Goal: Task Accomplishment & Management: Manage account settings

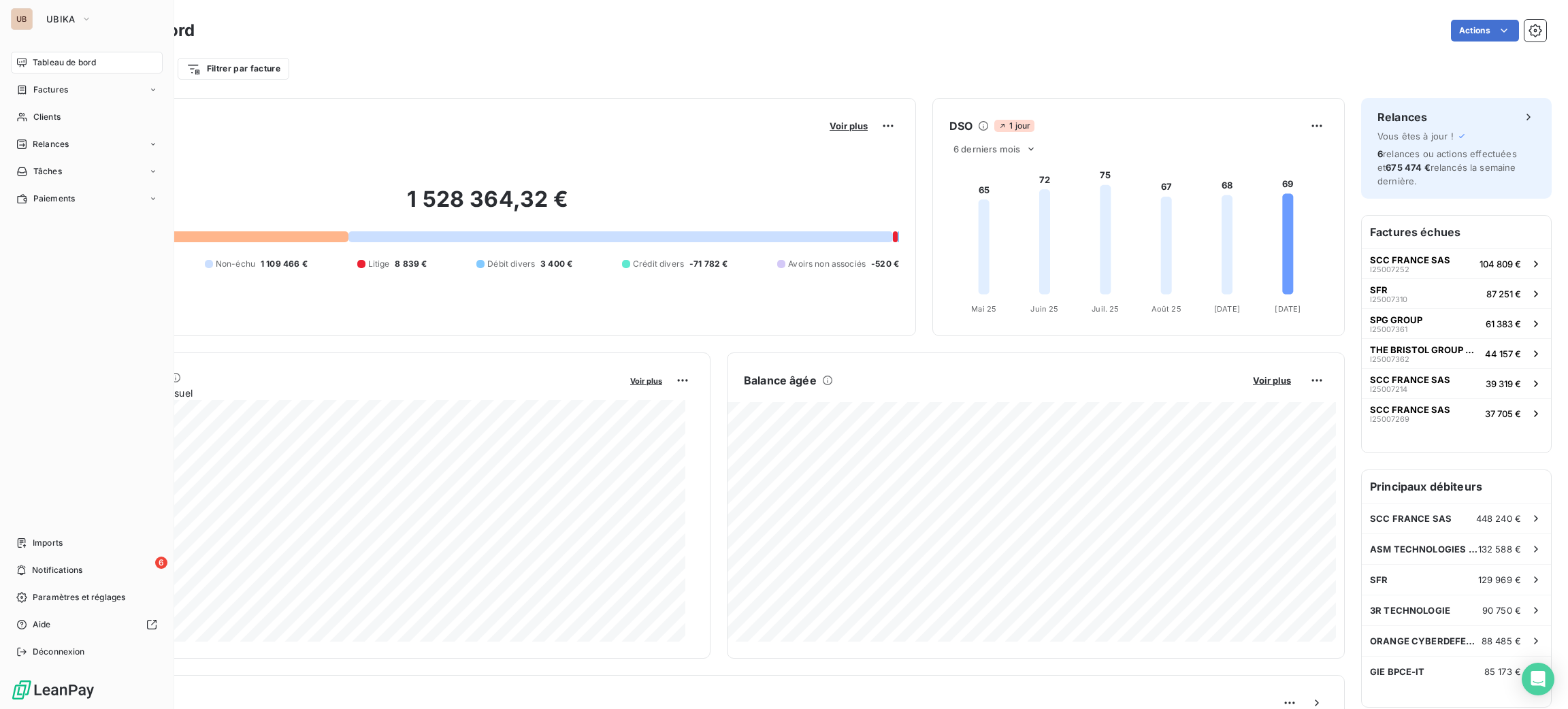
click at [58, 24] on span "UBIKA" at bounding box center [61, 19] width 29 height 11
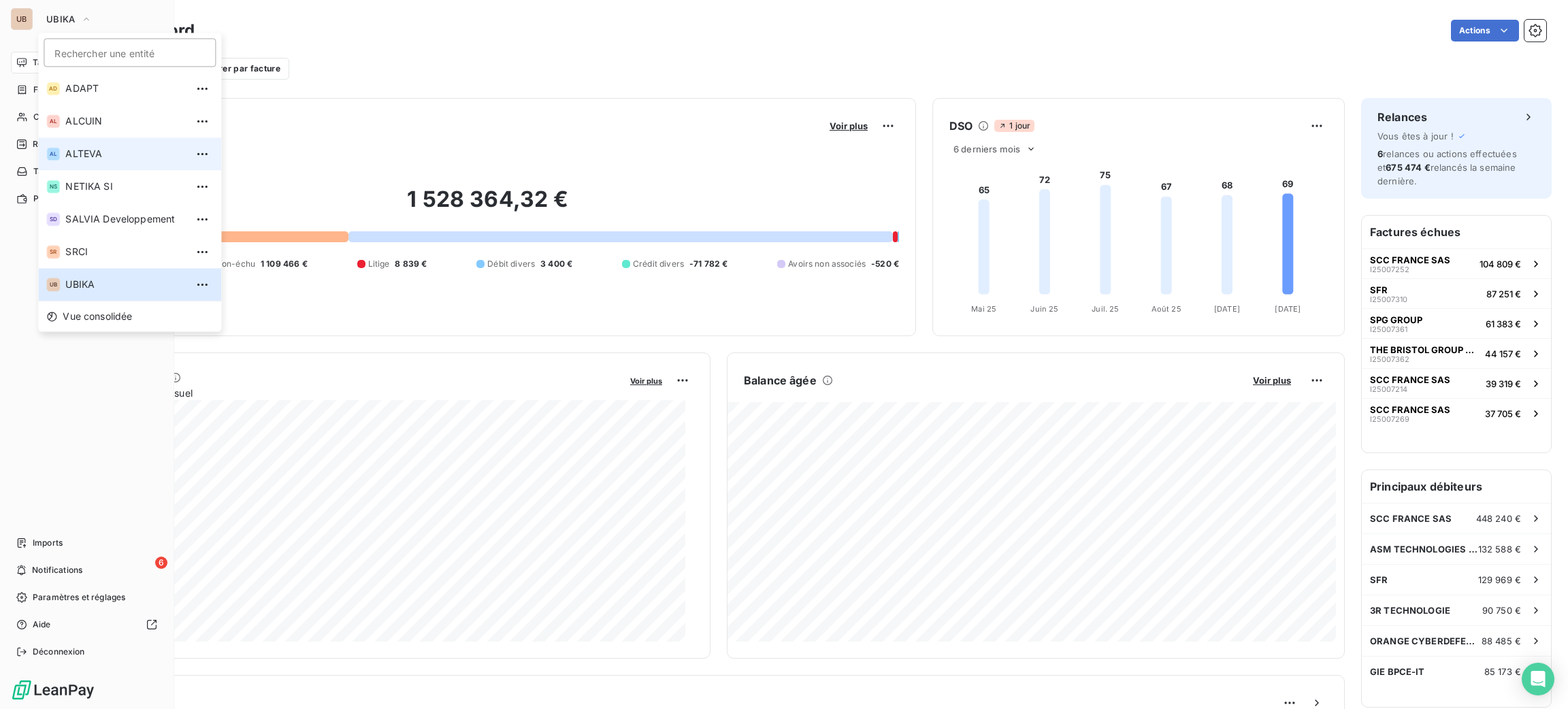
click at [117, 167] on li "AL ALTEVA" at bounding box center [129, 153] width 183 height 33
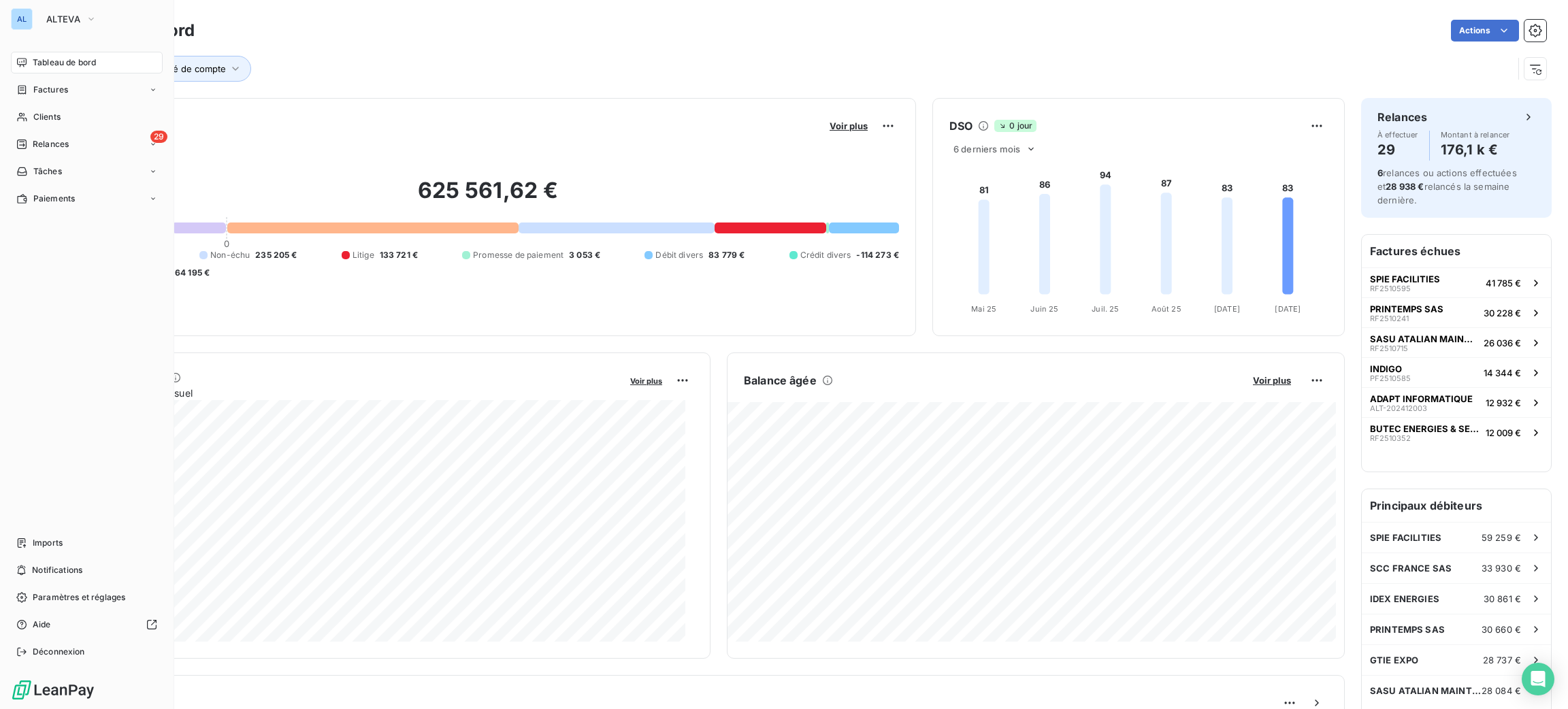
click at [351, 71] on div "Chargé de compte" at bounding box center [788, 69] width 1448 height 26
click at [232, 61] on button "Chargé de compte" at bounding box center [189, 69] width 124 height 26
click at [377, 90] on div at bounding box center [410, 104] width 196 height 29
click at [389, 137] on li "[PERSON_NAME]" at bounding box center [410, 137] width 191 height 28
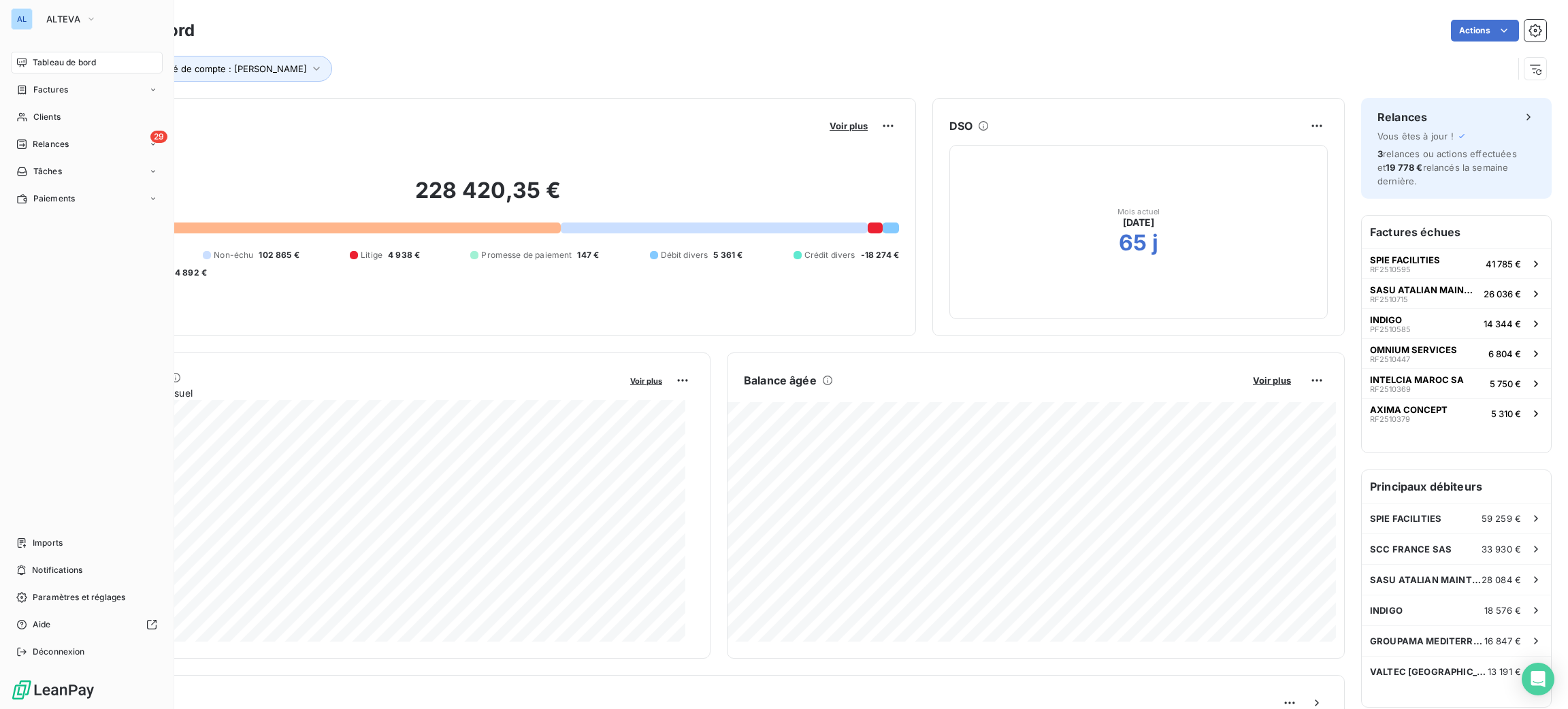
click at [597, 49] on div "Chargé de compte : [PERSON_NAME]" at bounding box center [805, 62] width 1481 height 37
click at [309, 72] on icon "button" at bounding box center [316, 68] width 13 height 13
click at [363, 98] on div "[PERSON_NAME]" at bounding box center [365, 104] width 82 height 16
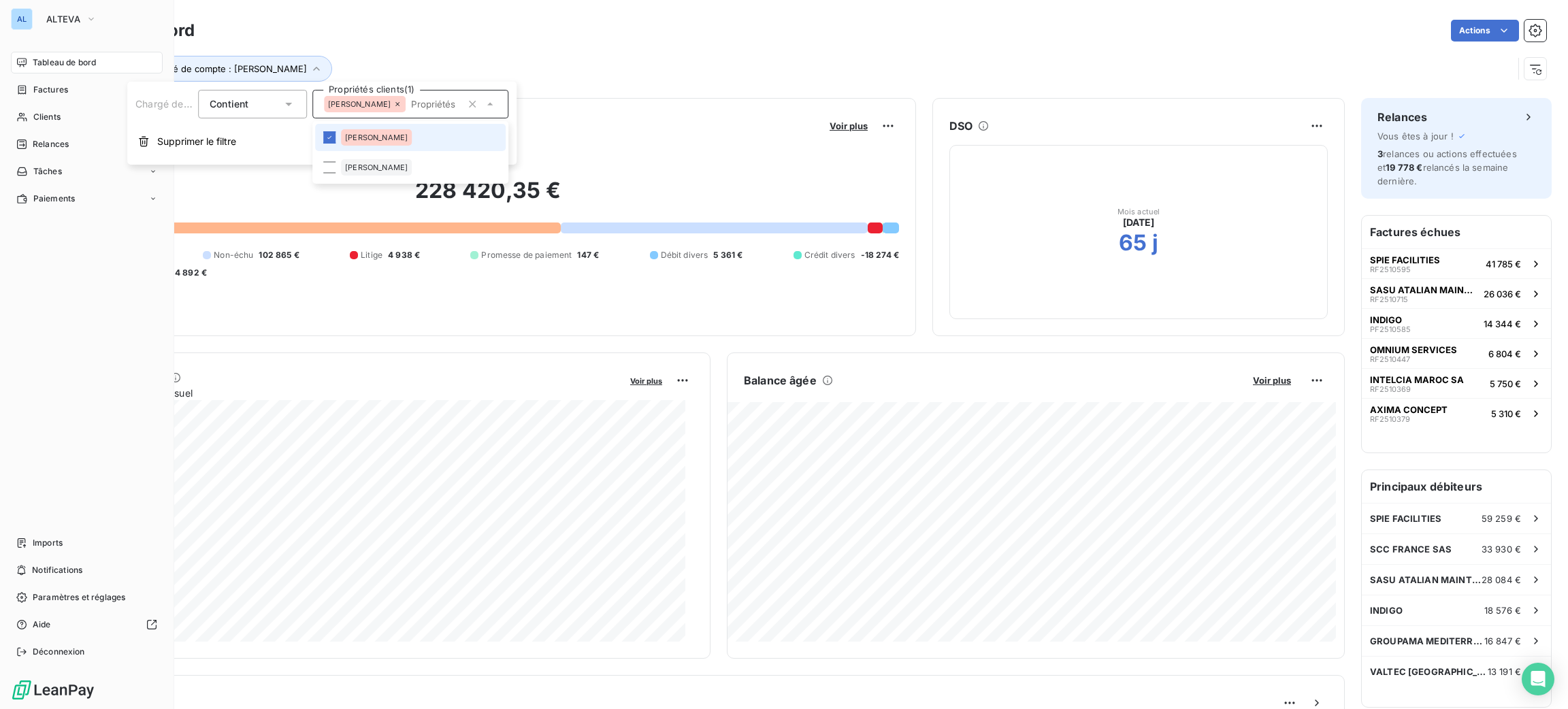
click at [352, 135] on span "[PERSON_NAME]" at bounding box center [376, 137] width 62 height 8
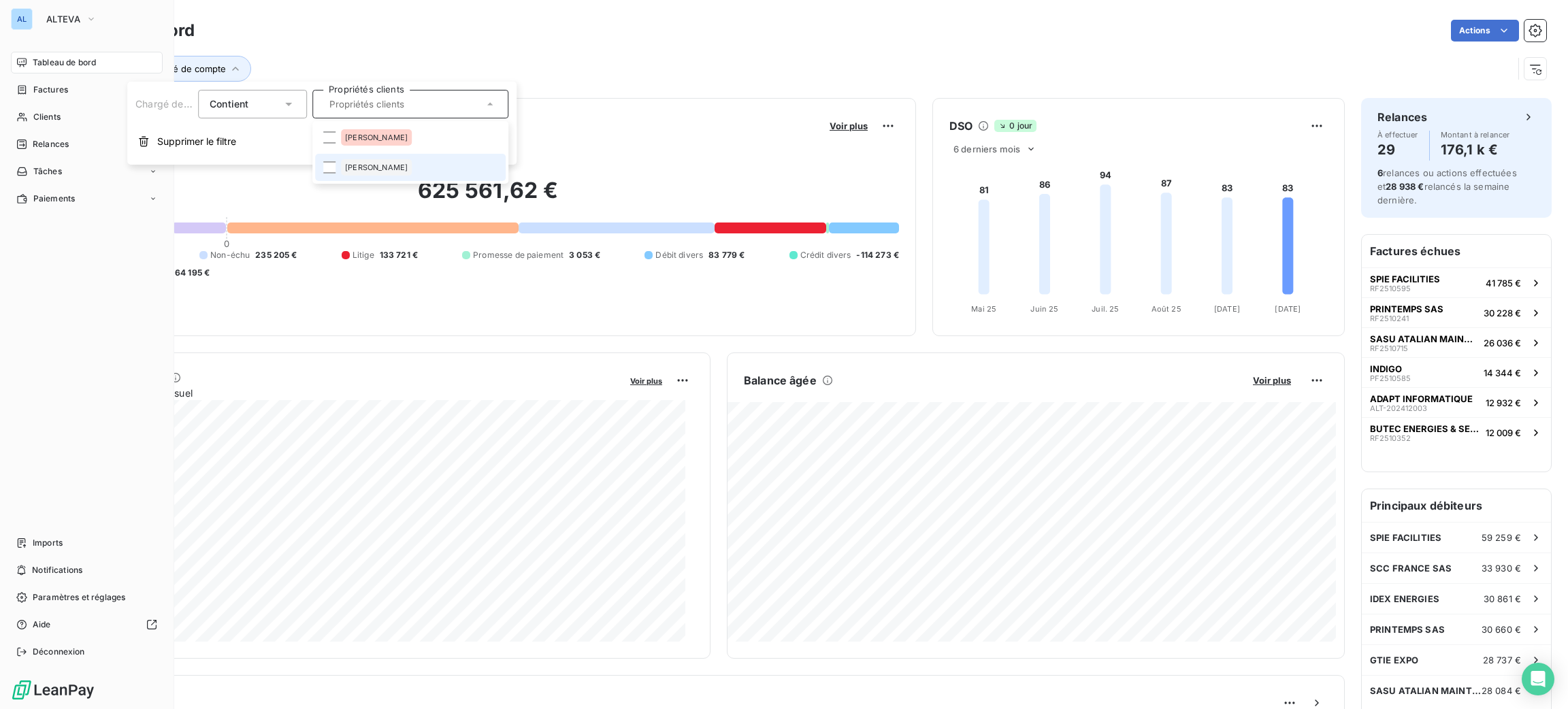
click at [345, 169] on span "[PERSON_NAME]" at bounding box center [376, 167] width 62 height 8
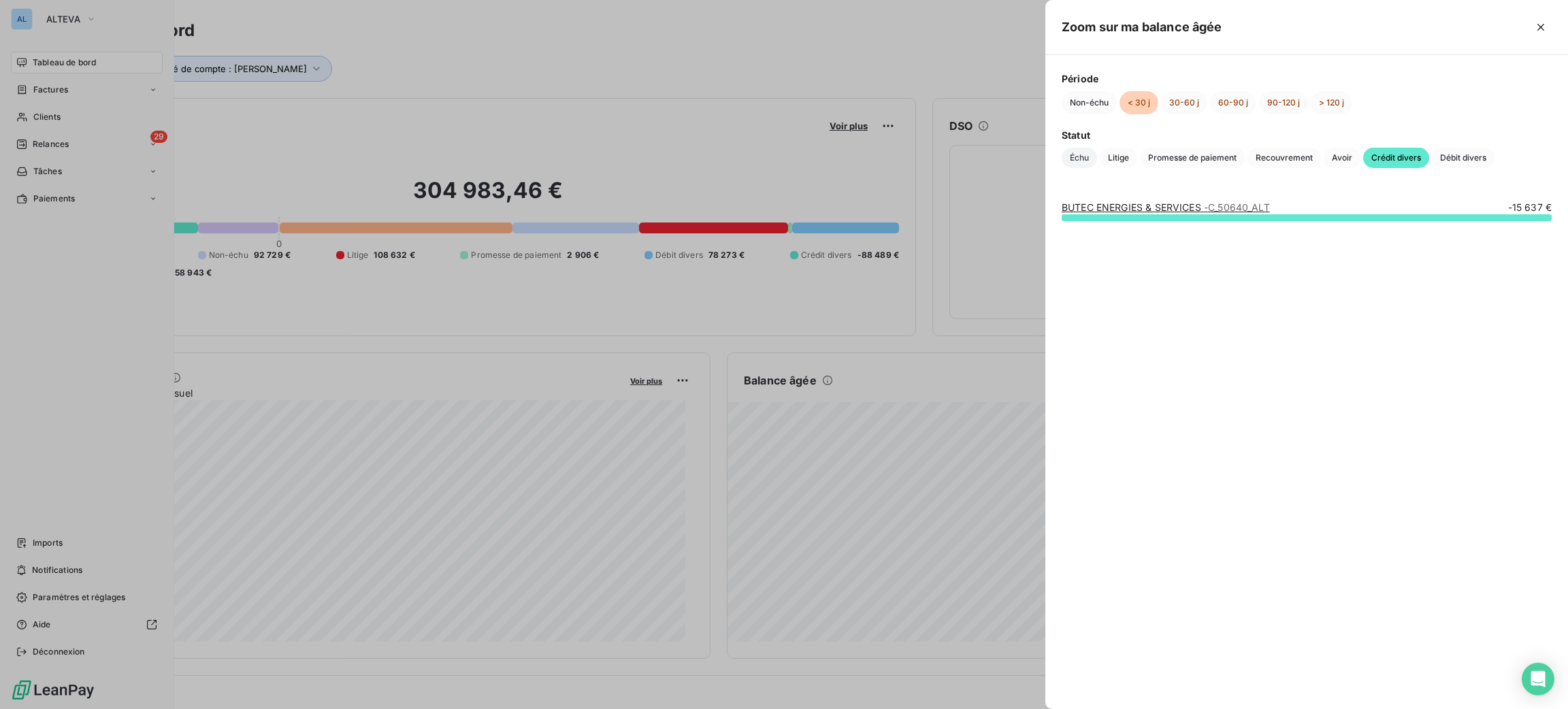
click at [1081, 153] on span "Échu" at bounding box center [1079, 158] width 36 height 21
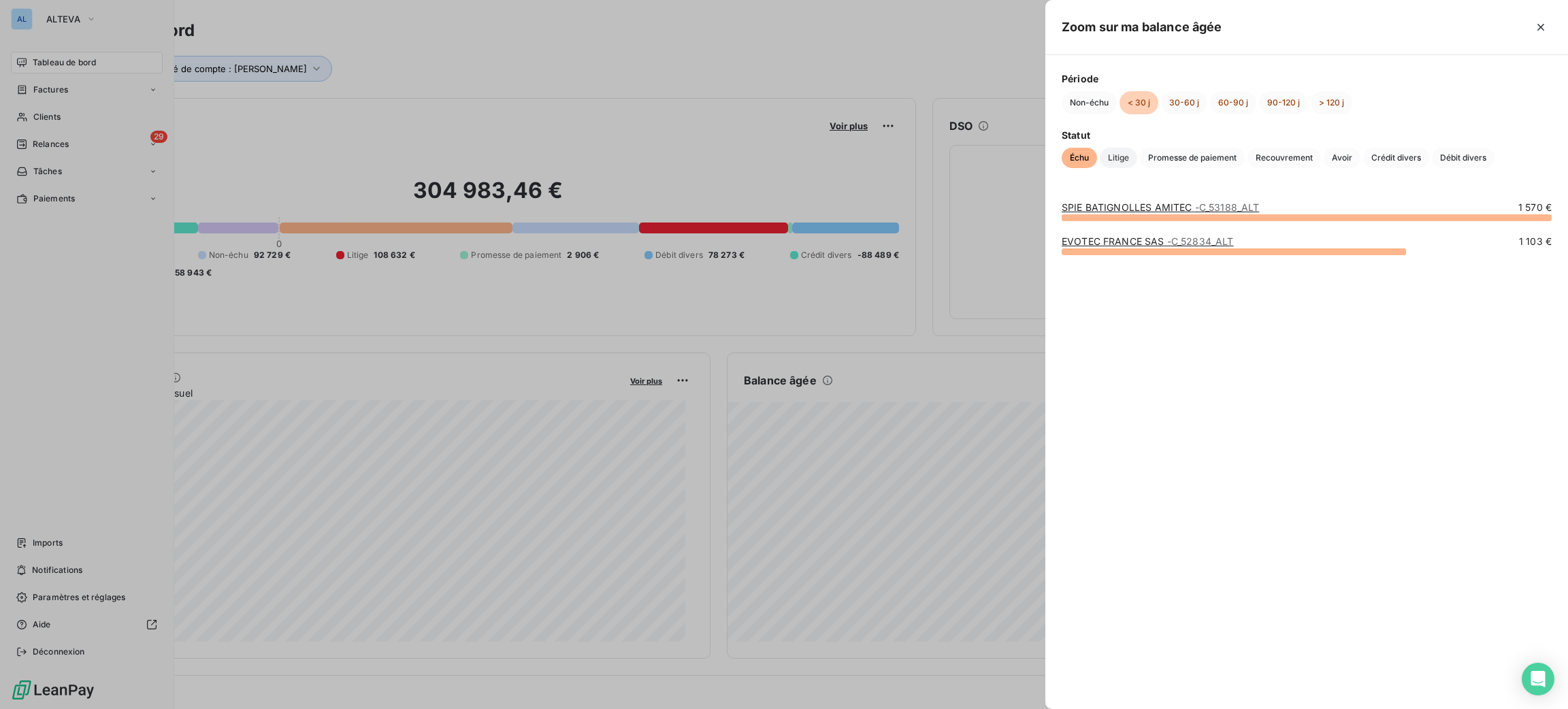
click at [1133, 157] on span "Litige" at bounding box center [1118, 158] width 37 height 21
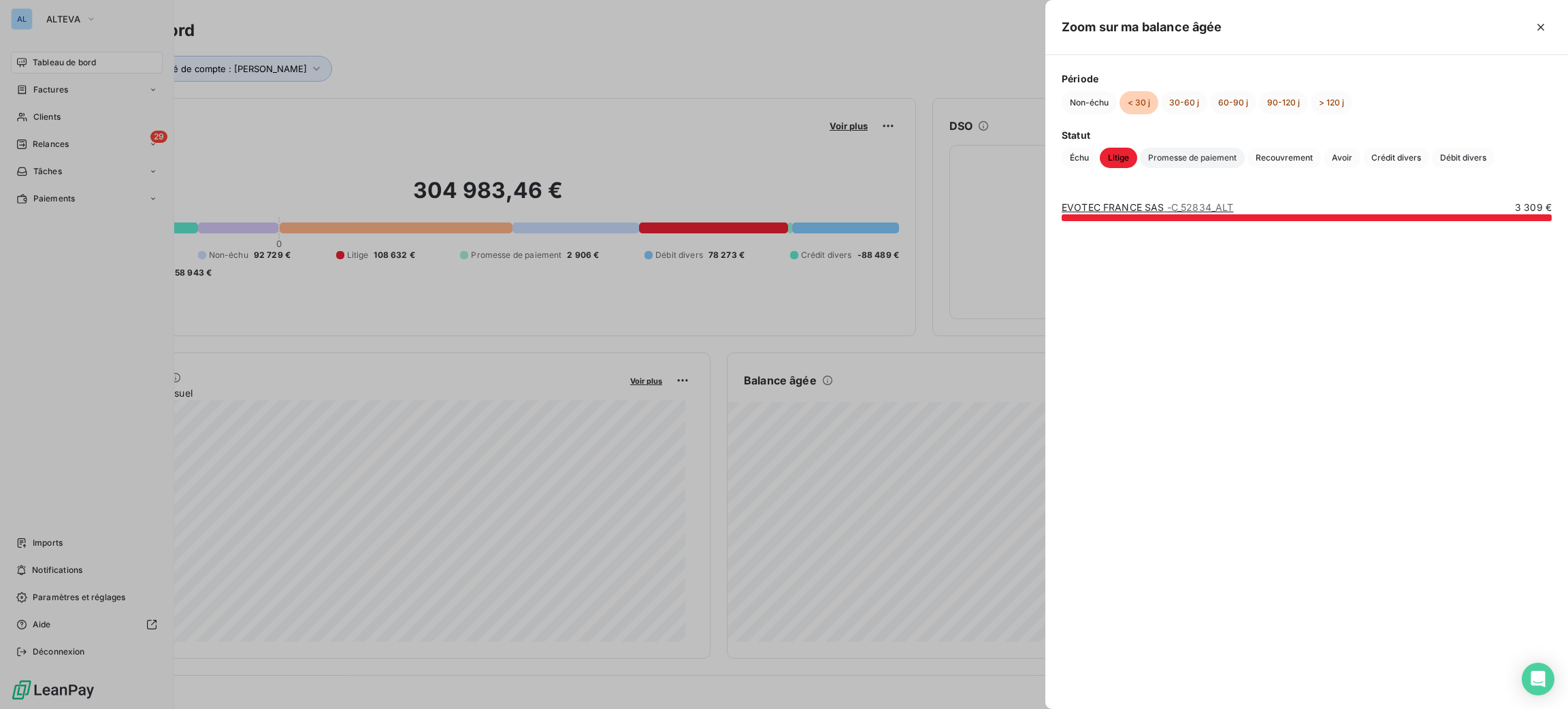
click at [1205, 156] on span "Promesse de paiement" at bounding box center [1193, 158] width 105 height 21
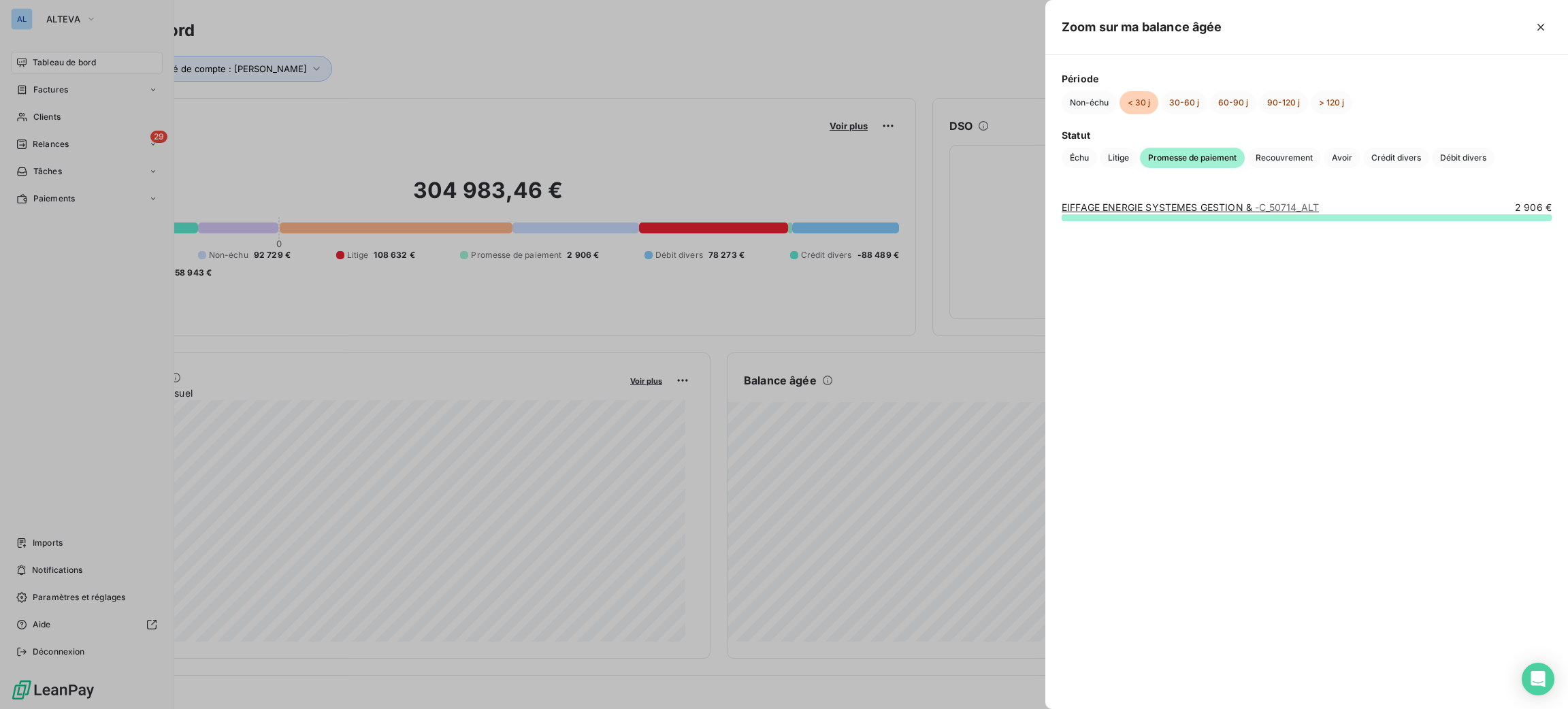
click at [860, 127] on div at bounding box center [784, 354] width 1568 height 709
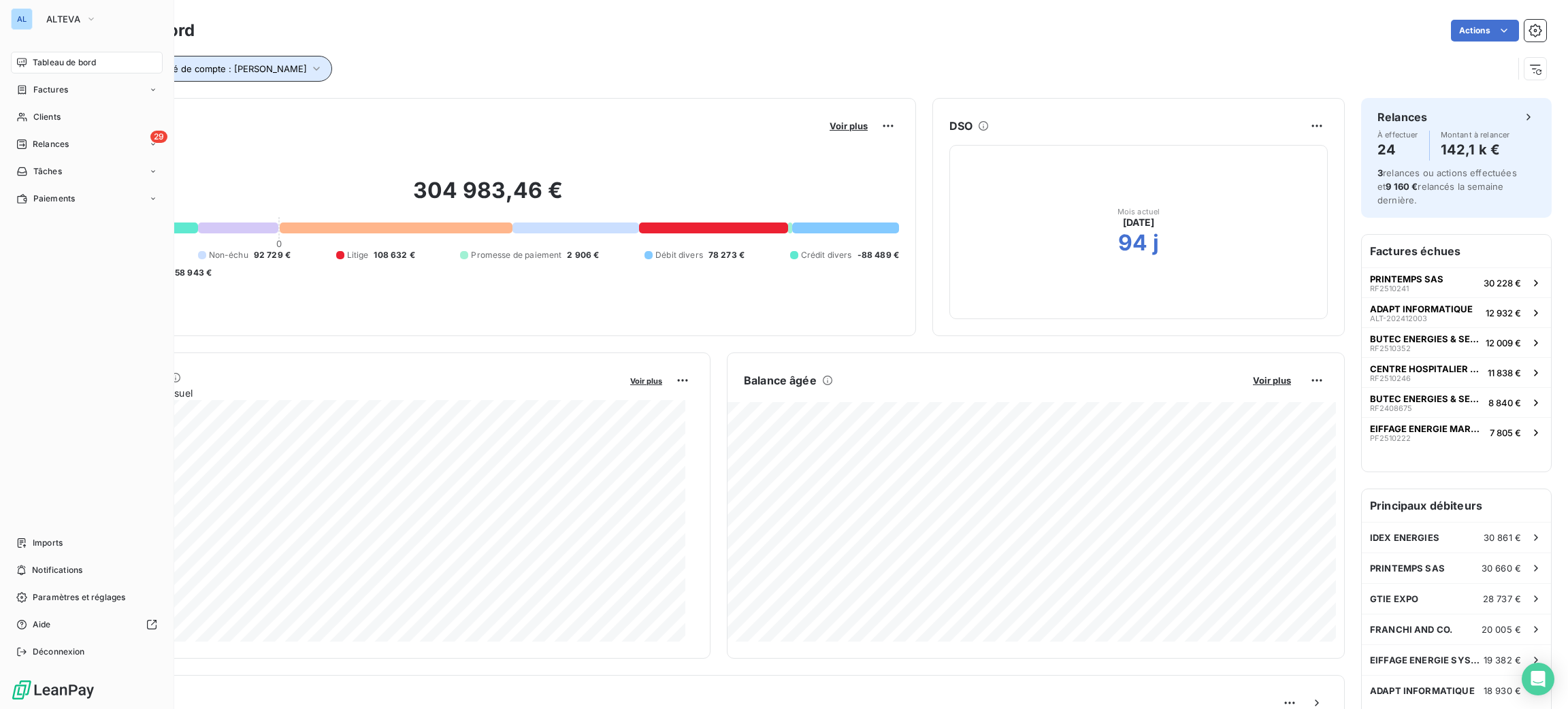
click at [309, 64] on icon "button" at bounding box center [316, 68] width 13 height 13
click at [357, 105] on span "[PERSON_NAME]" at bounding box center [359, 103] width 62 height 8
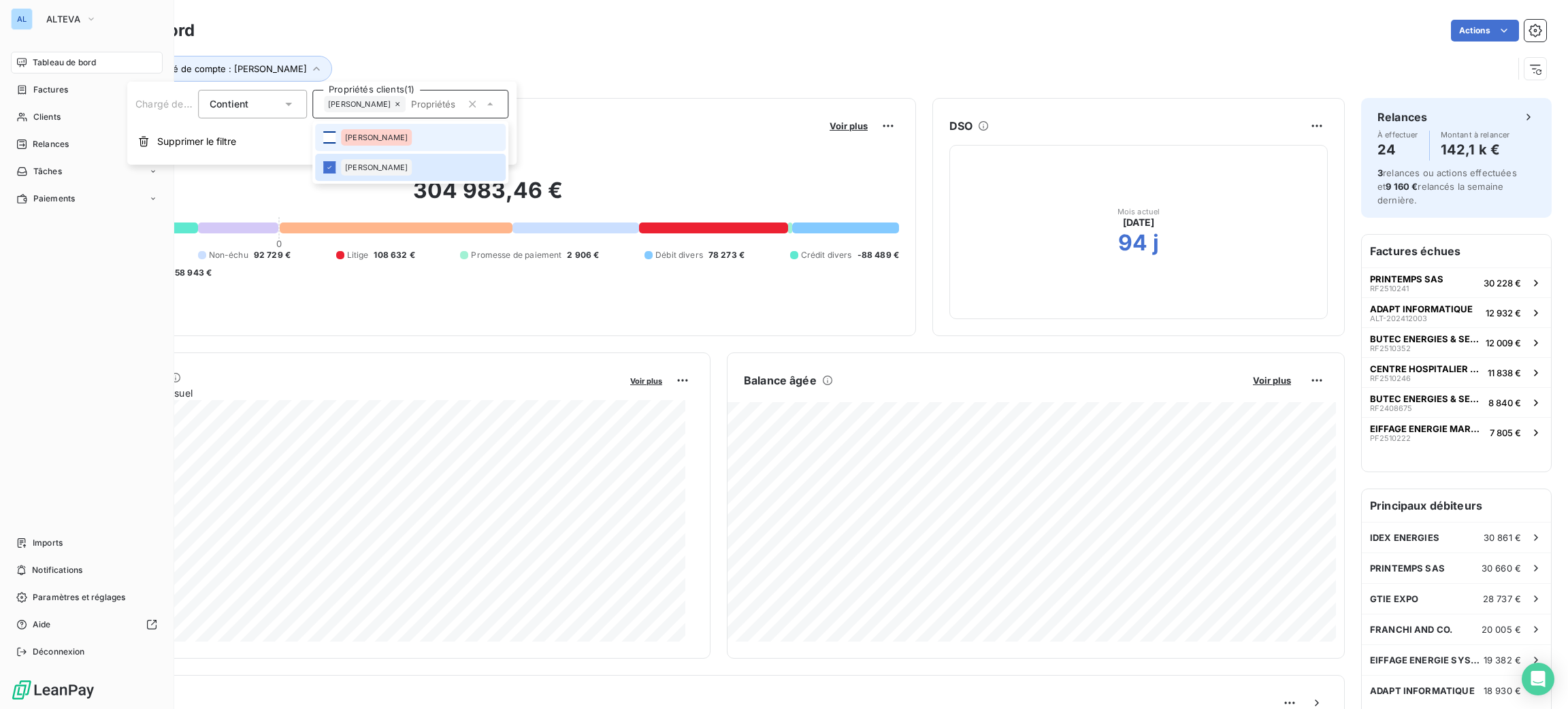
click at [333, 135] on div at bounding box center [329, 137] width 12 height 12
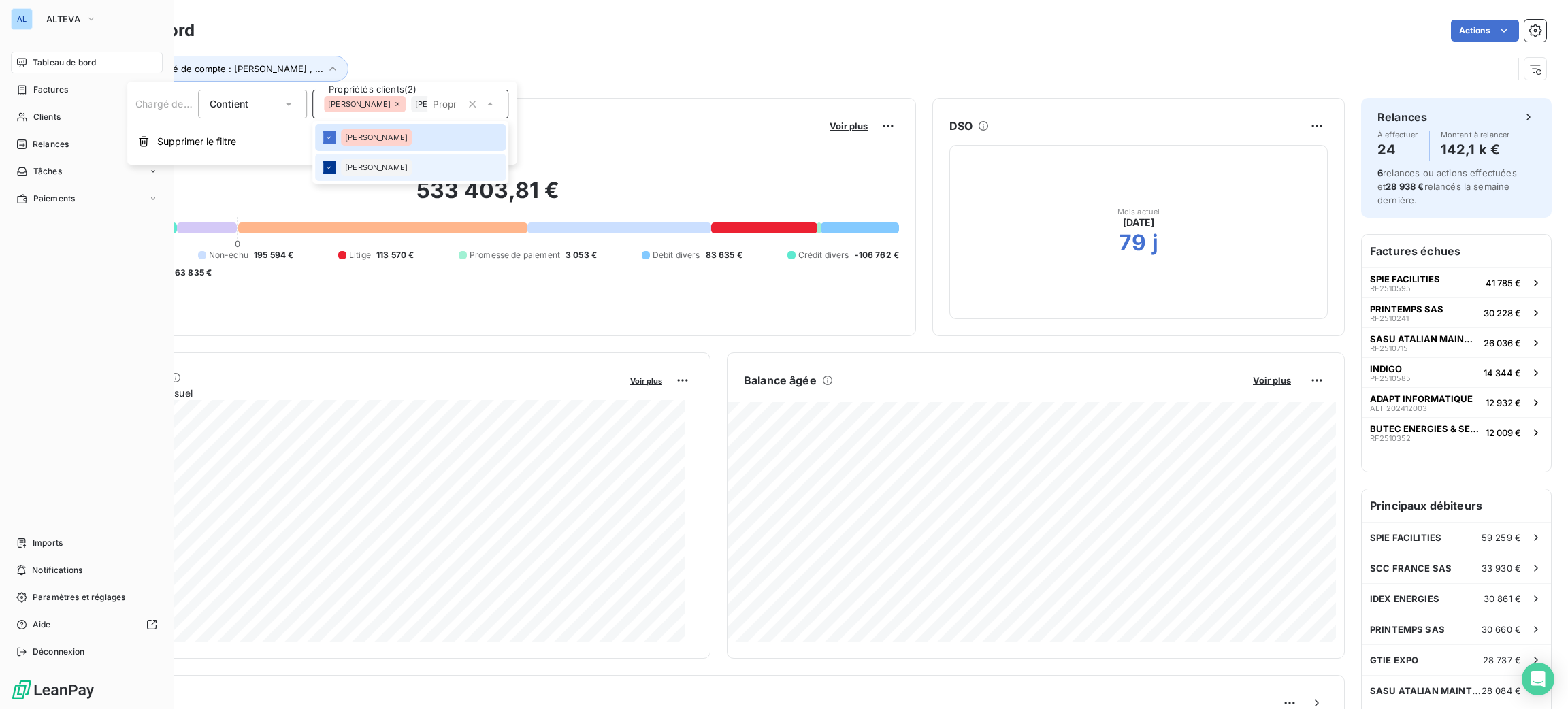
click at [332, 161] on div at bounding box center [329, 168] width 12 height 12
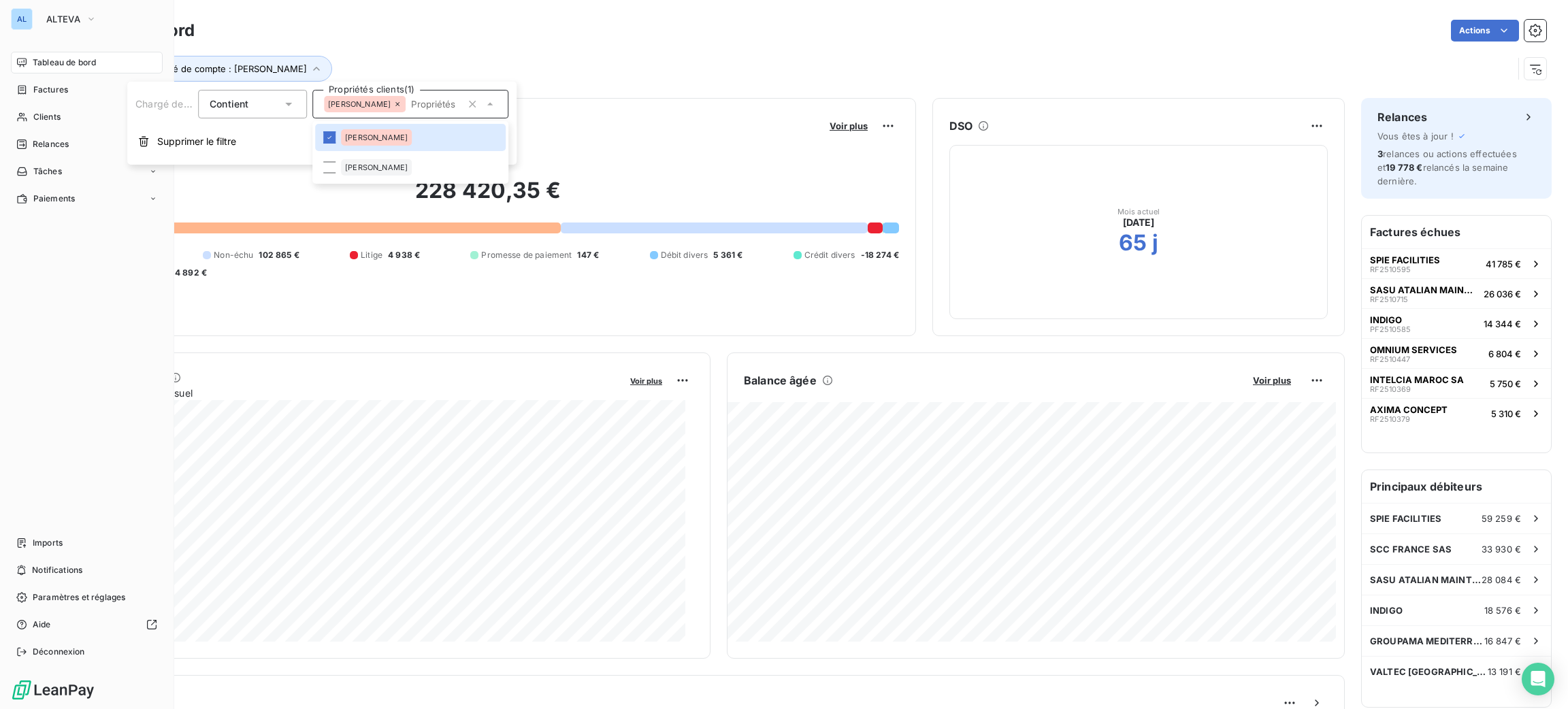
click at [596, 96] on div "Encours client Voir plus 228 420,35 € 0 Échu 138 275 € Non-échu 102 865 € Litig…" at bounding box center [805, 697] width 1524 height 1214
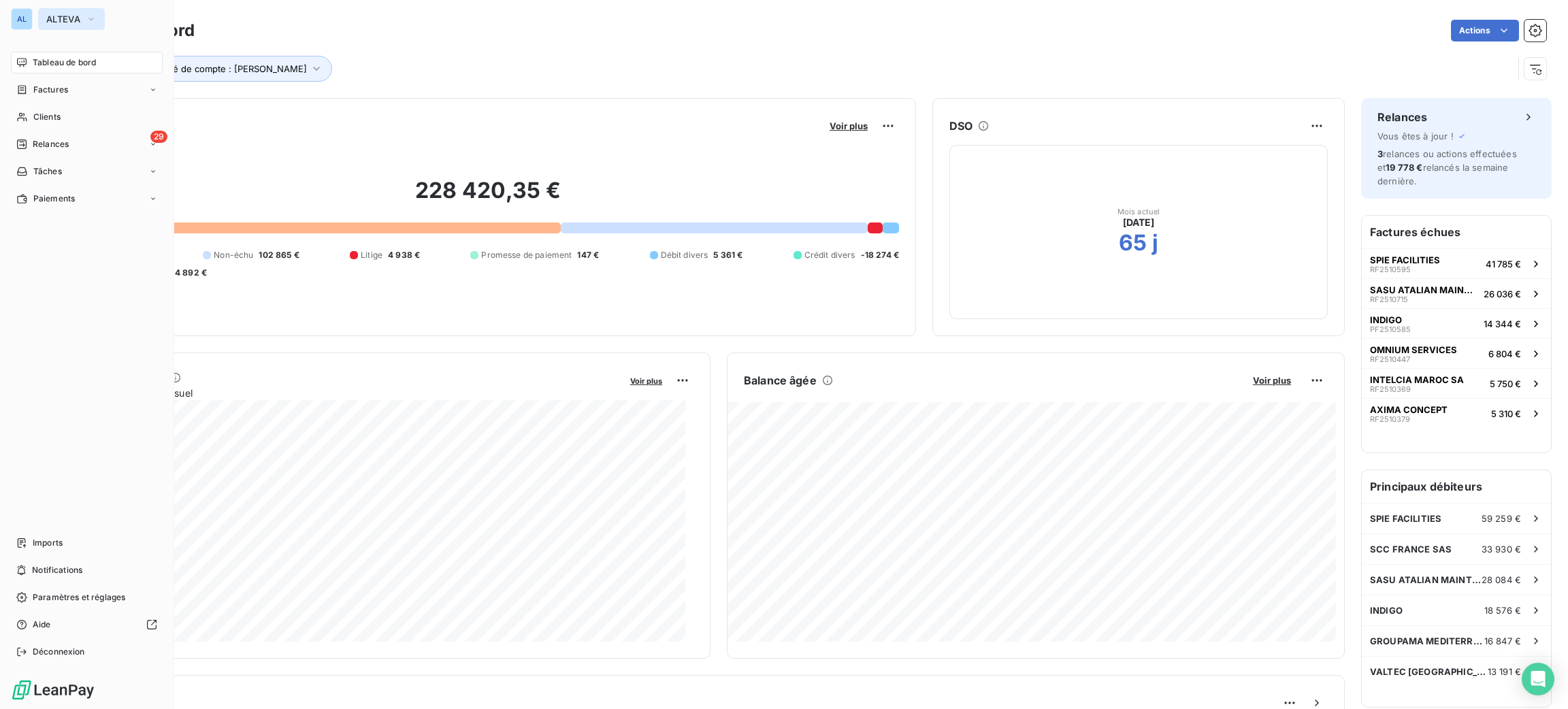
click at [68, 21] on span "ALTEVA" at bounding box center [63, 19] width 34 height 11
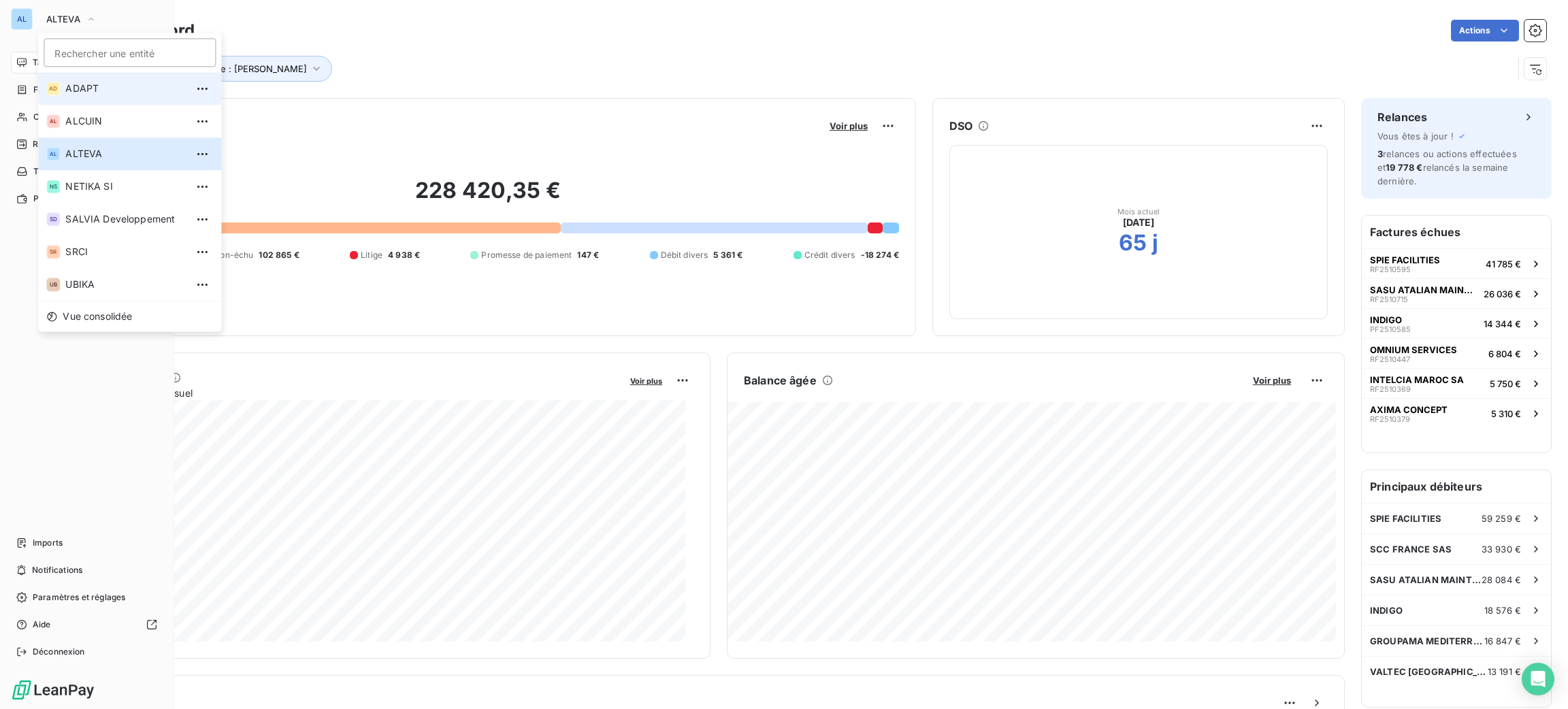
click at [113, 90] on span "ADAPT" at bounding box center [125, 88] width 120 height 13
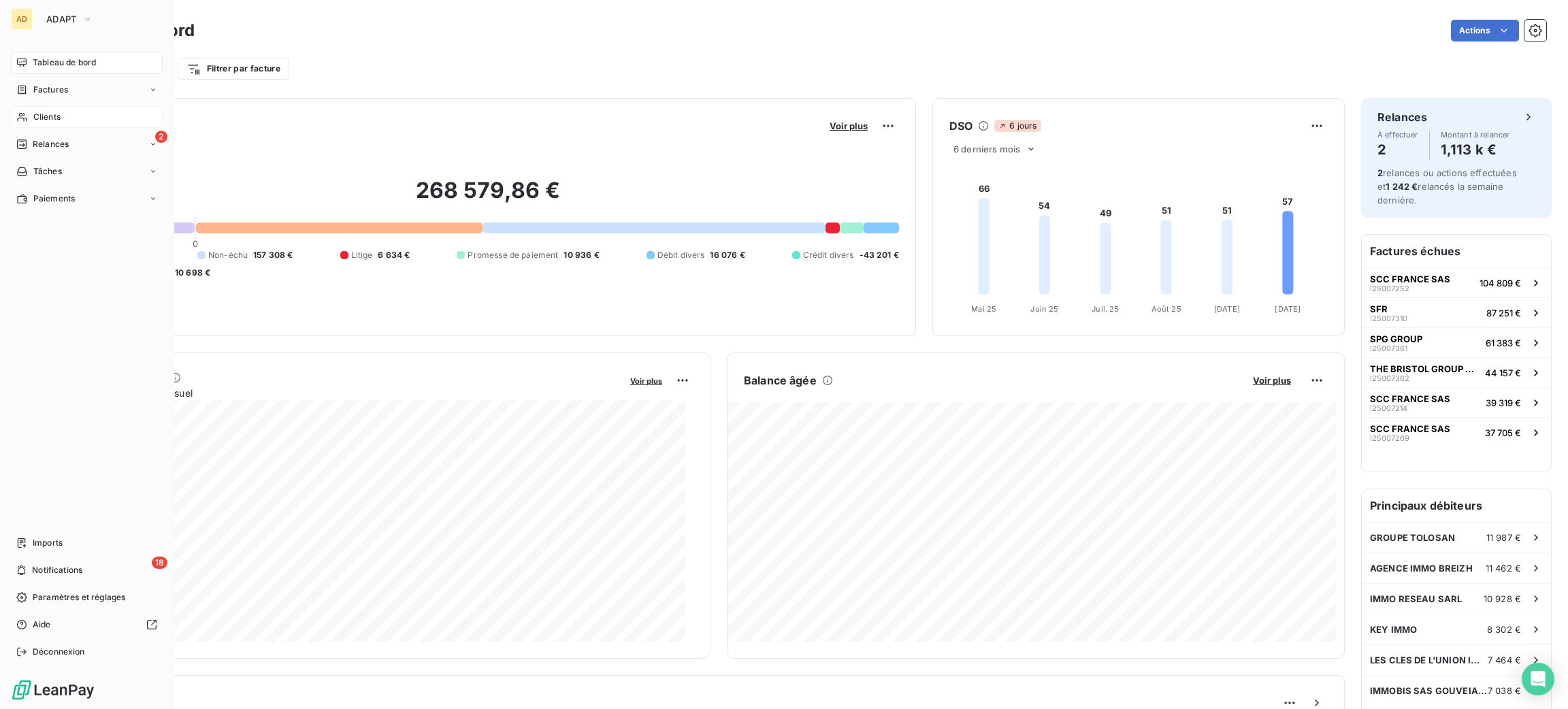
click at [51, 117] on span "Clients" at bounding box center [46, 117] width 28 height 12
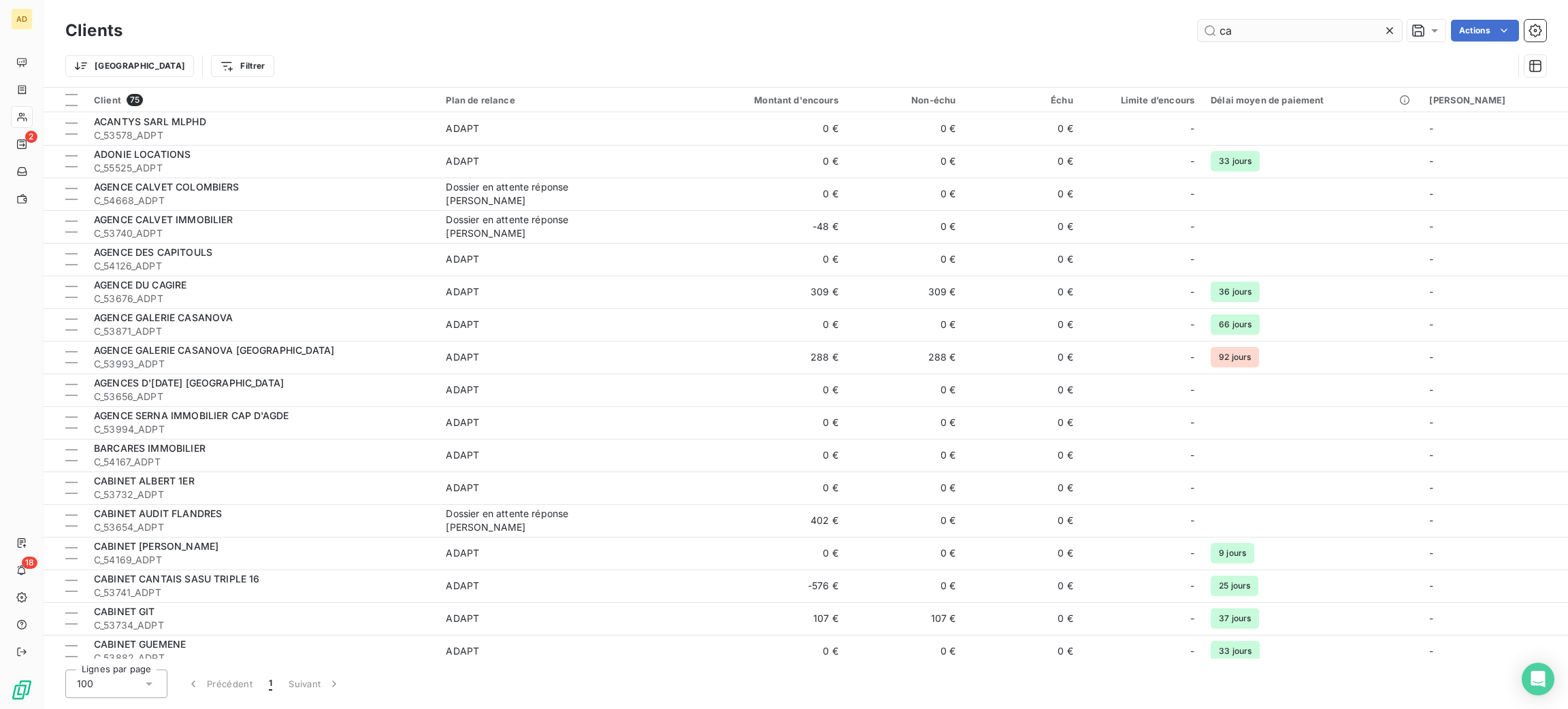
click at [1259, 37] on input "ca" at bounding box center [1300, 30] width 204 height 21
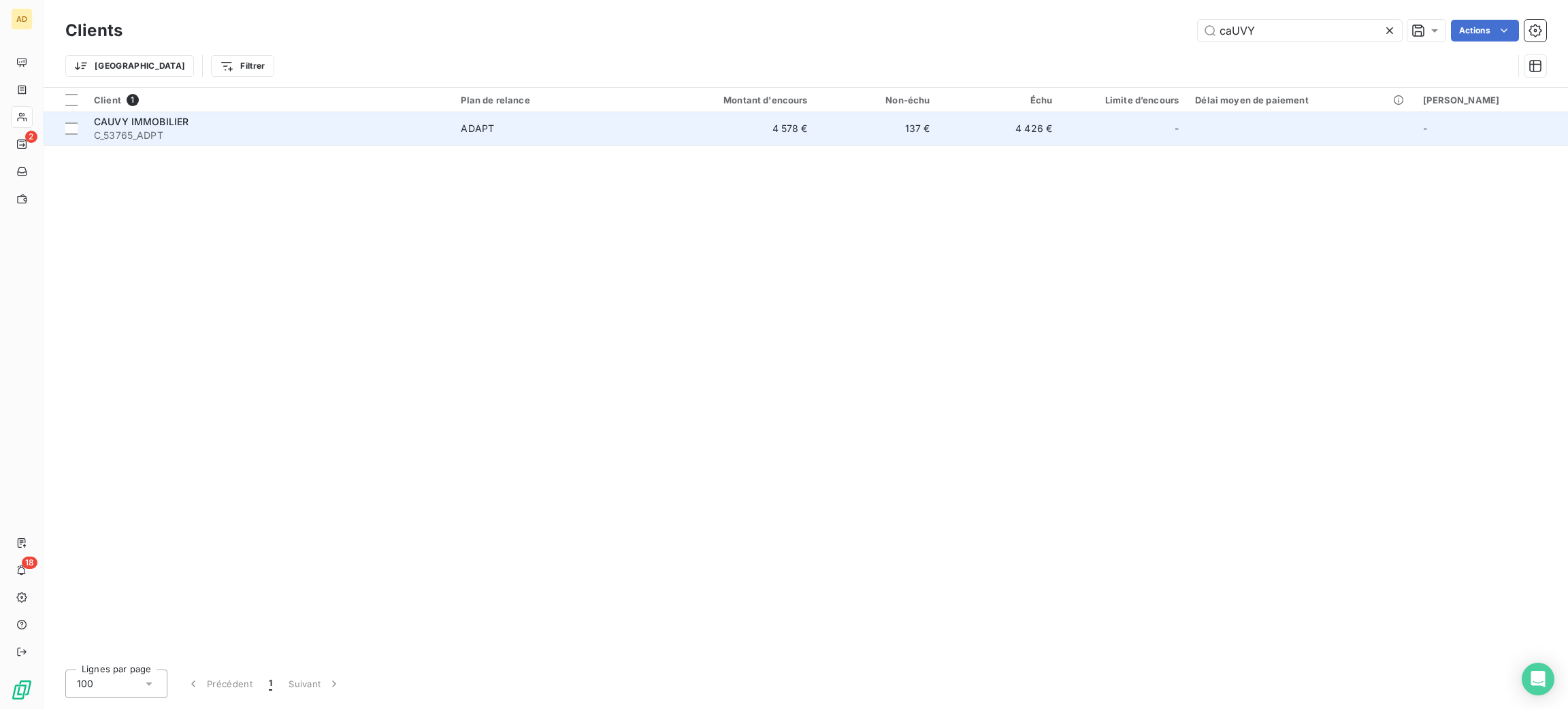
type input "caUVY"
click at [148, 136] on span "C_53765_ADPT" at bounding box center [268, 135] width 351 height 13
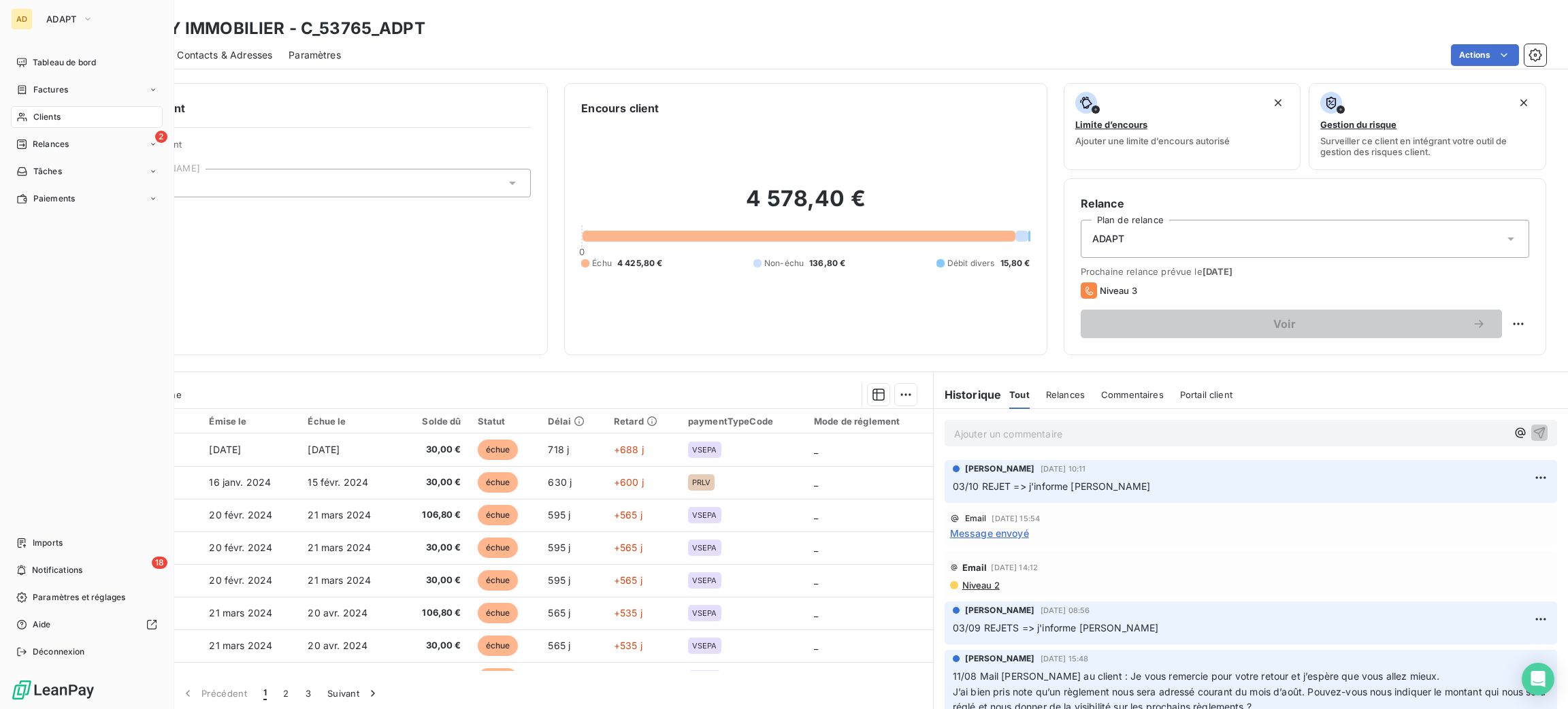
click at [33, 121] on span "Clients" at bounding box center [46, 117] width 28 height 12
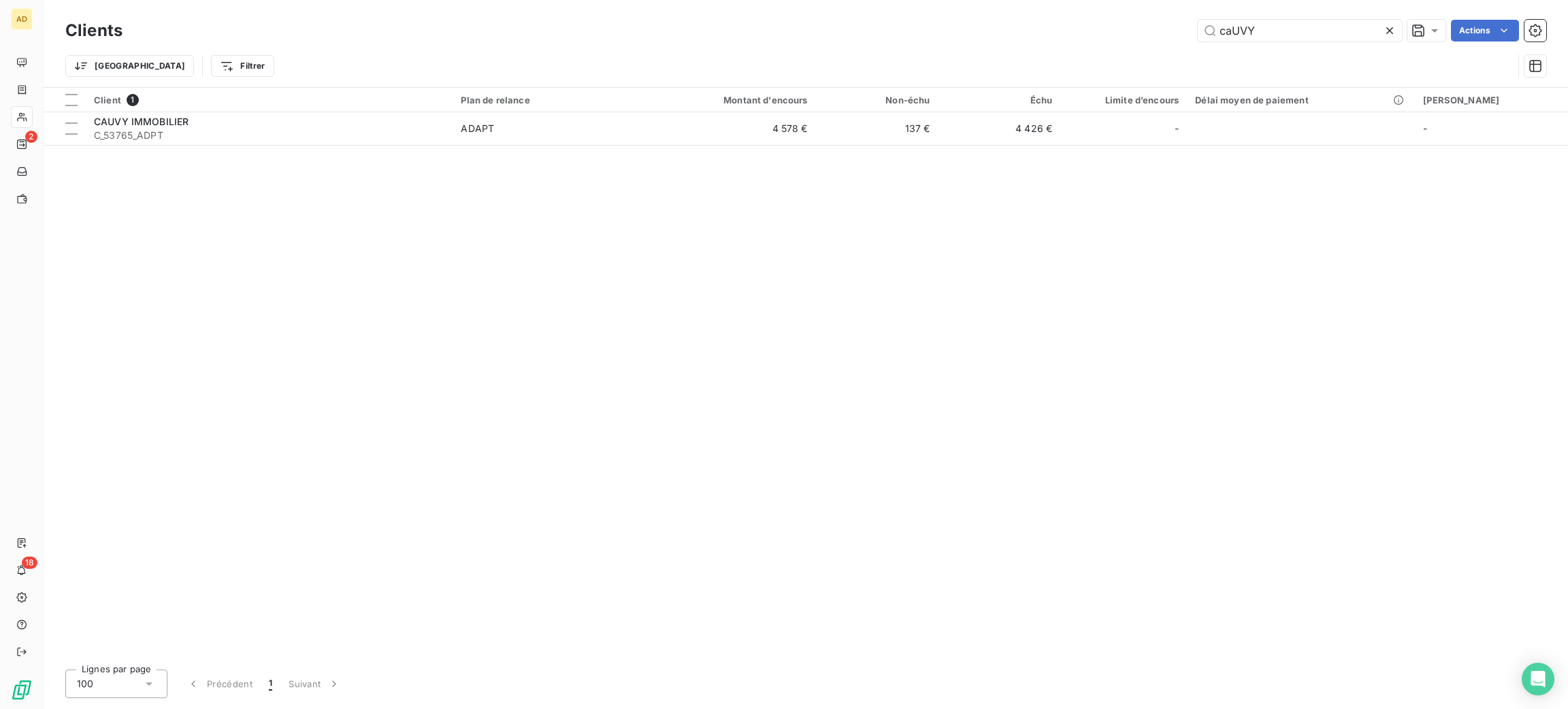
drag, startPoint x: 1210, startPoint y: 30, endPoint x: 1129, endPoint y: 21, distance: 81.5
click at [1135, 21] on div "caUVY Actions" at bounding box center [843, 30] width 1407 height 21
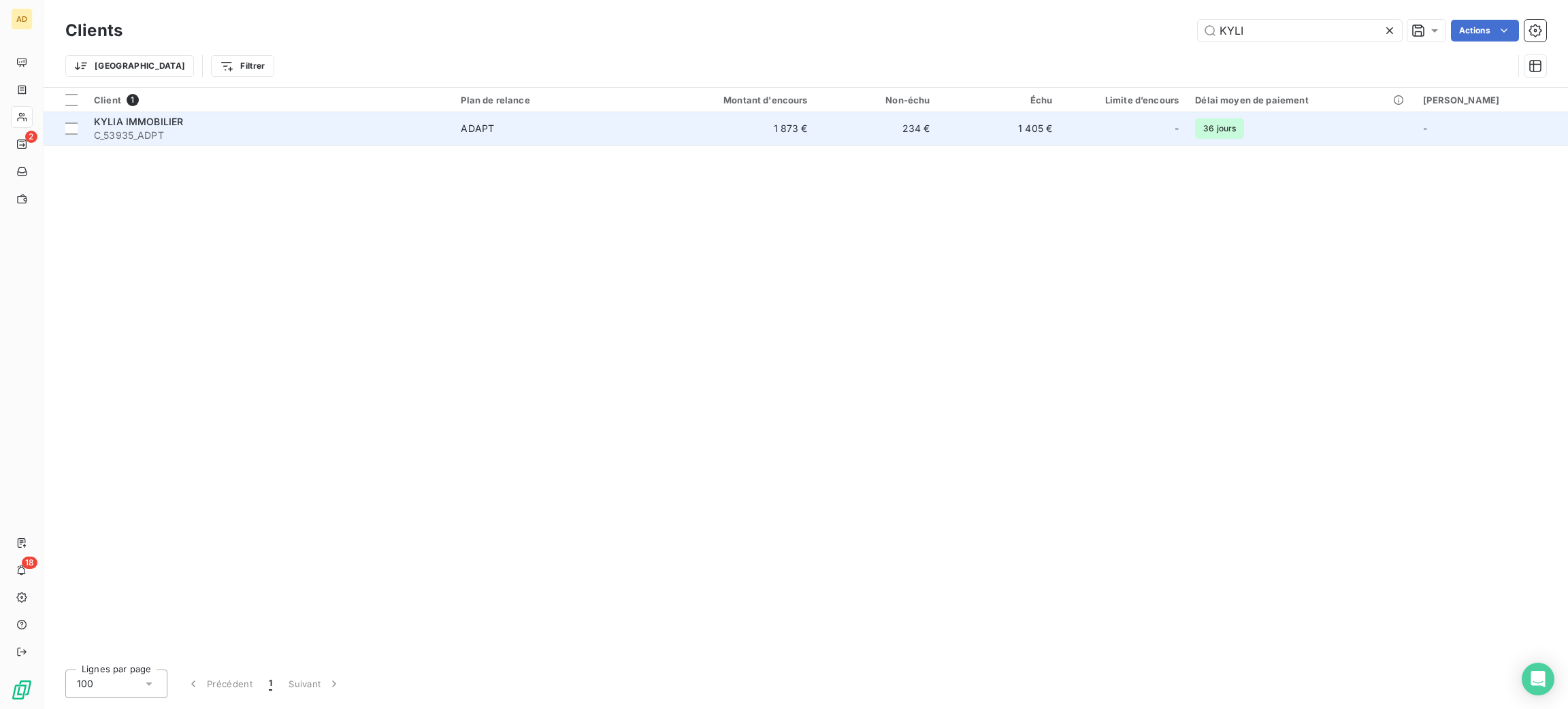
type input "KYLI"
click at [709, 143] on td "1 873 €" at bounding box center [734, 128] width 164 height 33
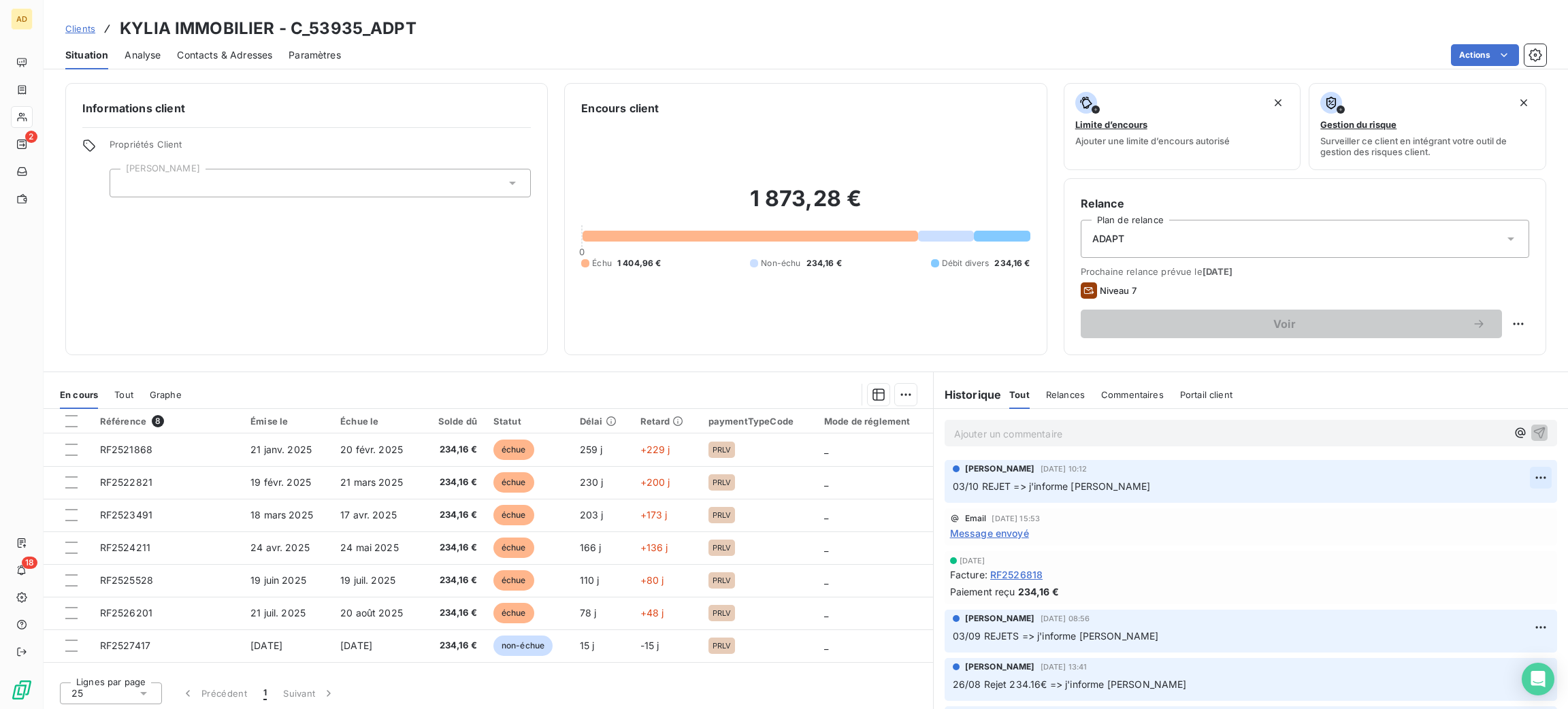
click at [1512, 478] on html "AD 2 18 Clients KYLIA IMMOBILIER - C_53935_ADPT Situation Analyse Contacts & Ad…" at bounding box center [784, 354] width 1568 height 709
click at [1476, 500] on div "Editer" at bounding box center [1476, 507] width 76 height 21
click at [1001, 488] on span "03/10 REJET => j'informe [PERSON_NAME]" at bounding box center [1052, 486] width 198 height 12
click at [1161, 530] on div "Message envoyé" at bounding box center [1250, 533] width 601 height 14
click at [1505, 495] on div "[PERSON_NAME] [DATE] 10:12 03/10 REJET REFUS DEBITEUR => j'informe [PERSON_NAME]" at bounding box center [1250, 482] width 613 height 43
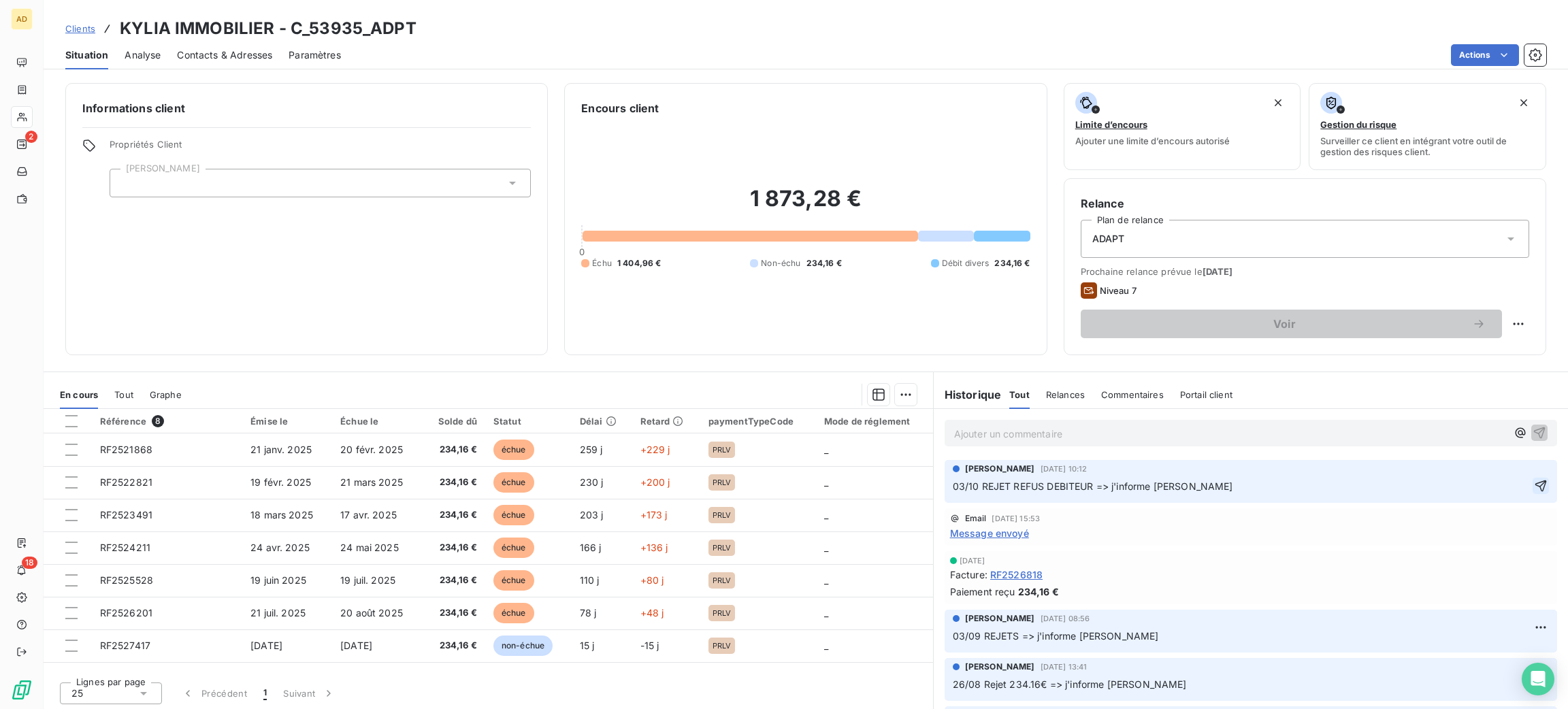
click at [1534, 489] on icon "button" at bounding box center [1540, 485] width 13 height 13
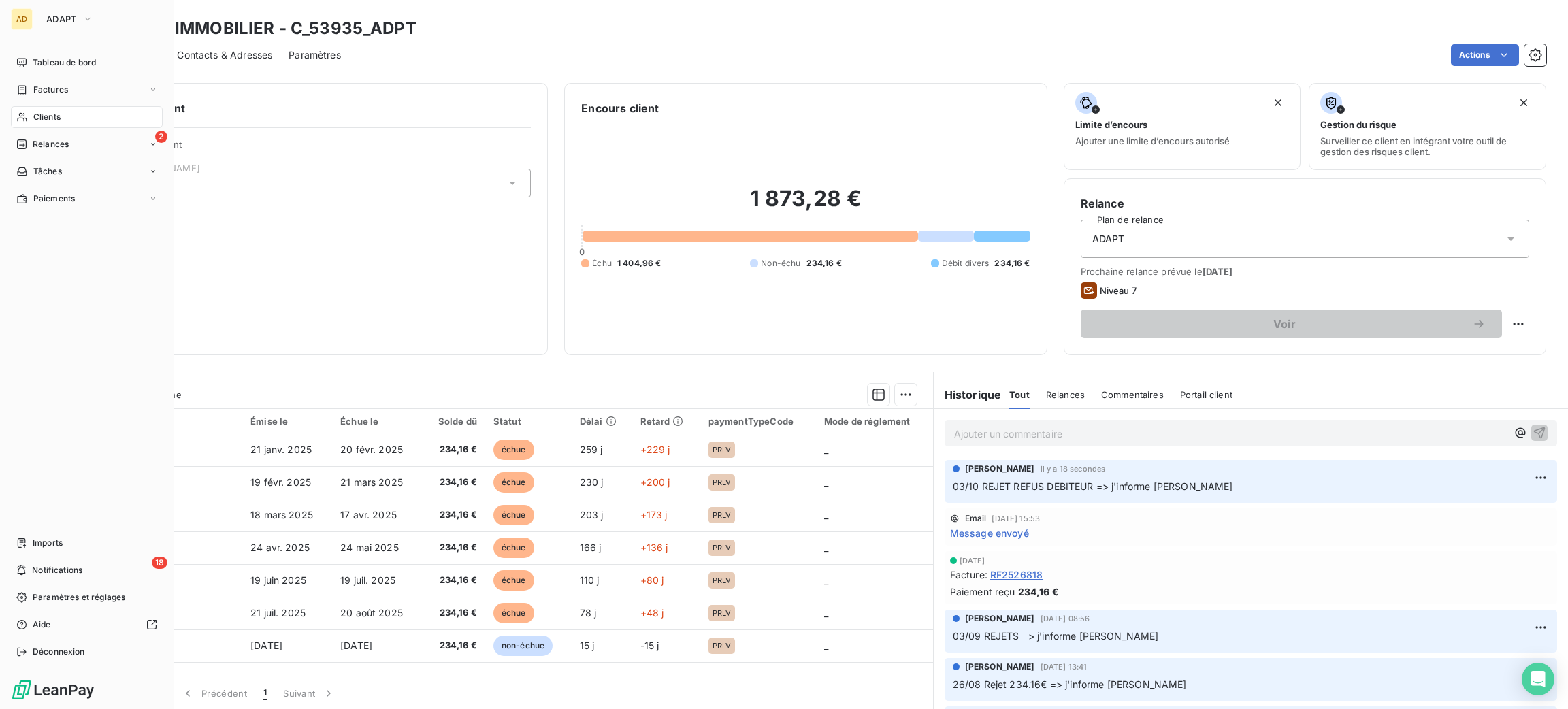
click at [42, 119] on span "Clients" at bounding box center [46, 117] width 28 height 12
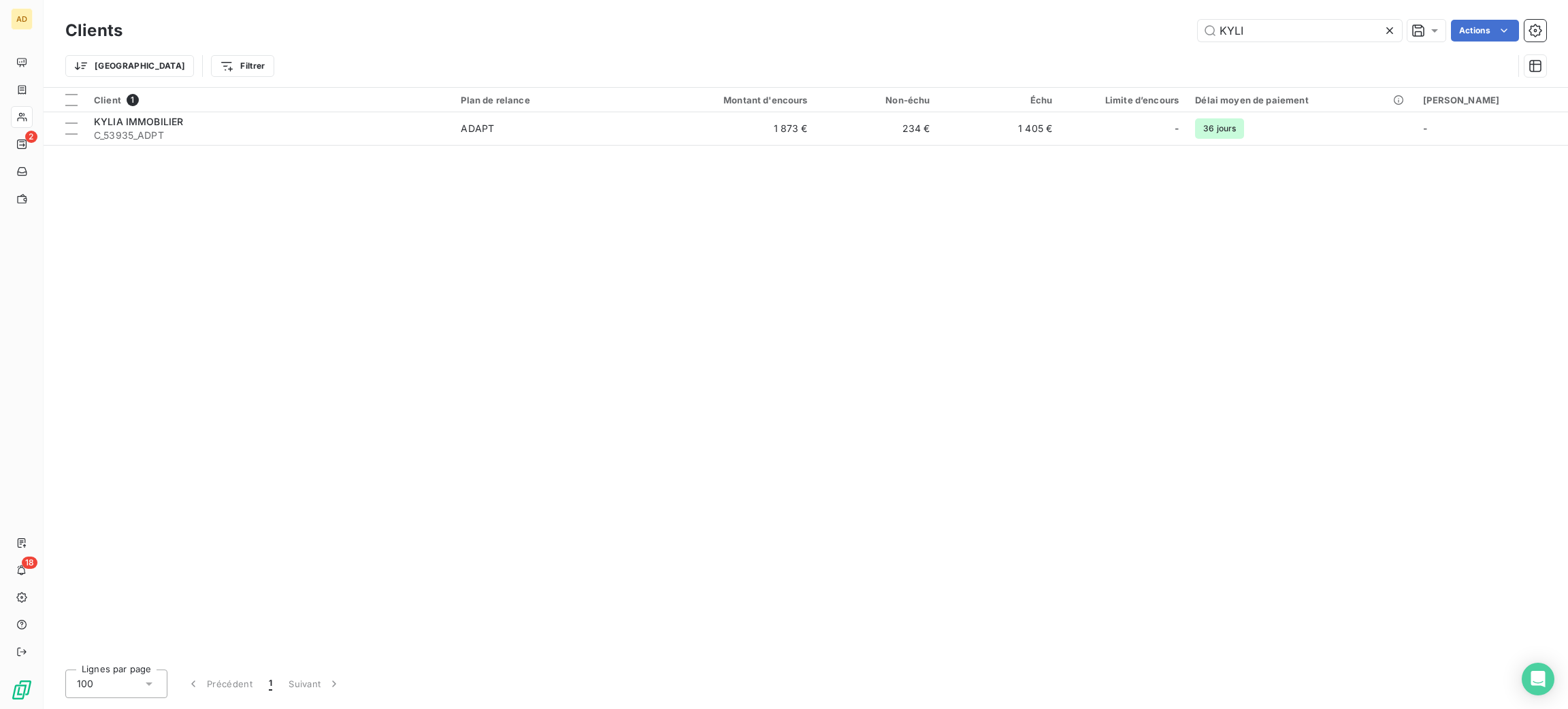
drag, startPoint x: 1259, startPoint y: 32, endPoint x: 1021, endPoint y: 24, distance: 238.1
click at [1024, 24] on div "KYLI Actions" at bounding box center [843, 30] width 1407 height 21
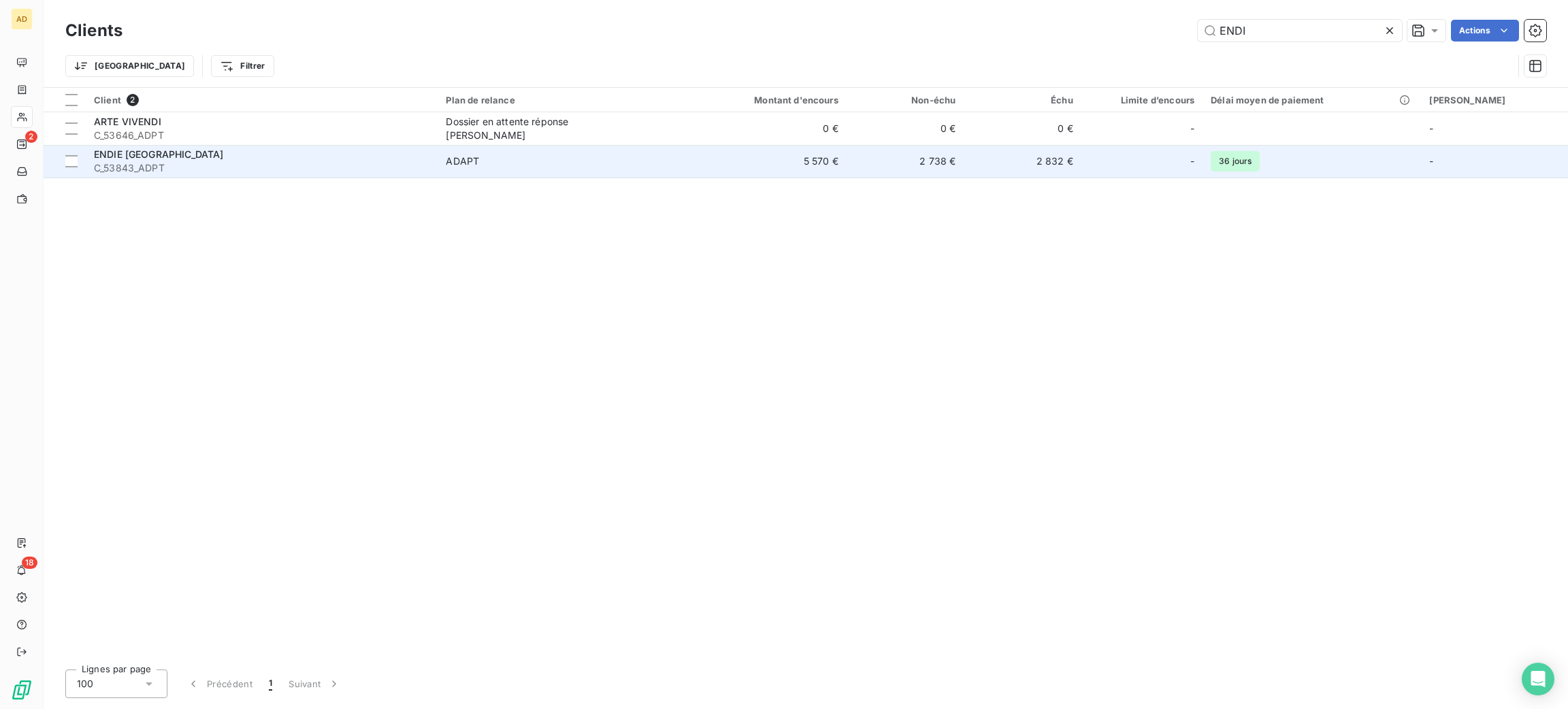
type input "ENDI"
click at [569, 167] on span "ADAPT" at bounding box center [563, 161] width 235 height 13
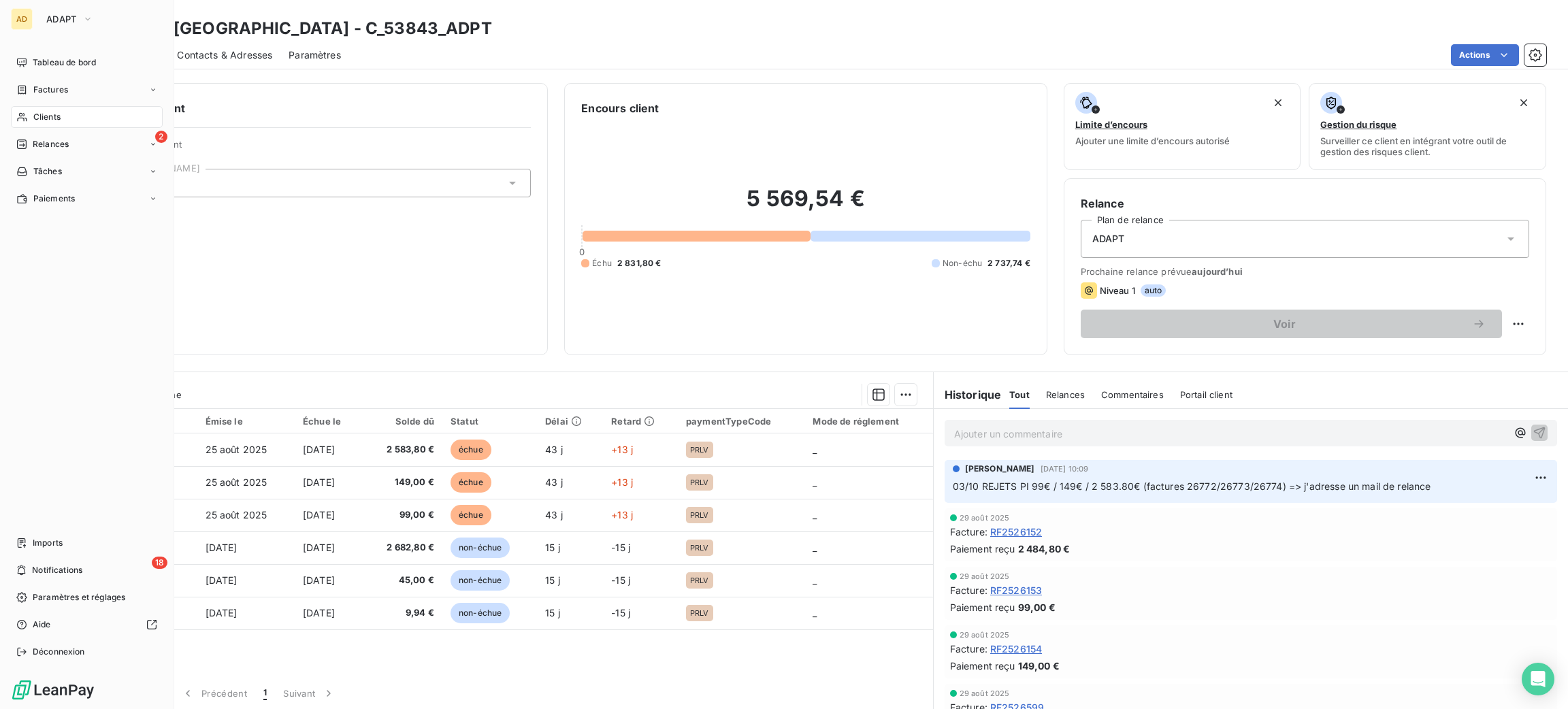
click at [56, 122] on span "Clients" at bounding box center [46, 117] width 28 height 12
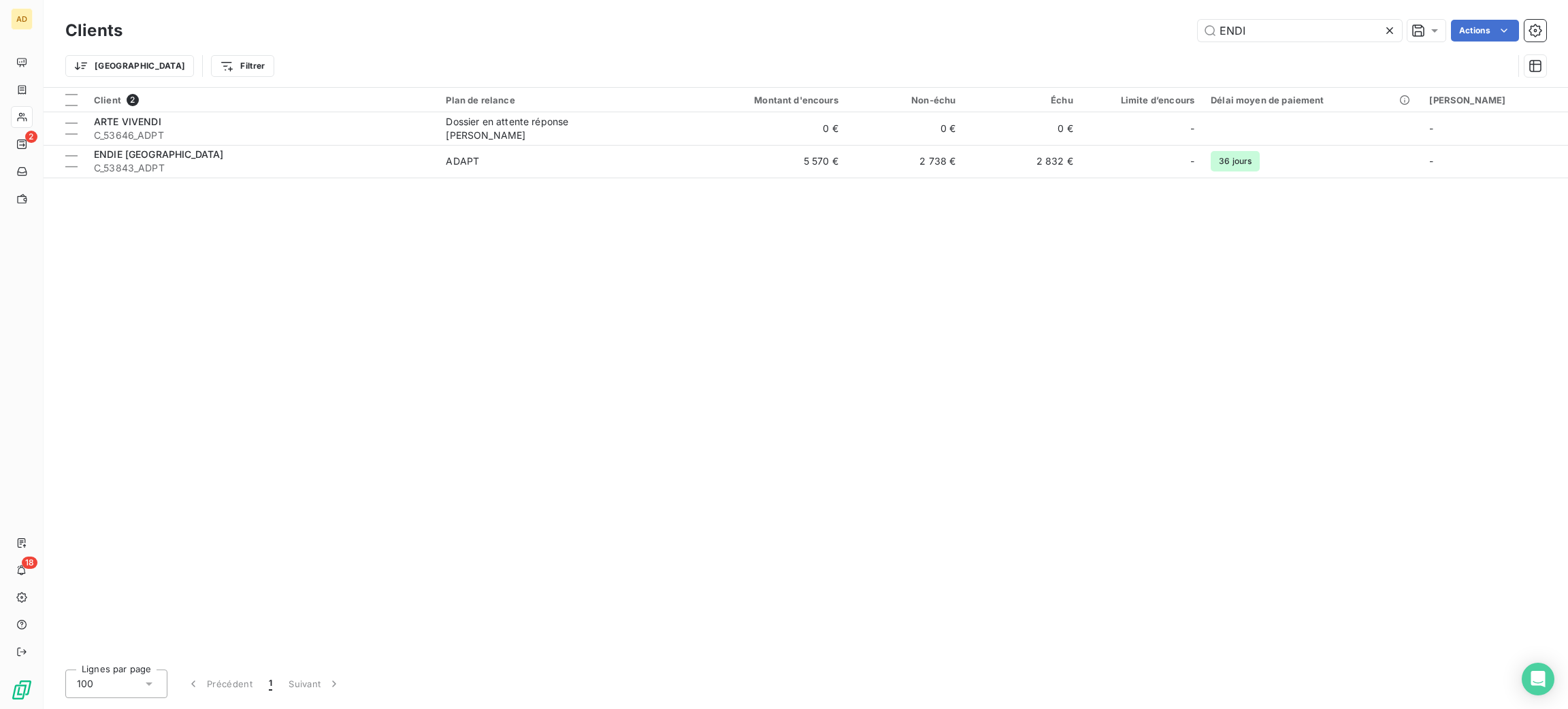
drag, startPoint x: 1288, startPoint y: 42, endPoint x: 979, endPoint y: 11, distance: 310.6
click at [1046, 28] on div "ENDI Actions" at bounding box center [843, 30] width 1407 height 21
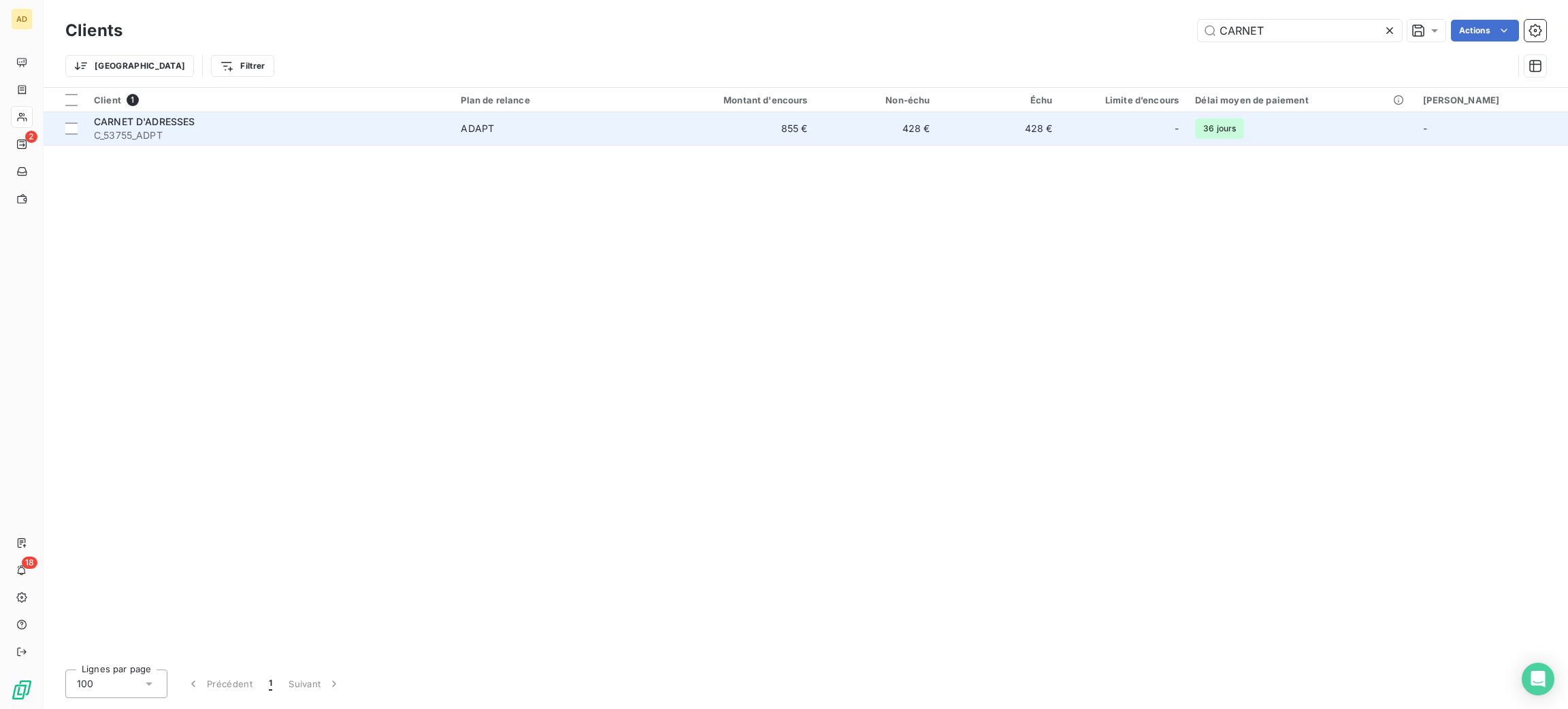
type input "CARNET"
click at [514, 132] on span "ADAPT" at bounding box center [552, 128] width 182 height 13
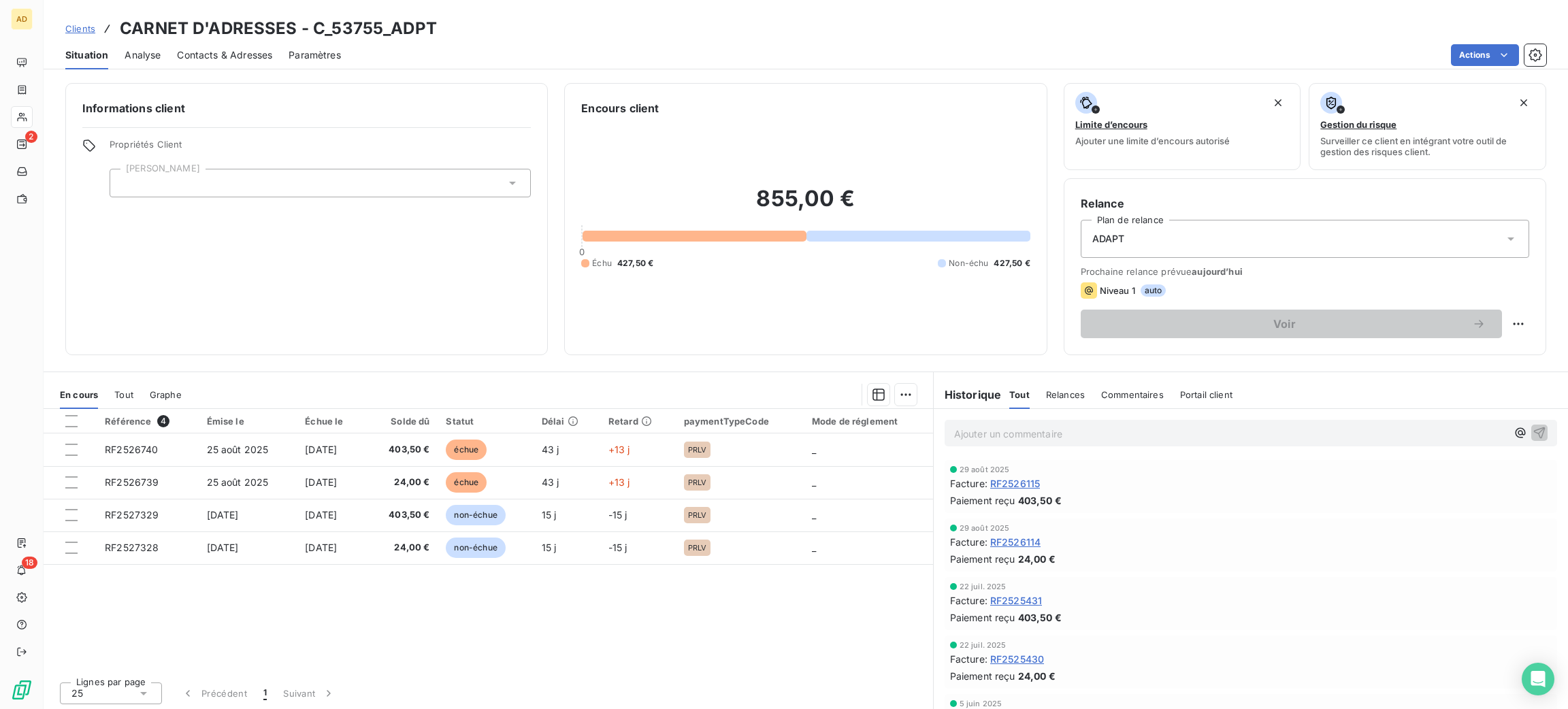
click at [221, 54] on span "Contacts & Adresses" at bounding box center [224, 54] width 95 height 13
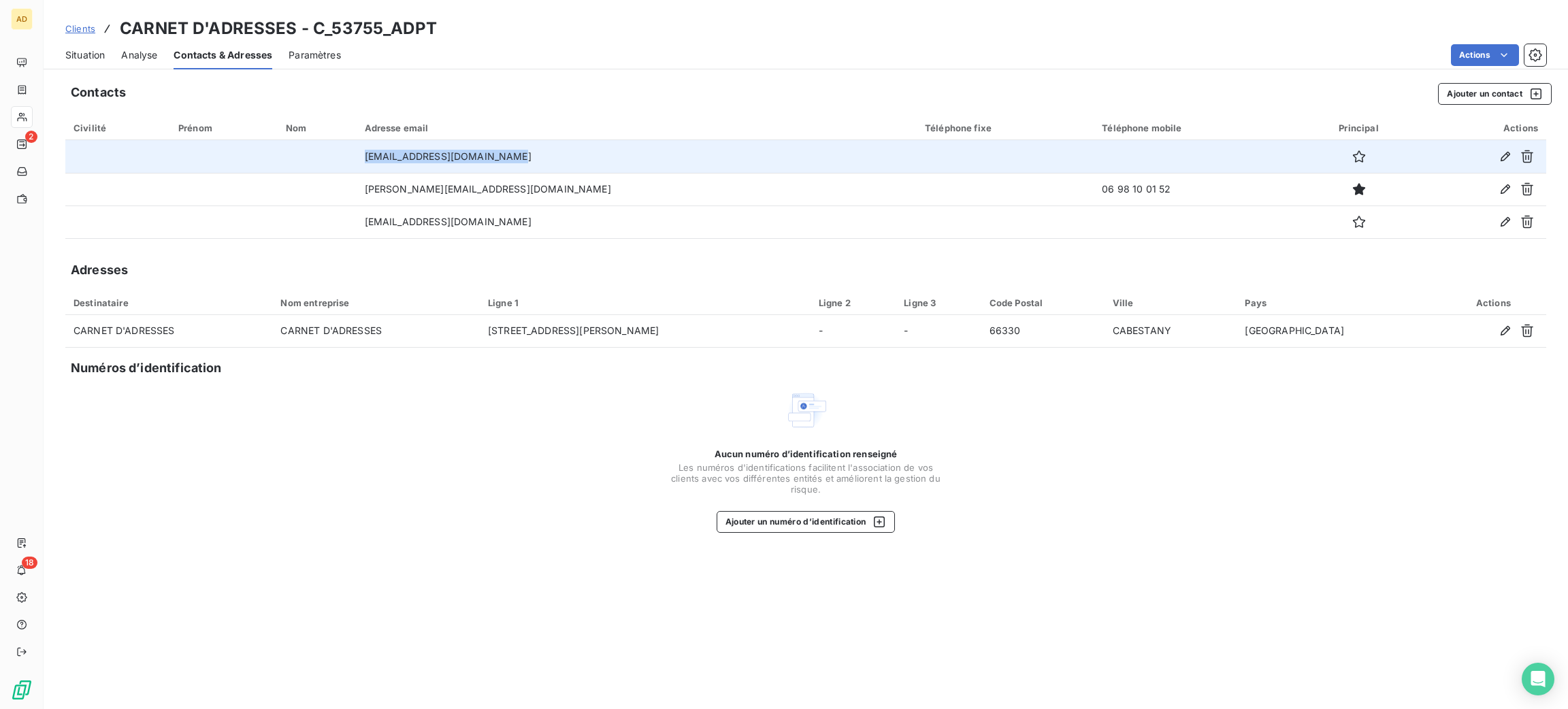
drag, startPoint x: 590, startPoint y: 156, endPoint x: 360, endPoint y: 157, distance: 230.0
click at [360, 157] on tr "[EMAIL_ADDRESS][DOMAIN_NAME]" at bounding box center [805, 156] width 1481 height 33
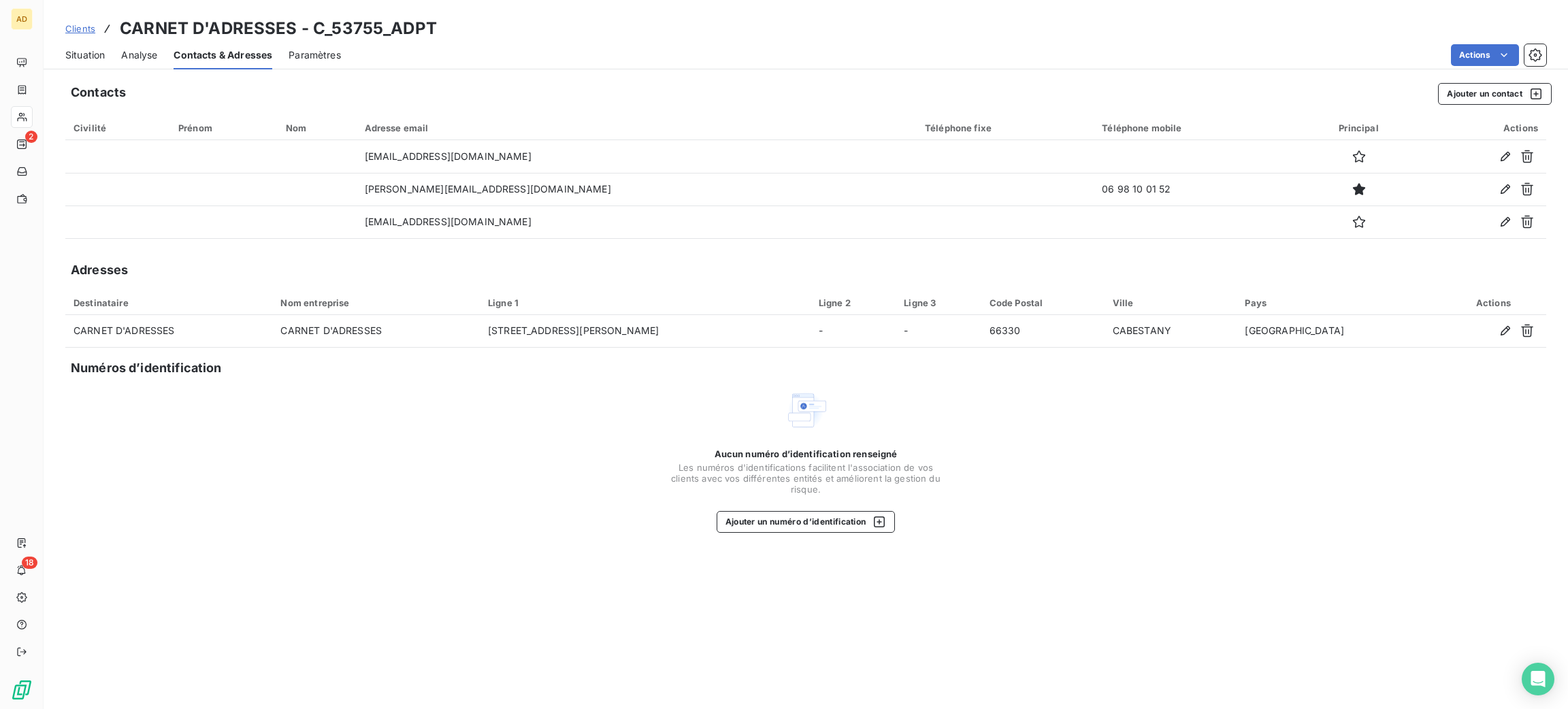
click at [524, 108] on div "Contacts Ajouter un contact Civilité Prénom Nom Adresse email Téléphone fixe Té…" at bounding box center [805, 392] width 1524 height 634
click at [91, 52] on span "Situation" at bounding box center [85, 54] width 39 height 13
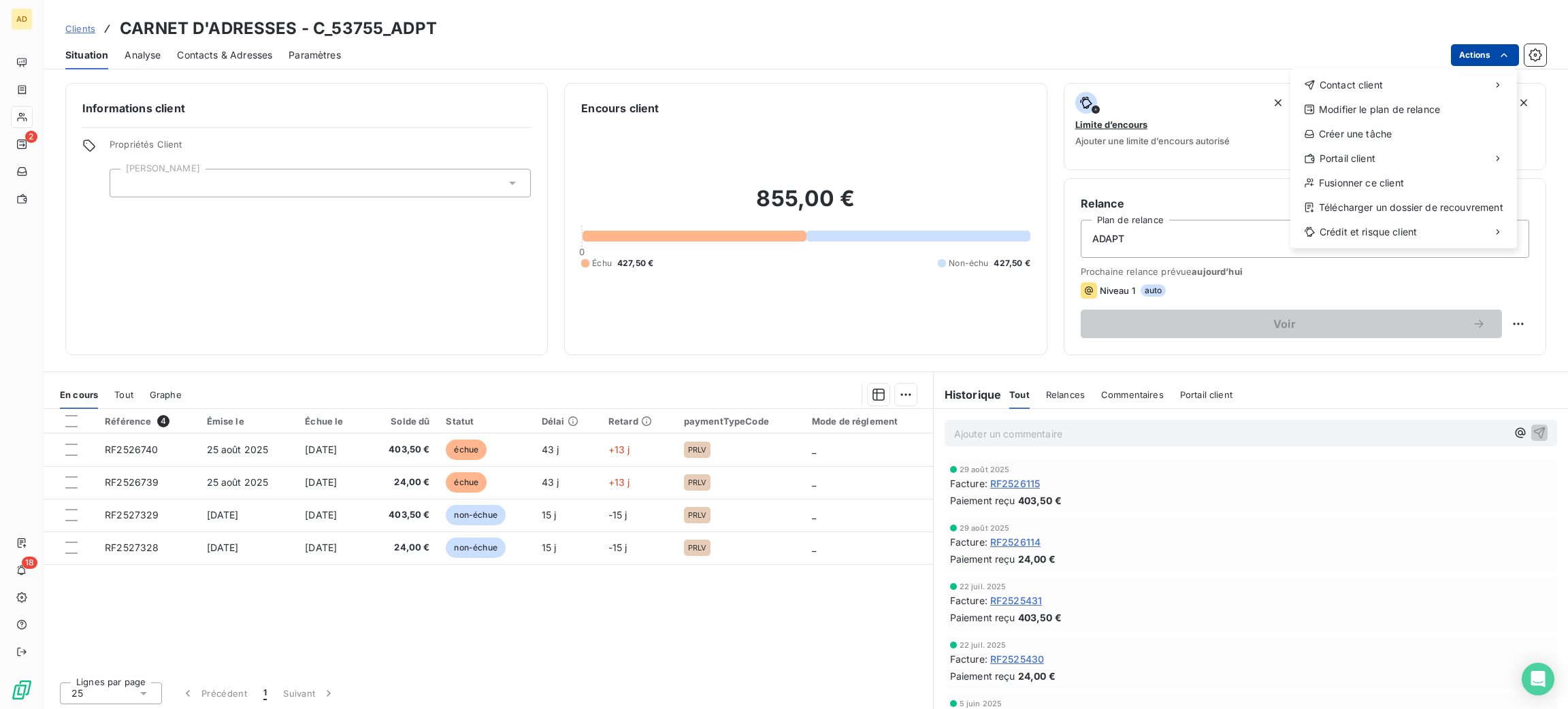
click at [1473, 50] on html "AD 2 18 Clients CARNET D'ADRESSES - C_53755_ADPT Situation Analyse Contacts & A…" at bounding box center [784, 354] width 1568 height 709
click at [1244, 88] on div "Envoyer un email" at bounding box center [1188, 90] width 182 height 21
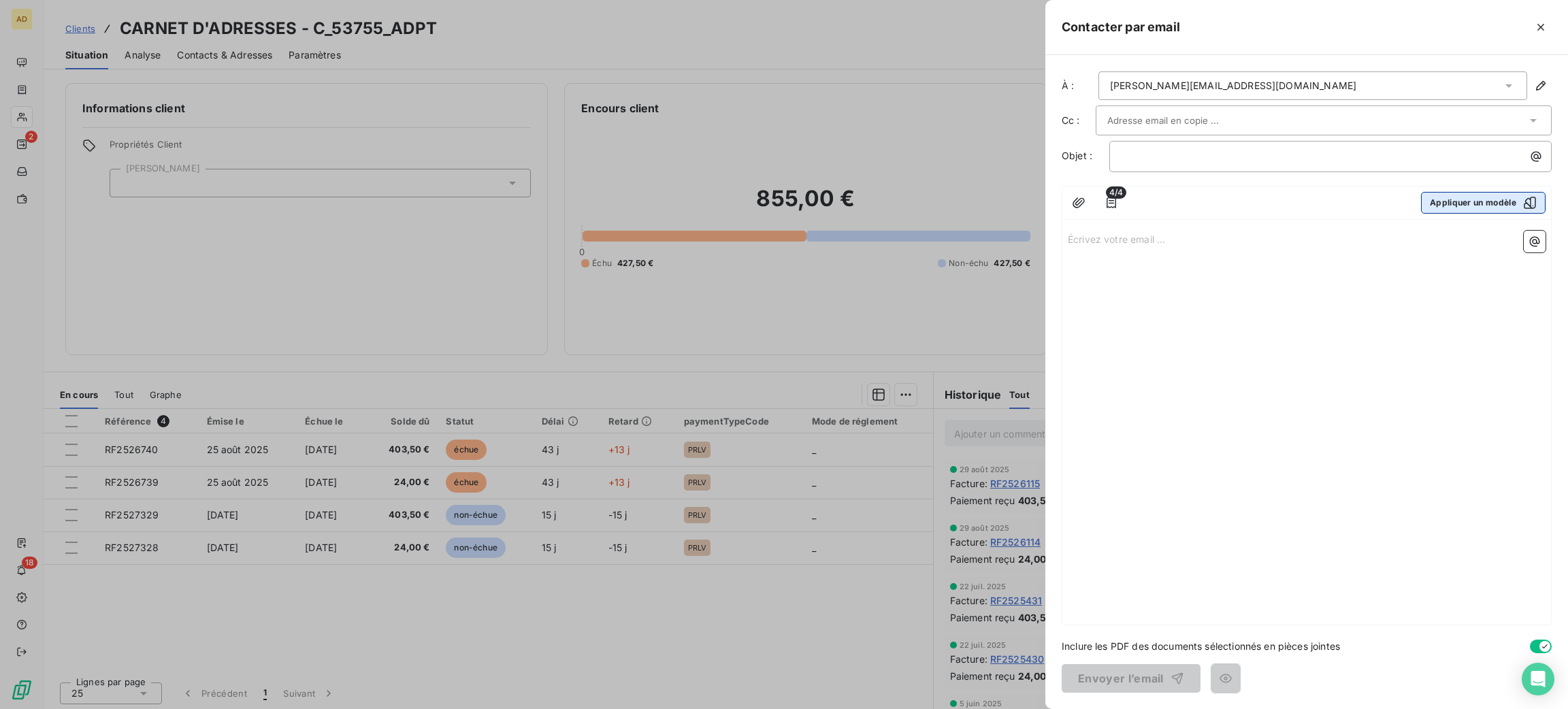
click at [1456, 194] on button "Appliquer un modèle" at bounding box center [1483, 202] width 125 height 21
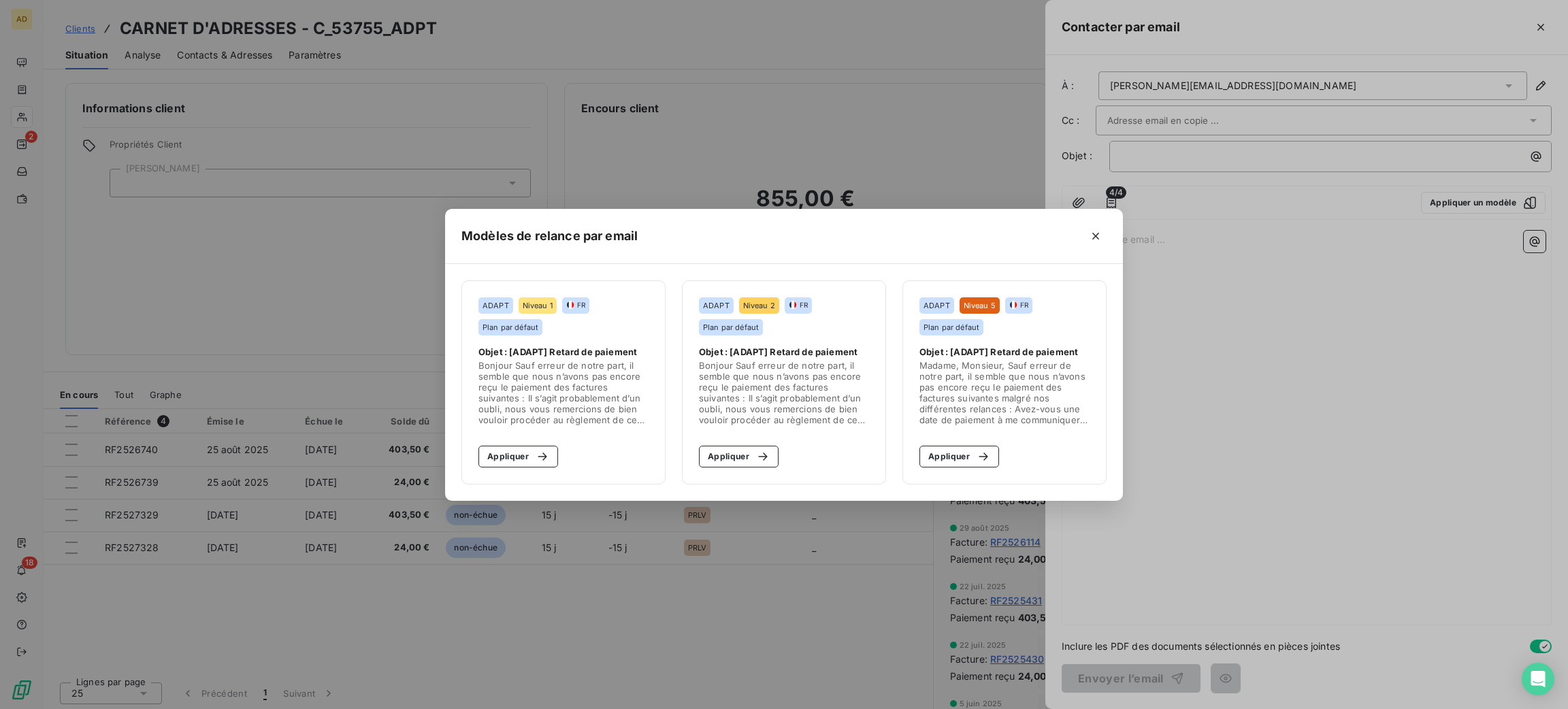
drag, startPoint x: 524, startPoint y: 463, endPoint x: 598, endPoint y: 518, distance: 92.2
click at [524, 463] on button "Appliquer" at bounding box center [517, 457] width 79 height 21
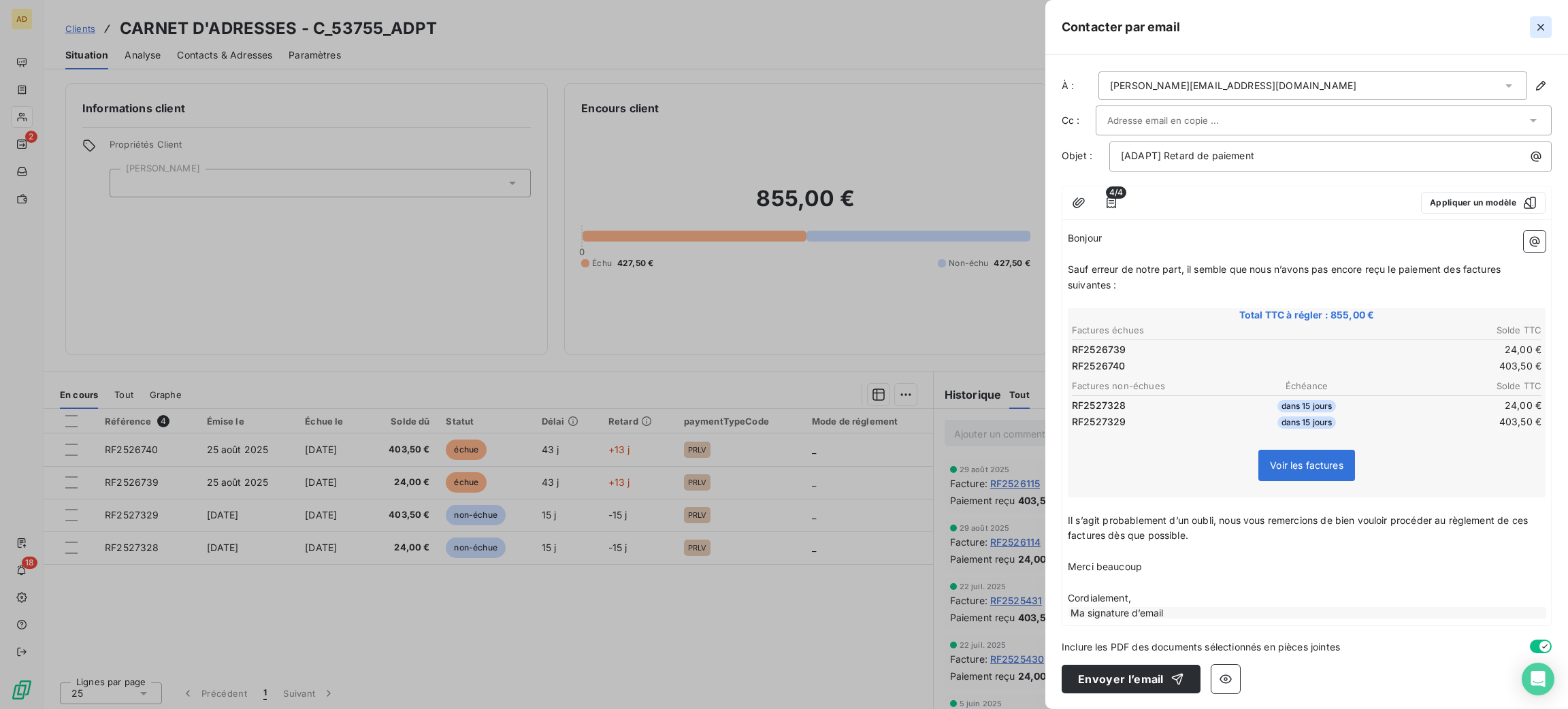
click at [1540, 30] on icon "button" at bounding box center [1540, 27] width 13 height 13
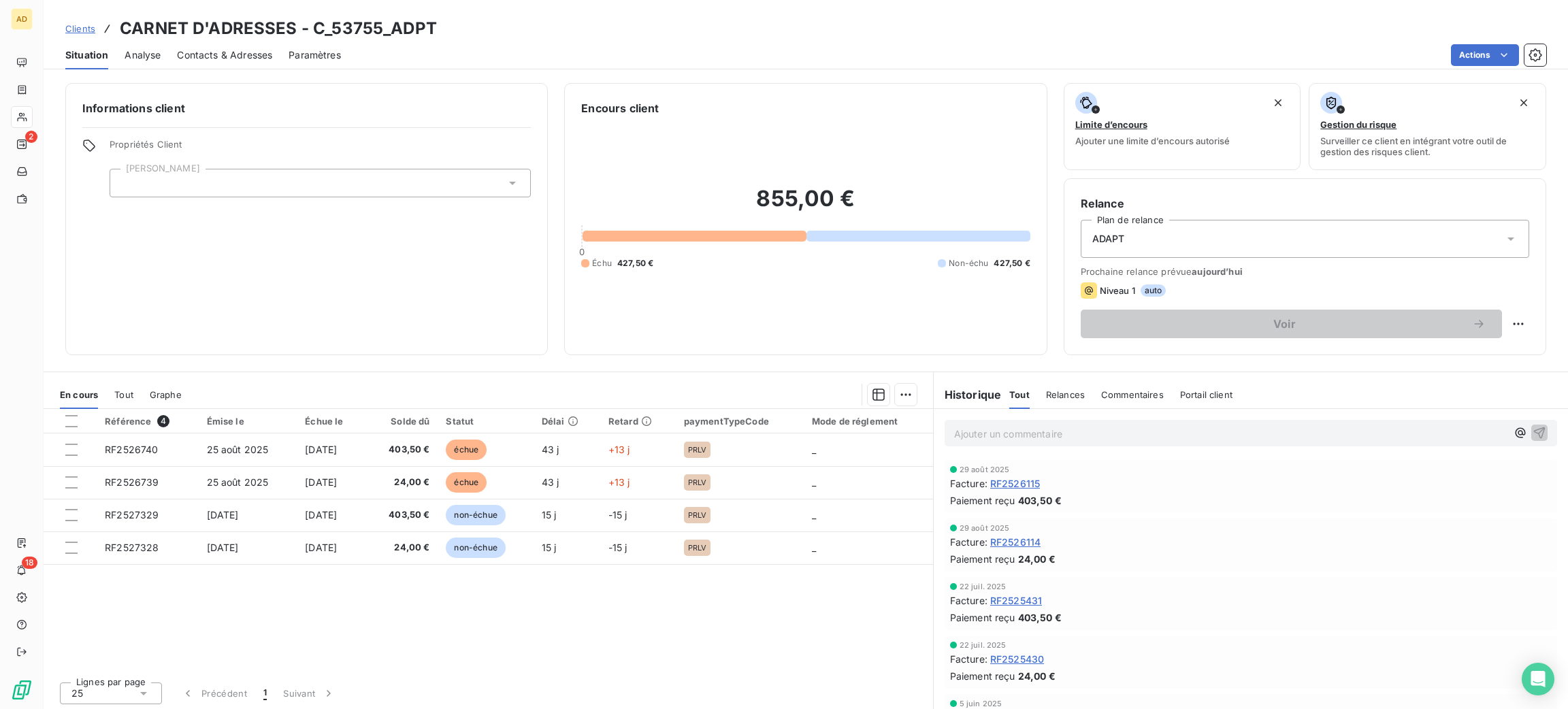
click at [234, 47] on div "Contacts & Adresses" at bounding box center [224, 55] width 95 height 29
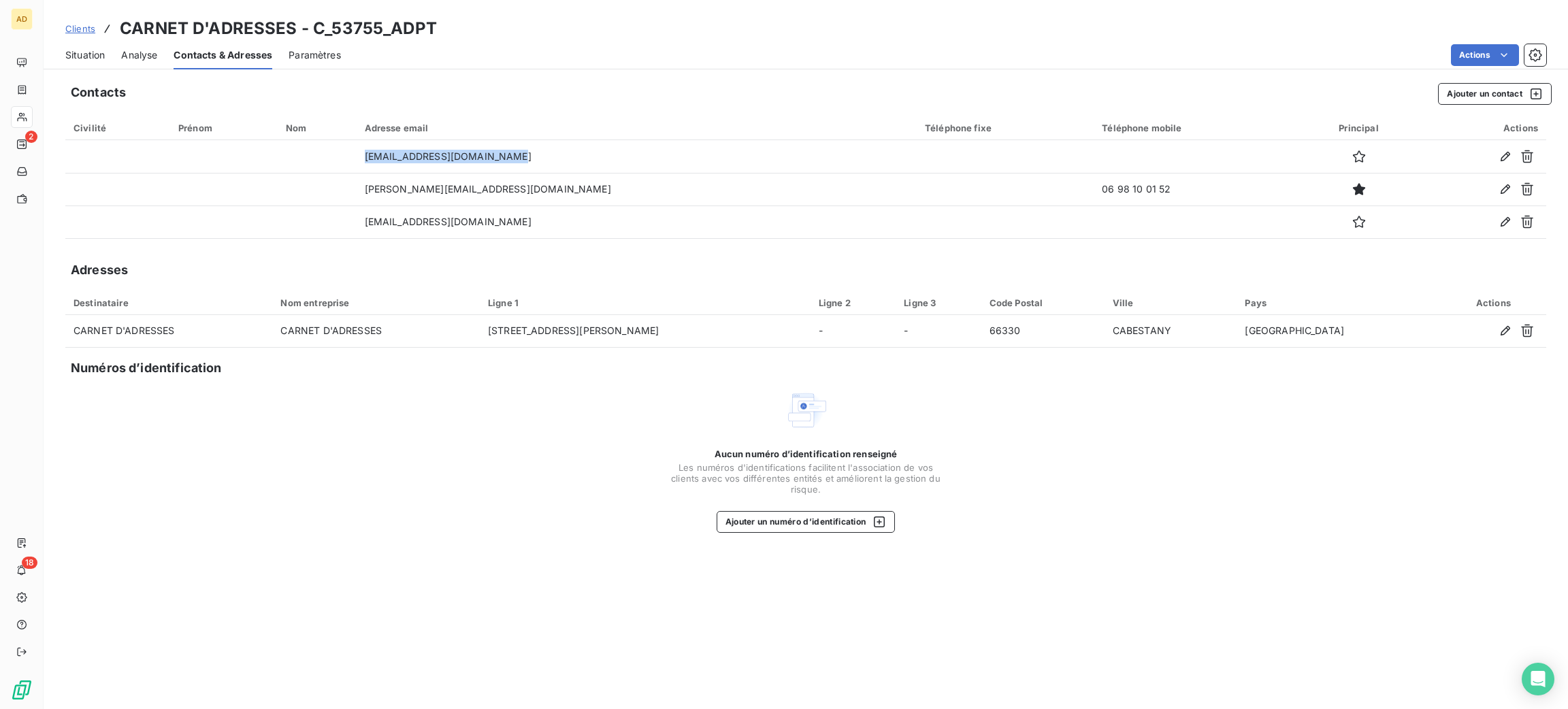
drag, startPoint x: 577, startPoint y: 159, endPoint x: 358, endPoint y: 134, distance: 220.4
click at [358, 134] on table "Civilité Prénom Nom Adresse email Téléphone fixe Téléphone mobile Principal Act…" at bounding box center [805, 177] width 1481 height 123
copy tr "[EMAIL_ADDRESS][DOMAIN_NAME]"
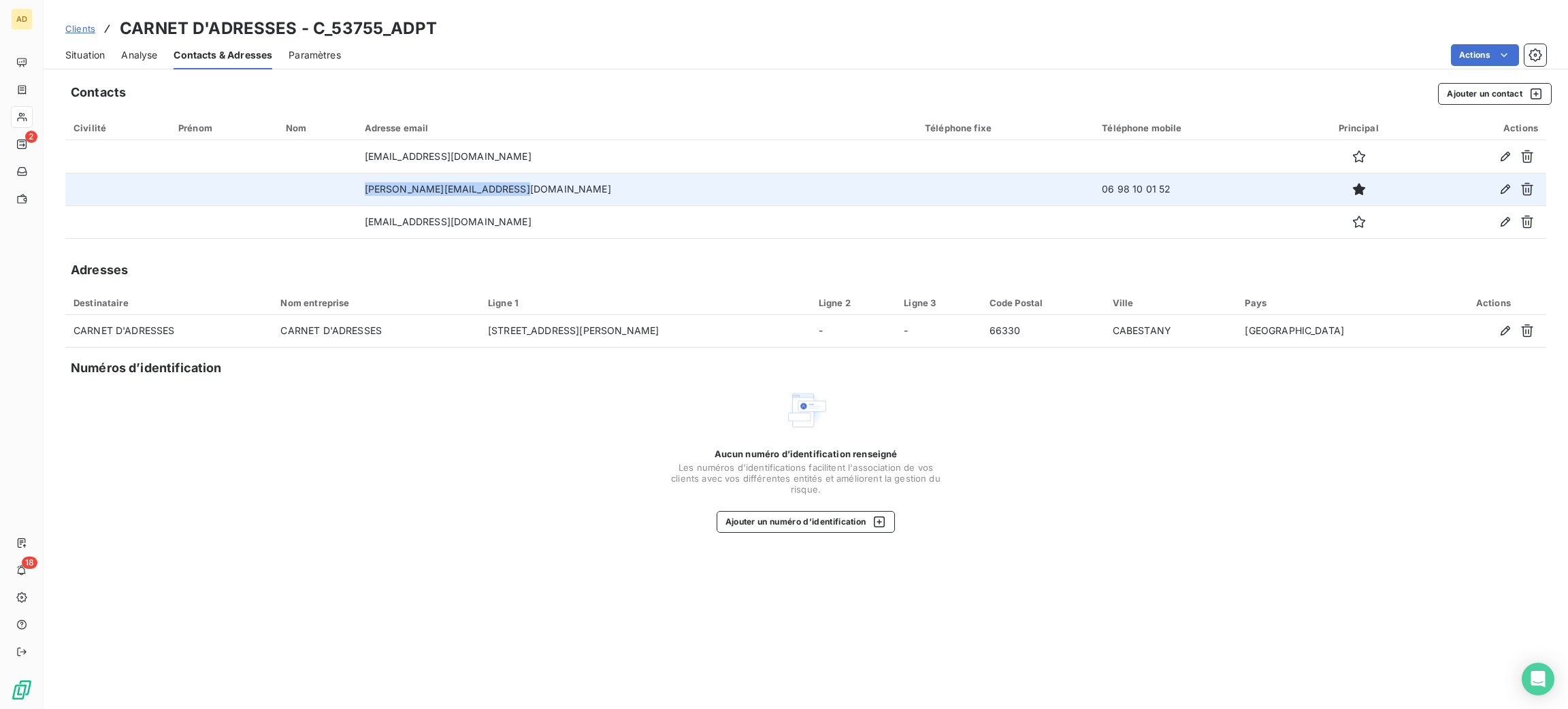
drag, startPoint x: 571, startPoint y: 191, endPoint x: 400, endPoint y: 179, distance: 171.4
click at [400, 179] on td "[PERSON_NAME][EMAIL_ADDRESS][DOMAIN_NAME]" at bounding box center [637, 189] width 560 height 33
copy td "[PERSON_NAME][EMAIL_ADDRESS][DOMAIN_NAME]"
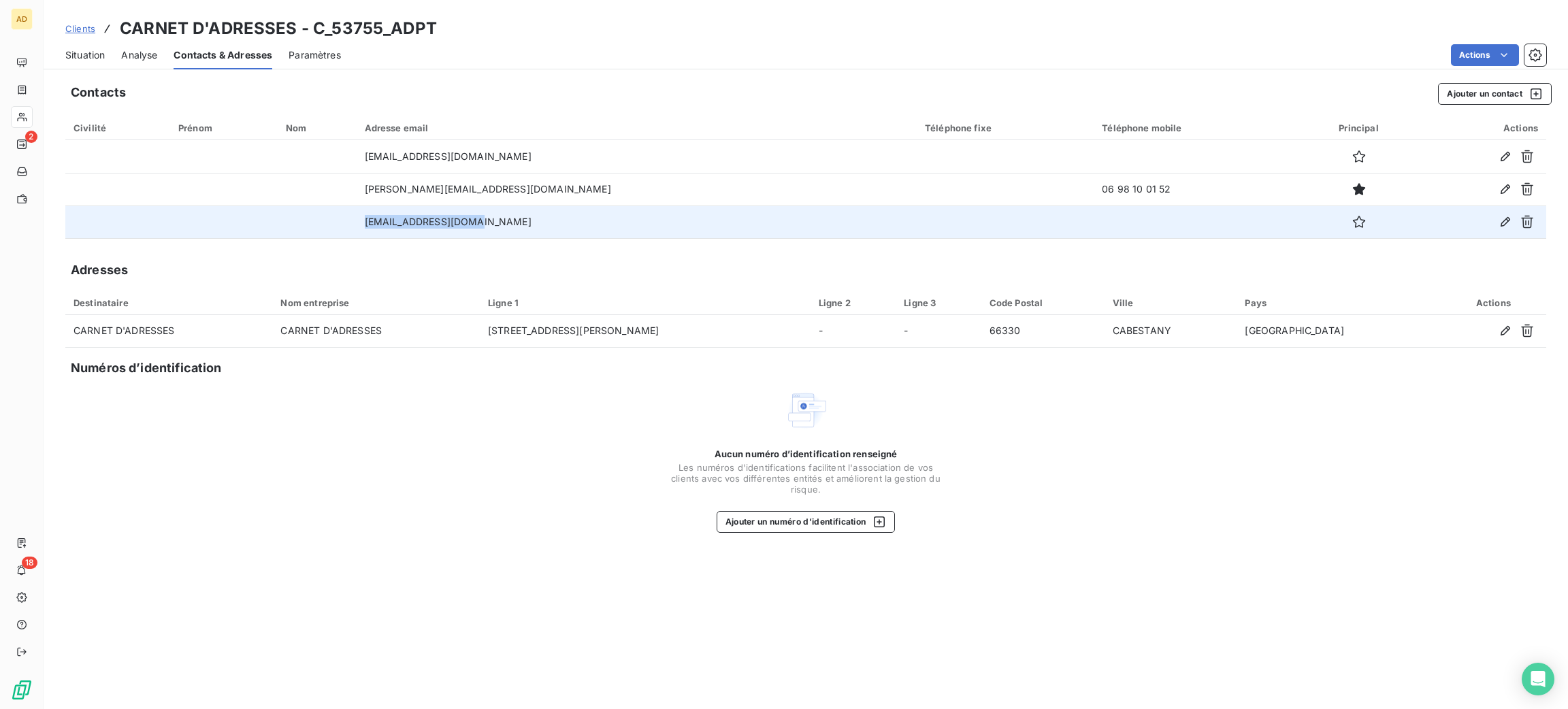
drag, startPoint x: 530, startPoint y: 222, endPoint x: 353, endPoint y: 217, distance: 177.1
click at [353, 217] on tr "[EMAIL_ADDRESS][DOMAIN_NAME]" at bounding box center [805, 221] width 1481 height 33
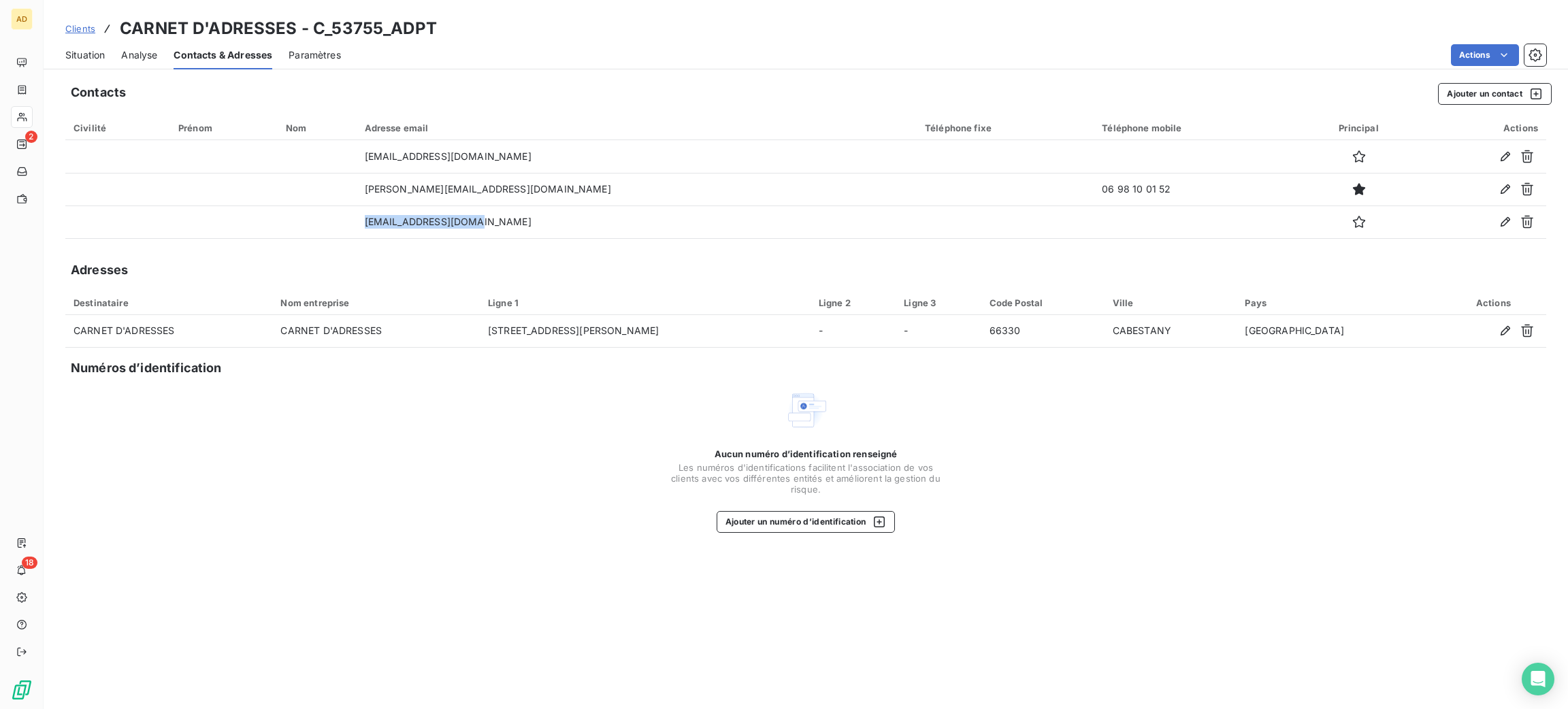
click at [80, 51] on span "Situation" at bounding box center [85, 54] width 39 height 13
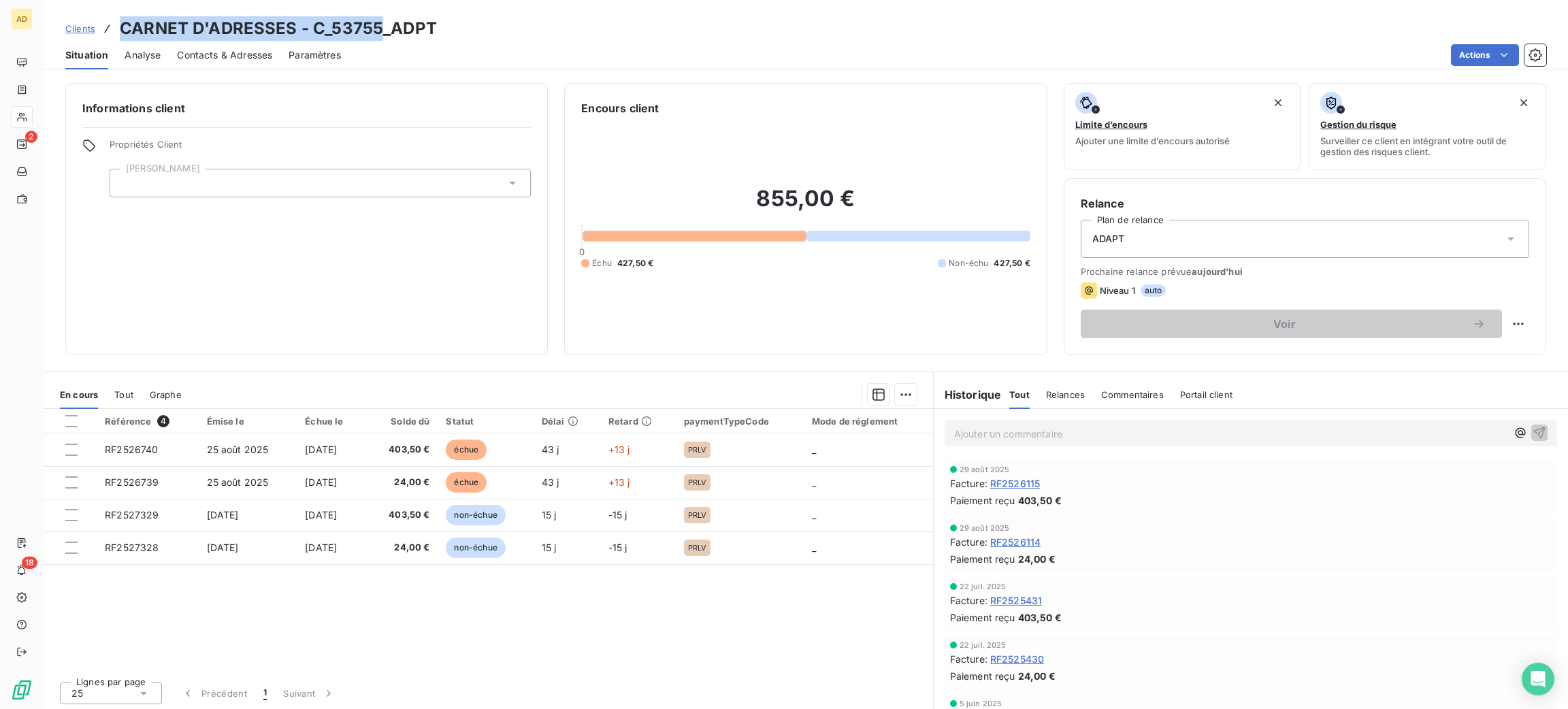
drag, startPoint x: 375, startPoint y: 28, endPoint x: 124, endPoint y: 14, distance: 251.4
click at [124, 14] on div "Clients CARNET D'ADRESSES - C_53755_ADPT Situation Analyse Contacts & Adresses …" at bounding box center [805, 35] width 1524 height 70
copy h3 "CARNET D'ADRESSES - C_53755"
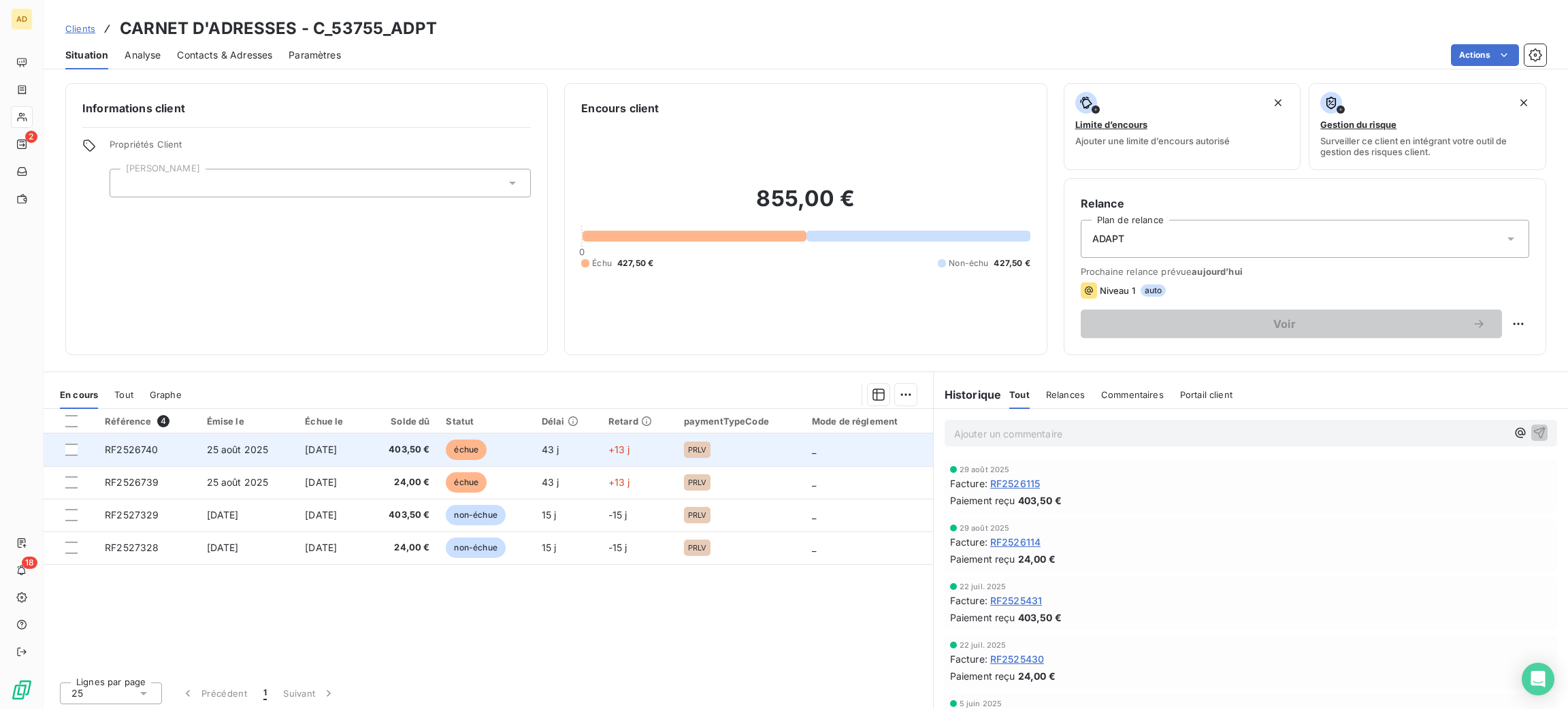
click at [467, 447] on span "échue" at bounding box center [466, 449] width 41 height 21
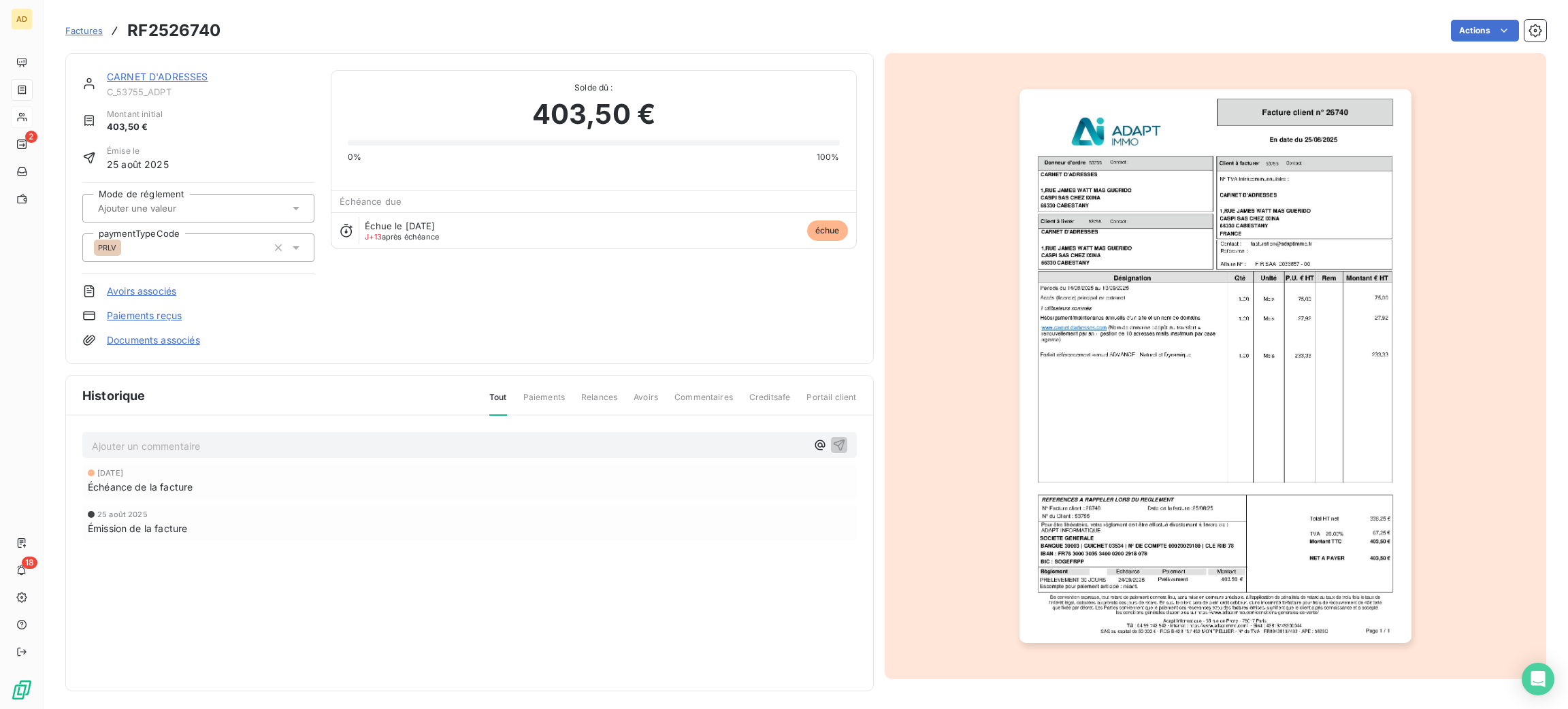
click at [468, 452] on p "Ajouter un commentaire ﻿" at bounding box center [449, 446] width 714 height 17
drag, startPoint x: 426, startPoint y: 448, endPoint x: 35, endPoint y: 422, distance: 391.9
click at [35, 422] on div "AD 2 18 Factures RF2526740 Actions CARNET D'ADRESSES C_53755_ADPT Montant initi…" at bounding box center [784, 354] width 1568 height 709
copy span "06/10 REJET PI => j'adresse un mail au client"
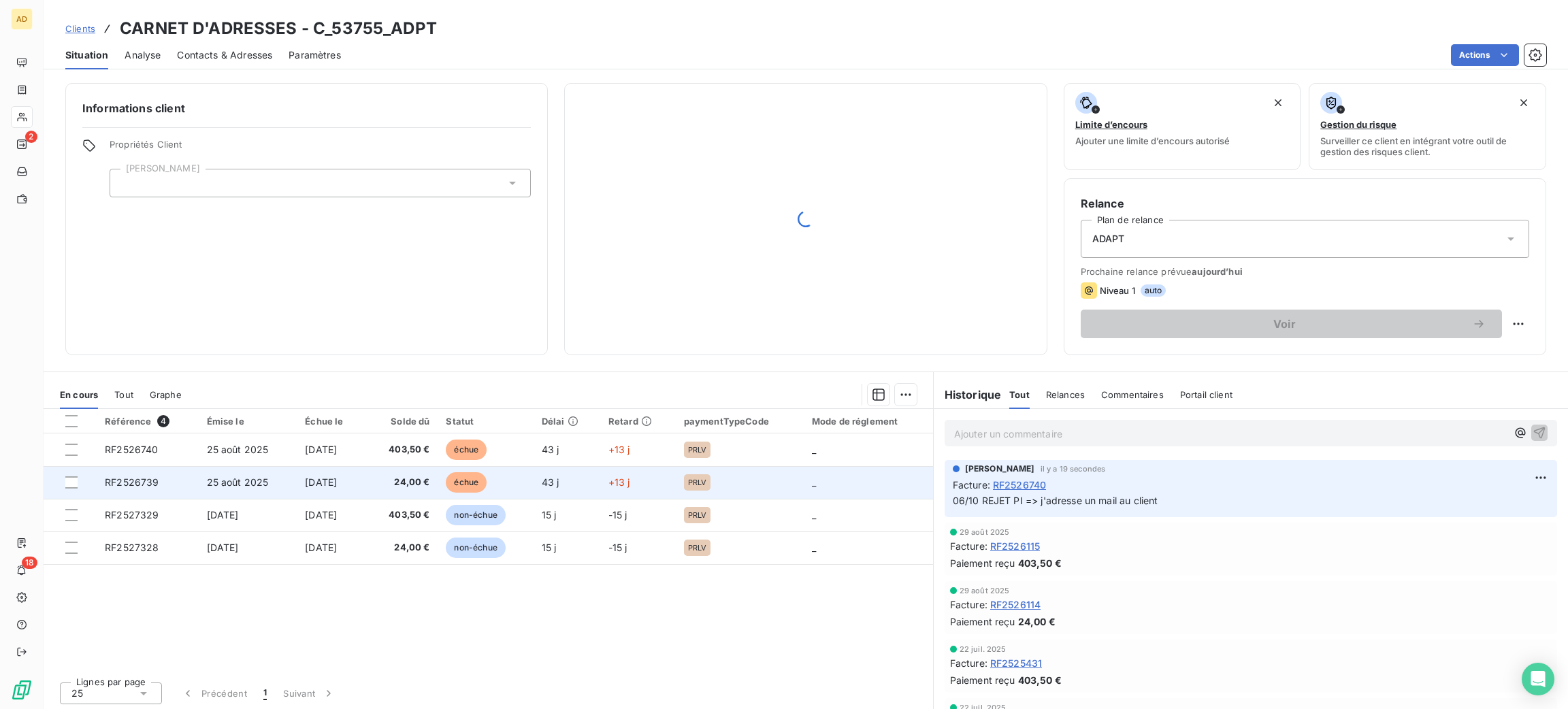
click at [309, 483] on span "[DATE]" at bounding box center [321, 482] width 32 height 12
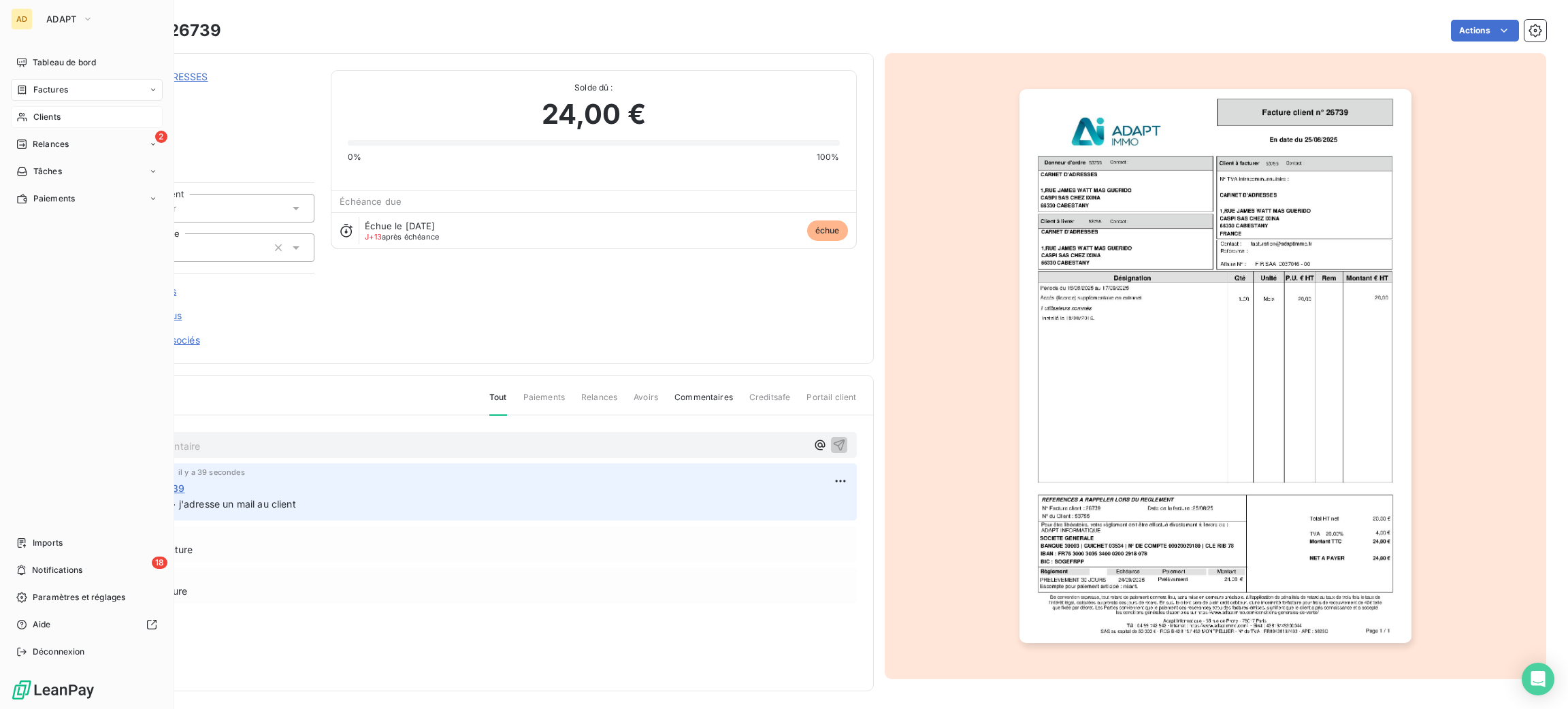
click at [63, 113] on div "Clients" at bounding box center [87, 117] width 152 height 21
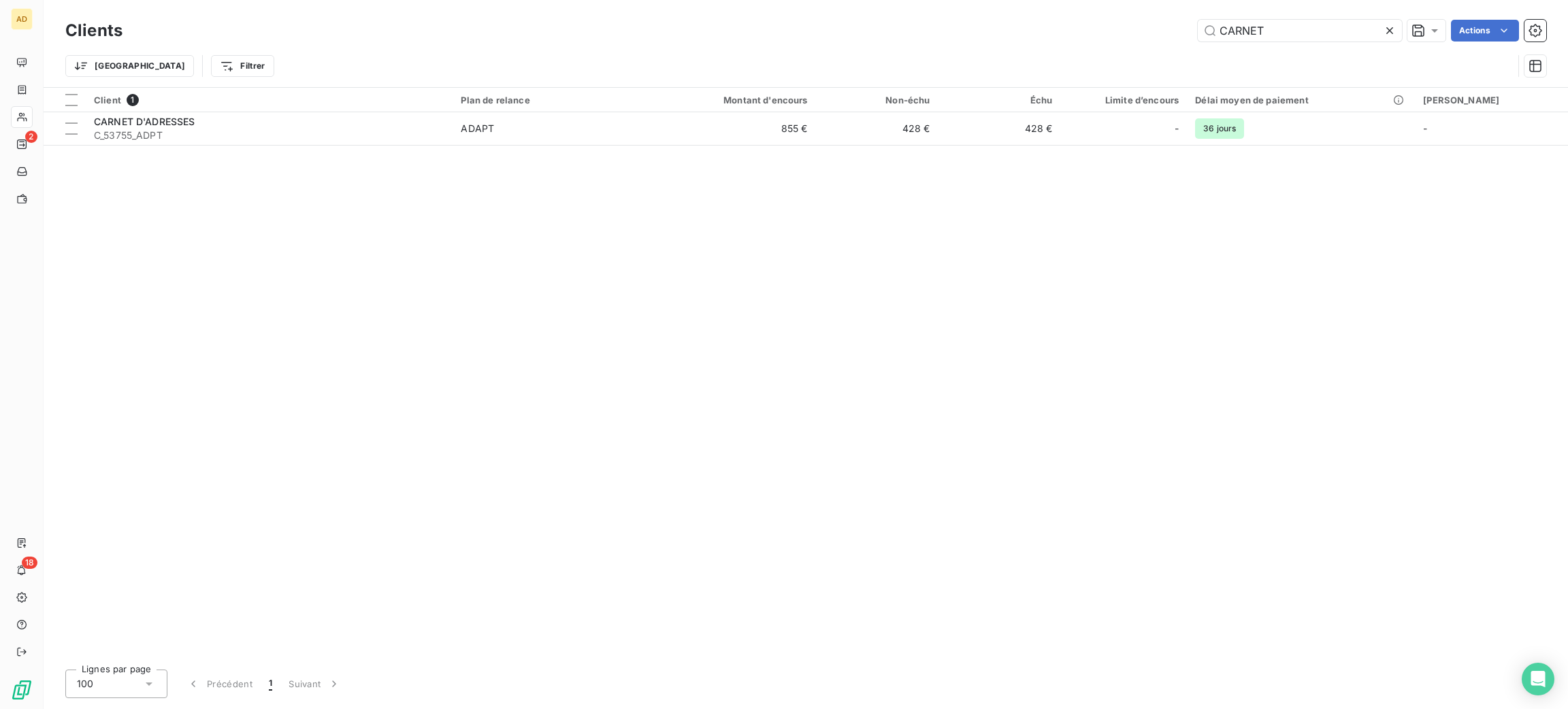
drag, startPoint x: 1154, startPoint y: 35, endPoint x: 1133, endPoint y: 35, distance: 21.0
click at [1133, 35] on div "CARNET Actions" at bounding box center [843, 30] width 1407 height 21
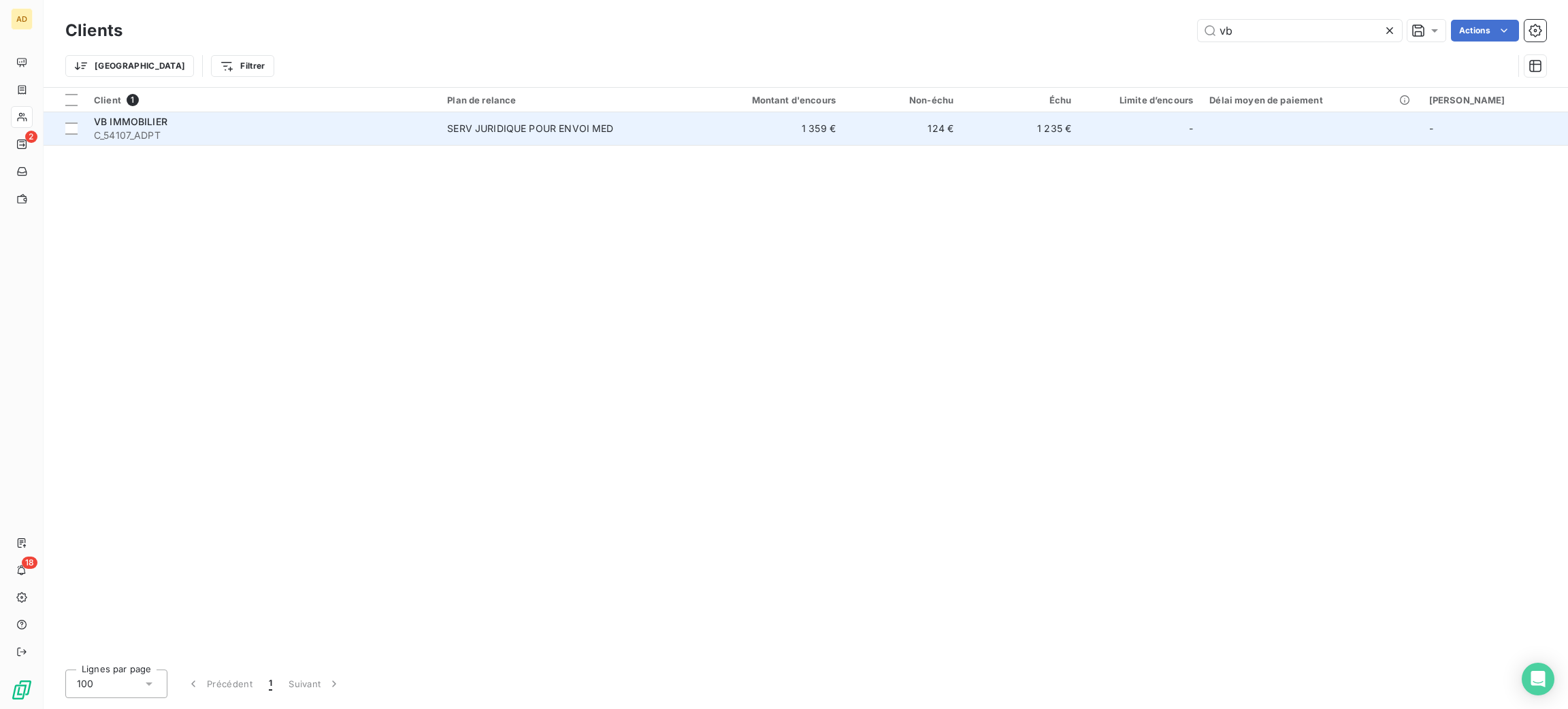
type input "vb"
click at [171, 129] on span "C_54107_ADPT" at bounding box center [262, 135] width 337 height 13
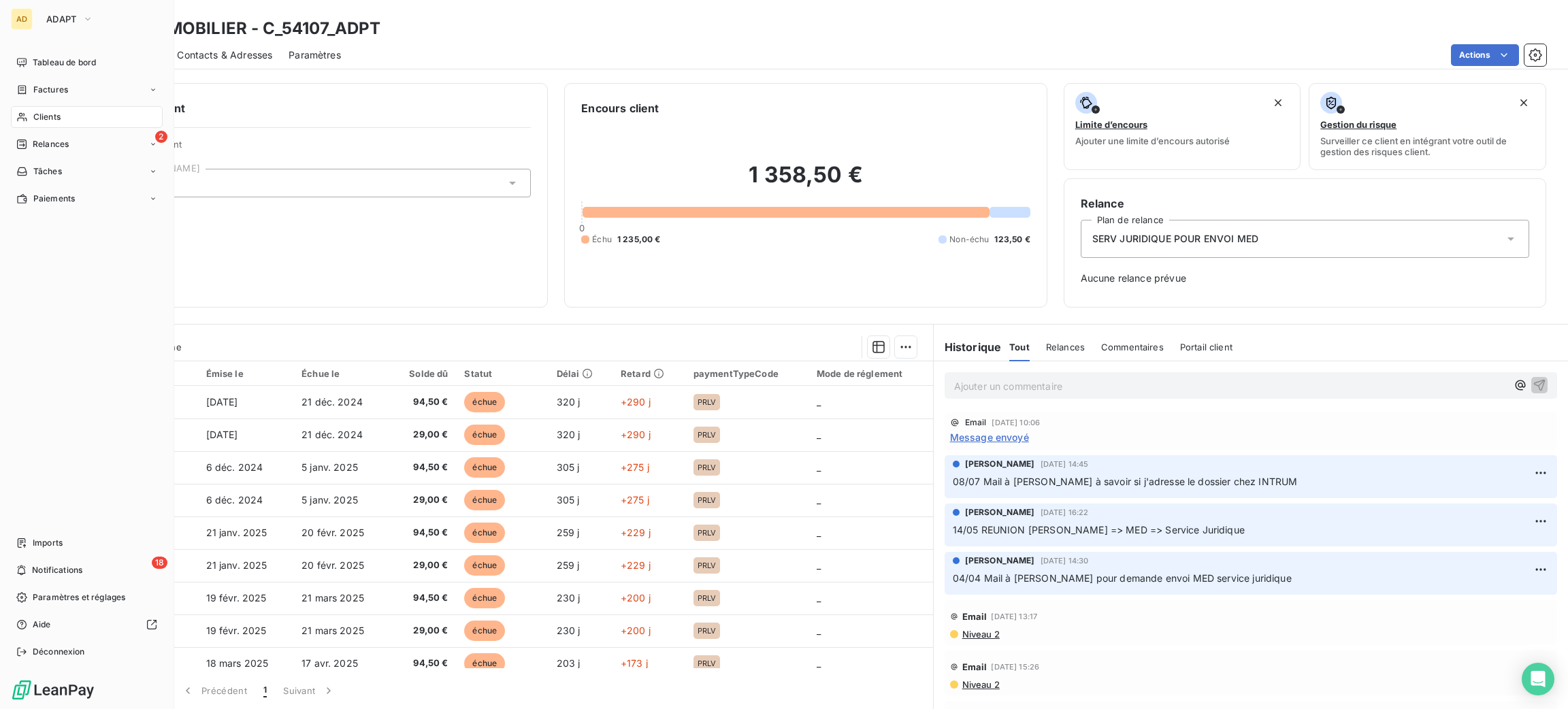
click at [37, 118] on span "Clients" at bounding box center [46, 117] width 28 height 12
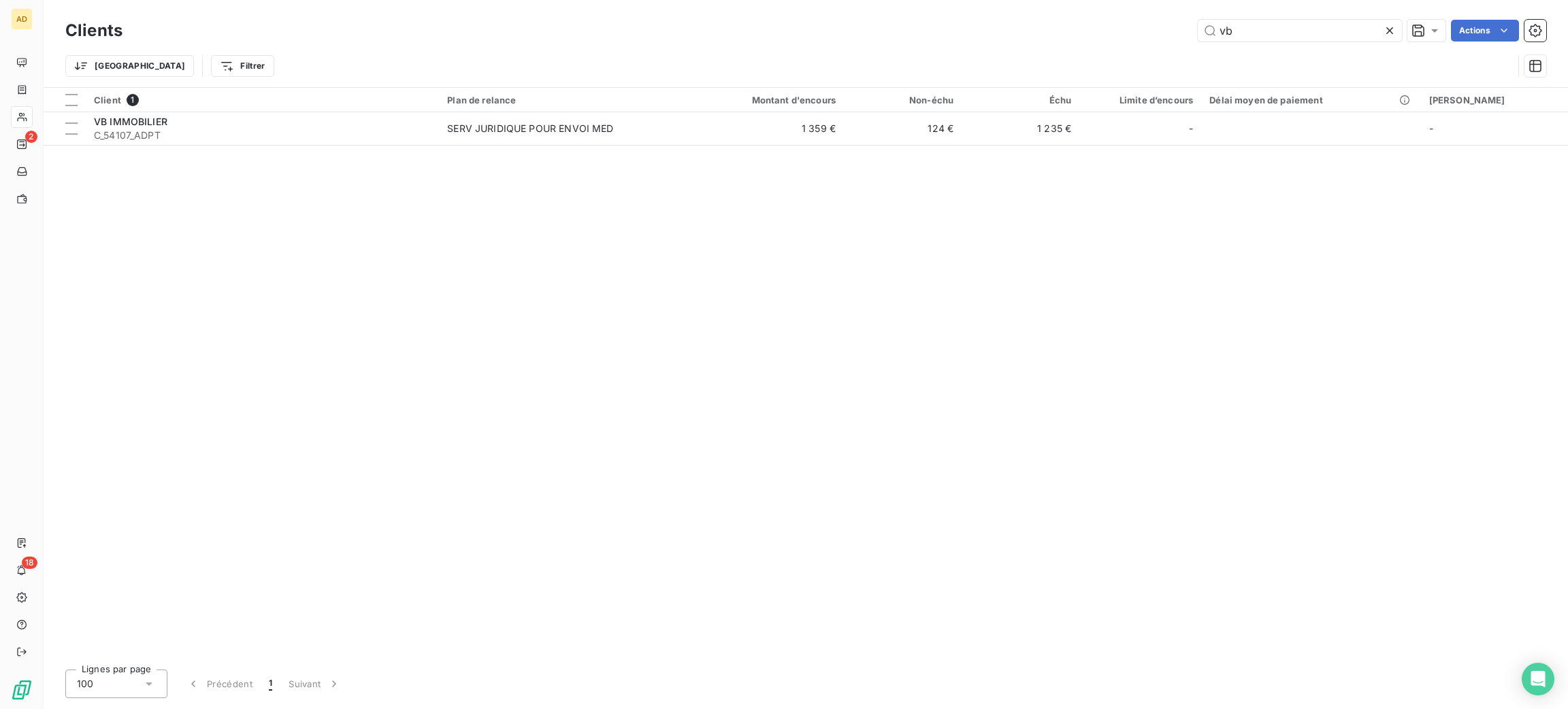
drag, startPoint x: 1259, startPoint y: 36, endPoint x: 1116, endPoint y: 4, distance: 146.5
click at [1168, 34] on div "vb Actions" at bounding box center [843, 30] width 1407 height 21
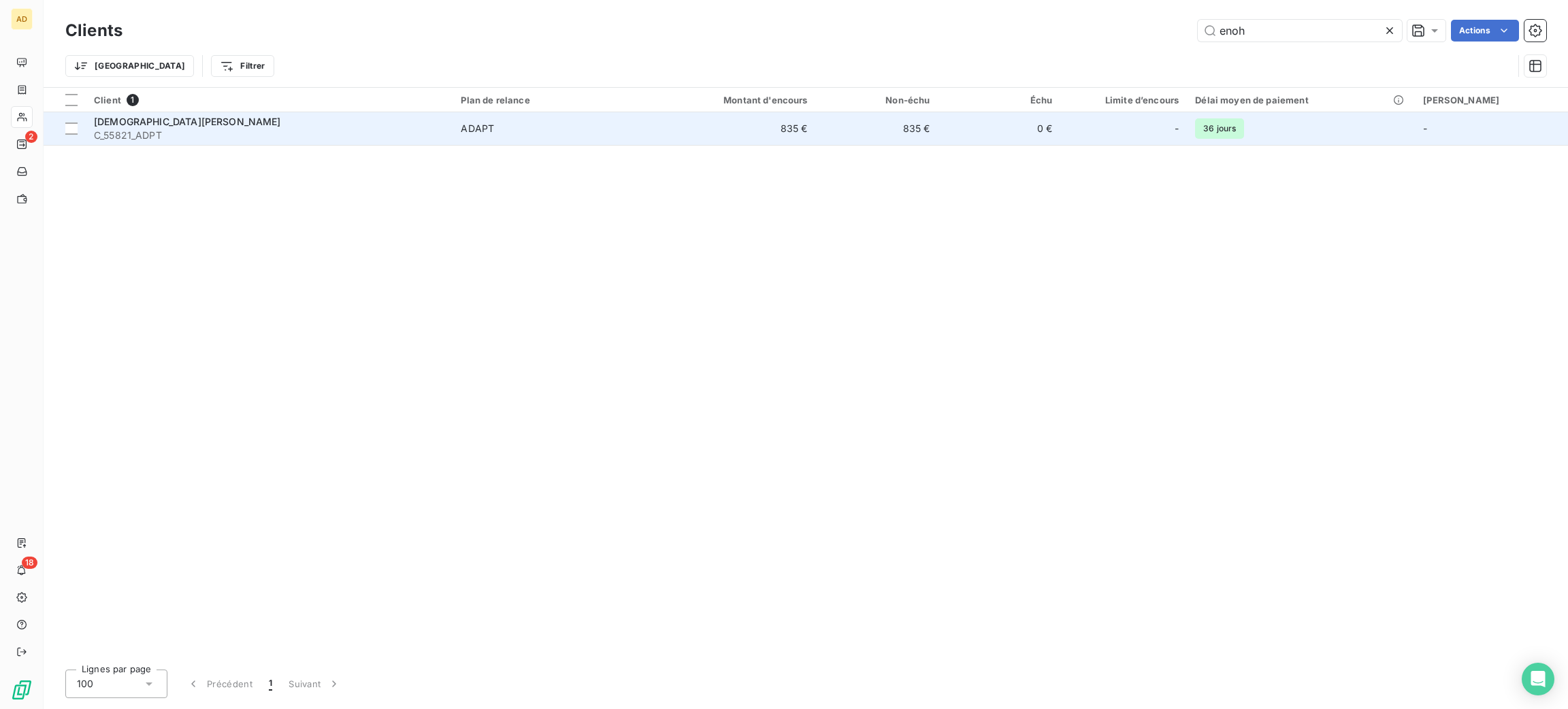
type input "enoh"
click at [871, 140] on td "835 €" at bounding box center [877, 128] width 122 height 33
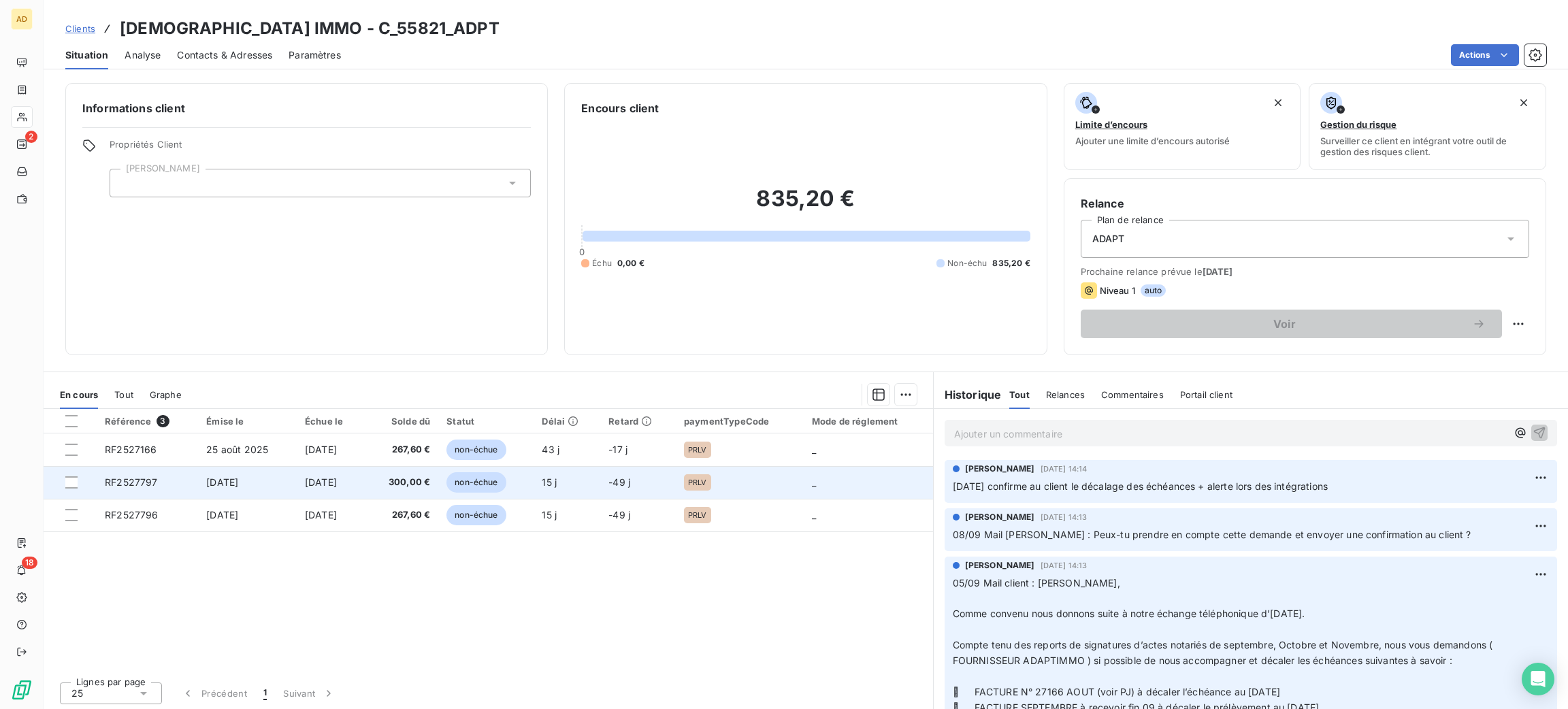
click at [473, 483] on span "non-échue" at bounding box center [476, 482] width 59 height 21
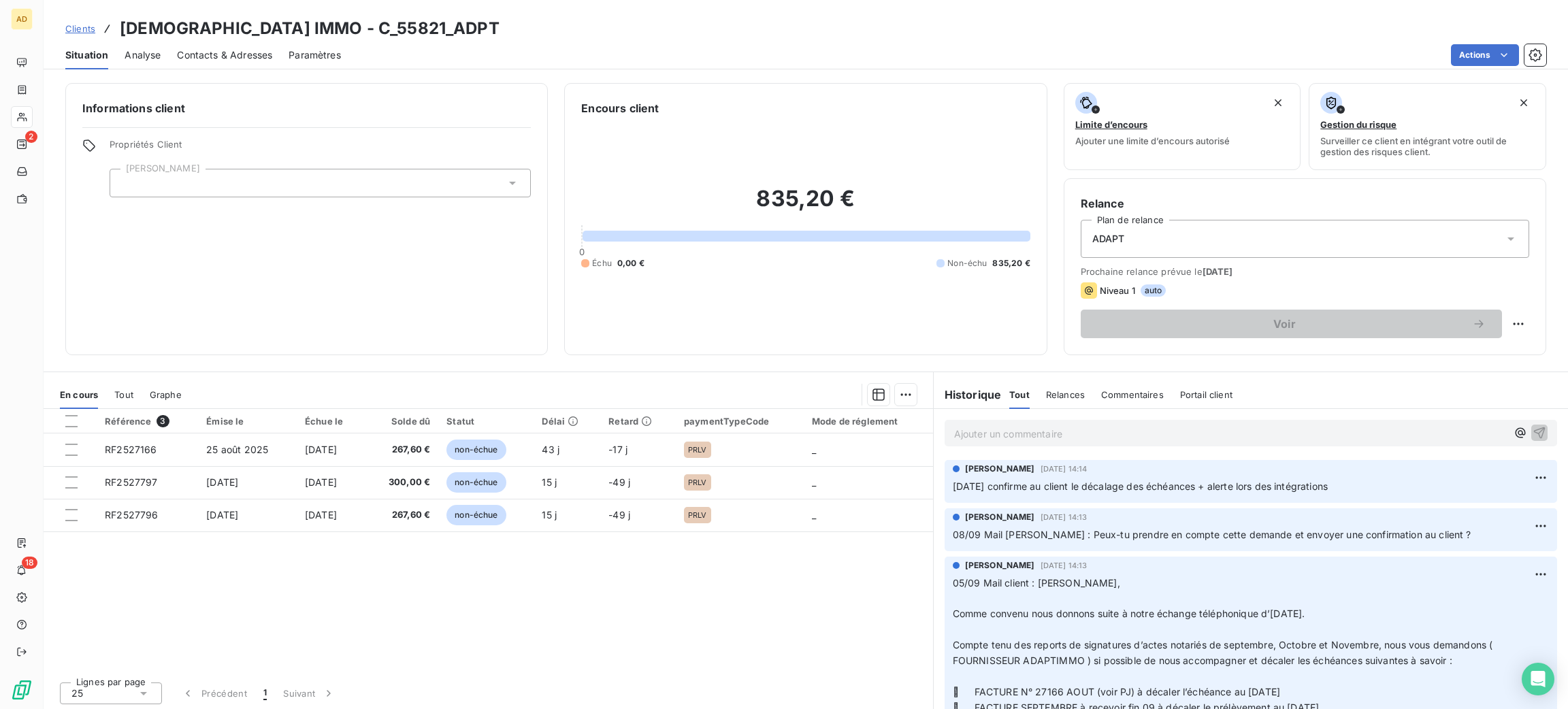
click at [873, 663] on div "Référence 3 Émise le Échue le Solde dû Statut Délai Retard paymentTypeCode Mode…" at bounding box center [488, 540] width 889 height 262
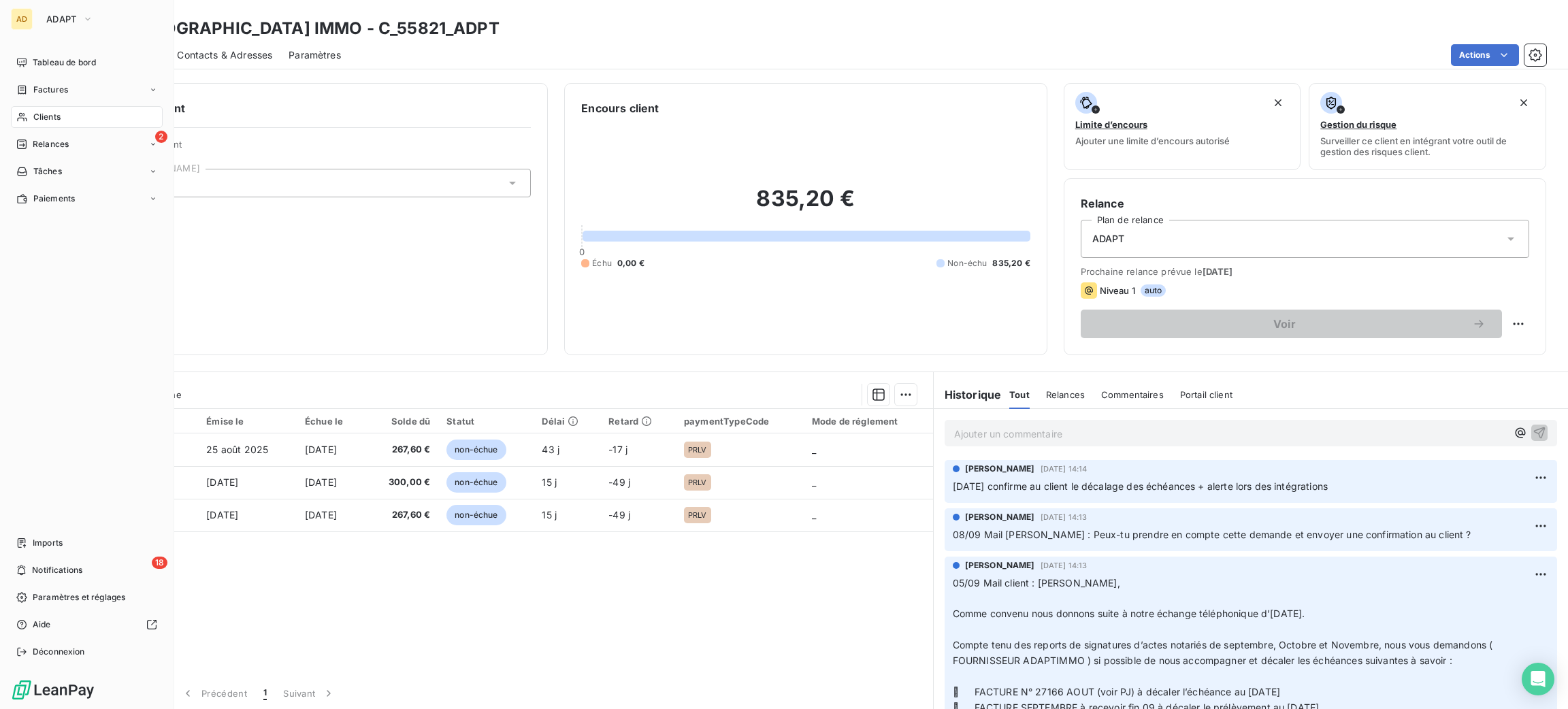
click at [42, 113] on span "Clients" at bounding box center [46, 117] width 28 height 12
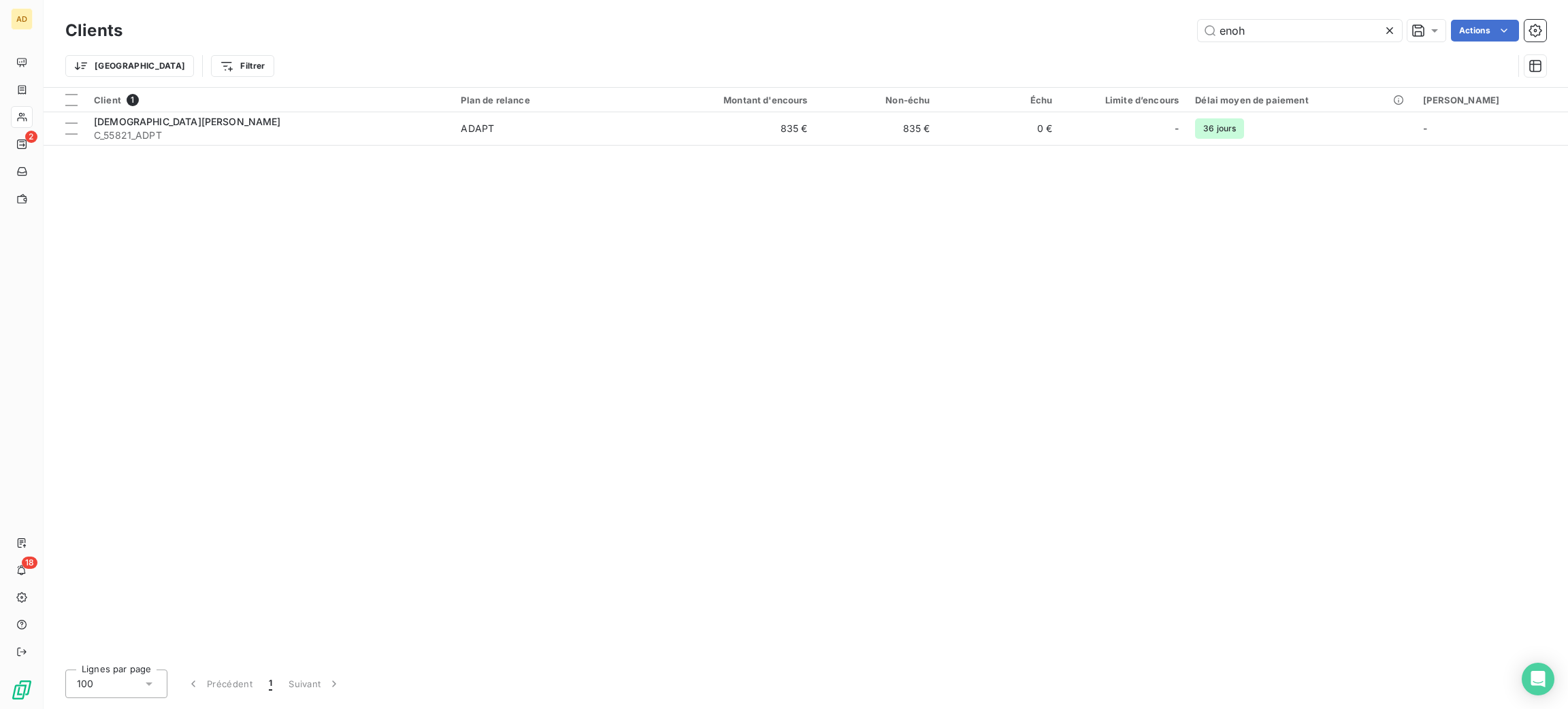
drag, startPoint x: 1285, startPoint y: 24, endPoint x: 1031, endPoint y: 4, distance: 254.8
click at [1052, 5] on div "Clients enoh Actions Trier Filtrer" at bounding box center [805, 44] width 1524 height 87
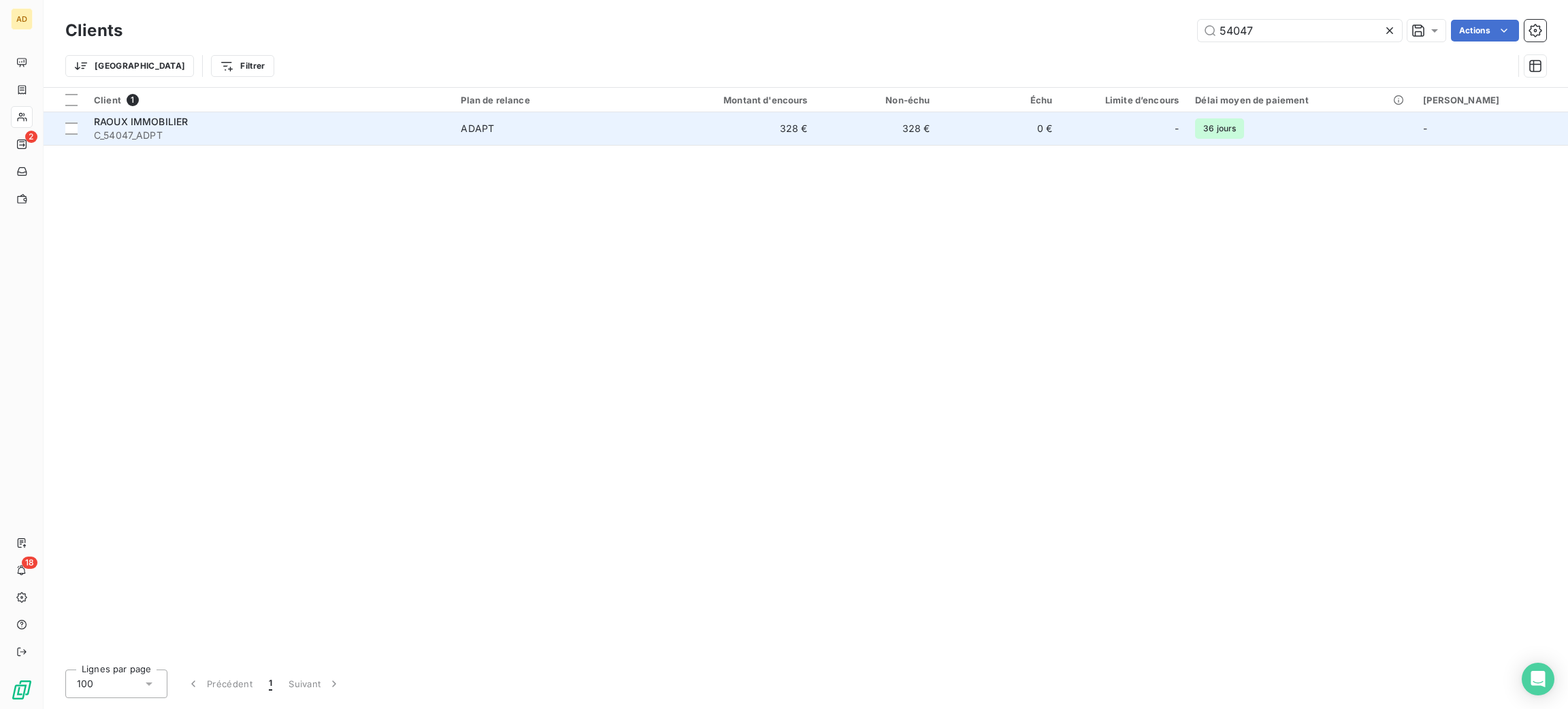
type input "54047"
click at [643, 132] on span "ADAPT" at bounding box center [552, 128] width 182 height 13
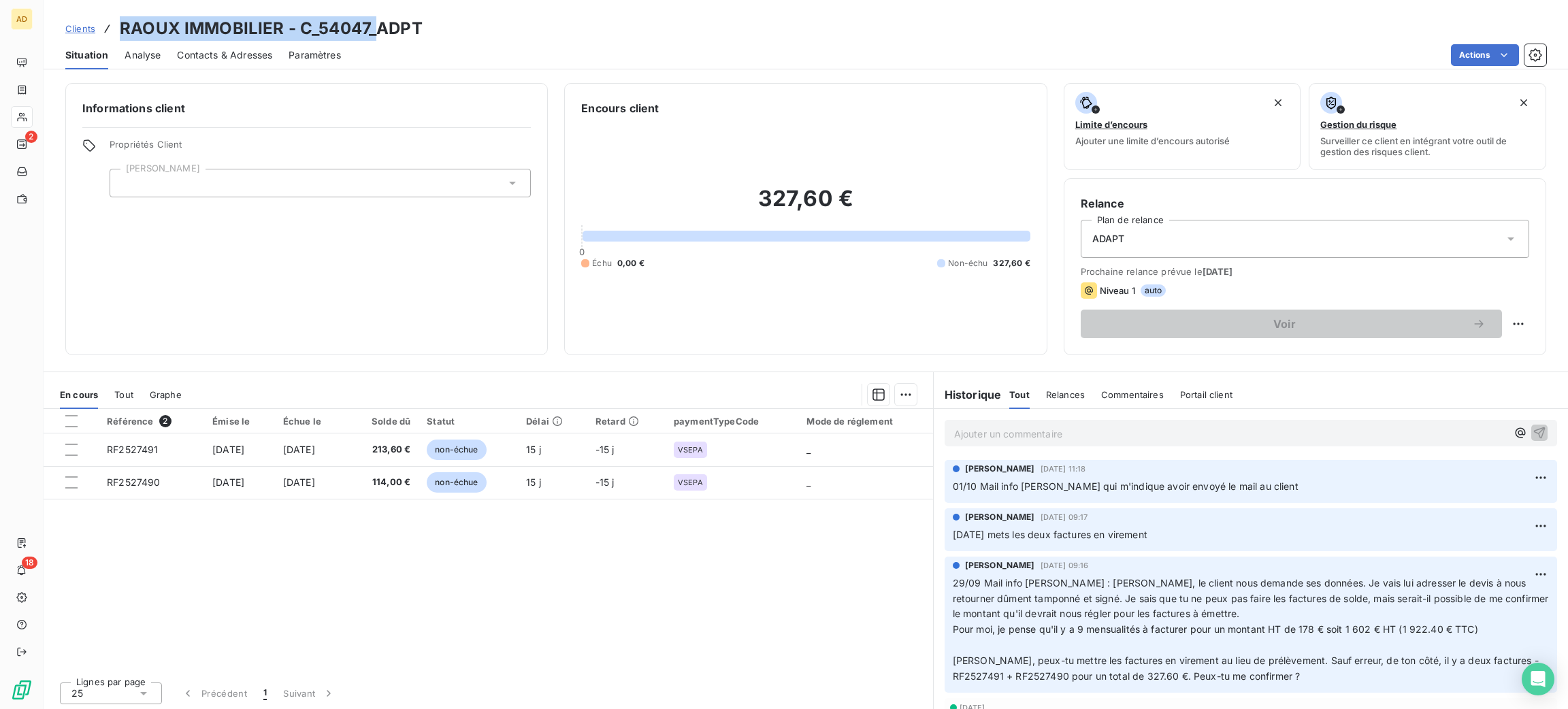
drag, startPoint x: 370, startPoint y: 21, endPoint x: 103, endPoint y: -14, distance: 269.3
click at [103, 0] on html "AD 2 18 Clients RAOUX IMMOBILIER - C_54047_ADPT Situation Analyse Contacts & Ad…" at bounding box center [784, 354] width 1568 height 709
copy h3 "RAOUX IMMOBILIER - C_54047_"
click at [998, 433] on p "Ajouter un commentaire ﻿" at bounding box center [1231, 433] width 553 height 17
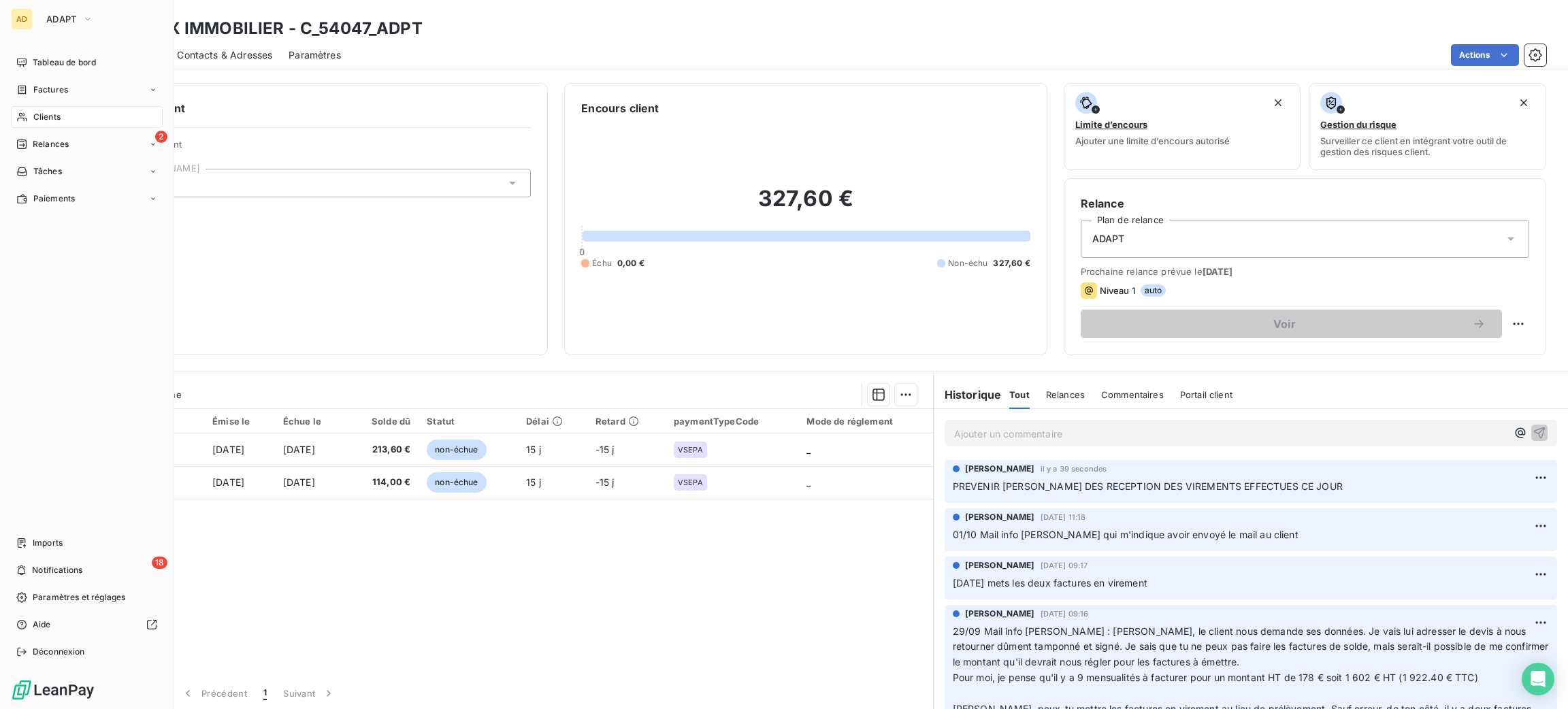
click at [36, 116] on span "Clients" at bounding box center [46, 117] width 28 height 12
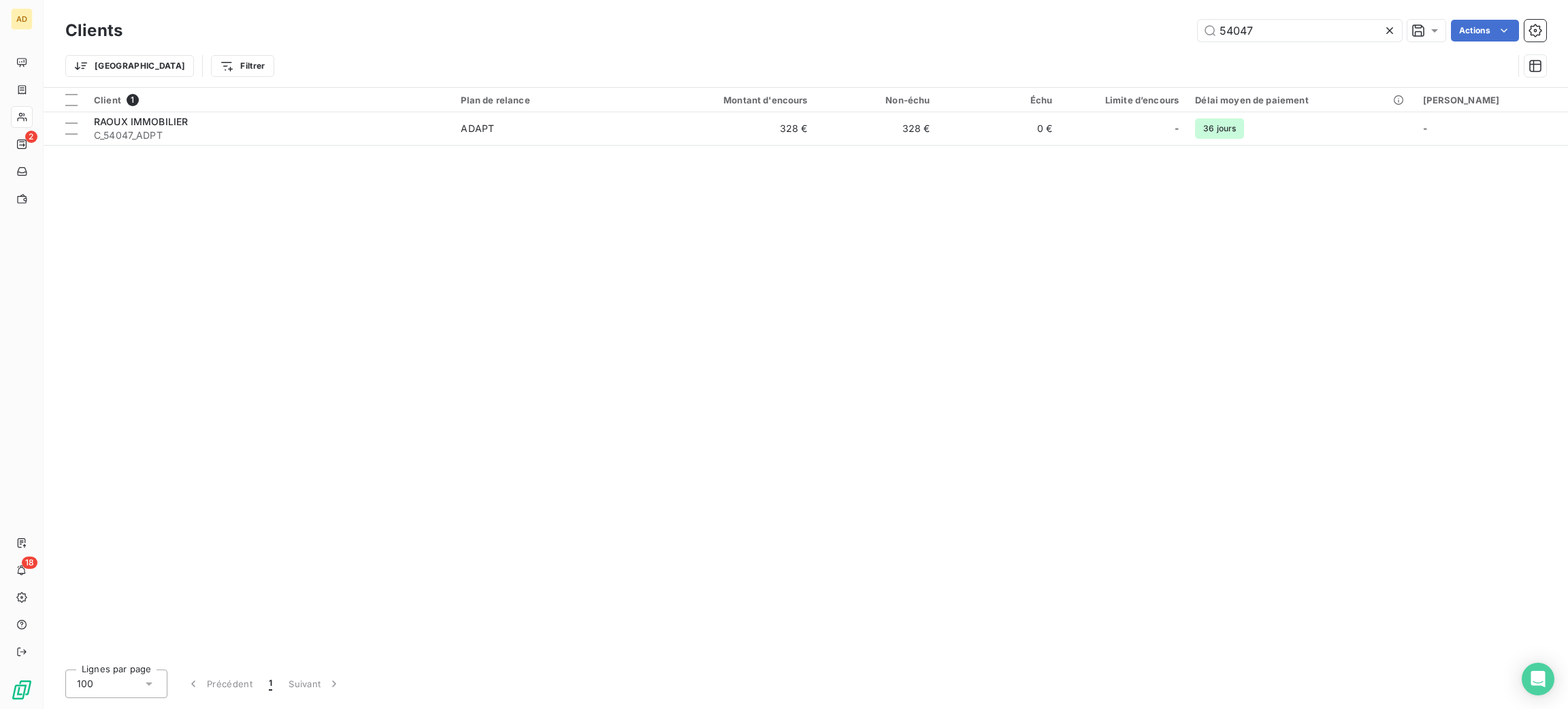
drag, startPoint x: 1052, startPoint y: 24, endPoint x: 926, endPoint y: 14, distance: 126.4
click at [937, 18] on div "Clients 54047 Actions" at bounding box center [805, 30] width 1481 height 29
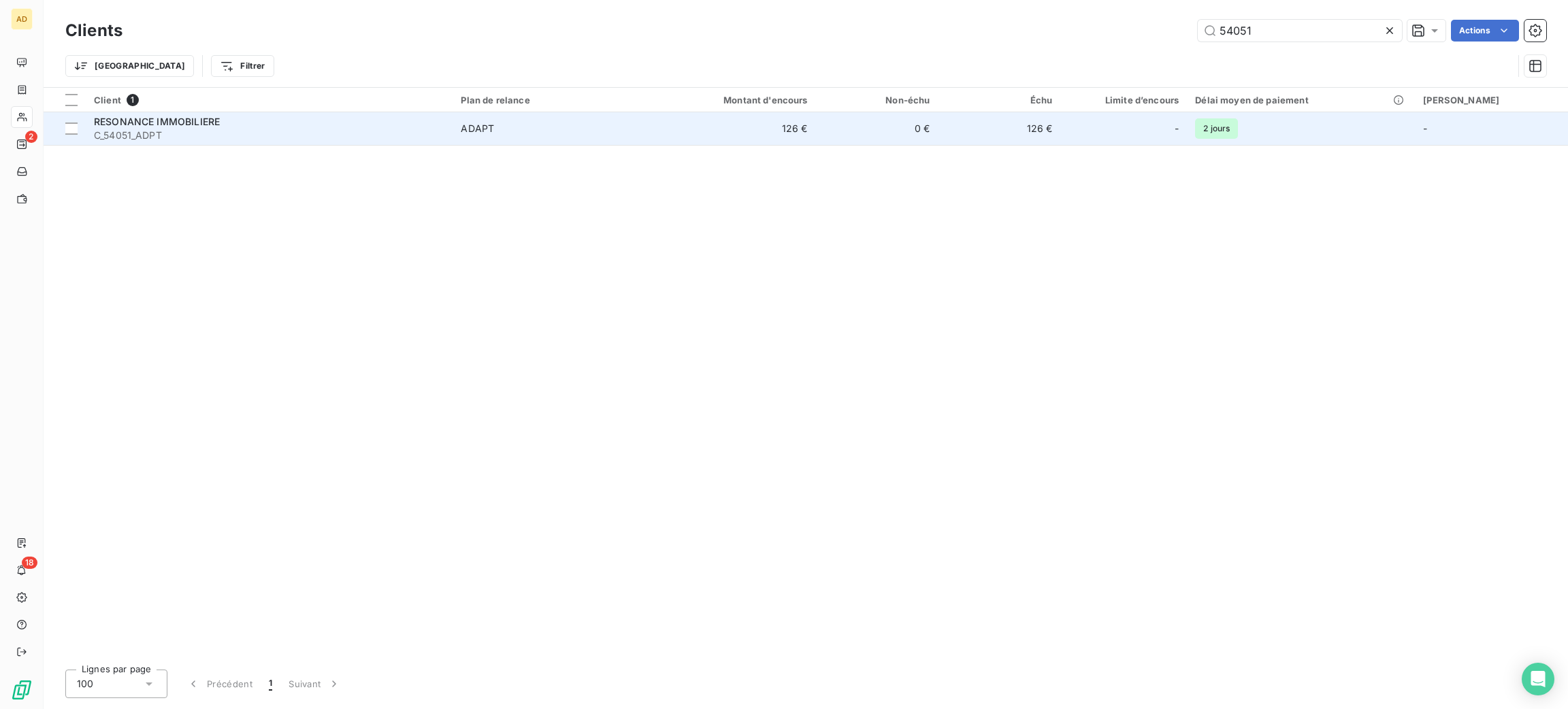
type input "54051"
click at [392, 126] on div "RESONANCE IMMOBILIERE" at bounding box center [268, 121] width 351 height 13
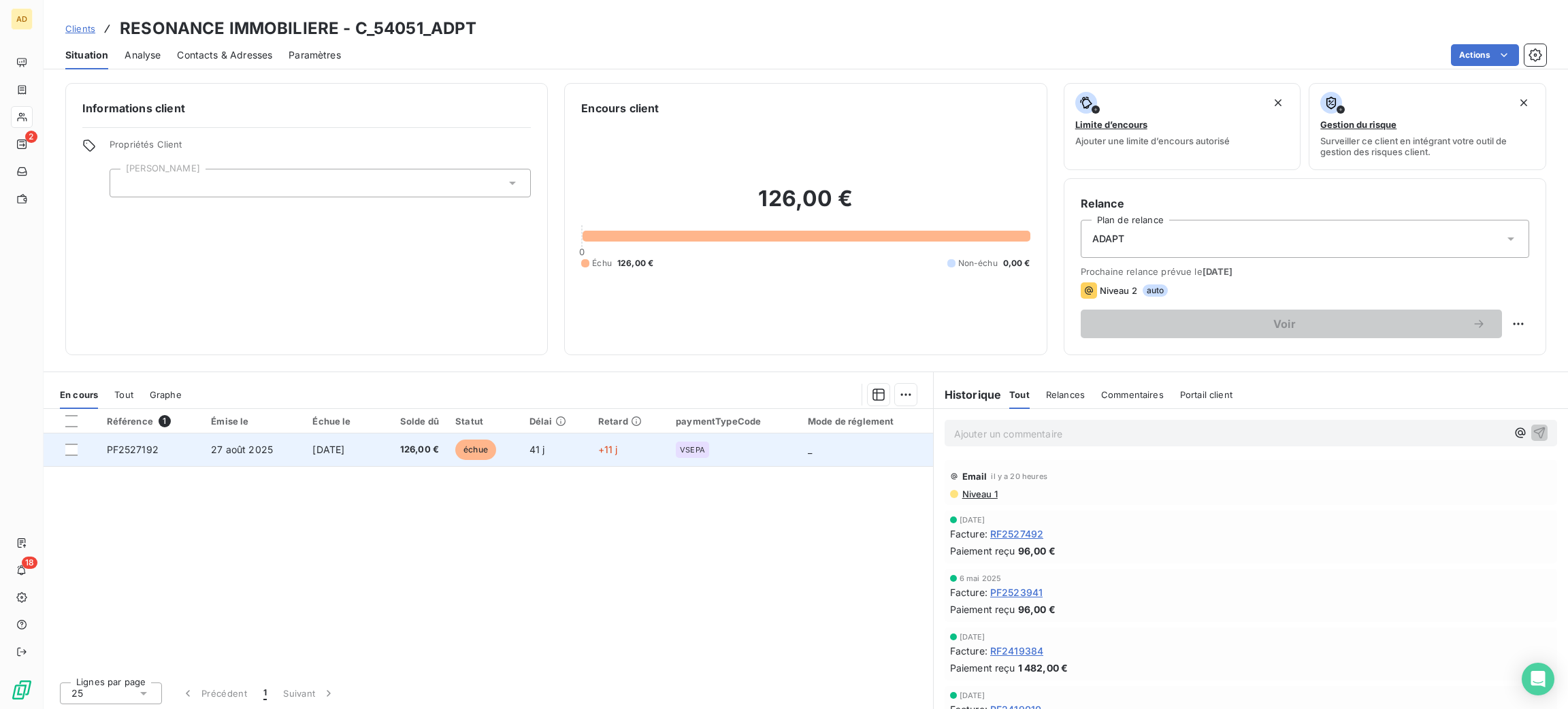
click at [701, 455] on div "VSEPA" at bounding box center [692, 449] width 33 height 16
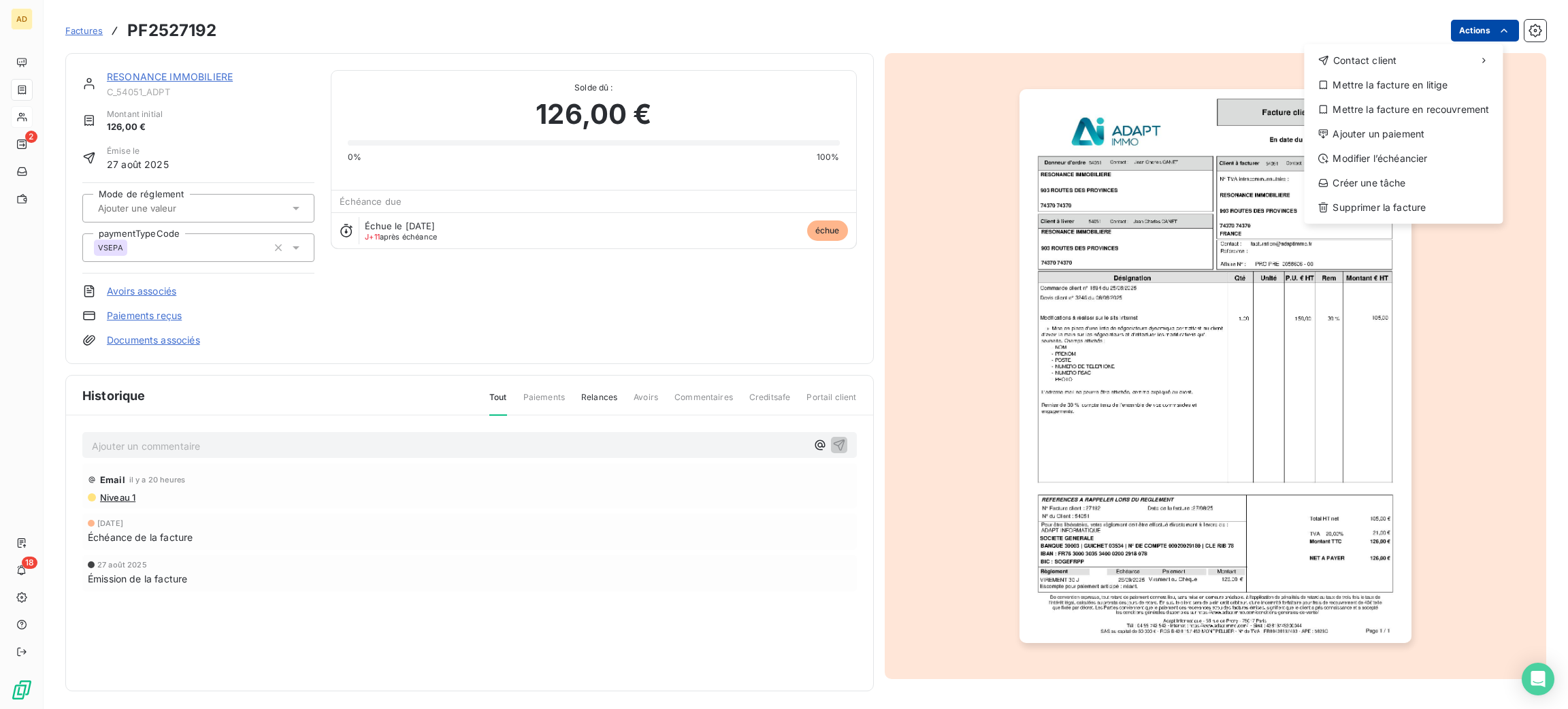
click at [1474, 31] on html "AD 2 18 Factures PF2527192 Actions Contact client Mettre la facture en litige M…" at bounding box center [784, 354] width 1568 height 709
click at [1436, 129] on div "Ajouter un paiement" at bounding box center [1403, 134] width 188 height 21
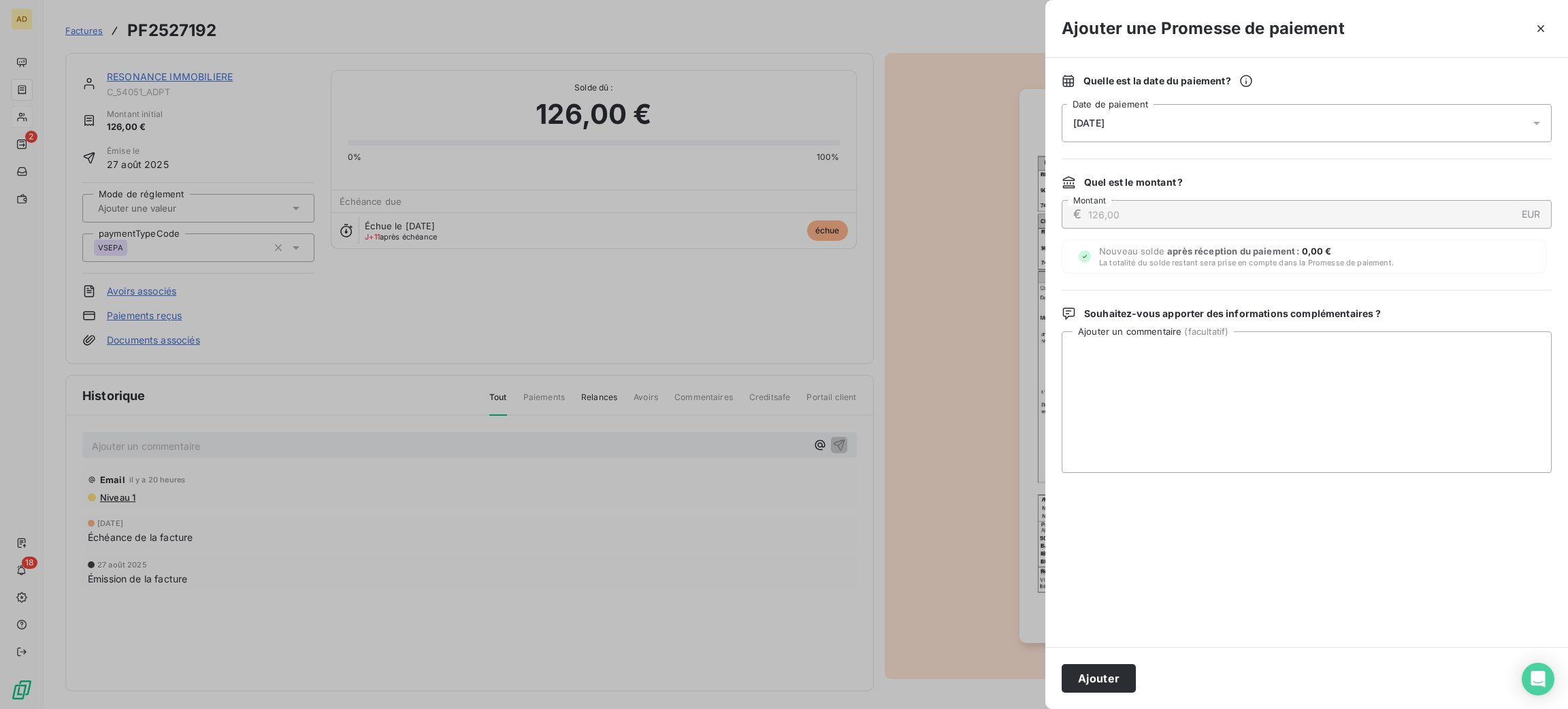
click at [1230, 127] on div "[DATE]" at bounding box center [1306, 123] width 490 height 38
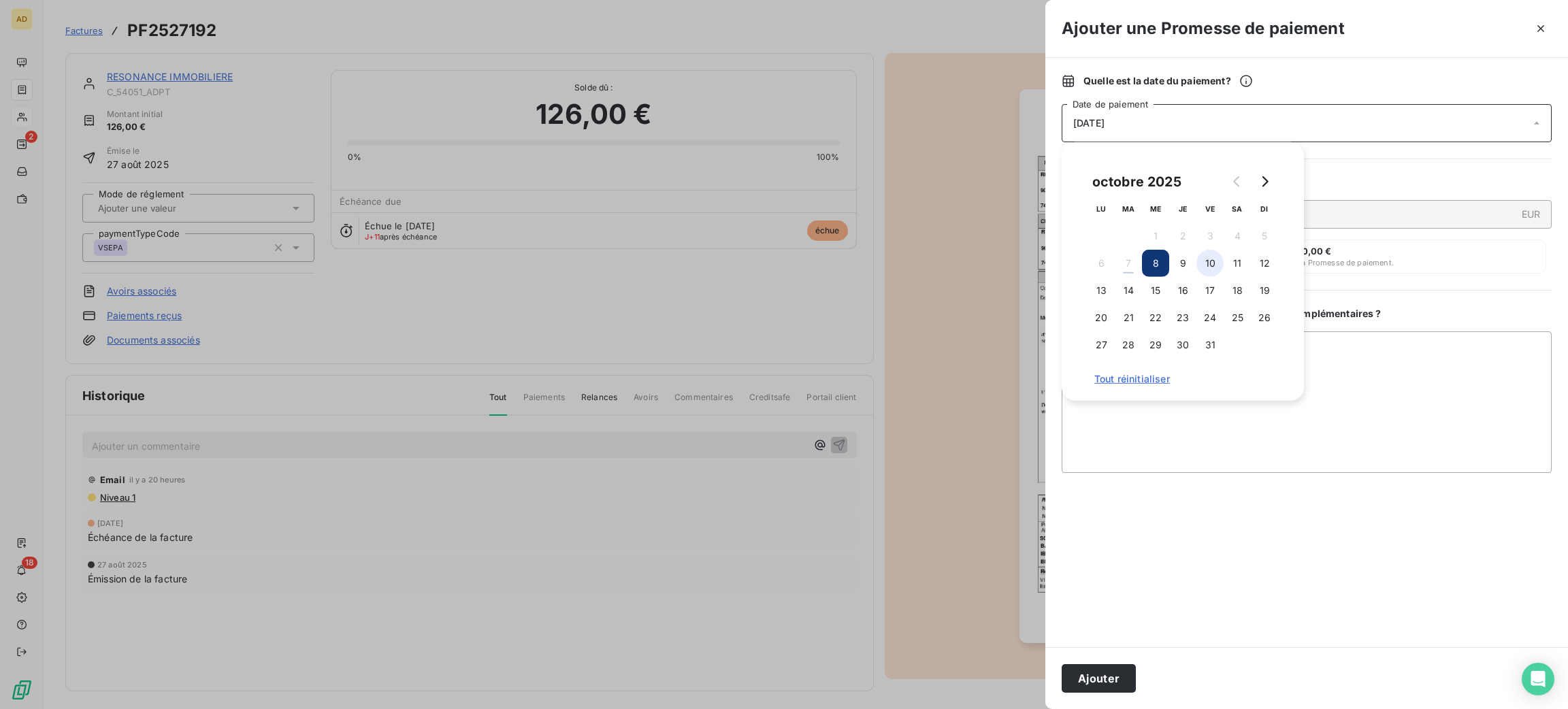
click at [1216, 259] on button "10" at bounding box center [1209, 263] width 28 height 28
click at [1101, 295] on button "13" at bounding box center [1101, 291] width 28 height 28
click at [1354, 386] on textarea "Ajouter un commentaire ( facultatif )" at bounding box center [1306, 402] width 490 height 142
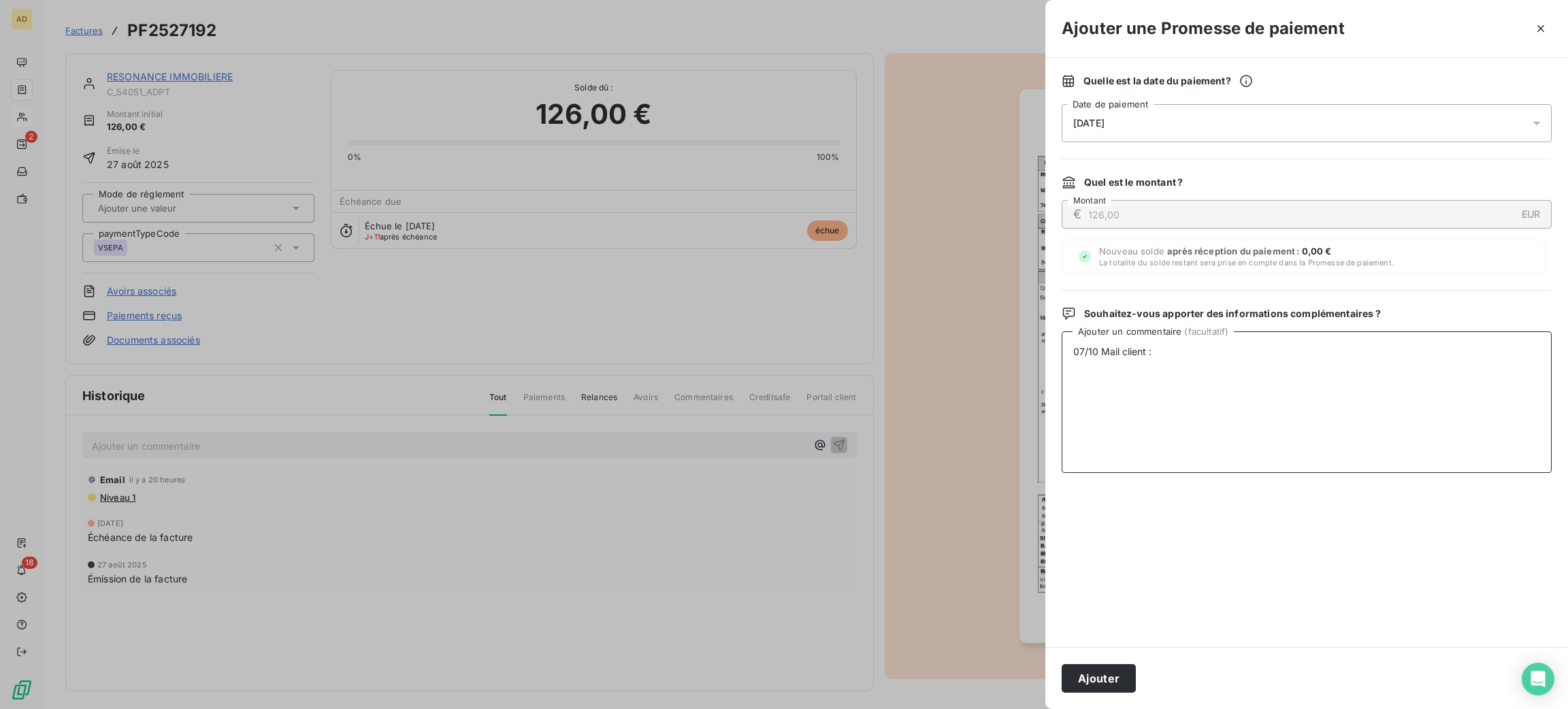
paste textarea "Réglée ce jour,"
type textarea "07/10 Mail client : Réglée ce jour,"
click at [1126, 678] on button "Ajouter" at bounding box center [1098, 679] width 74 height 29
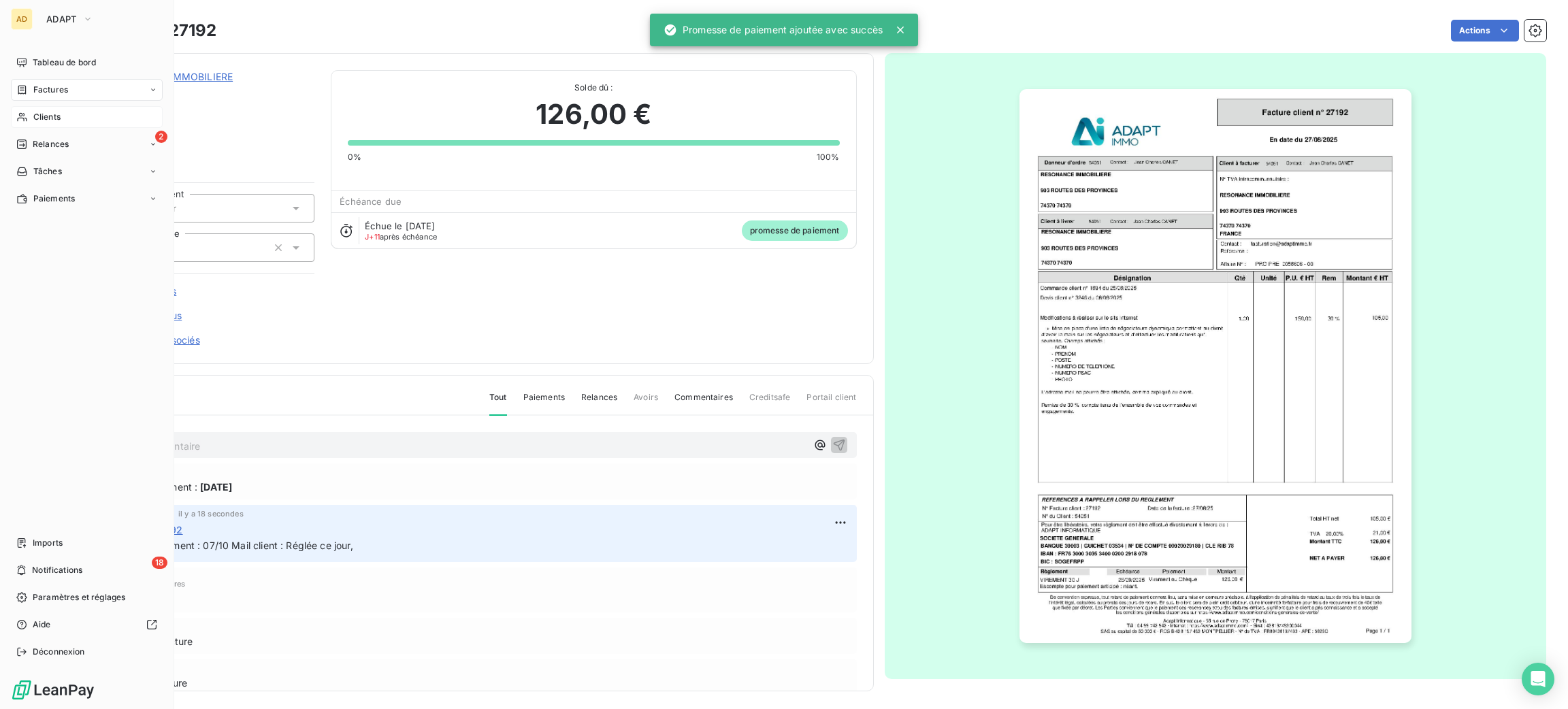
click at [64, 130] on nav "Tableau de bord Factures Clients 2 Relances Tâches Paiements" at bounding box center [87, 130] width 152 height 158
click at [62, 128] on nav "Tableau de bord Factures Clients 2 Relances Tâches Paiements" at bounding box center [87, 130] width 152 height 158
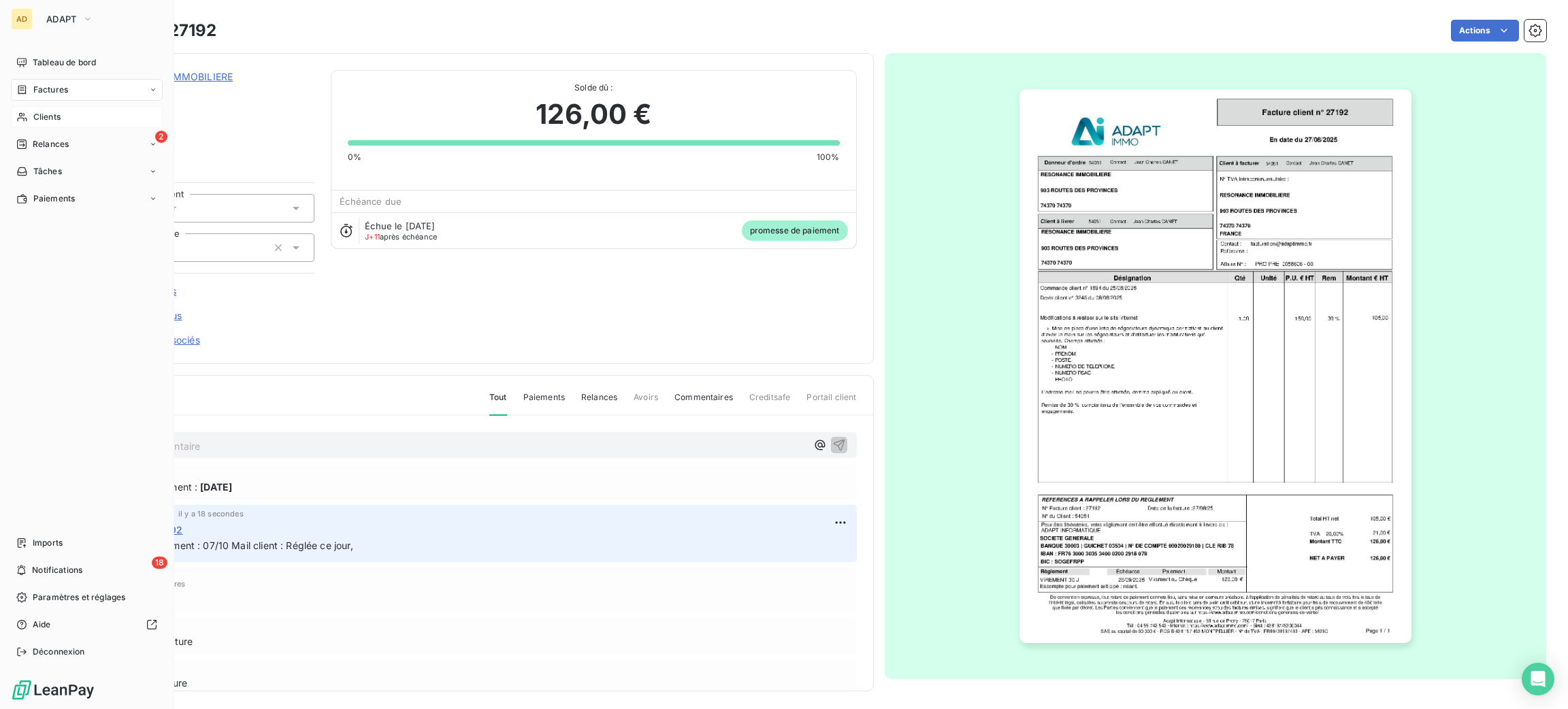
click at [42, 120] on span "Clients" at bounding box center [46, 117] width 28 height 12
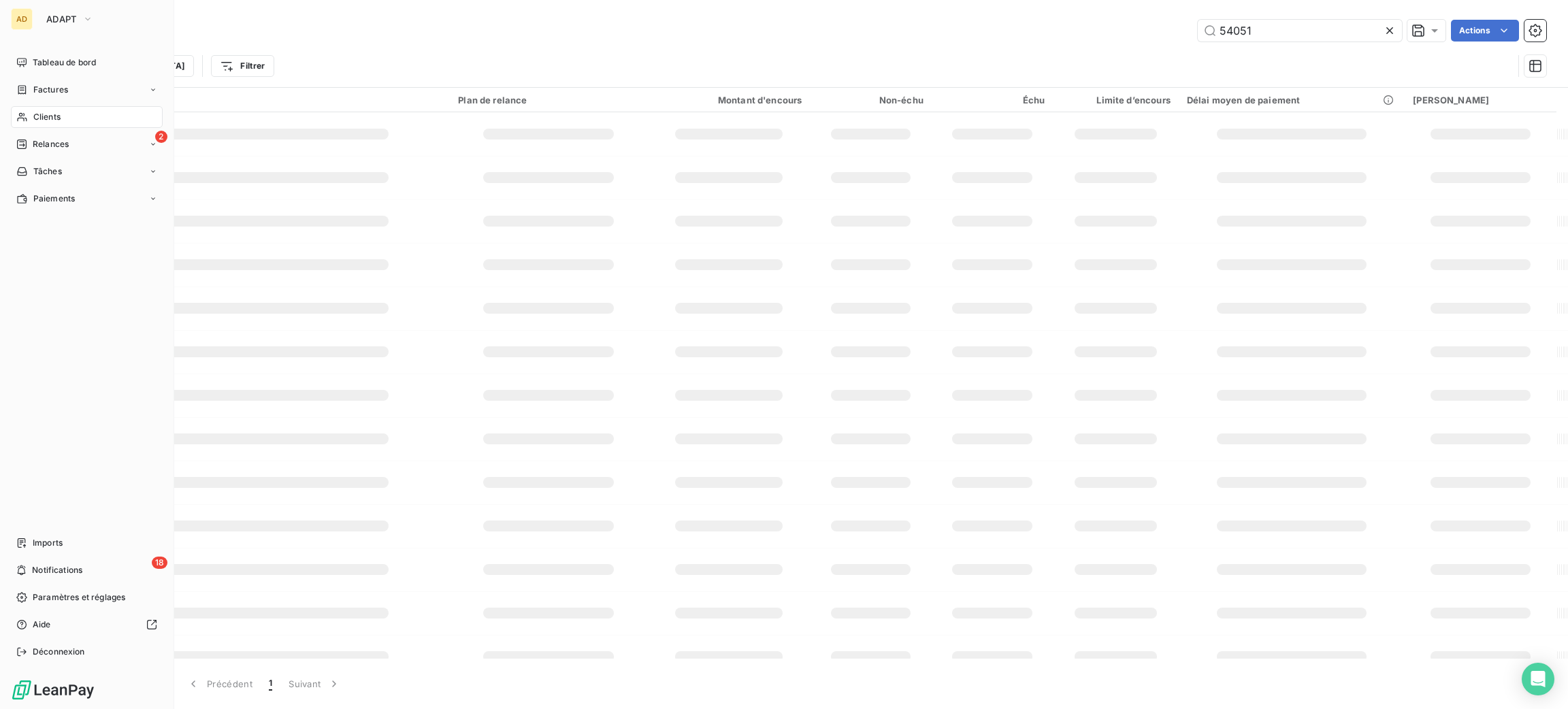
click at [67, 110] on div "Clients" at bounding box center [87, 117] width 152 height 21
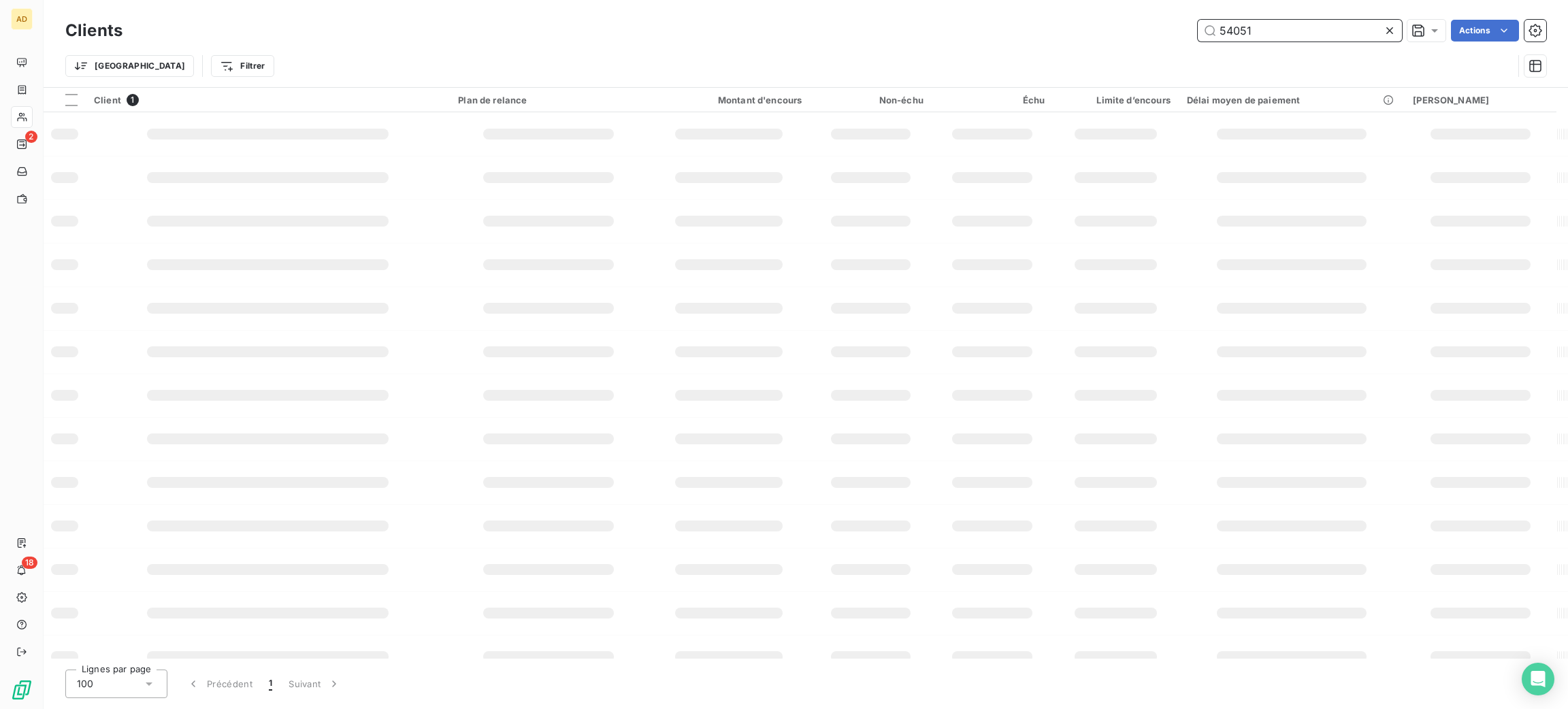
drag, startPoint x: 1283, startPoint y: 33, endPoint x: 957, endPoint y: 5, distance: 327.2
click at [957, 5] on div "Clients 54051 Actions Trier Filtrer" at bounding box center [805, 44] width 1524 height 87
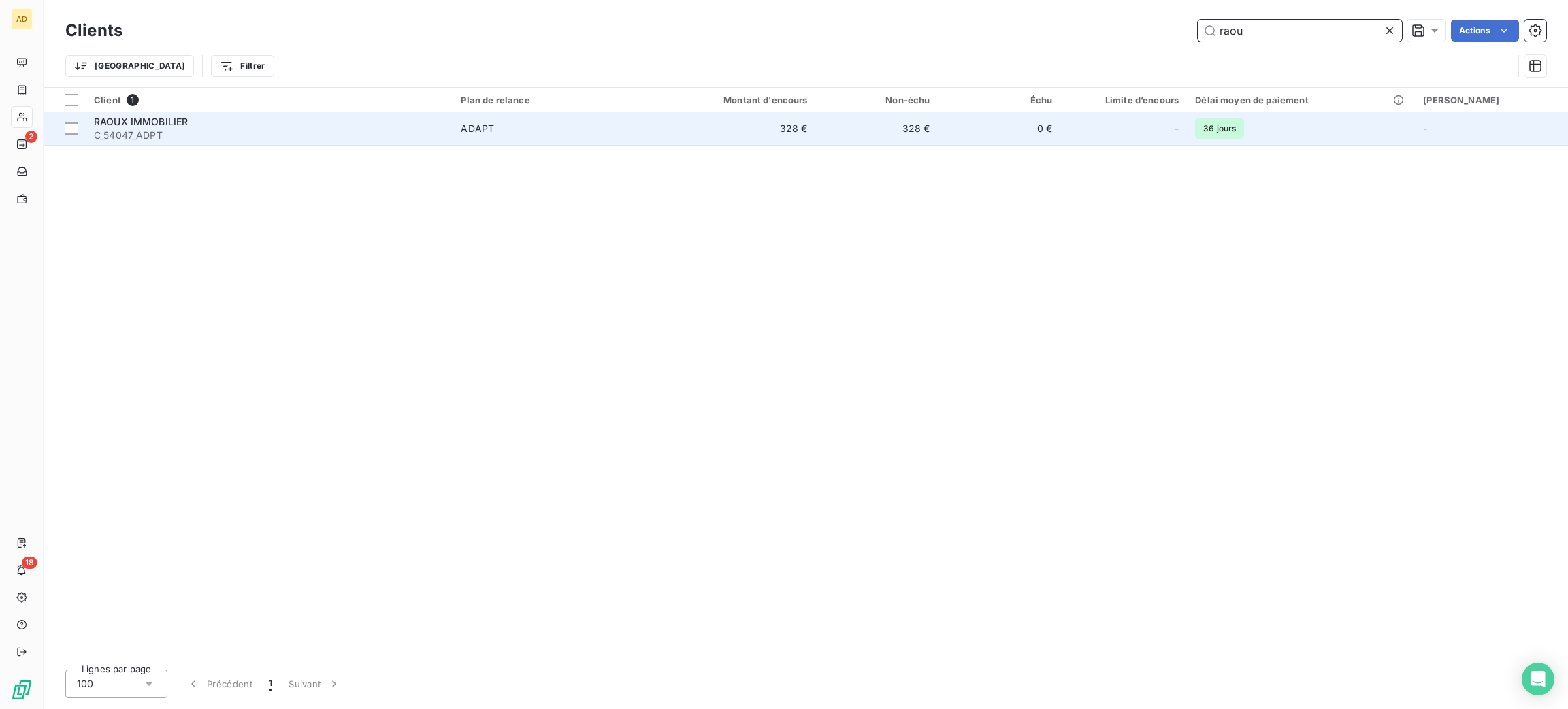
type input "raou"
click at [434, 129] on span "C_54047_ADPT" at bounding box center [268, 135] width 351 height 13
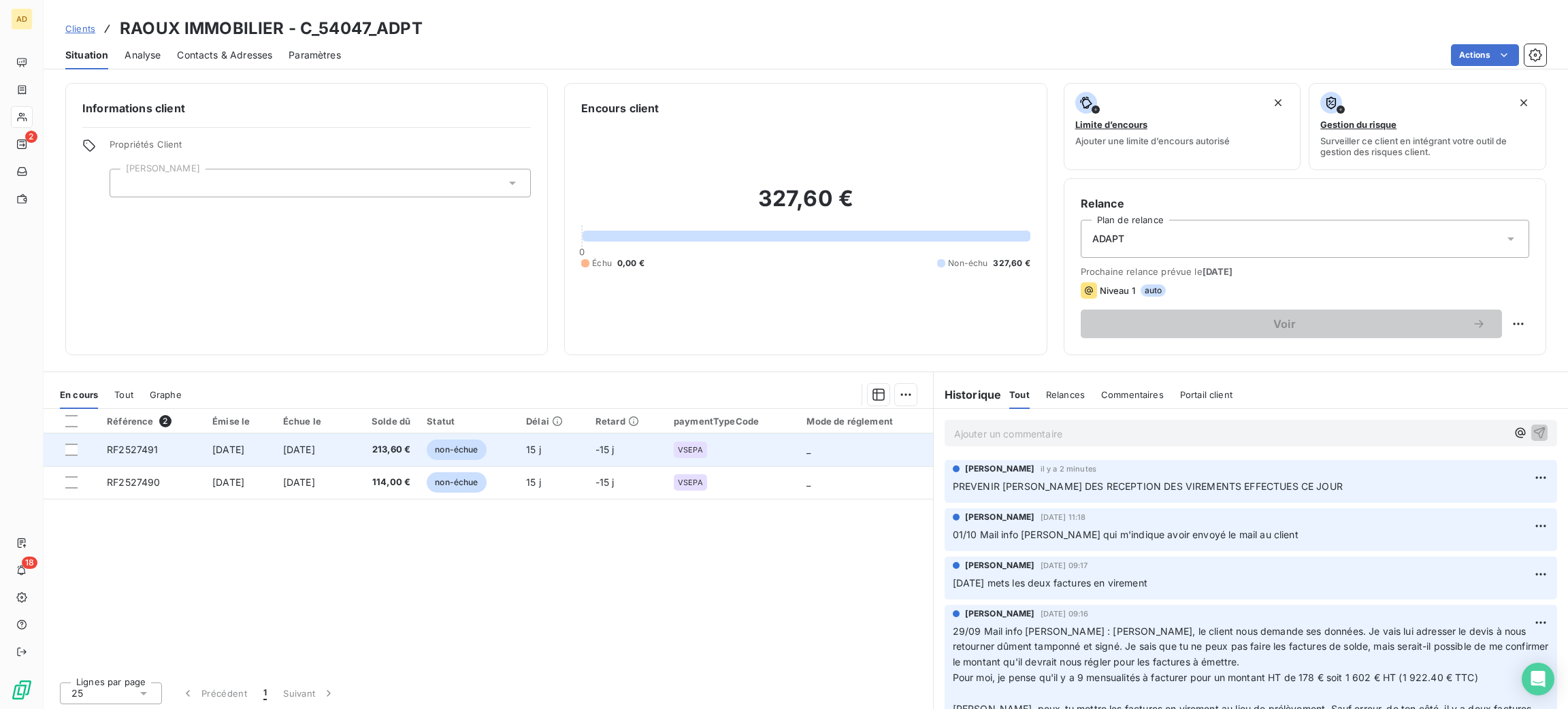
click at [518, 458] on td "non-échue" at bounding box center [467, 449] width 99 height 33
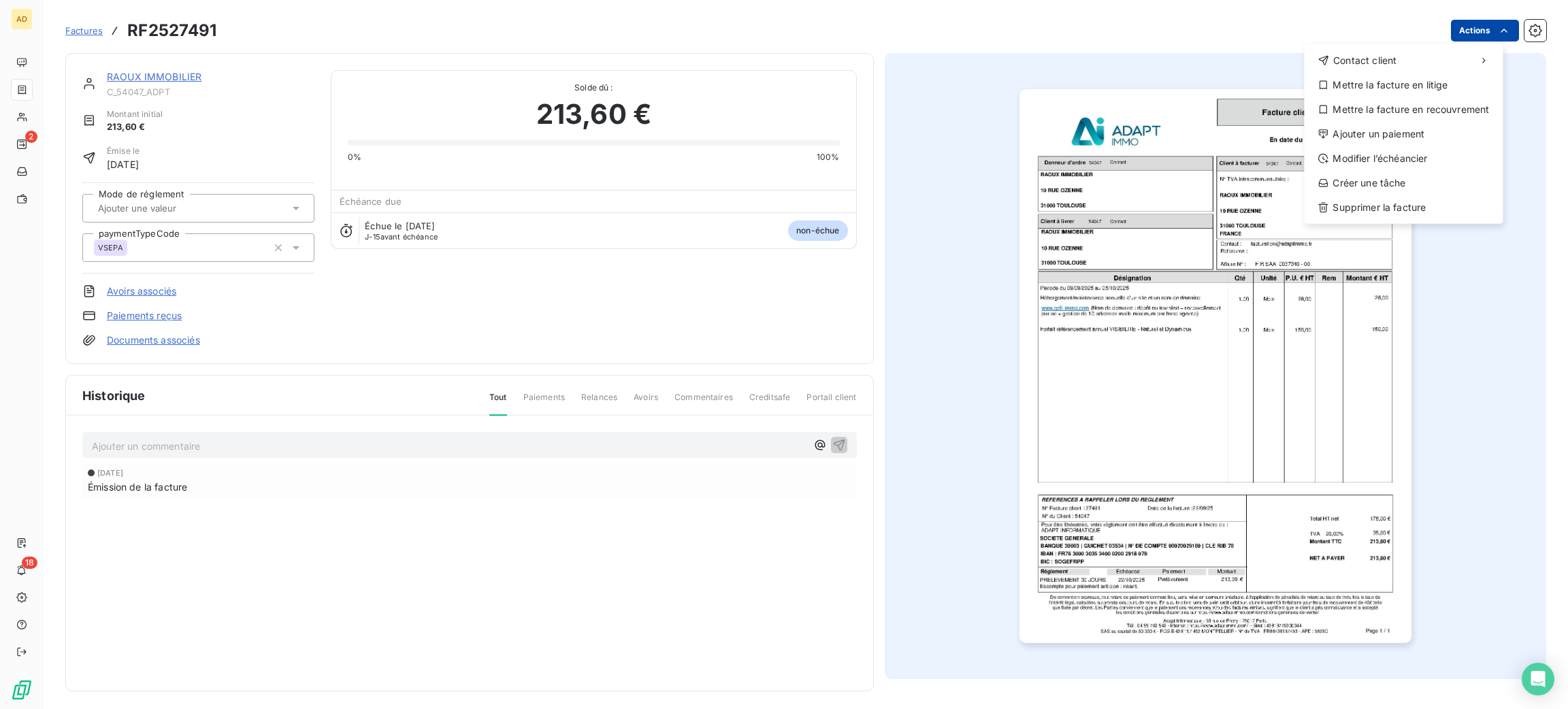
click at [1463, 34] on html "AD 2 18 Factures RF2527491 Actions Contact client Mettre la facture en litige M…" at bounding box center [784, 354] width 1568 height 709
click at [1412, 141] on div "Ajouter un paiement" at bounding box center [1403, 134] width 188 height 21
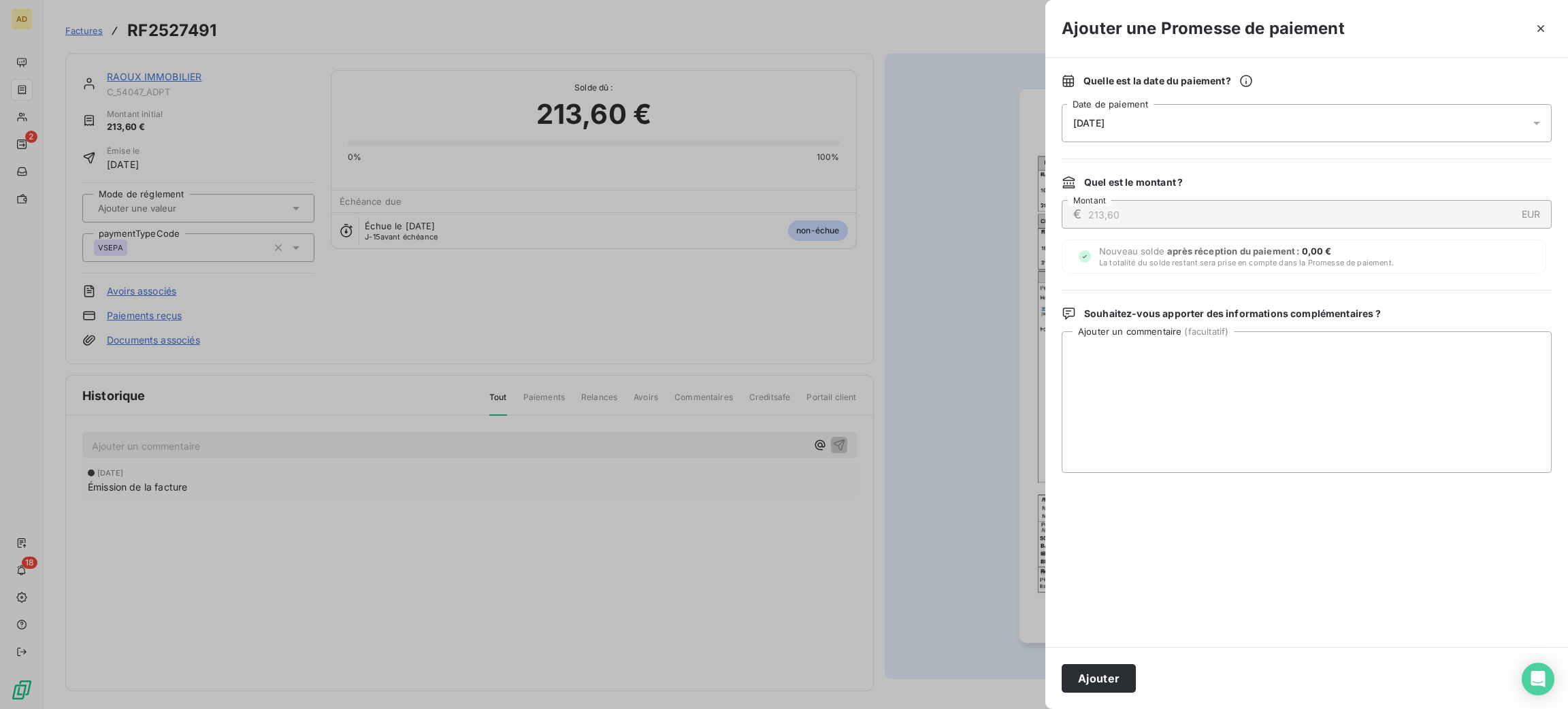
click at [1208, 128] on div "[DATE]" at bounding box center [1306, 123] width 490 height 38
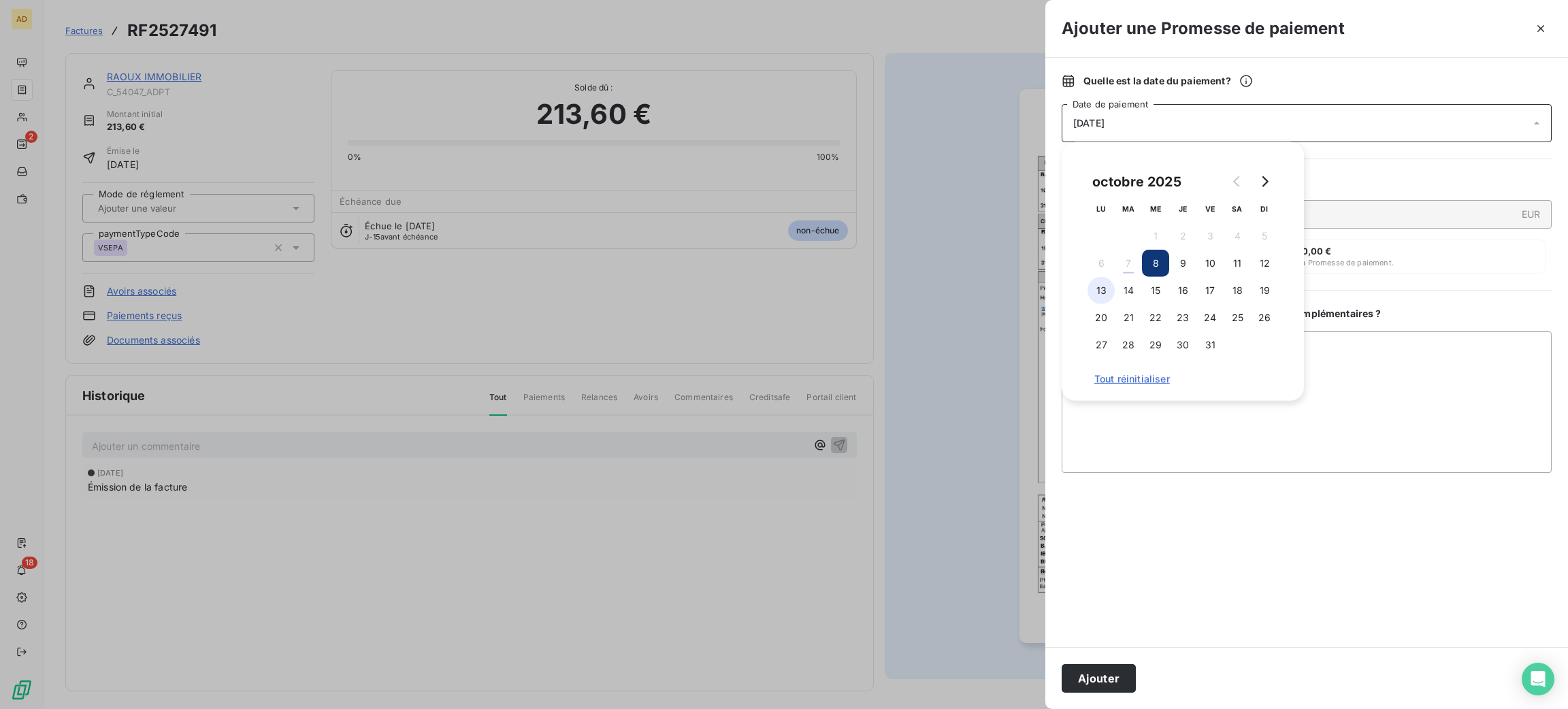
click at [1104, 277] on button "13" at bounding box center [1101, 291] width 28 height 28
click at [1357, 385] on textarea "Ajouter un commentaire ( facultatif )" at bounding box center [1306, 402] width 490 height 142
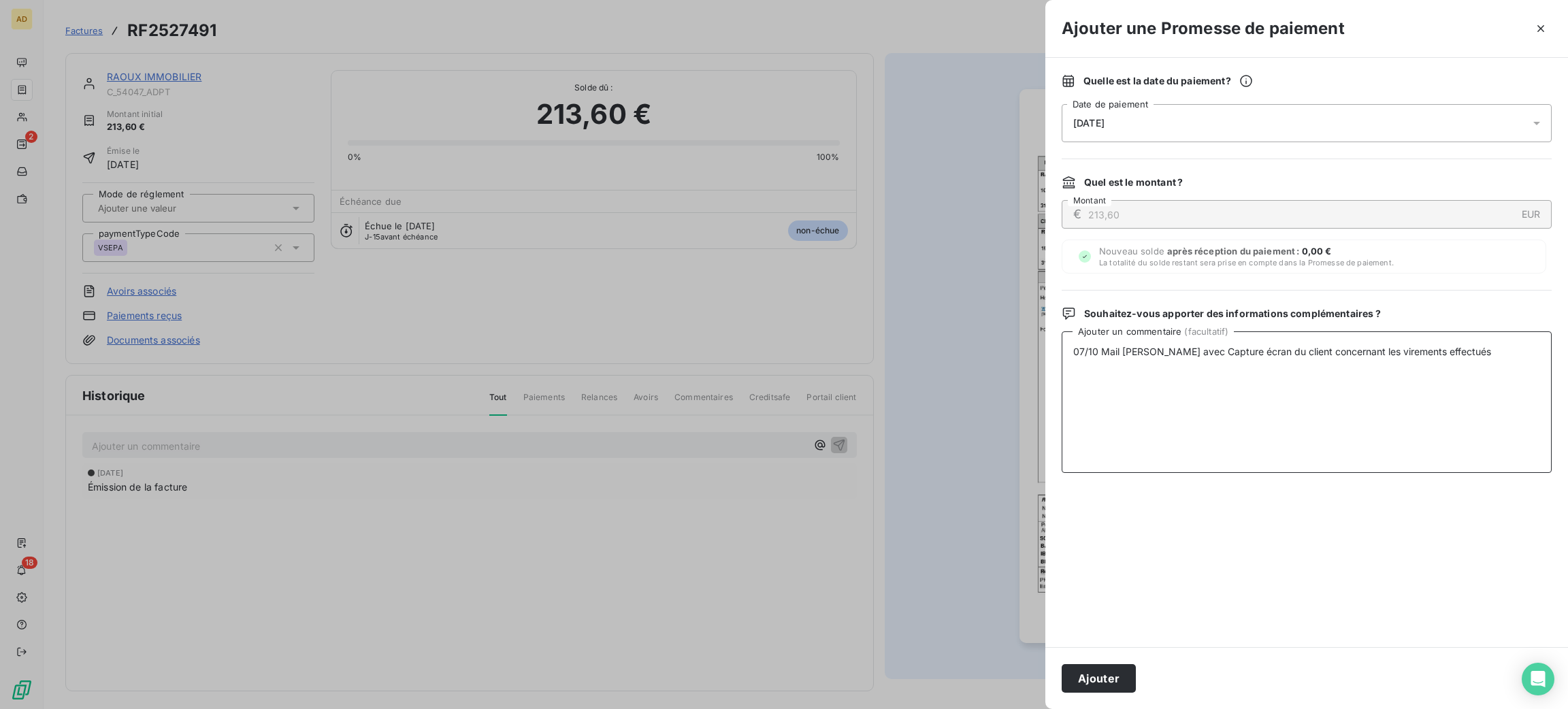
drag, startPoint x: 1518, startPoint y: 359, endPoint x: 966, endPoint y: 358, distance: 552.0
click at [966, 708] on div "Ajouter une Promesse de paiement Quelle est la date du paiement ? [DATE] Date d…" at bounding box center [784, 709] width 1568 height 0
type textarea "07/10 Mail [PERSON_NAME] avec Capture écran du client concernant les virements …"
click at [1072, 688] on button "Ajouter" at bounding box center [1098, 679] width 74 height 29
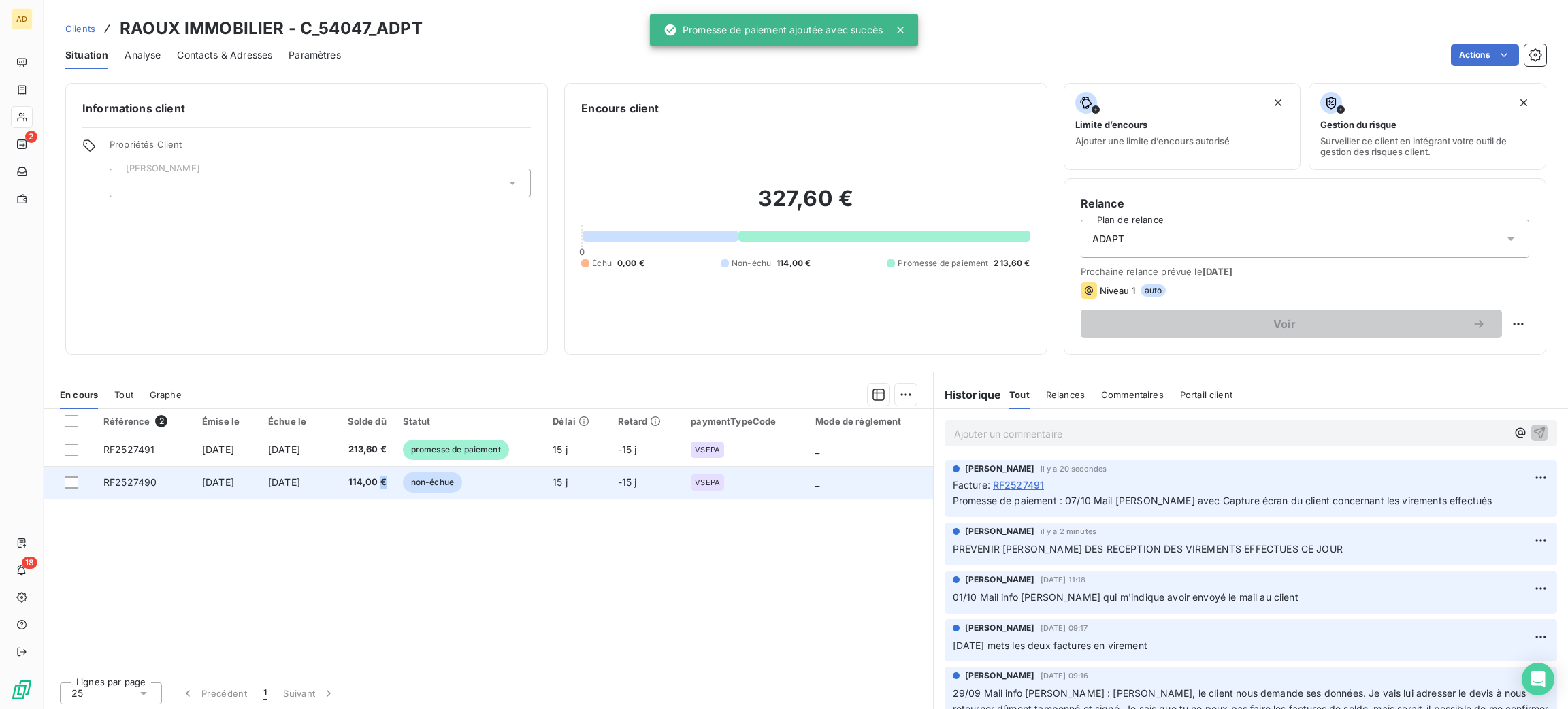
click at [386, 481] on span "114,00 €" at bounding box center [359, 482] width 51 height 13
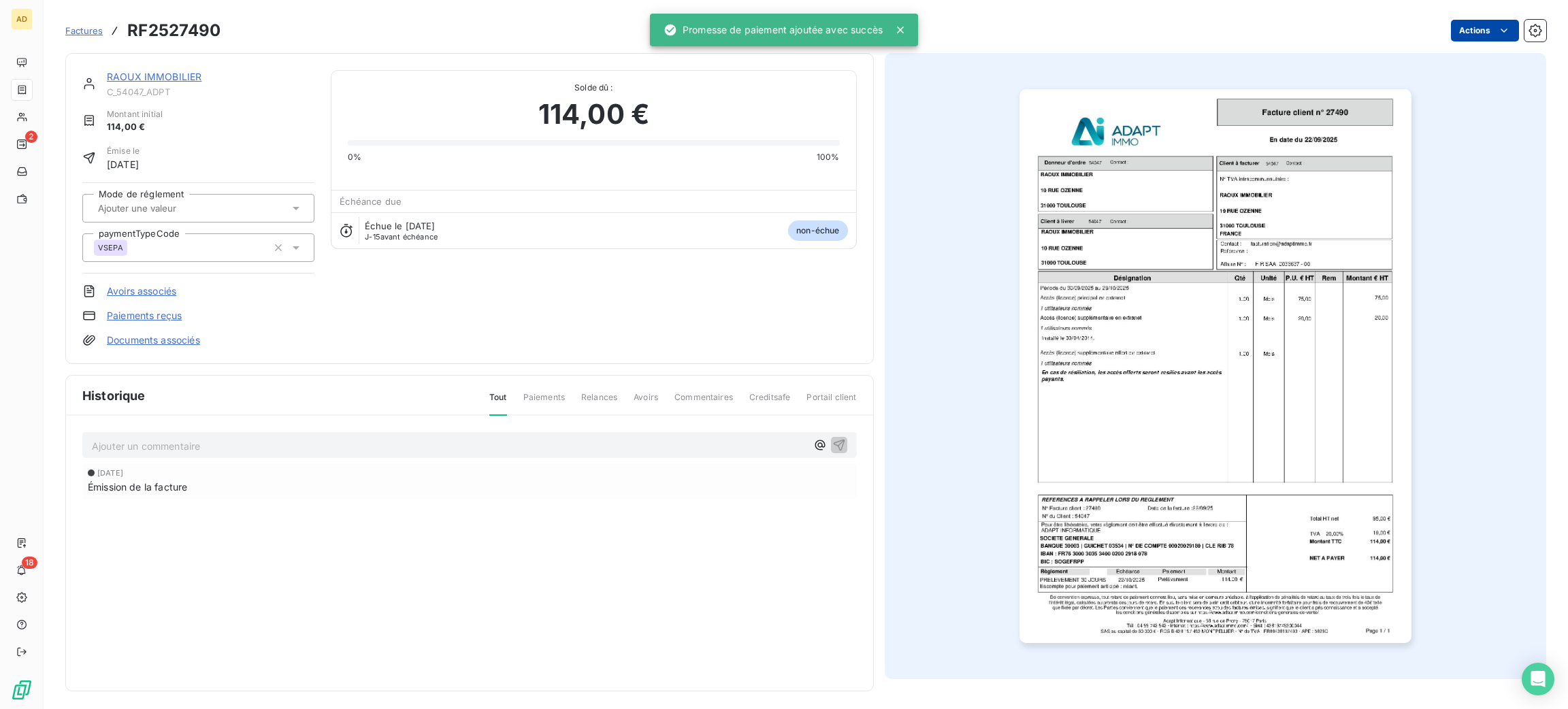
click at [1451, 33] on html "AD 2 18 Factures RF2527490 Actions RAOUX IMMOBILIER C_54047_ADPT Montant initia…" at bounding box center [784, 354] width 1568 height 709
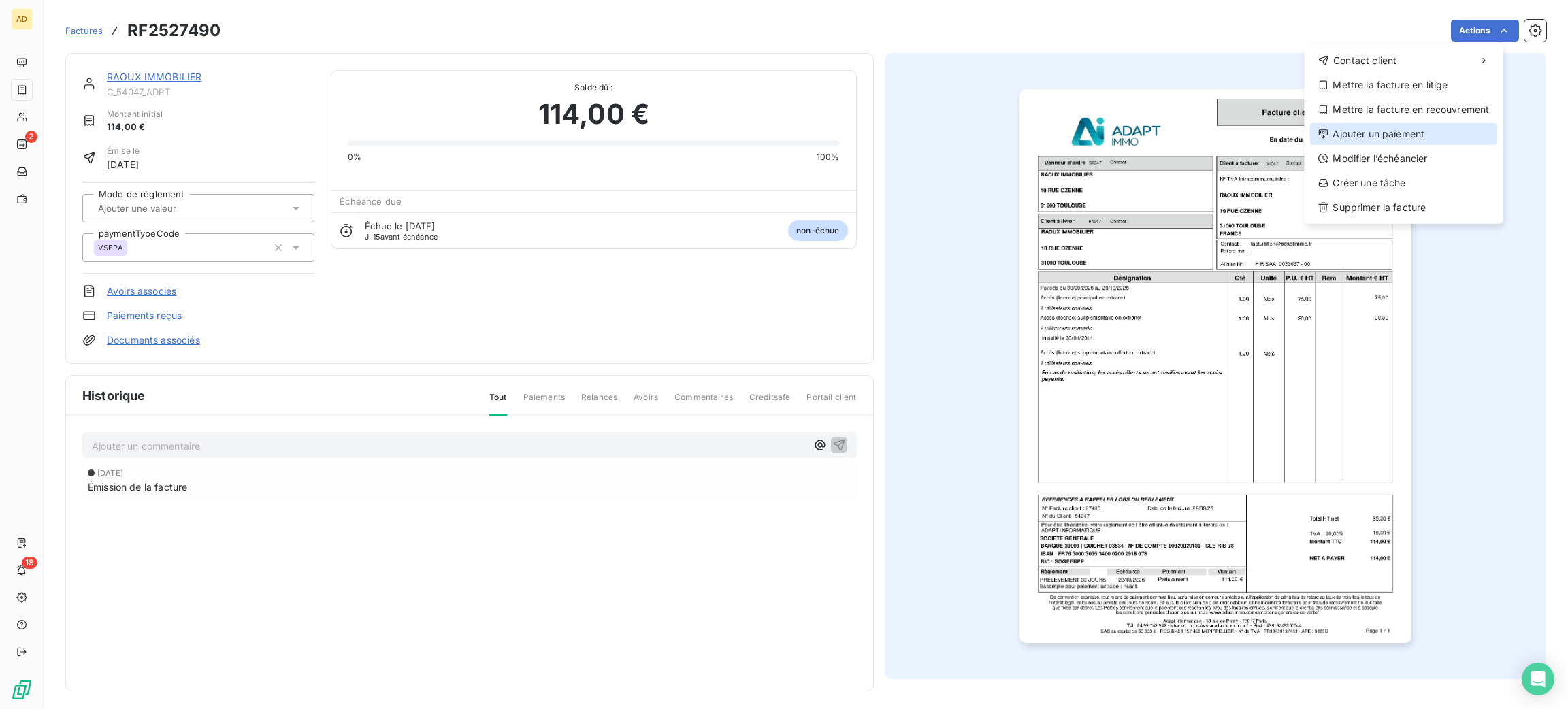
click at [1406, 125] on div "Ajouter un paiement" at bounding box center [1403, 134] width 188 height 21
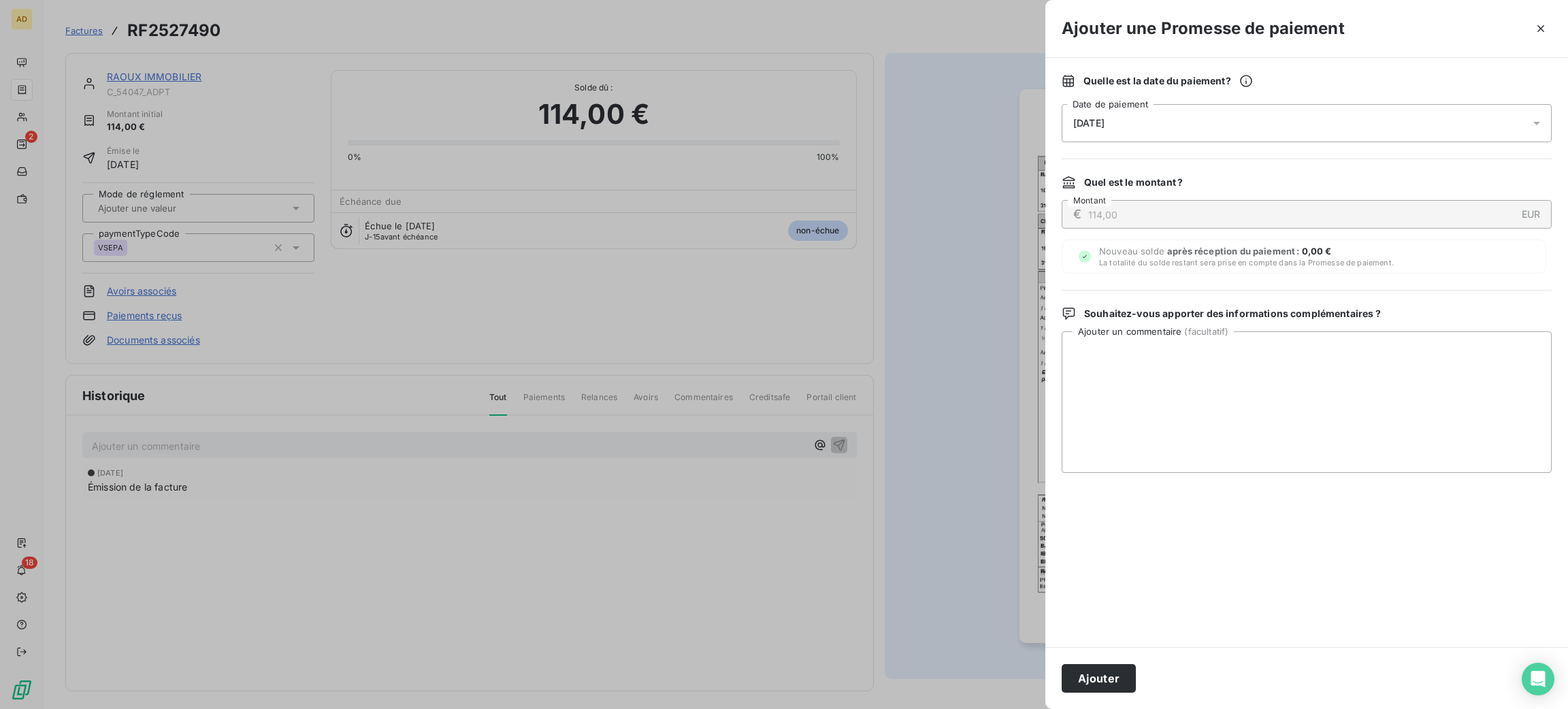
click at [1255, 113] on div "[DATE]" at bounding box center [1306, 123] width 490 height 38
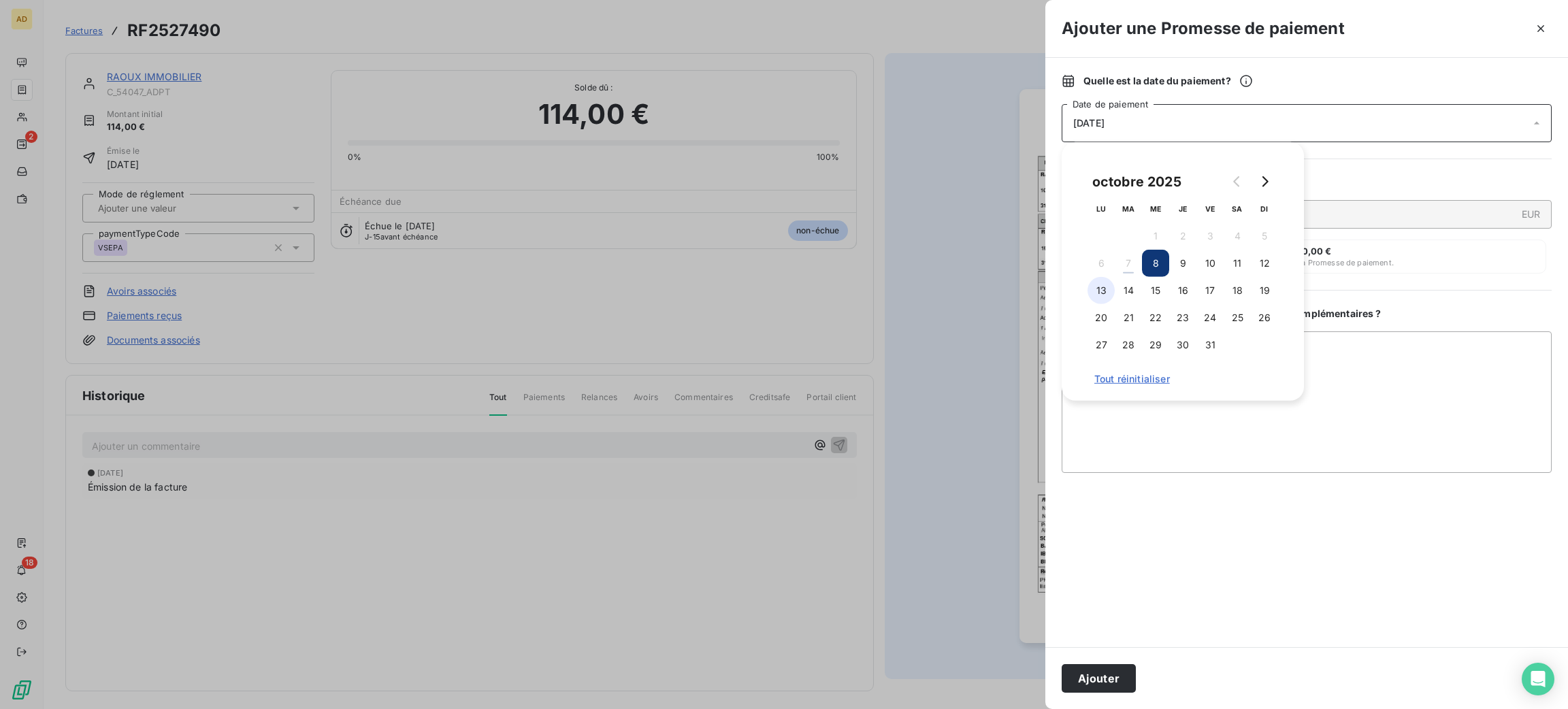
click at [1105, 289] on button "13" at bounding box center [1101, 291] width 28 height 28
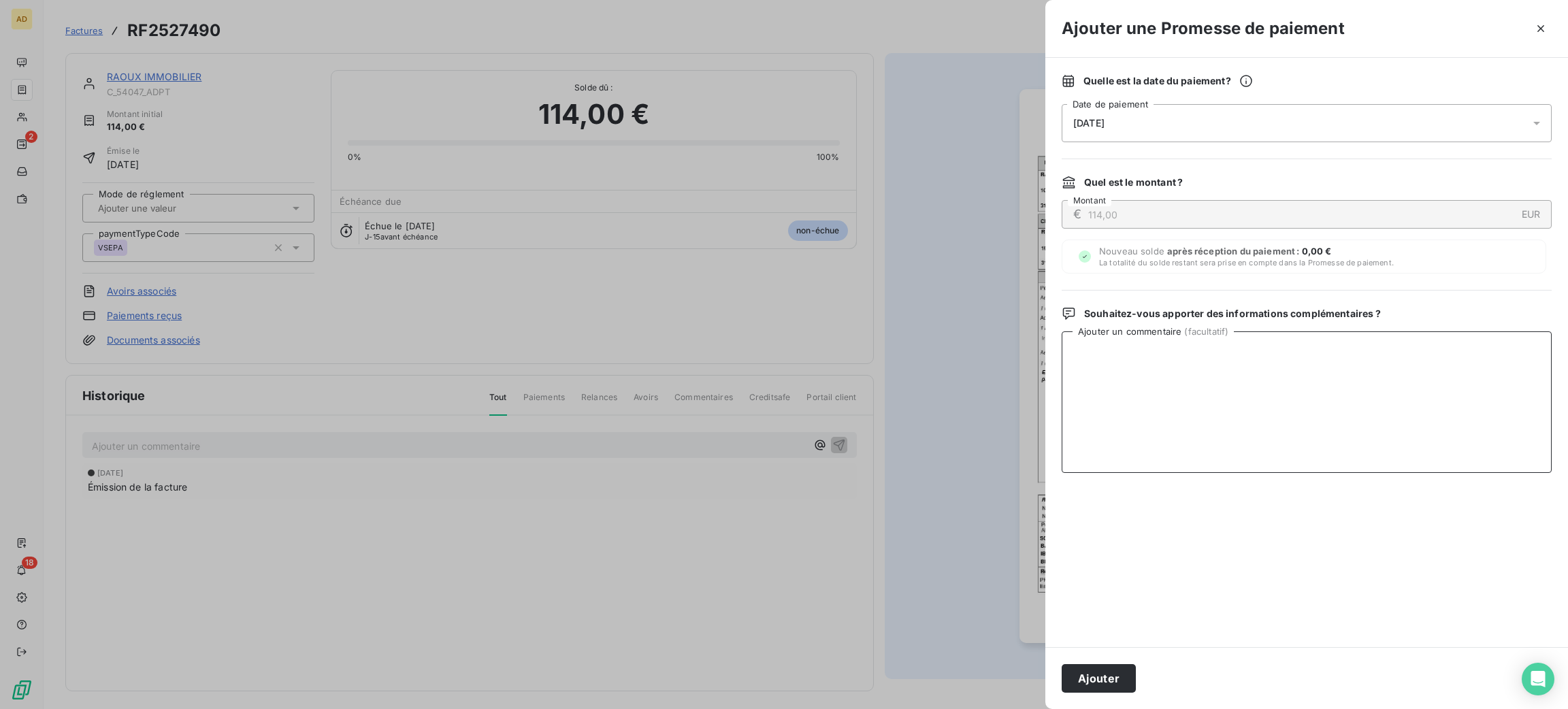
click at [1371, 387] on textarea "Ajouter un commentaire ( facultatif )" at bounding box center [1306, 402] width 490 height 142
paste textarea "07/10 Mail [PERSON_NAME] avec Capture écran du client concernant les virements …"
type textarea "07/10 Mail [PERSON_NAME] avec Capture écran du client concernant les virements …"
click at [1096, 678] on button "Ajouter" at bounding box center [1098, 679] width 74 height 29
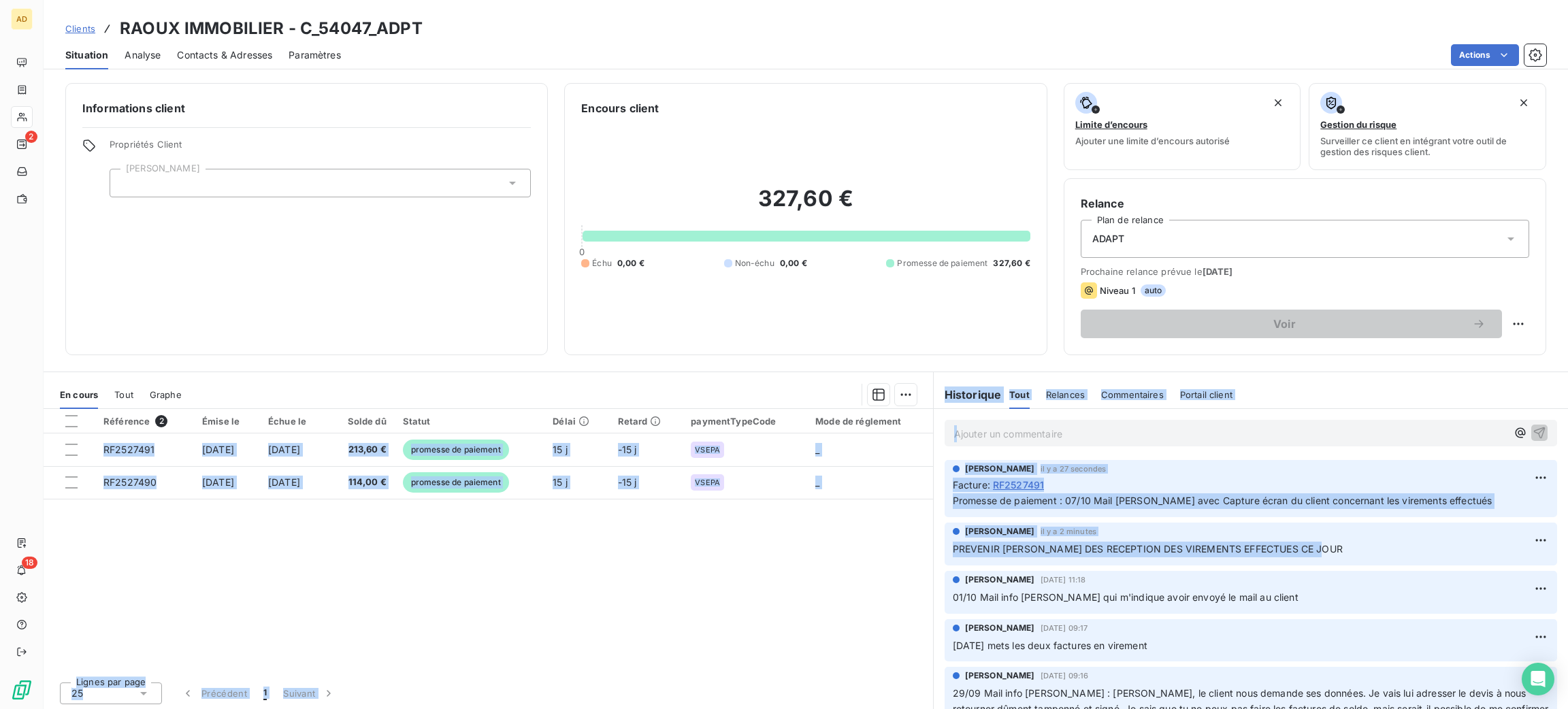
drag, startPoint x: 1334, startPoint y: 544, endPoint x: 925, endPoint y: 554, distance: 409.1
click at [933, 554] on section "Historique Tout Relances Commentaires Portail client Tout Relances Commentaires…" at bounding box center [1250, 541] width 635 height 340
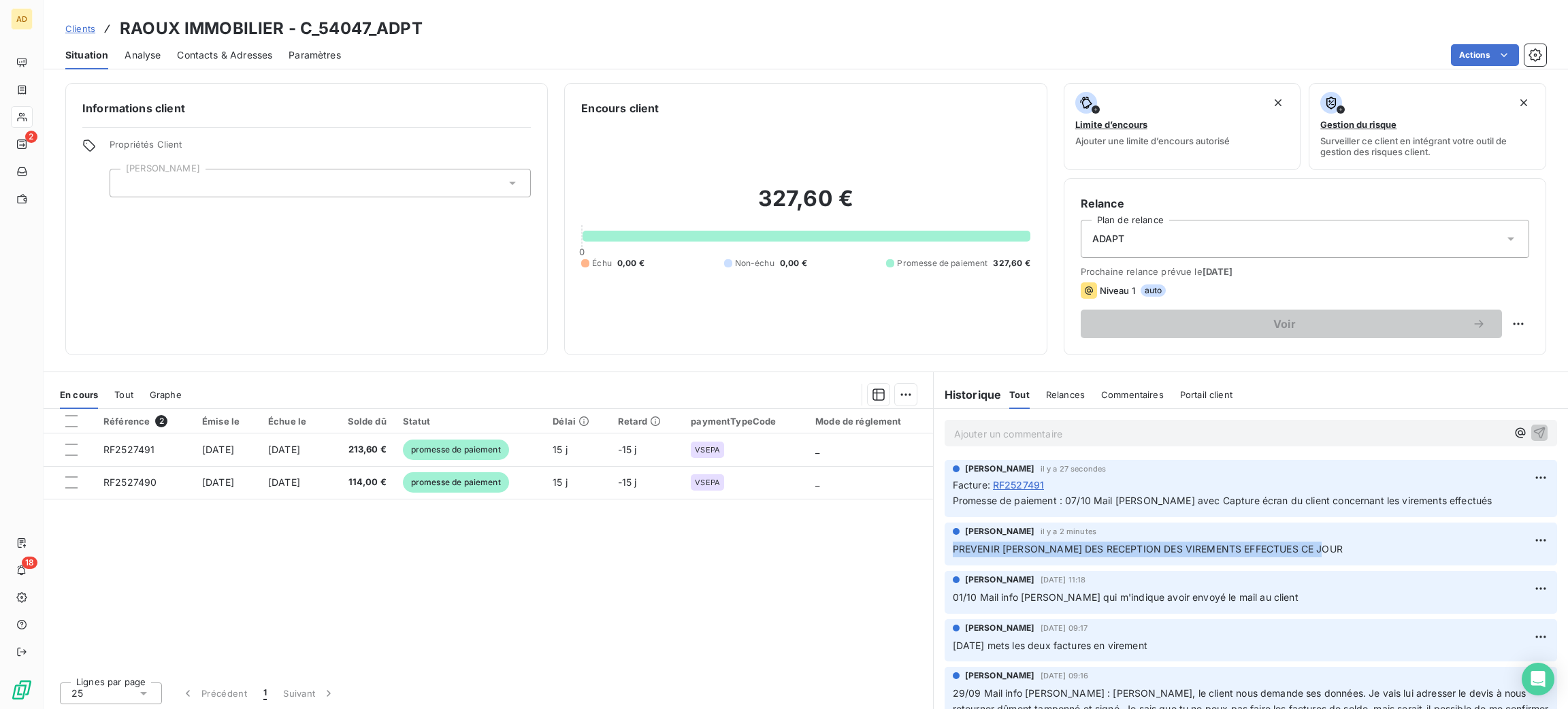
copy span "PREVENIR [PERSON_NAME] DES RECEPTION DES VIREMENTS EFFECTUES CE JOUR"
click at [1024, 433] on p "Ajouter un commentaire ﻿" at bounding box center [1231, 433] width 553 height 17
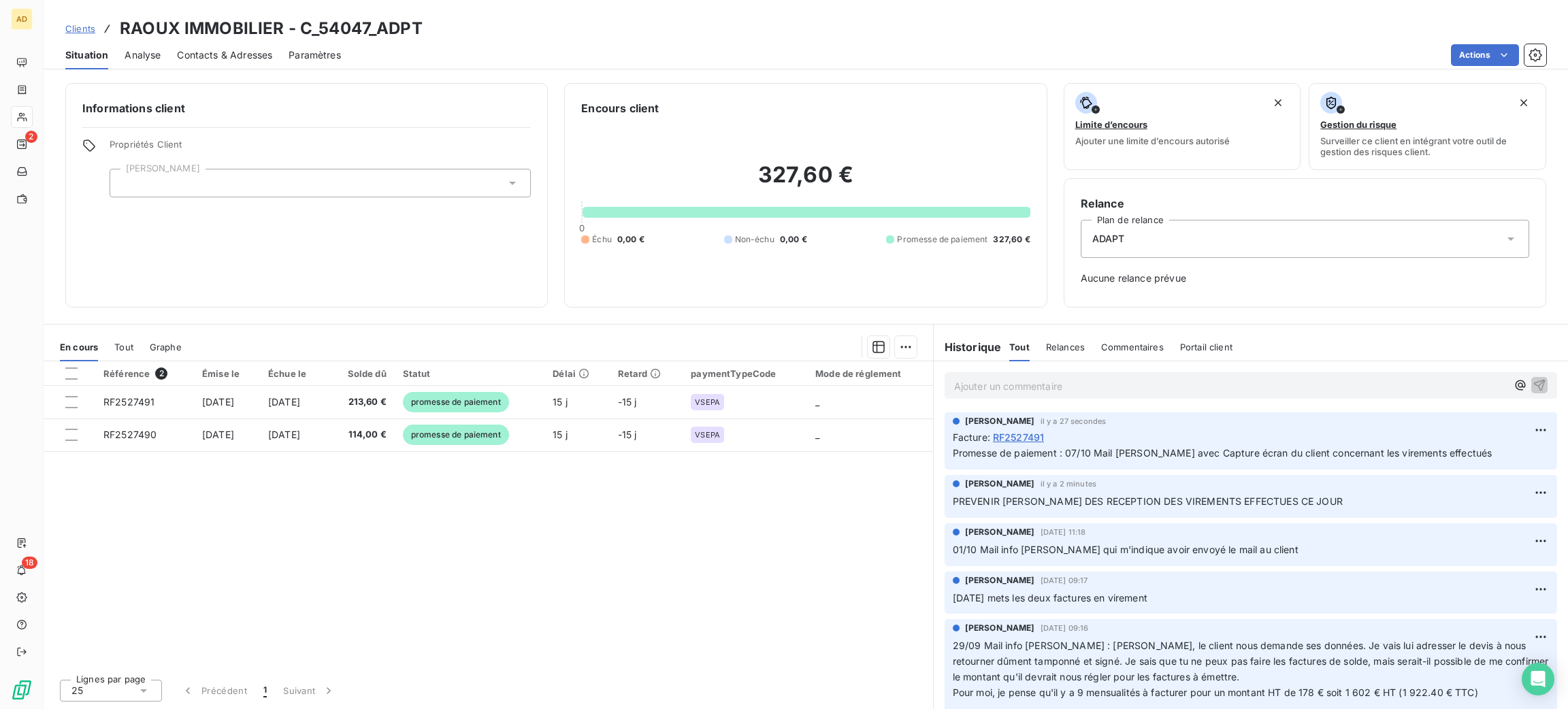
drag, startPoint x: 1018, startPoint y: 433, endPoint x: 975, endPoint y: 389, distance: 61.5
click at [975, 389] on p "Ajouter un commentaire ﻿" at bounding box center [1231, 385] width 553 height 17
click at [1532, 386] on icon "button" at bounding box center [1539, 383] width 13 height 13
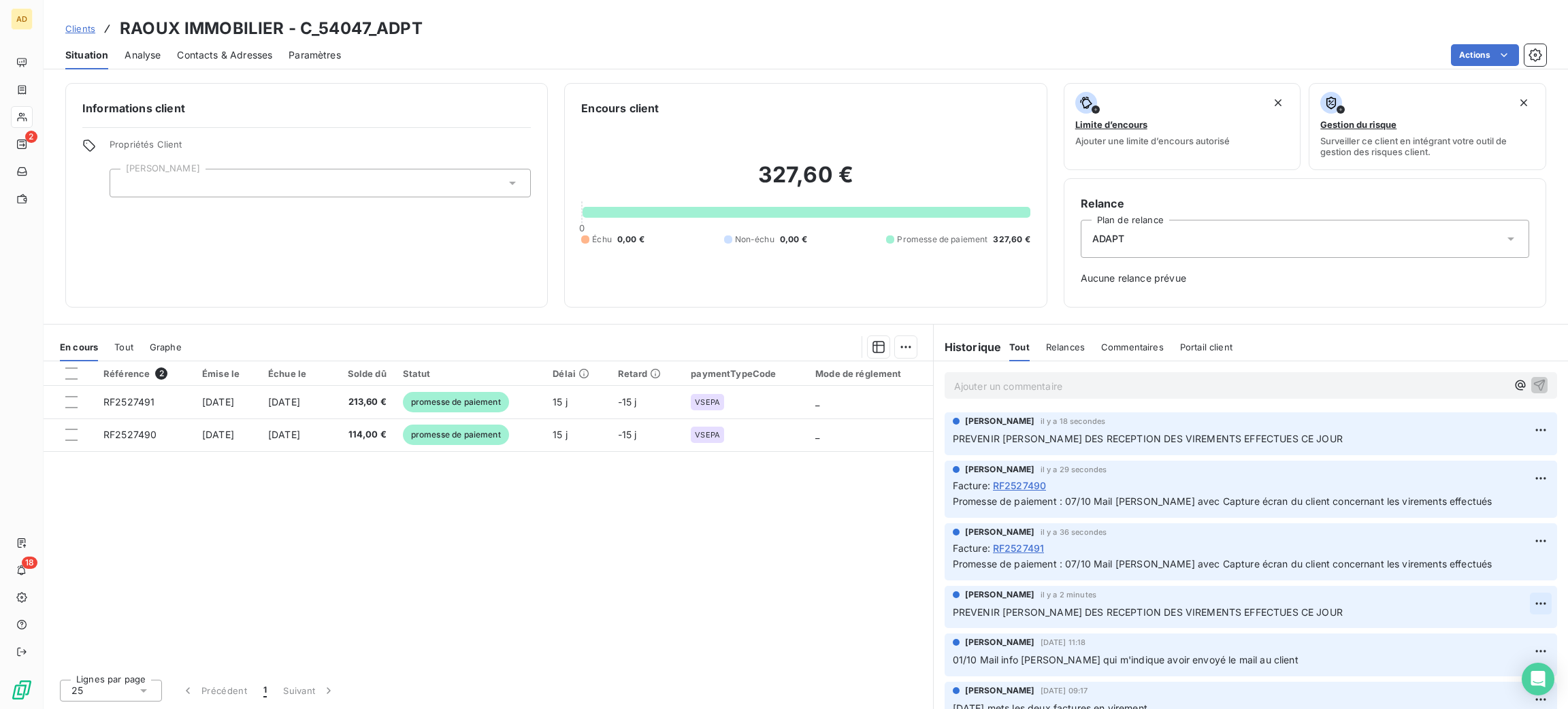
click at [1524, 607] on html "AD 2 18 Clients RAOUX IMMOBILIER - C_54047_ADPT Situation Analyse Contacts & Ad…" at bounding box center [784, 354] width 1568 height 709
click at [1495, 653] on div "Supprimer" at bounding box center [1492, 658] width 76 height 21
drag, startPoint x: 50, startPoint y: 56, endPoint x: 42, endPoint y: 56, distance: 8.0
click at [44, 56] on div "Situation Analyse Contacts & Adresses Paramètres Actions" at bounding box center [805, 55] width 1524 height 29
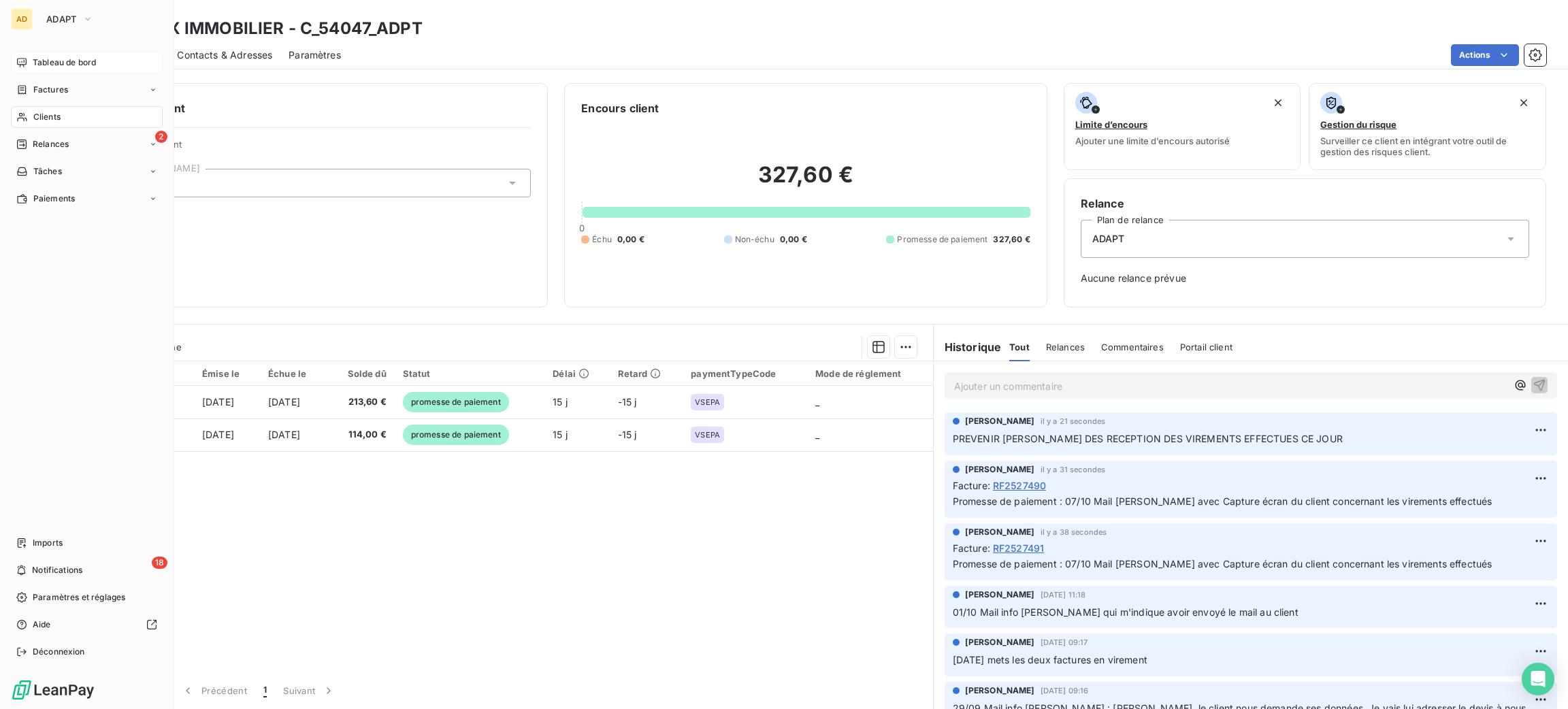
click at [33, 61] on span "Tableau de bord" at bounding box center [64, 62] width 63 height 12
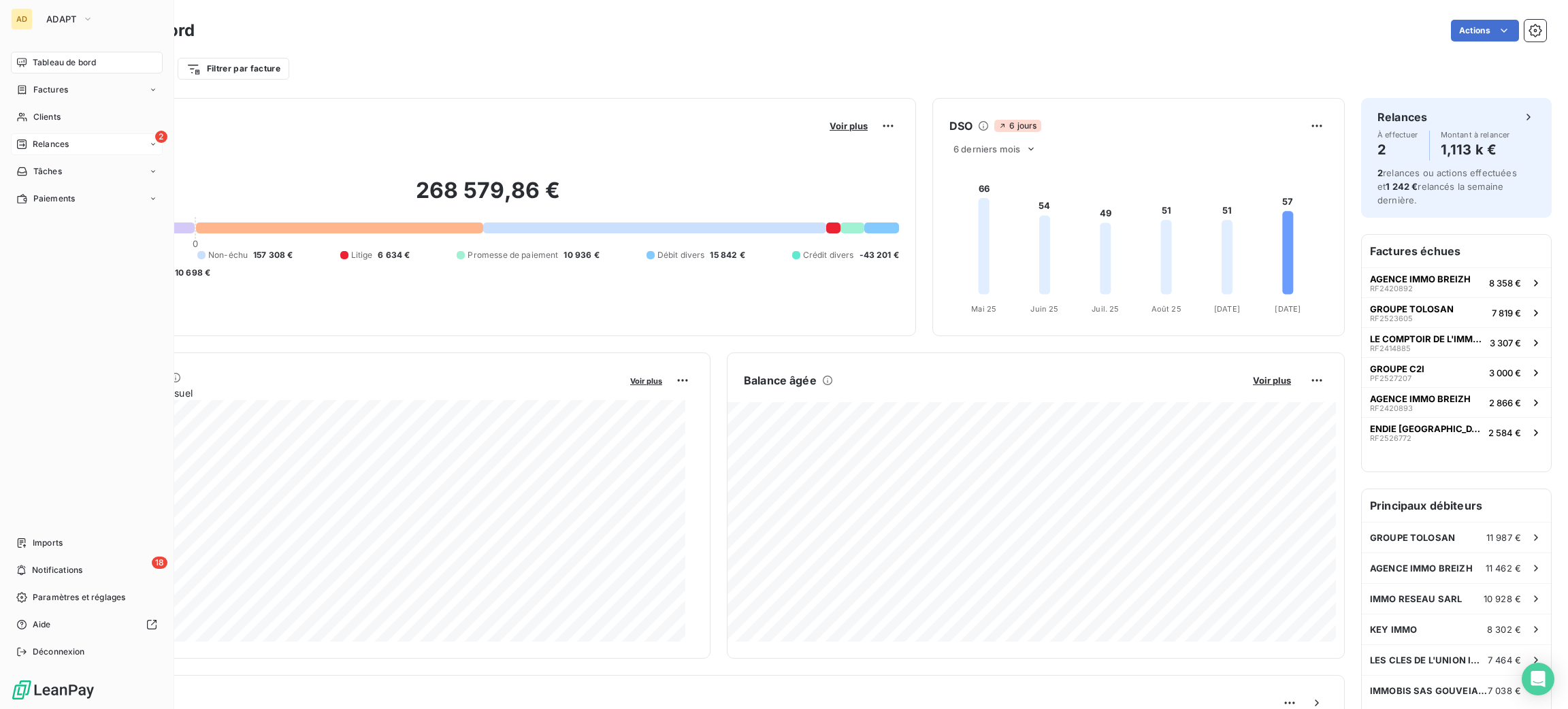
click at [42, 141] on span "Relances" at bounding box center [51, 144] width 36 height 12
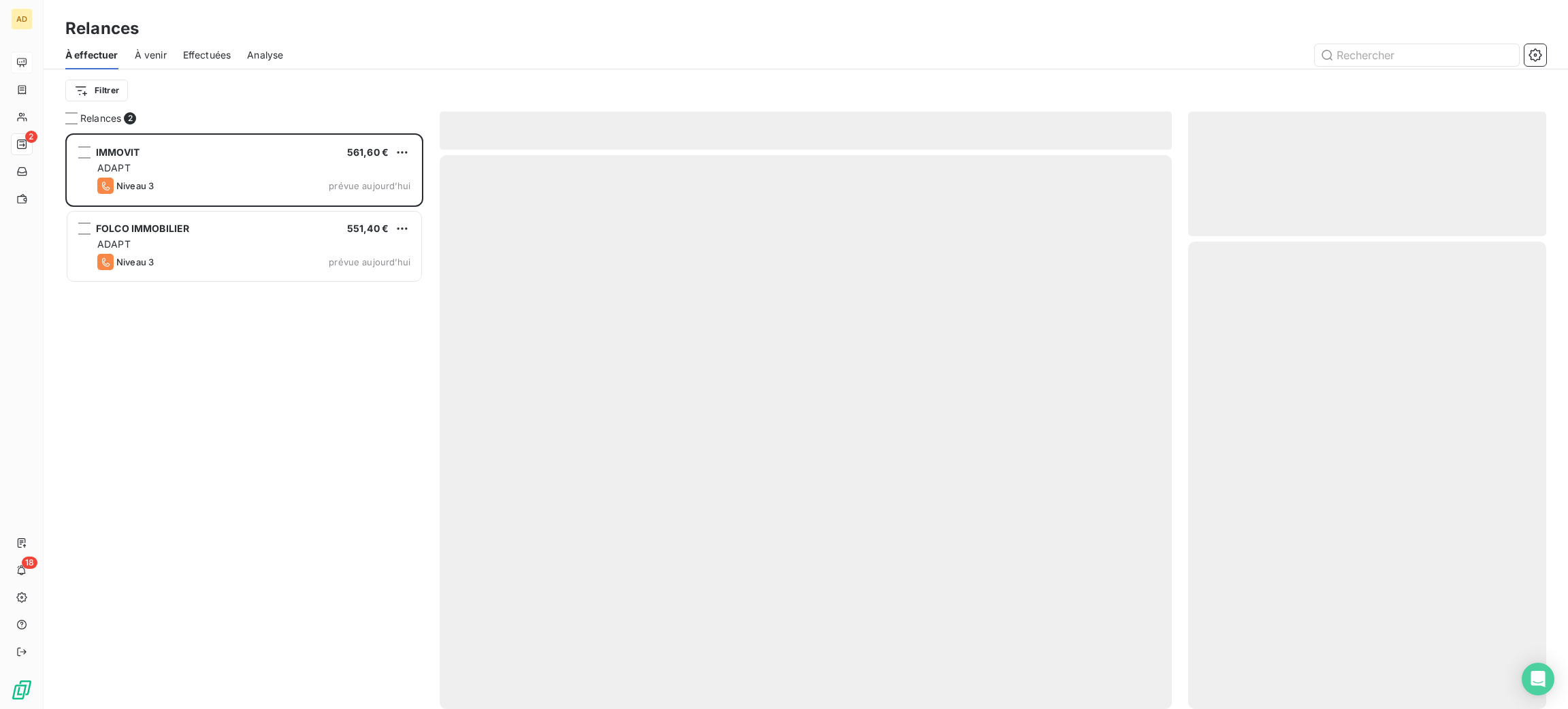
scroll to position [560, 342]
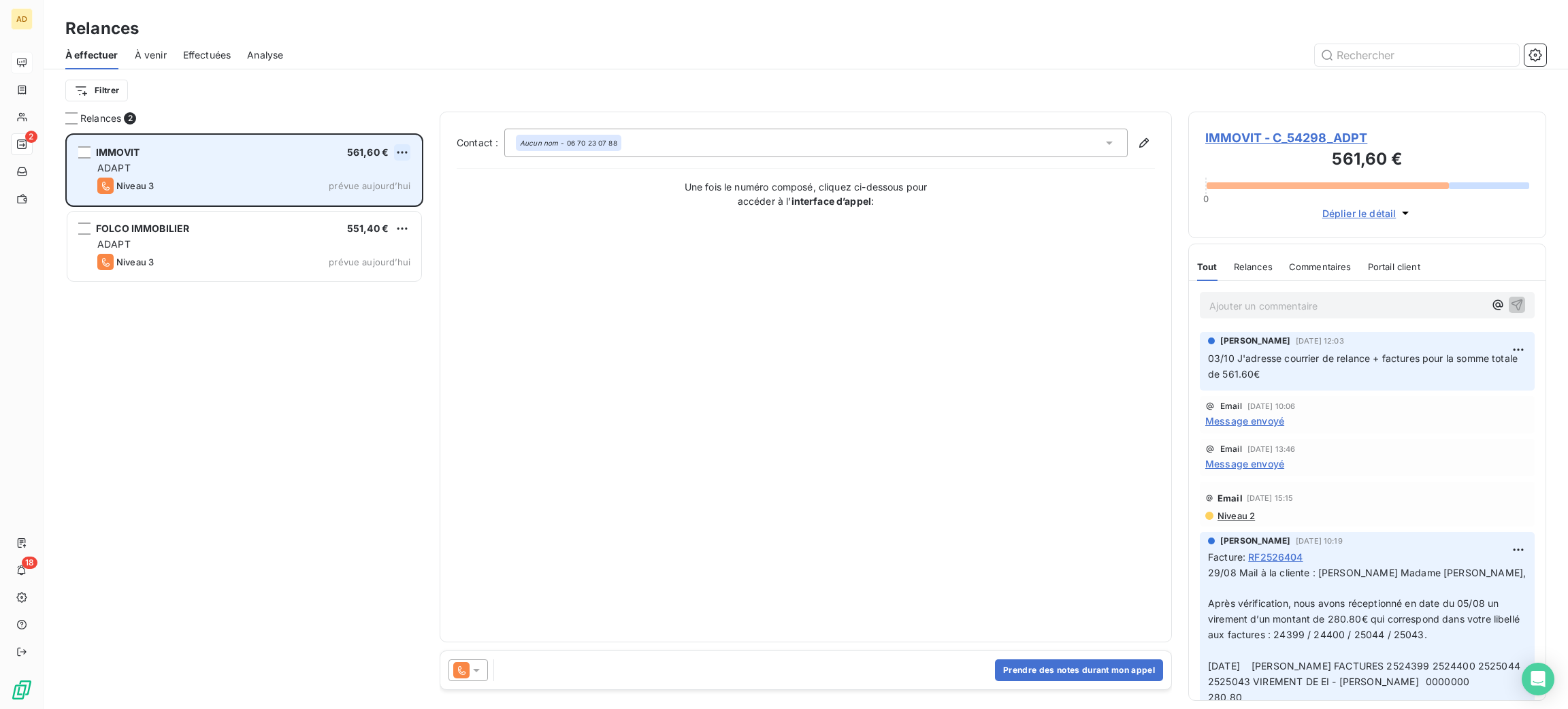
click at [394, 145] on html "AD 2 18 Relances À effectuer À venir Effectuées Analyse Filtrer Relances 2 IMMO…" at bounding box center [784, 354] width 1568 height 709
click at [377, 171] on div "Replanifier cette action" at bounding box center [343, 179] width 122 height 21
select select "9"
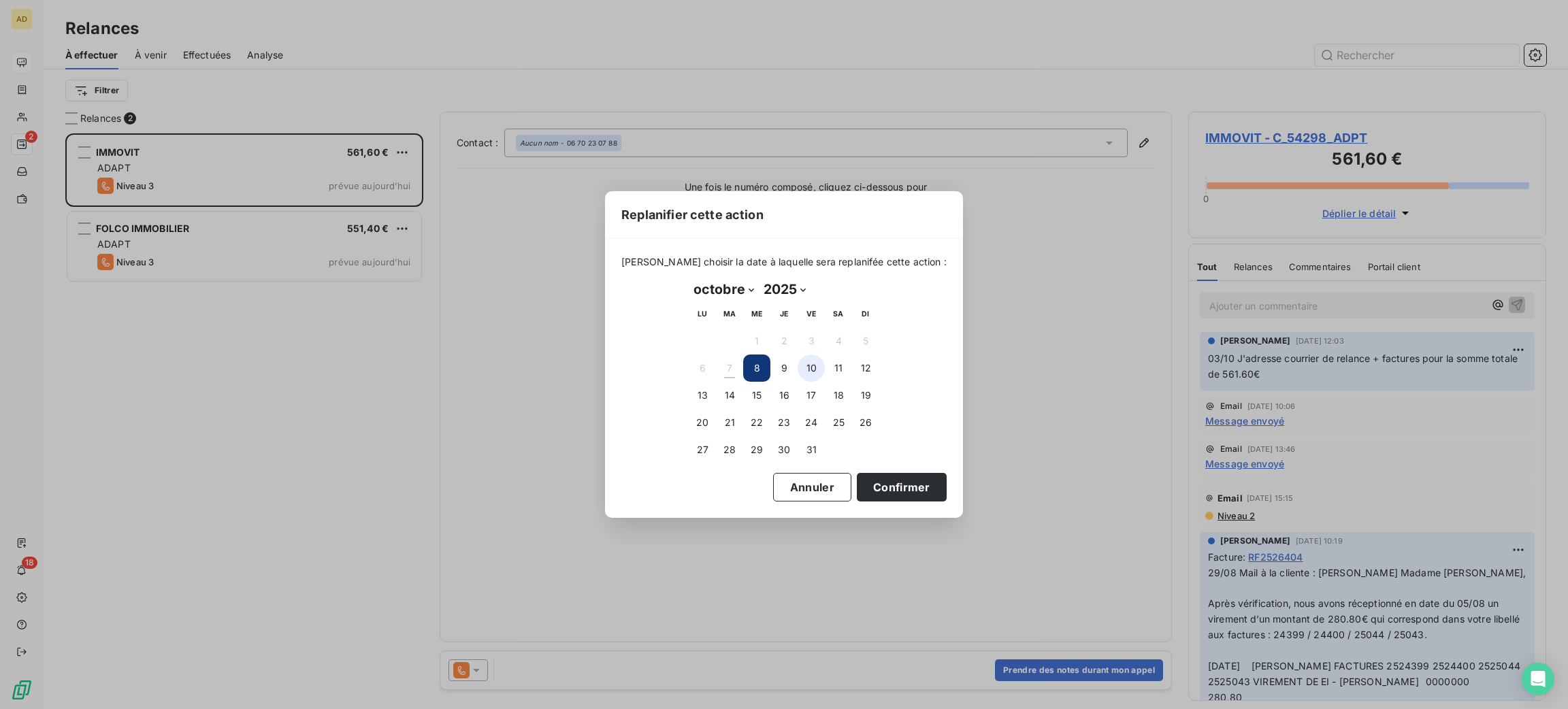
click at [812, 362] on button "10" at bounding box center [811, 368] width 28 height 28
click at [900, 492] on button "Confirmer" at bounding box center [902, 487] width 90 height 29
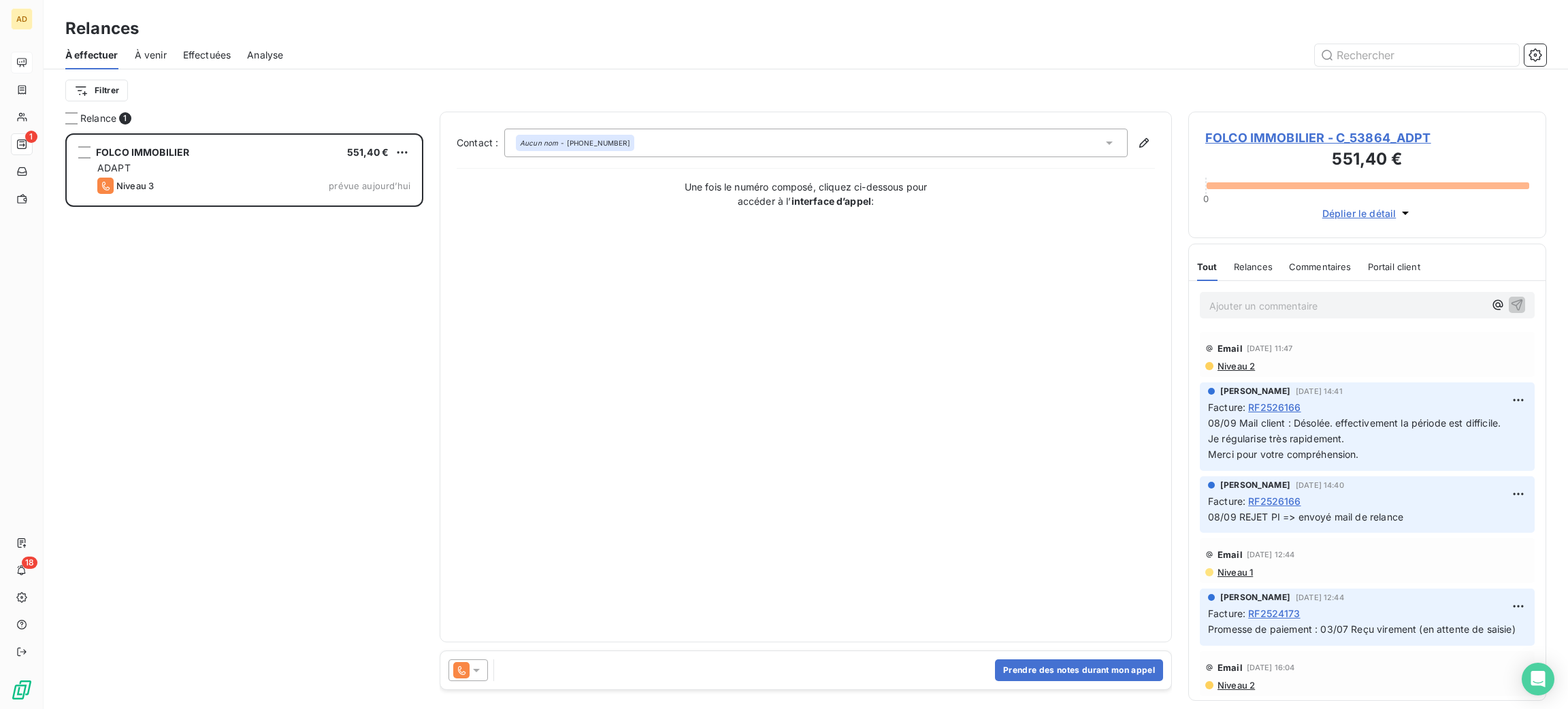
click at [1219, 127] on div "FOLCO IMMOBILIER - C_53864_ADPT 551,40 € 0 Déplier le détail" at bounding box center [1366, 175] width 358 height 127
click at [1222, 127] on div "FOLCO IMMOBILIER - C_53864_ADPT 551,40 € 0 Déplier le détail" at bounding box center [1366, 175] width 358 height 127
click at [1226, 128] on span "FOLCO IMMOBILIER - C_53864_ADPT" at bounding box center [1366, 137] width 324 height 19
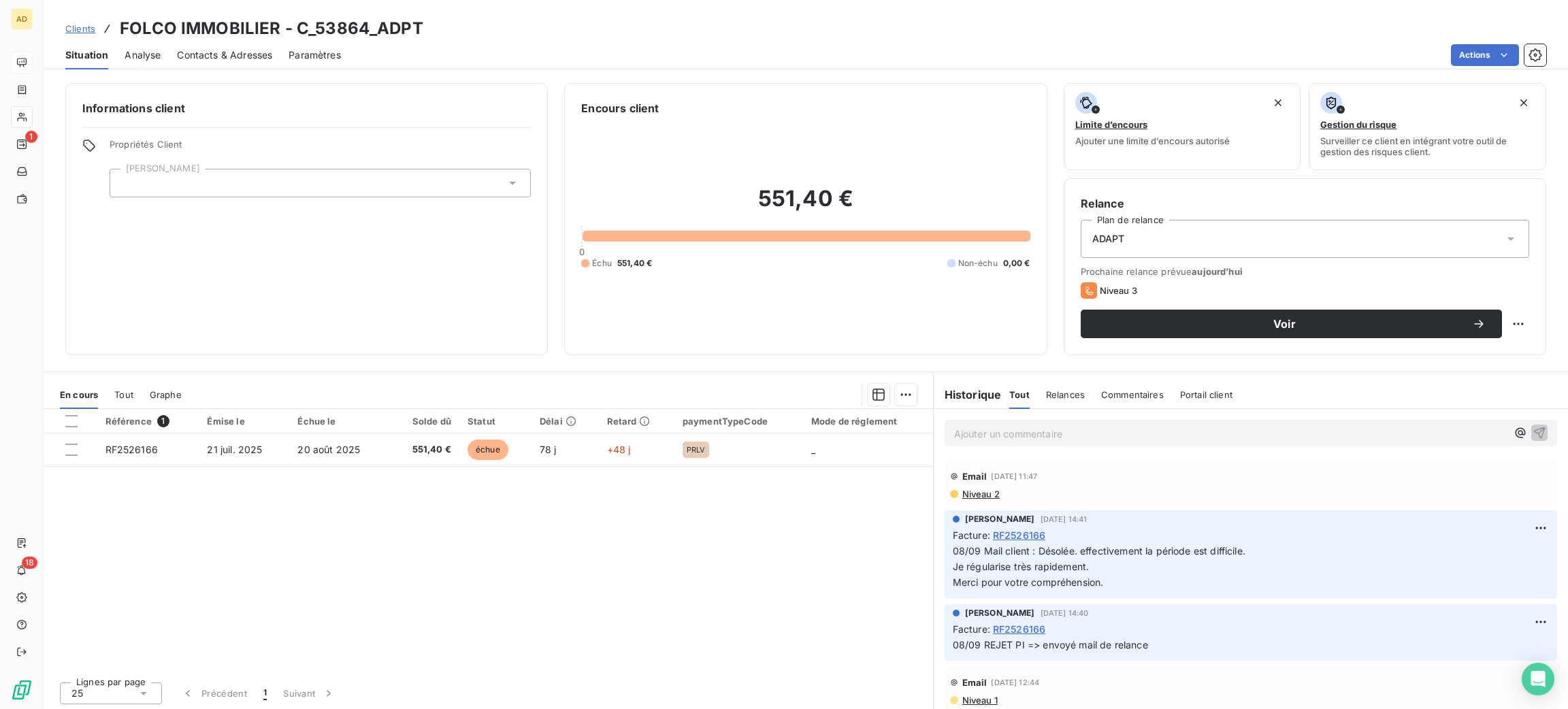
click at [210, 48] on span "Contacts & Adresses" at bounding box center [224, 54] width 95 height 13
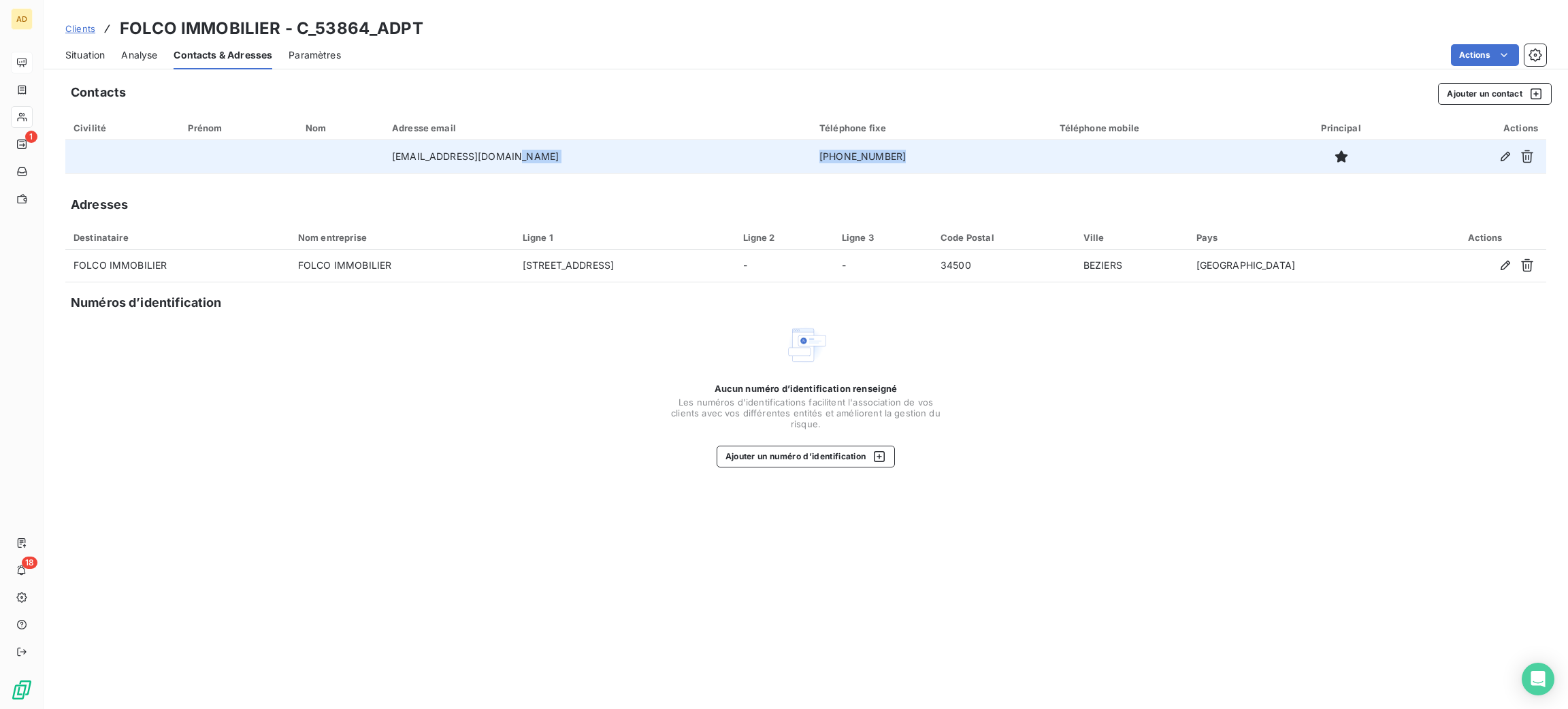
drag, startPoint x: 840, startPoint y: 161, endPoint x: 768, endPoint y: 155, distance: 72.2
click at [740, 165] on tr "[EMAIL_ADDRESS][DOMAIN_NAME] [PHONE_NUMBER]" at bounding box center [805, 156] width 1481 height 33
copy tr "[PHONE_NUMBER]"
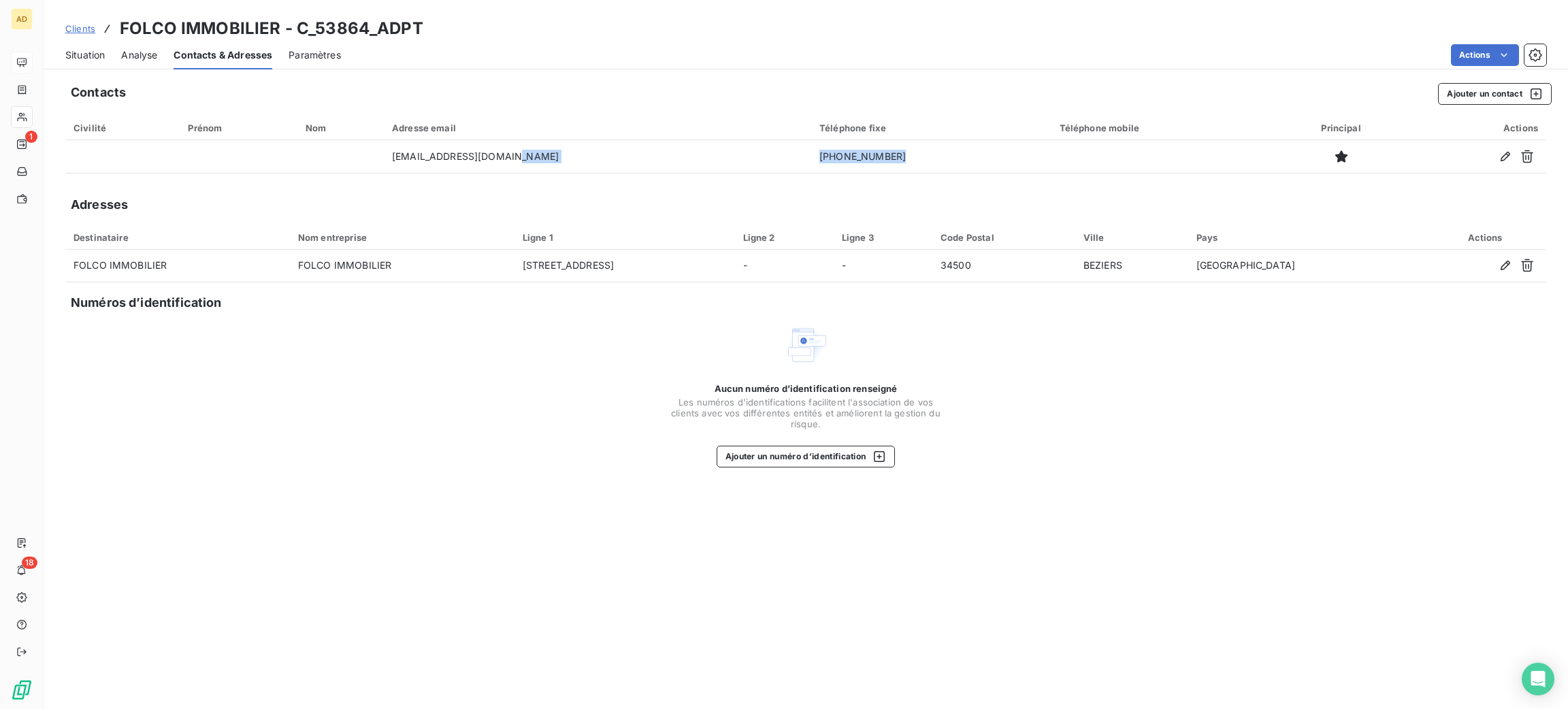
drag, startPoint x: 78, startPoint y: 47, endPoint x: 142, endPoint y: 73, distance: 69.1
click at [80, 48] on span "Situation" at bounding box center [85, 54] width 39 height 13
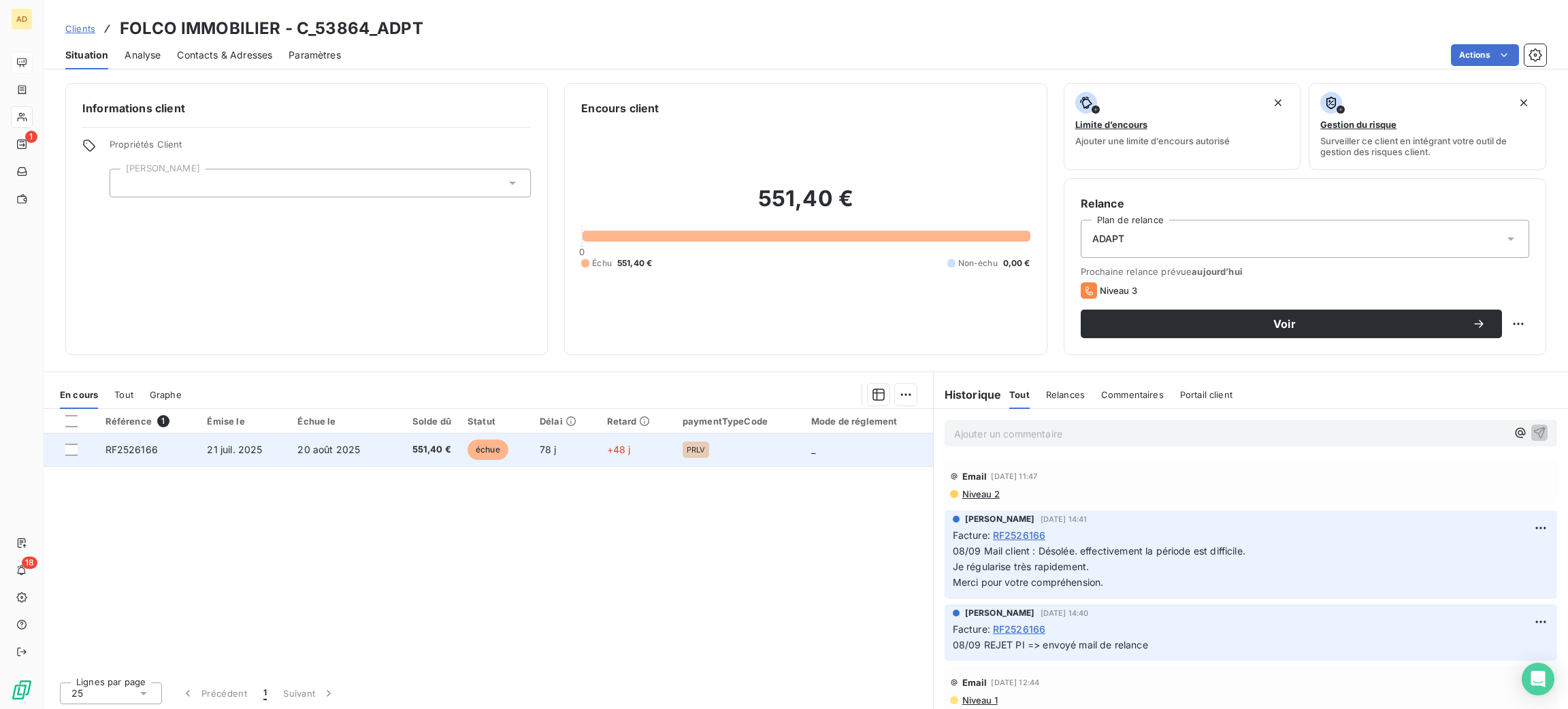
click at [365, 455] on td "20 août 2025" at bounding box center [339, 449] width 100 height 33
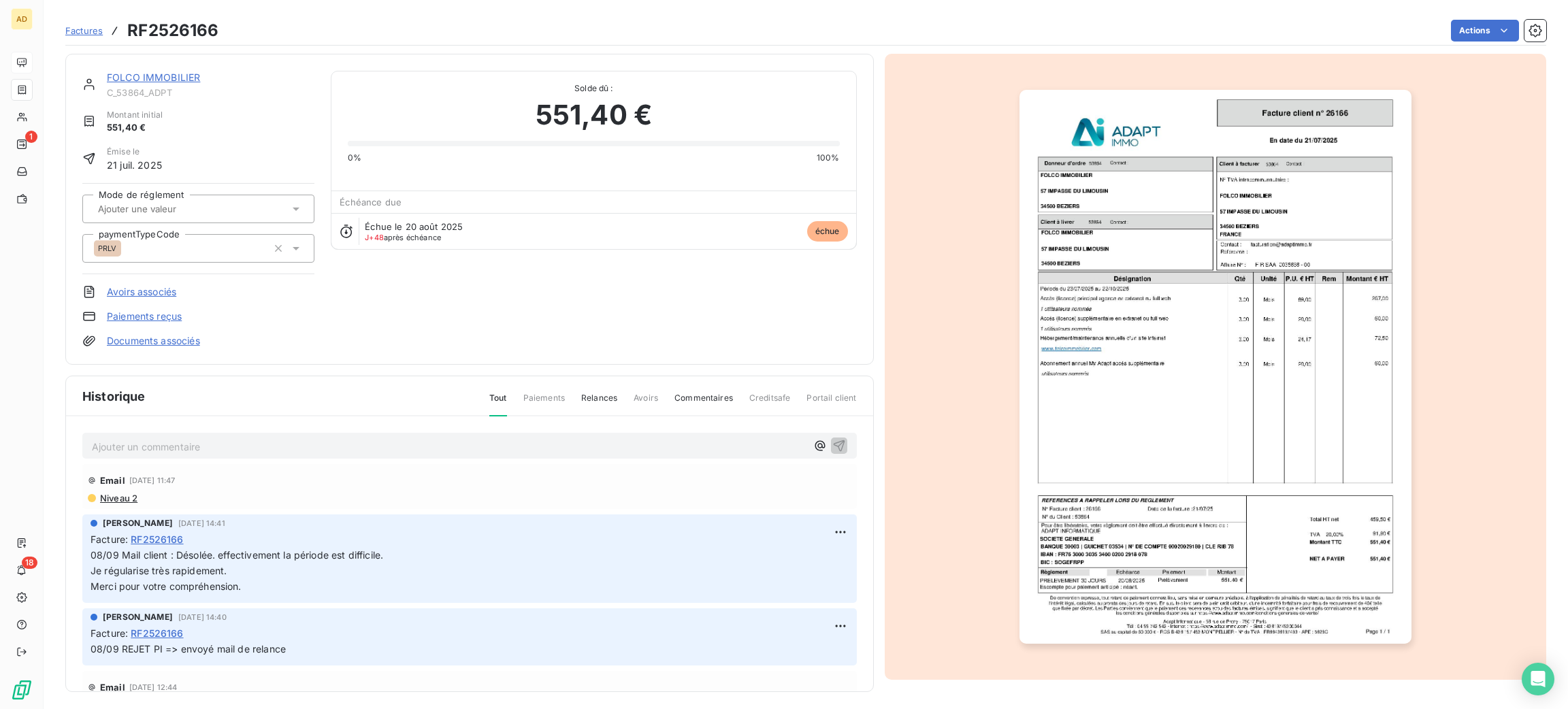
scroll to position [4, 0]
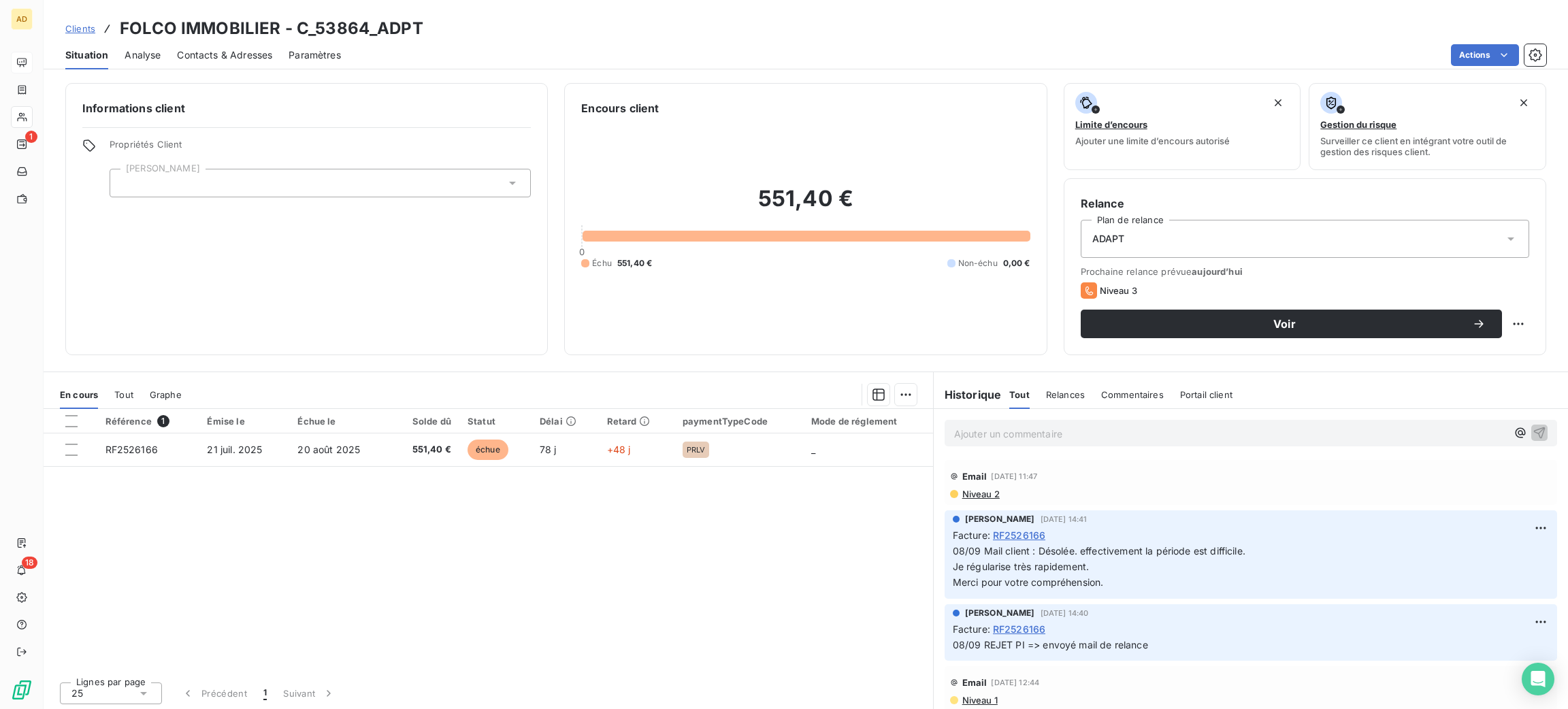
click at [242, 67] on div "Contacts & Adresses" at bounding box center [224, 55] width 95 height 29
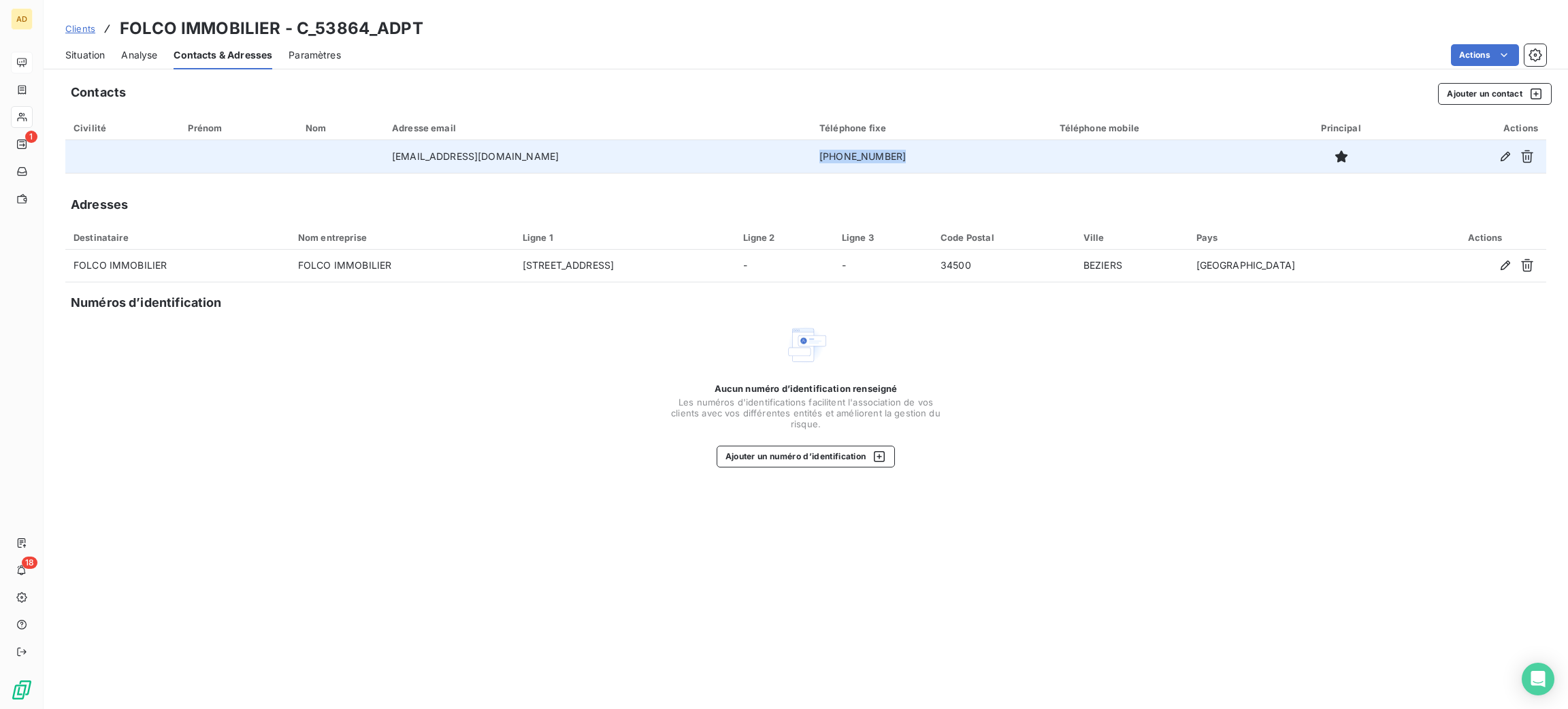
drag, startPoint x: 854, startPoint y: 161, endPoint x: 766, endPoint y: 157, distance: 88.1
click at [811, 157] on td "[PHONE_NUMBER]" at bounding box center [930, 156] width 240 height 33
copy td "[PHONE_NUMBER]"
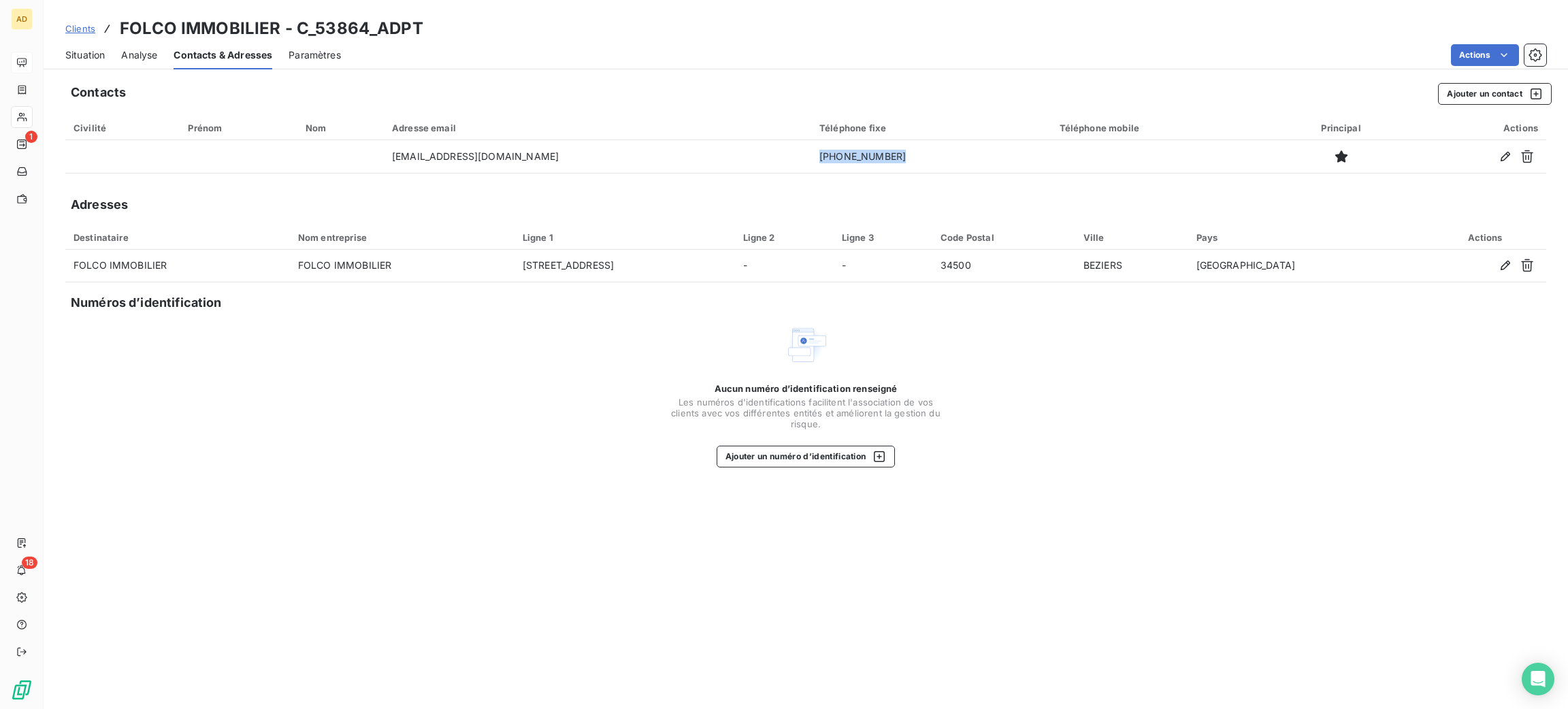
click at [83, 56] on span "Situation" at bounding box center [85, 54] width 39 height 13
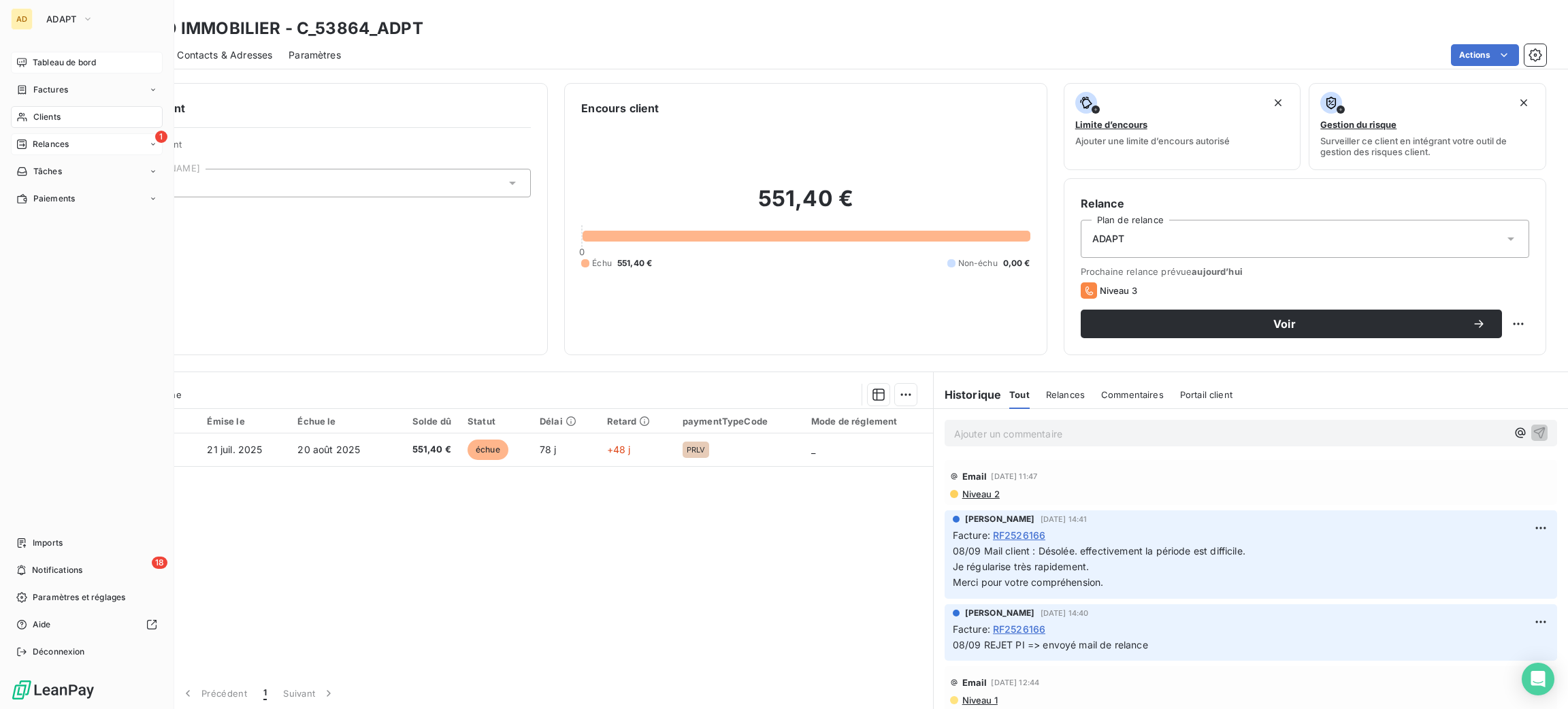
click at [30, 145] on div "Relances" at bounding box center [42, 144] width 53 height 12
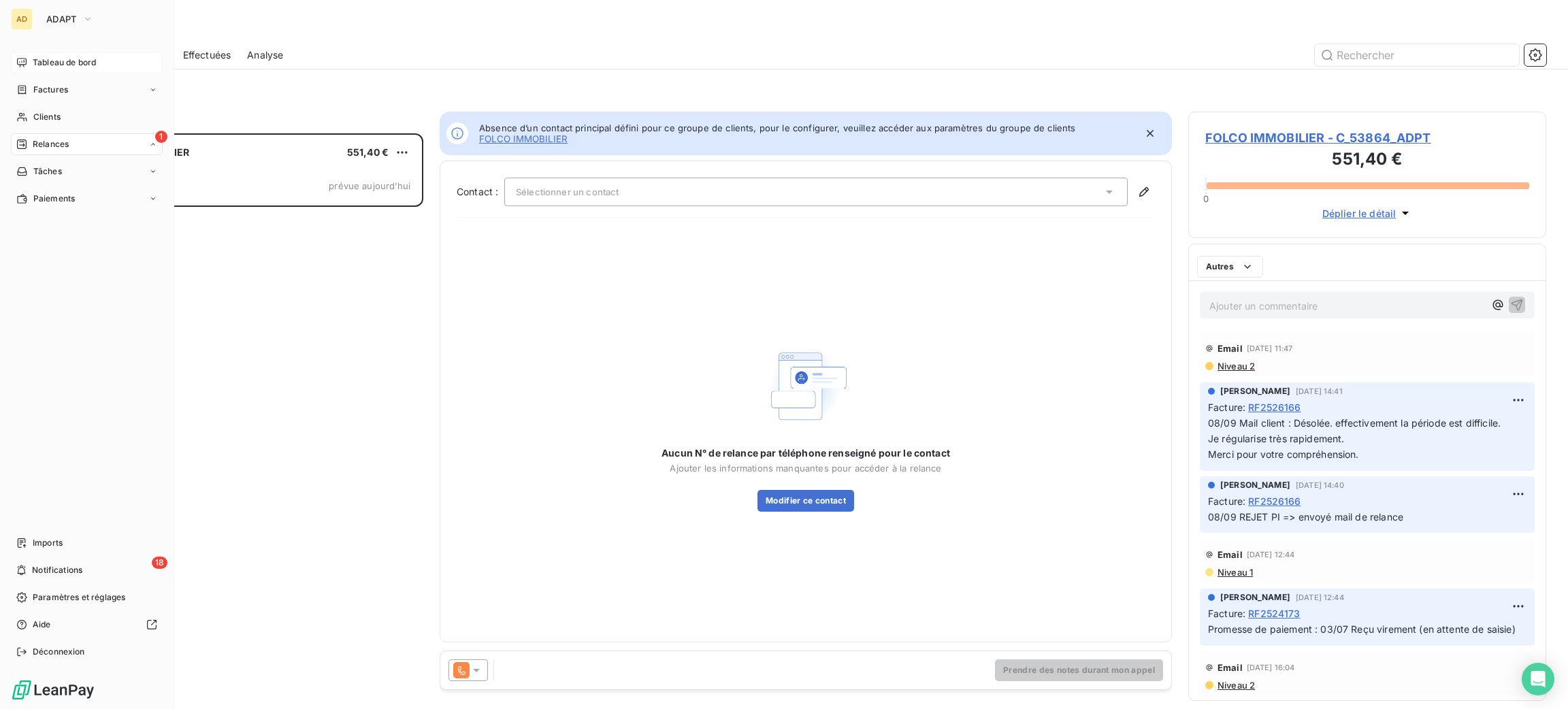
scroll to position [560, 342]
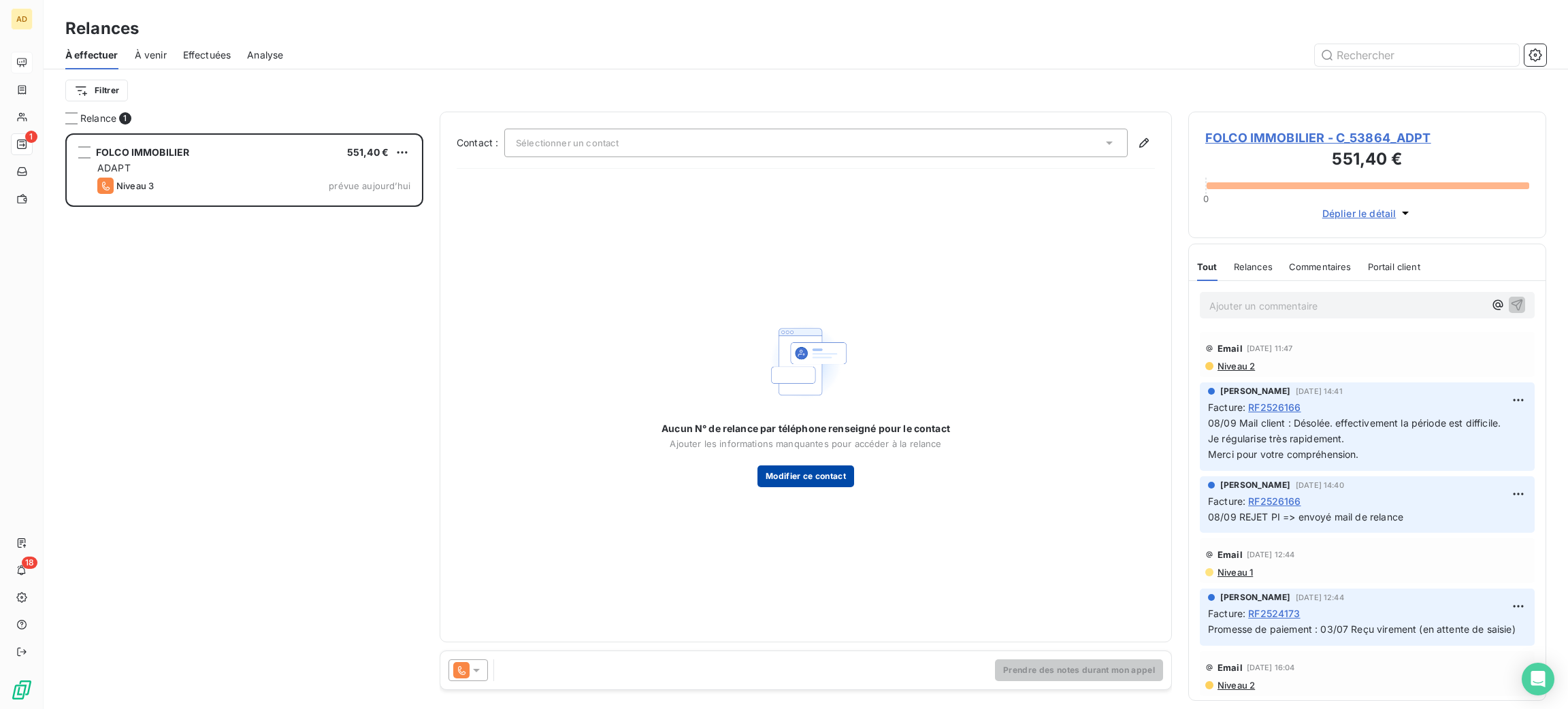
click at [818, 476] on button "Modifier ce contact" at bounding box center [805, 476] width 96 height 21
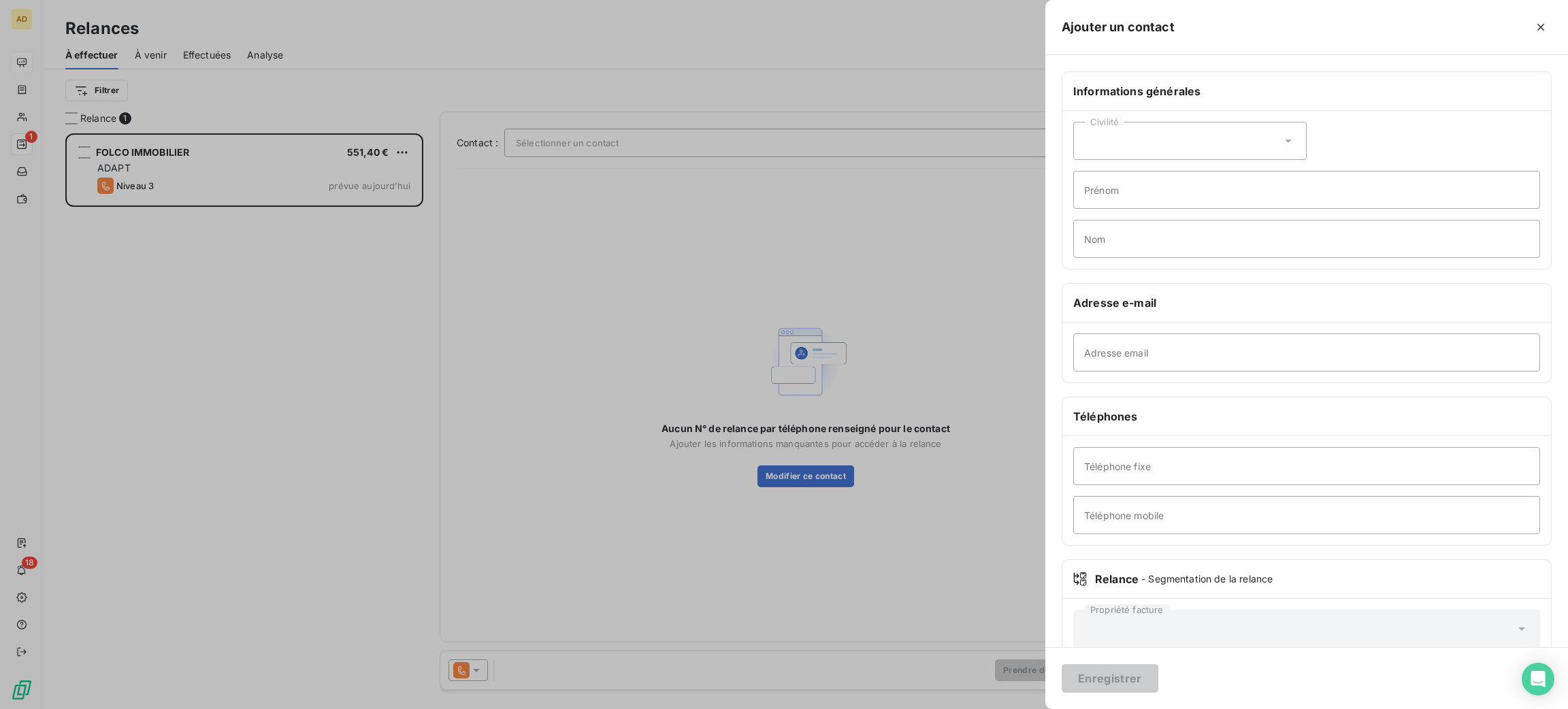
click at [817, 475] on div at bounding box center [784, 354] width 1568 height 709
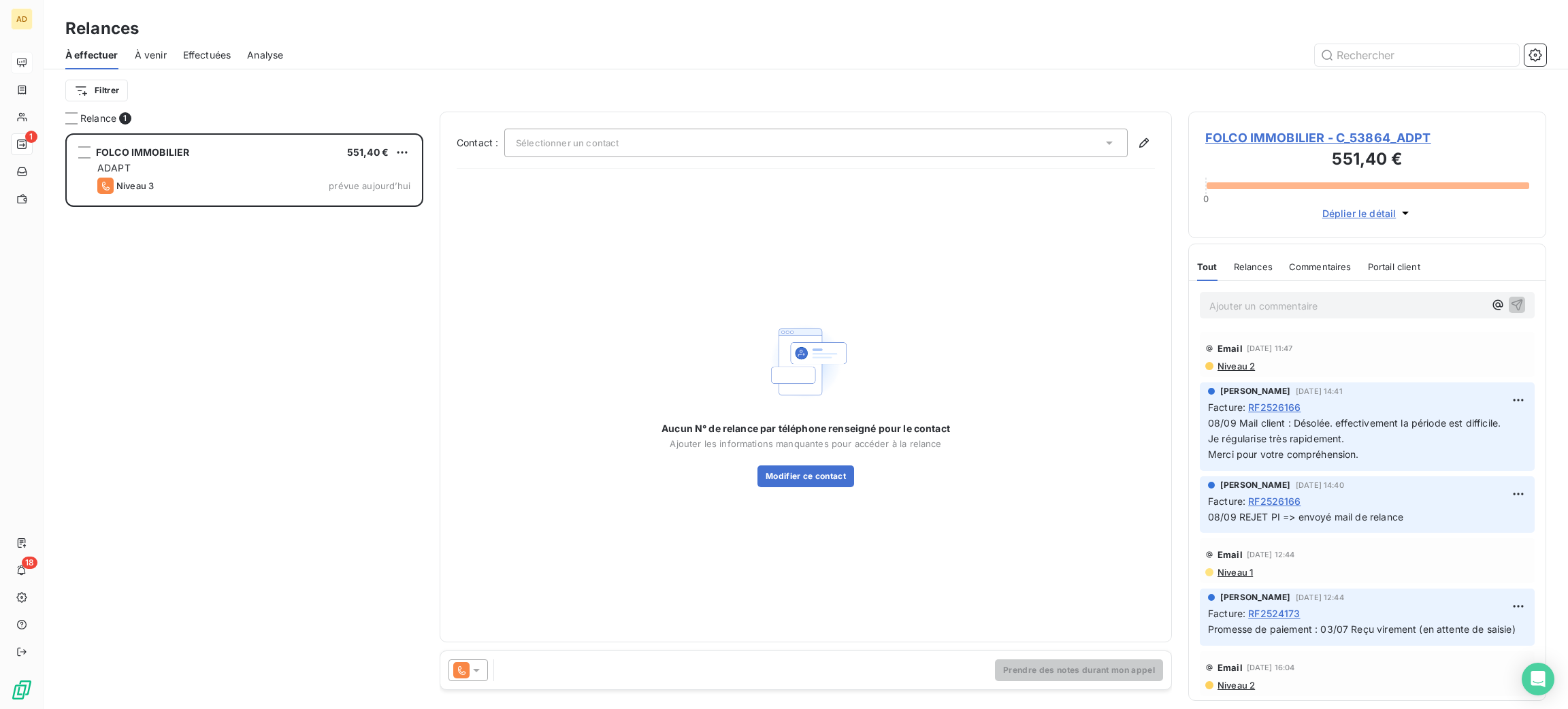
click at [1230, 134] on span "FOLCO IMMOBILIER - C_53864_ADPT" at bounding box center [1366, 137] width 324 height 19
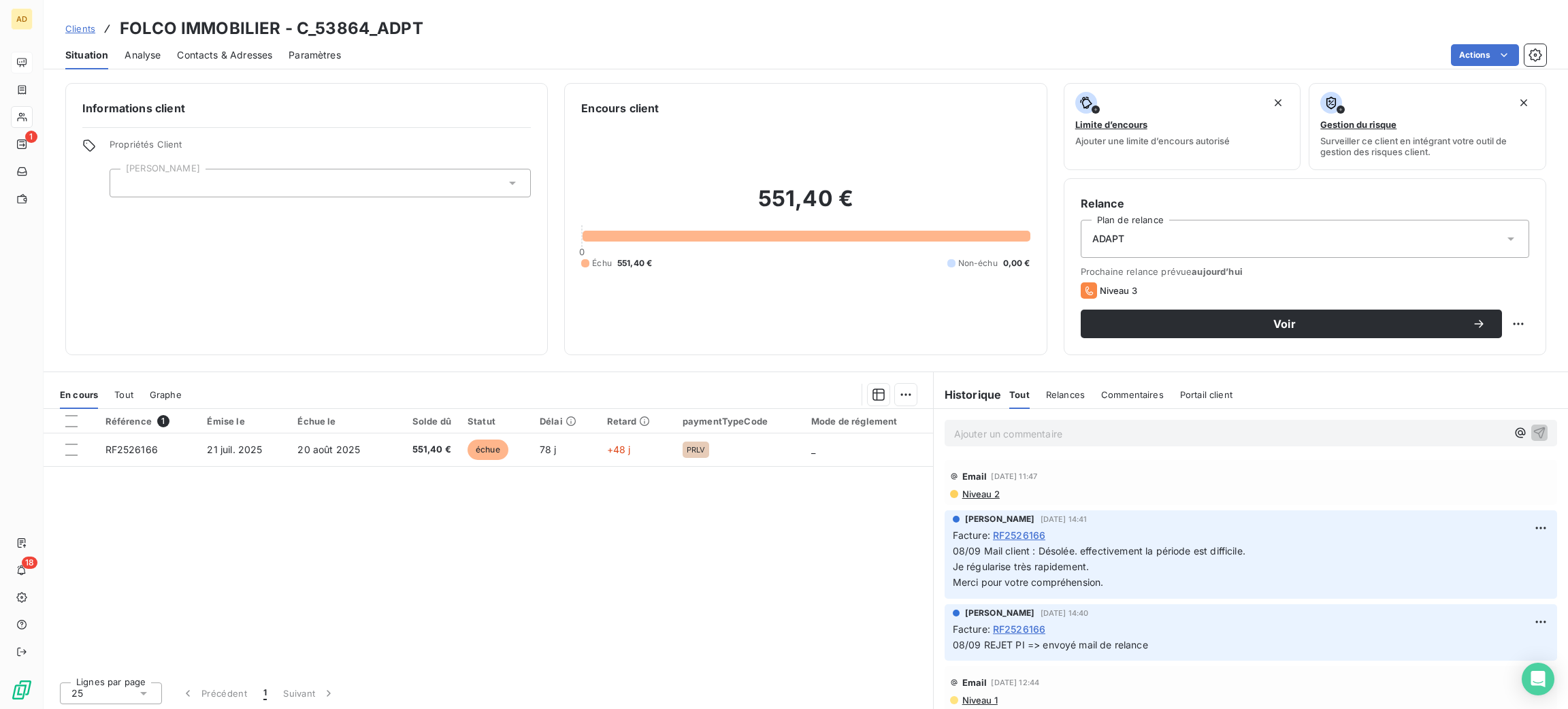
click at [243, 56] on span "Contacts & Adresses" at bounding box center [224, 54] width 95 height 13
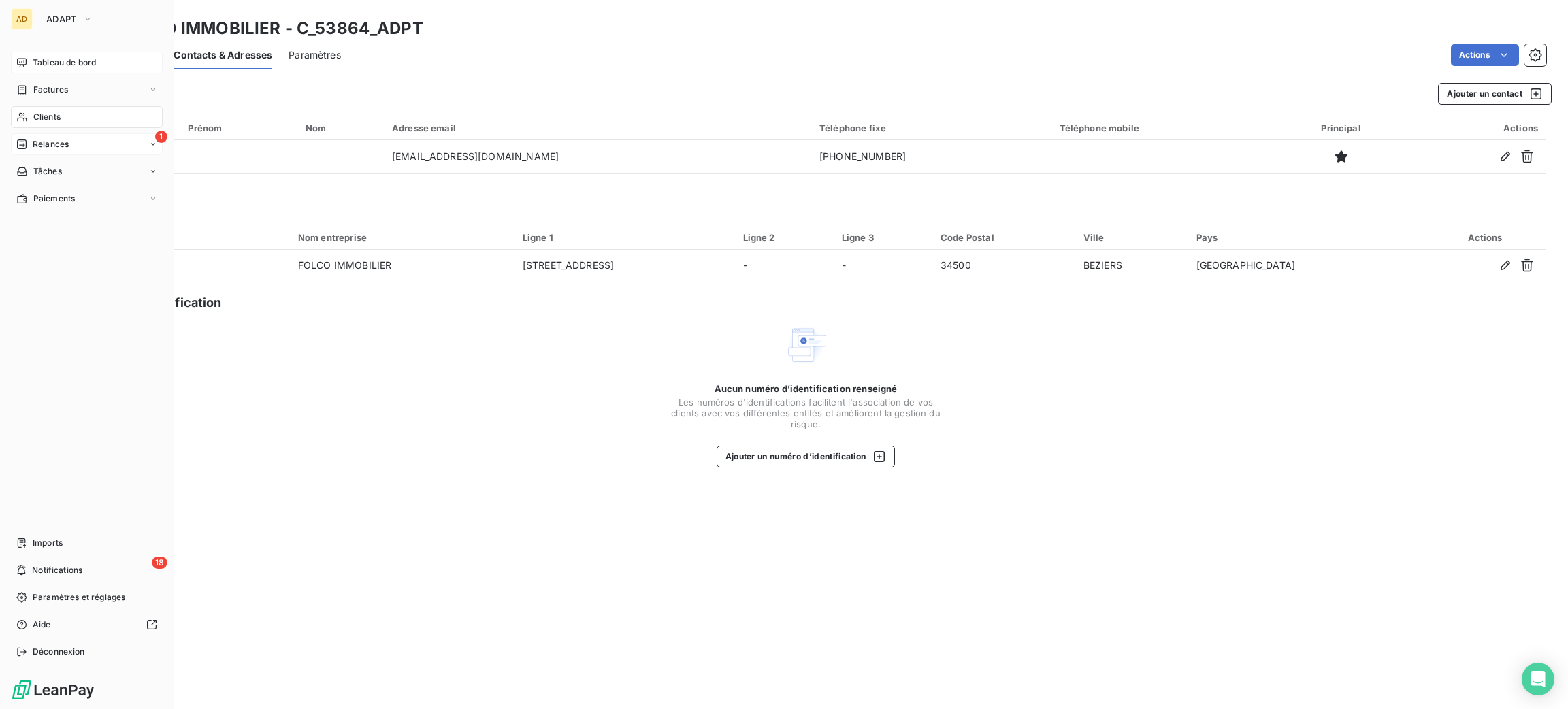
click at [40, 142] on span "Relances" at bounding box center [51, 144] width 36 height 12
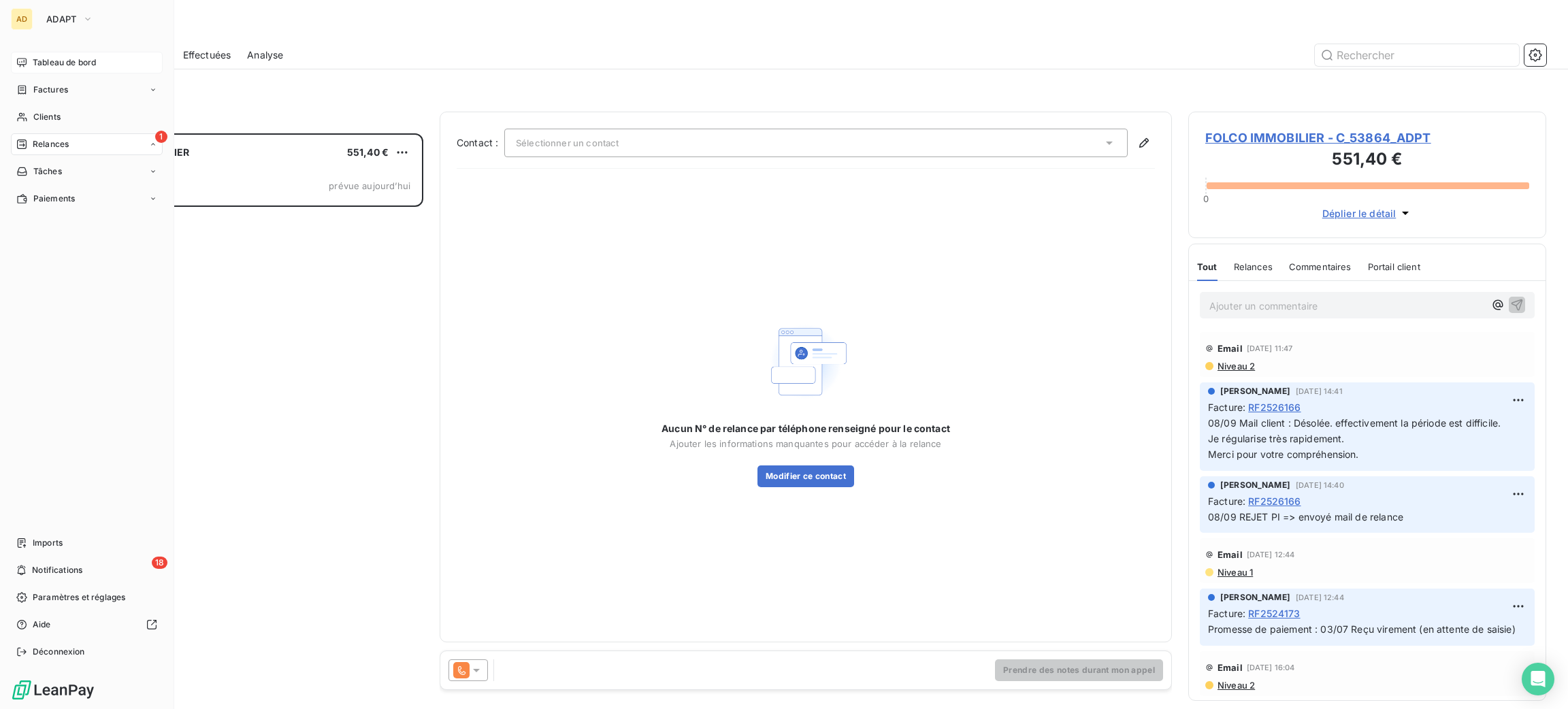
scroll to position [560, 342]
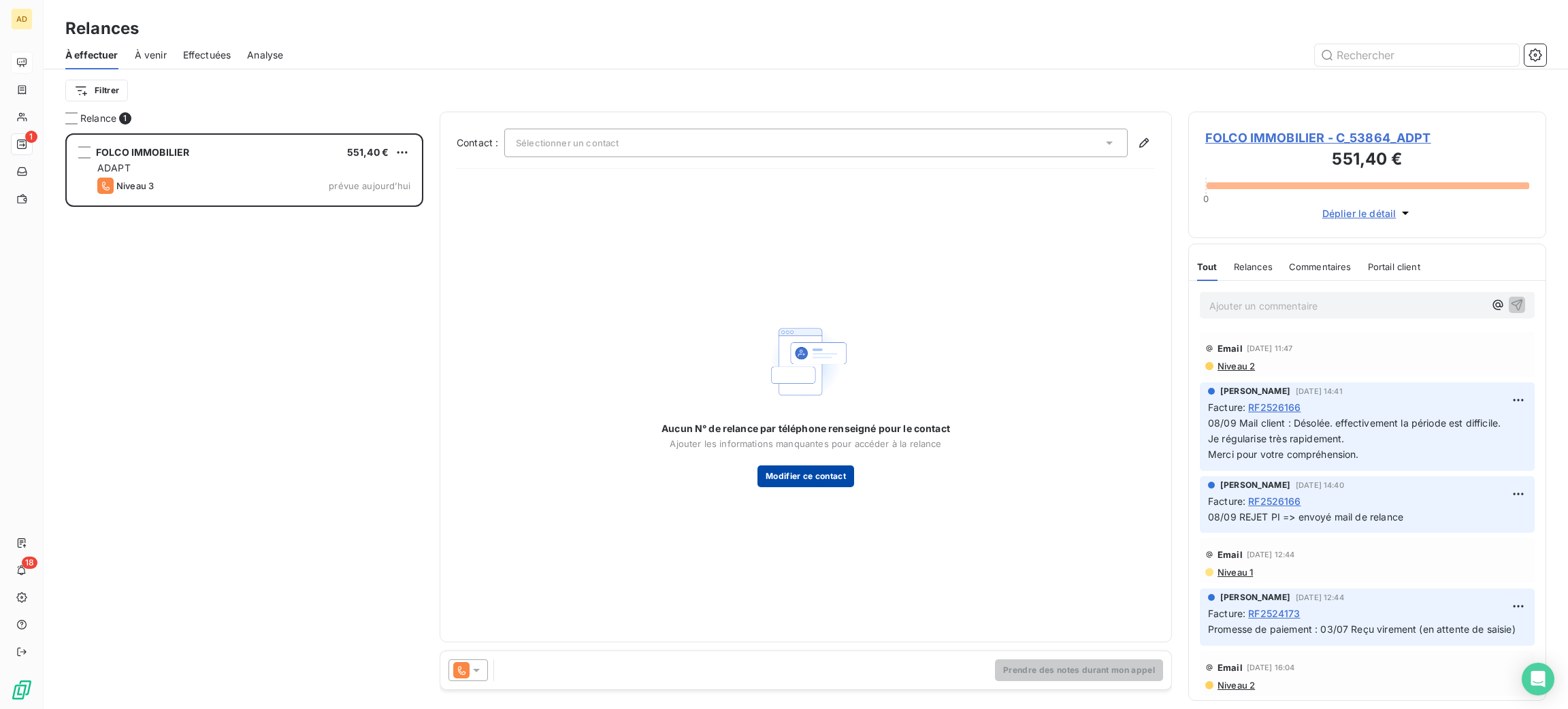
click at [778, 475] on button "Modifier ce contact" at bounding box center [805, 476] width 96 height 21
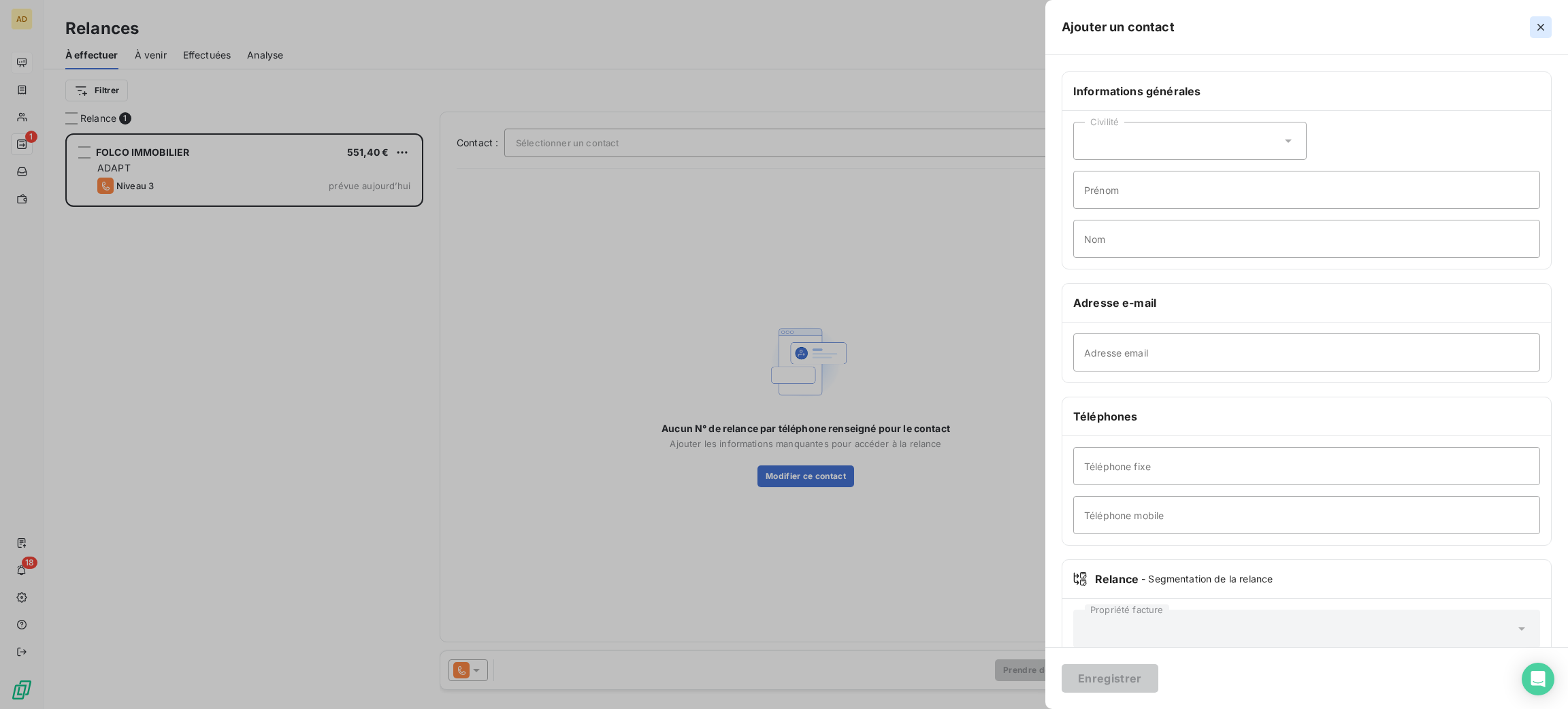
click at [1544, 34] on button "button" at bounding box center [1540, 27] width 21 height 21
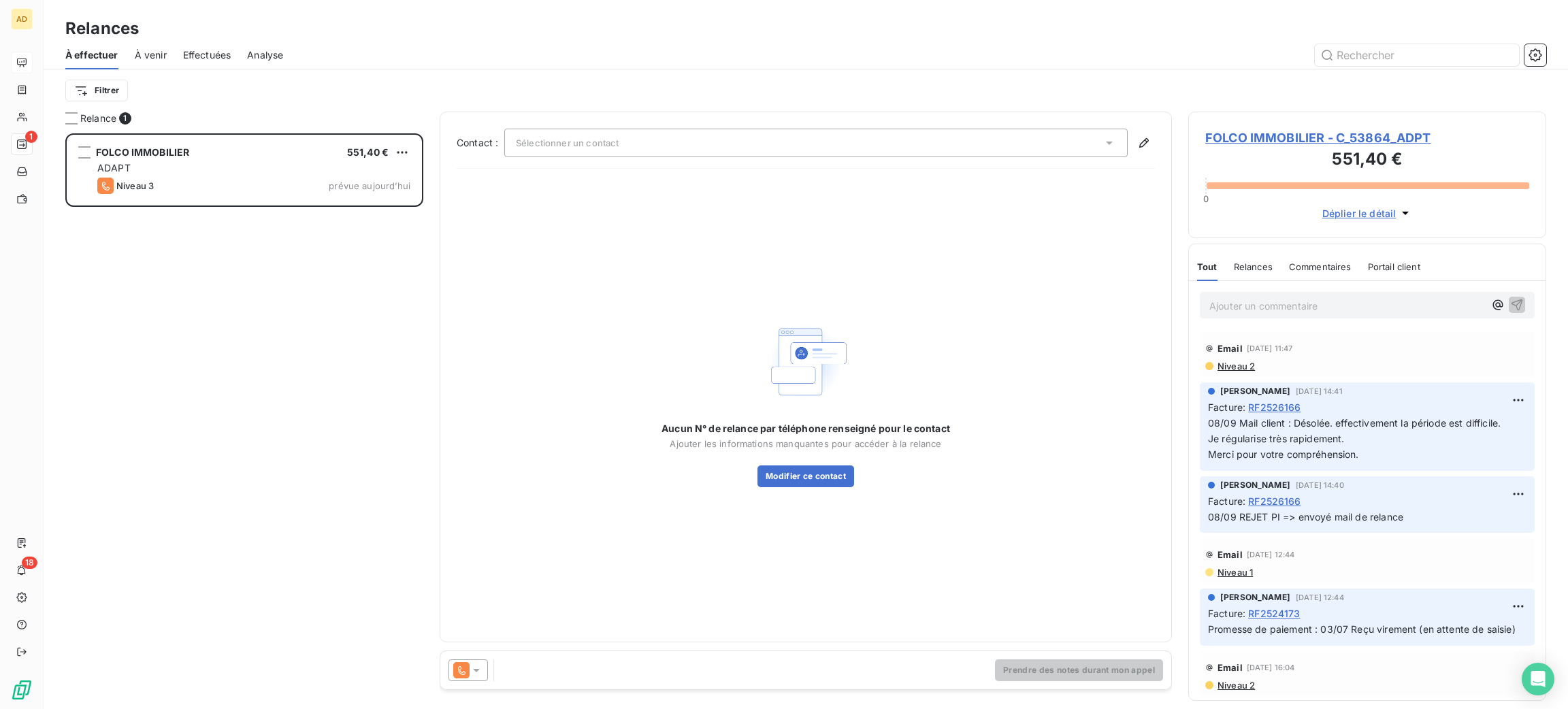
click at [1259, 141] on span "FOLCO IMMOBILIER - C_53864_ADPT" at bounding box center [1366, 137] width 324 height 19
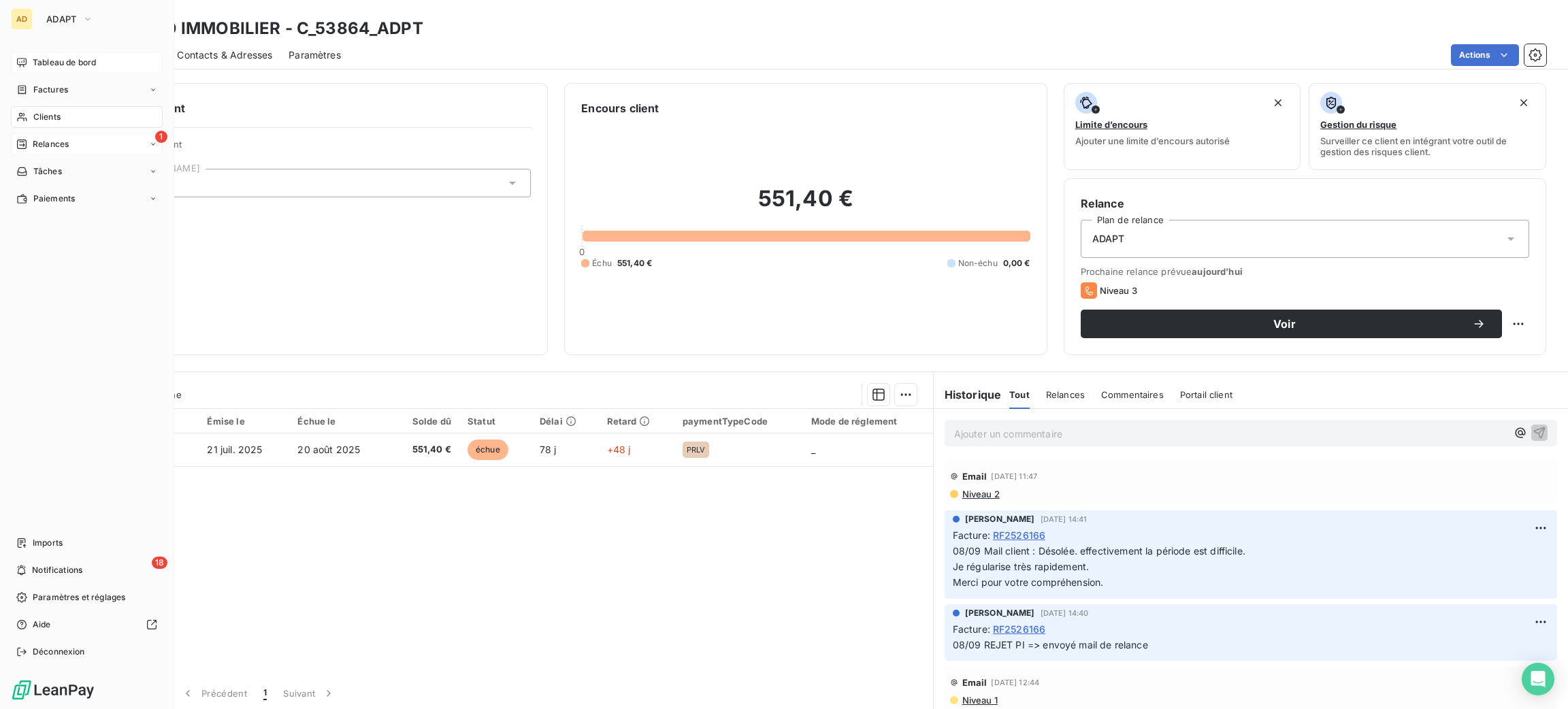
click at [42, 134] on div "1 Relances" at bounding box center [87, 144] width 152 height 21
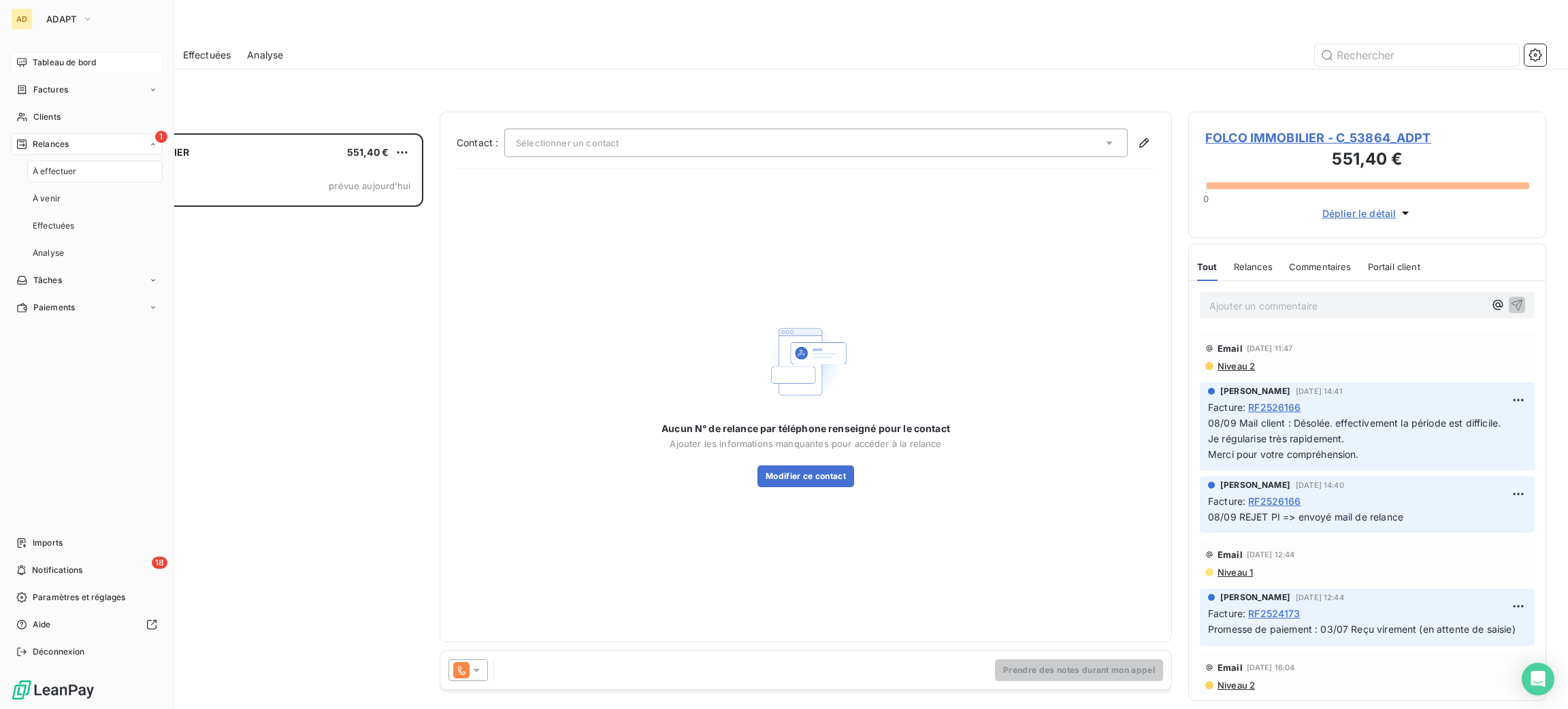
scroll to position [560, 342]
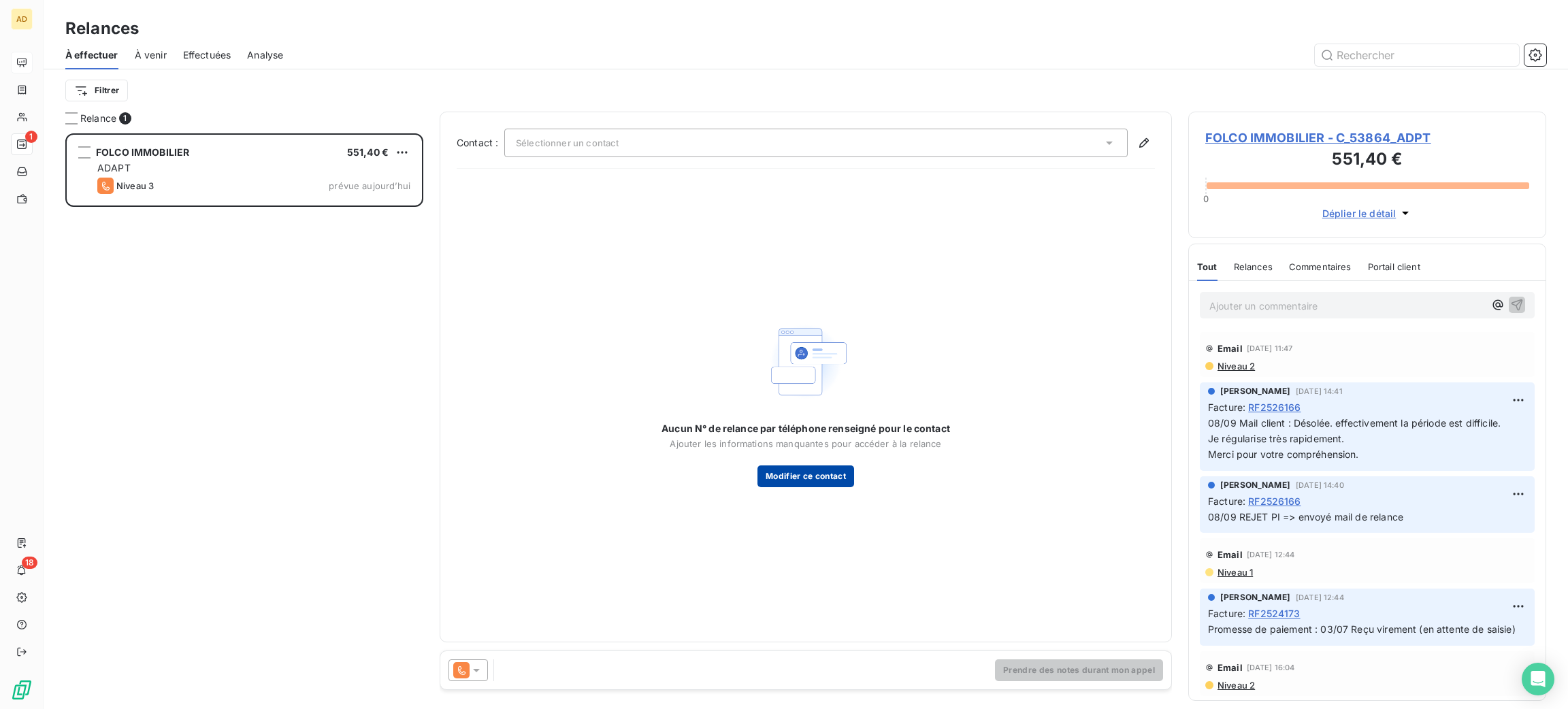
click at [807, 473] on button "Modifier ce contact" at bounding box center [805, 476] width 96 height 21
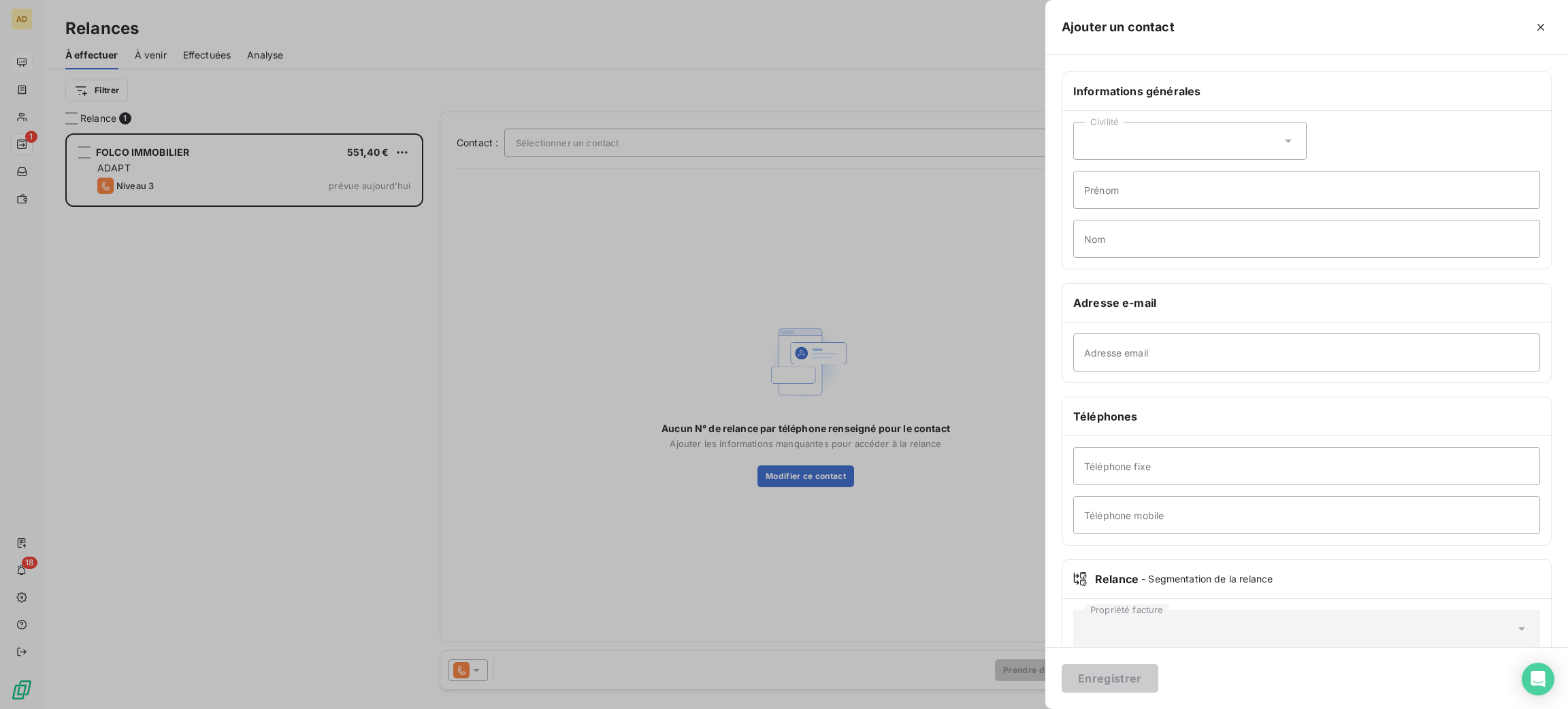
click at [889, 301] on div at bounding box center [784, 354] width 1568 height 709
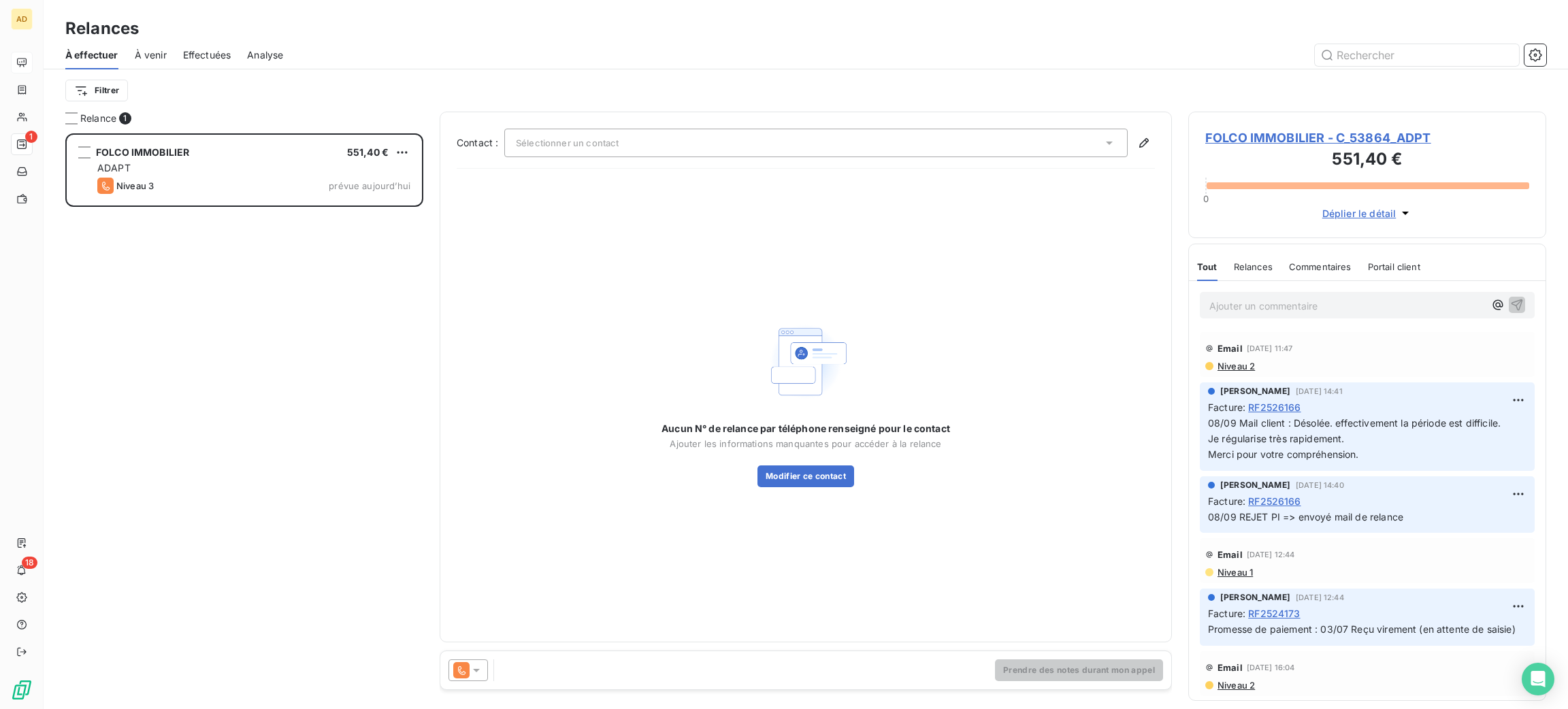
click at [680, 144] on div "Sélectionner un contact" at bounding box center [815, 143] width 623 height 29
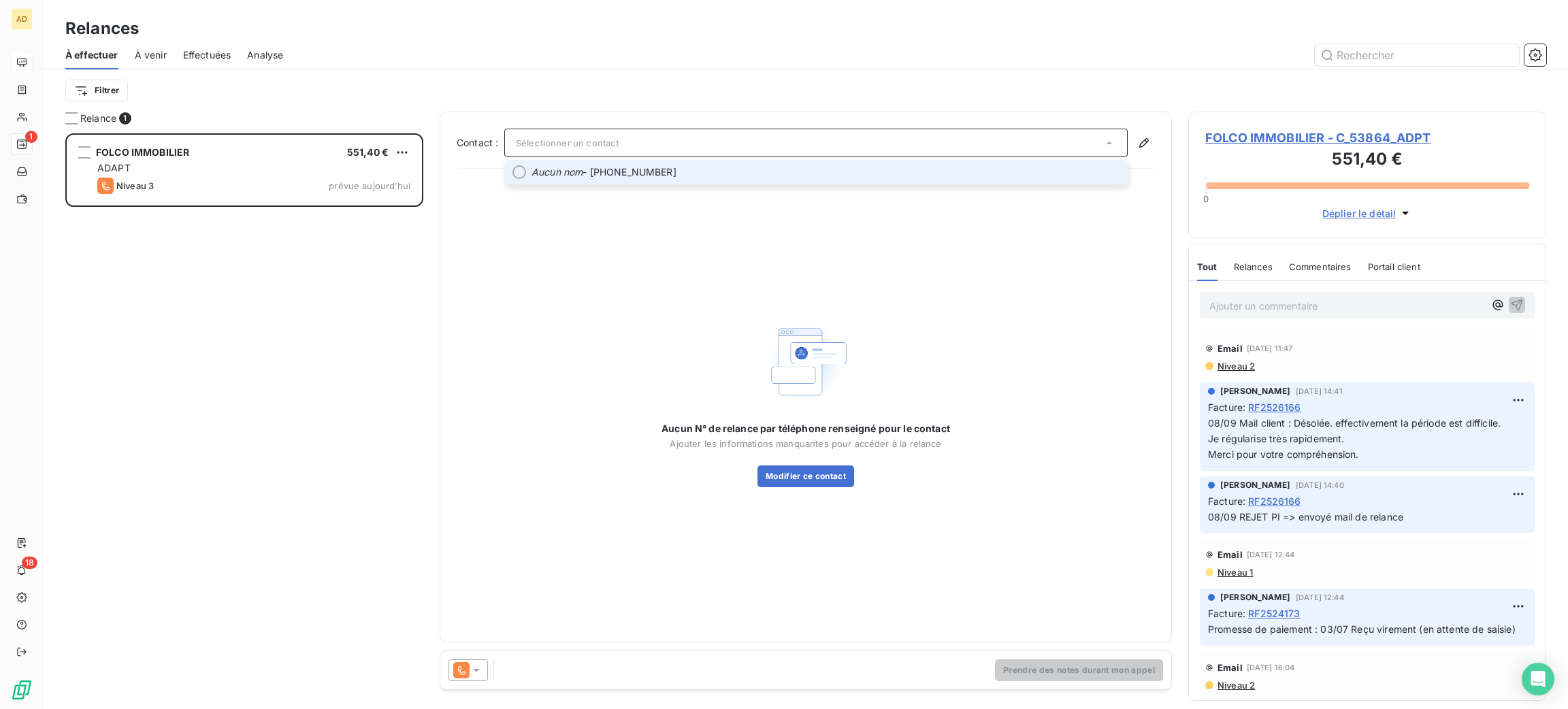
click at [655, 175] on span "Aucun nom - [PHONE_NUMBER]" at bounding box center [825, 171] width 588 height 13
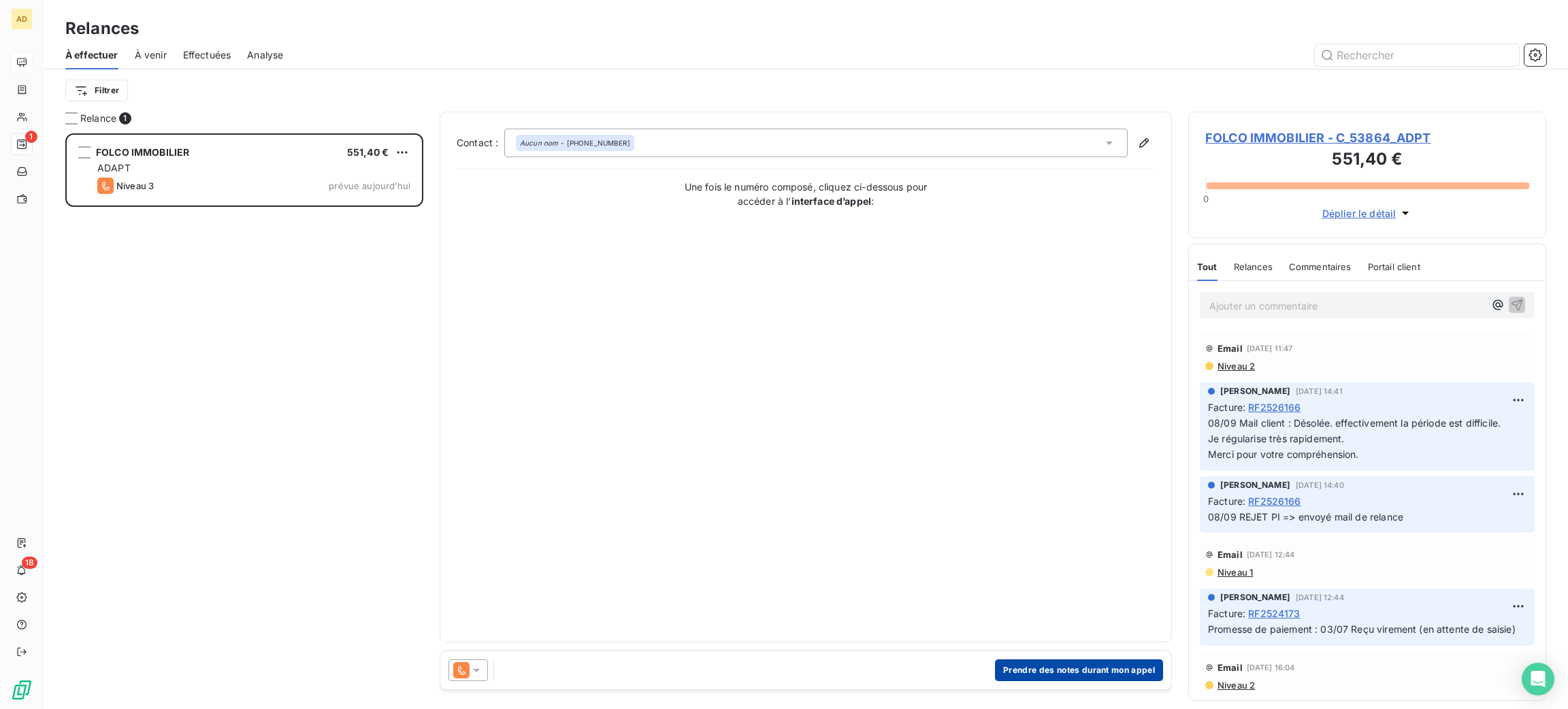
click at [1036, 680] on button "Prendre des notes durant mon appel" at bounding box center [1078, 670] width 168 height 21
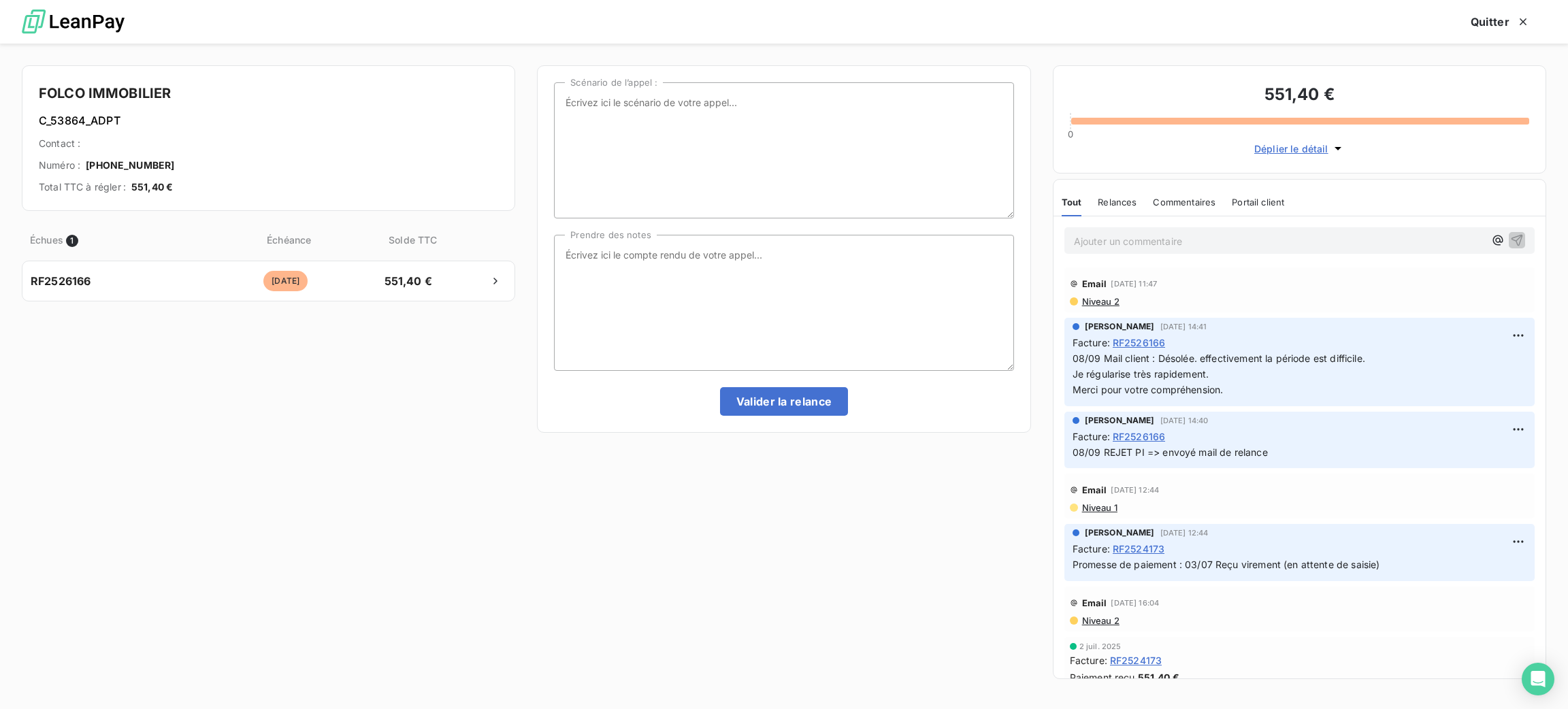
click at [1031, 672] on div "FOLCO IMMOBILIER C_53864_ADPT Contact : Numéro : [PHONE_NUMBER] Total TTC à rég…" at bounding box center [784, 376] width 1568 height 665
click at [671, 231] on div "Scénario de l’appel : Prendre des notes Valider la relance" at bounding box center [783, 249] width 459 height 334
click at [683, 264] on textarea "Prendre des notes" at bounding box center [783, 302] width 459 height 136
type textarea "07/10 Appelé la client qui s'en occupe"
click at [827, 406] on button "Valider la relance" at bounding box center [784, 401] width 128 height 29
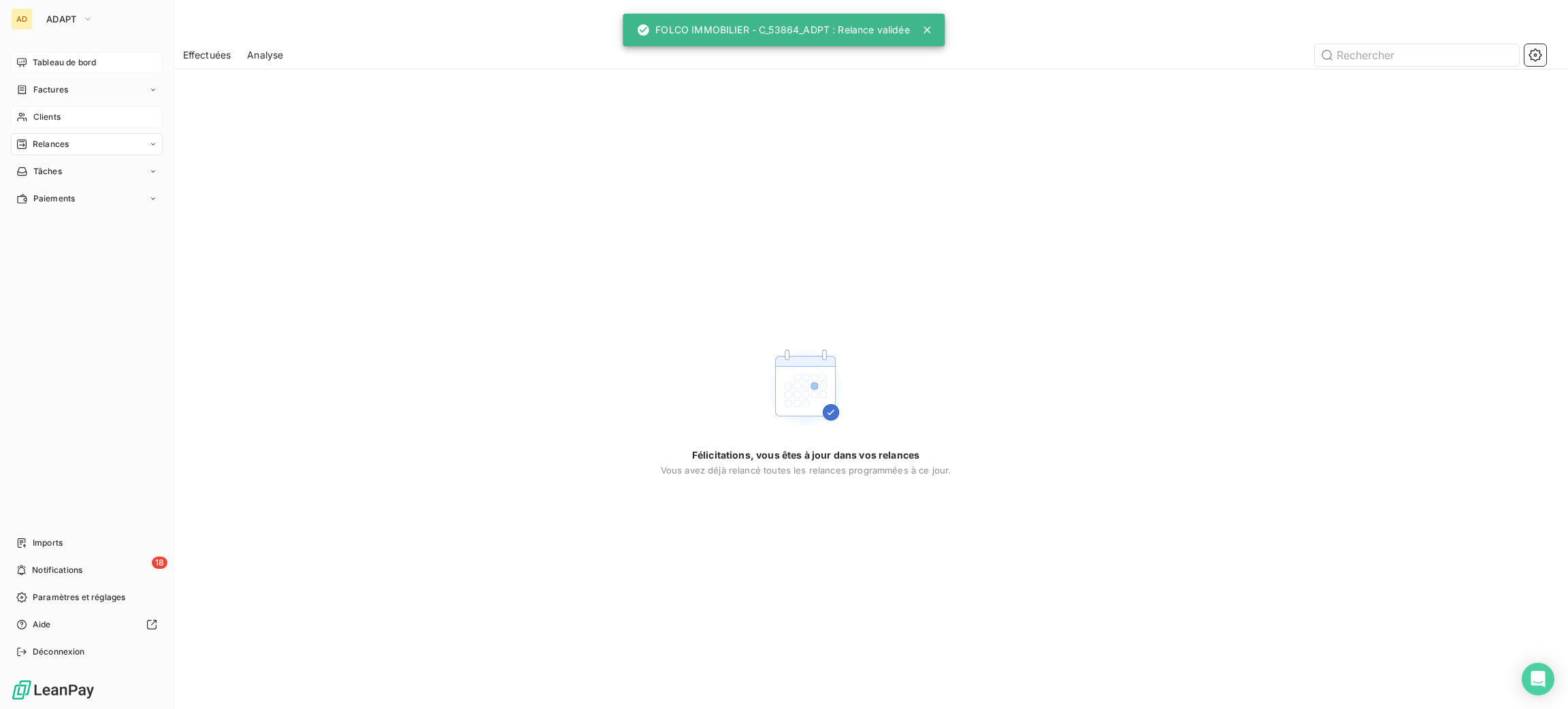
click at [34, 122] on span "Clients" at bounding box center [46, 117] width 28 height 12
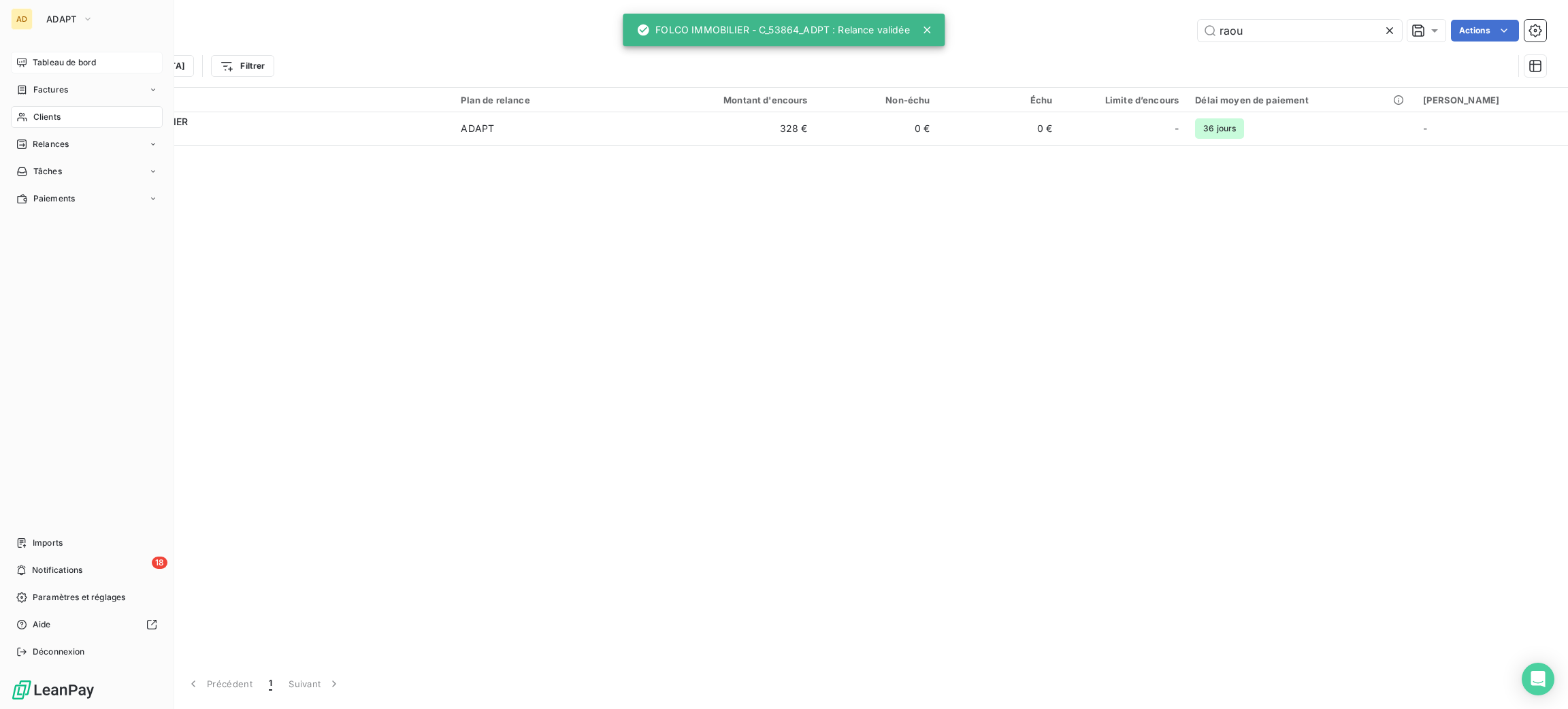
click at [38, 119] on span "Clients" at bounding box center [46, 117] width 28 height 12
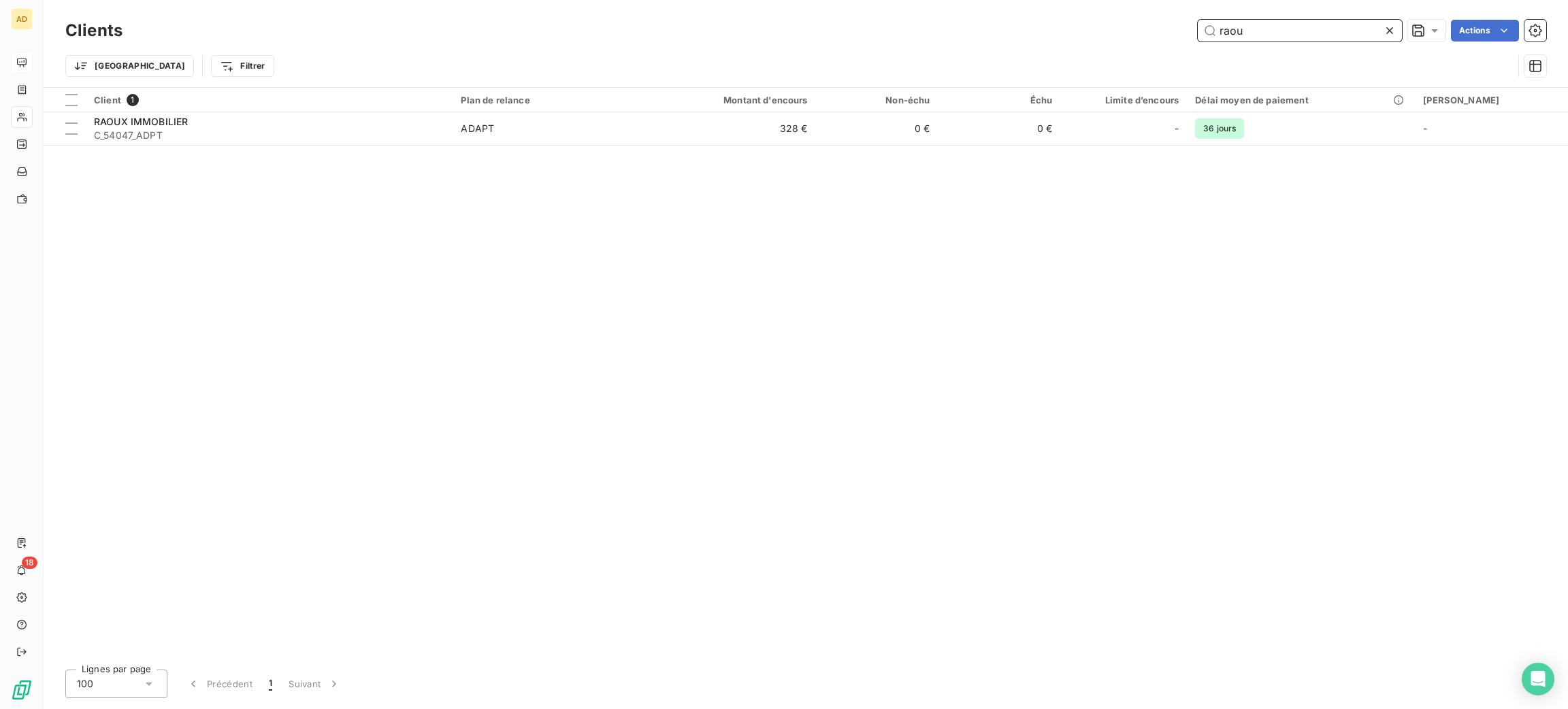
drag, startPoint x: 1283, startPoint y: 36, endPoint x: 961, endPoint y: -11, distance: 325.4
click at [961, 0] on html "AD 18 Clients raou Actions Trier Filtrer Client 1 Plan de relance Montant d'enc…" at bounding box center [784, 354] width 1568 height 709
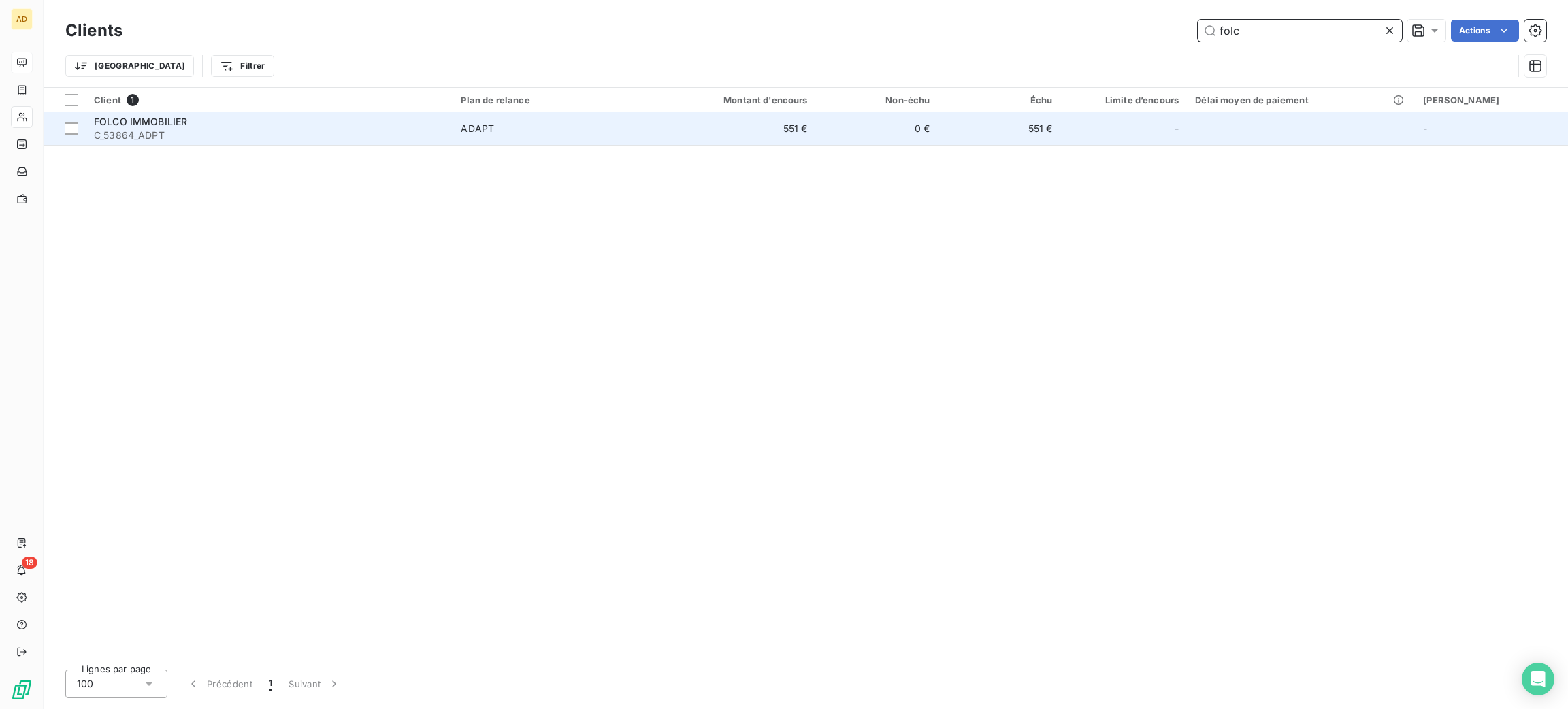
type input "folc"
click at [424, 122] on div "FOLCO IMMOBILIER" at bounding box center [268, 121] width 351 height 13
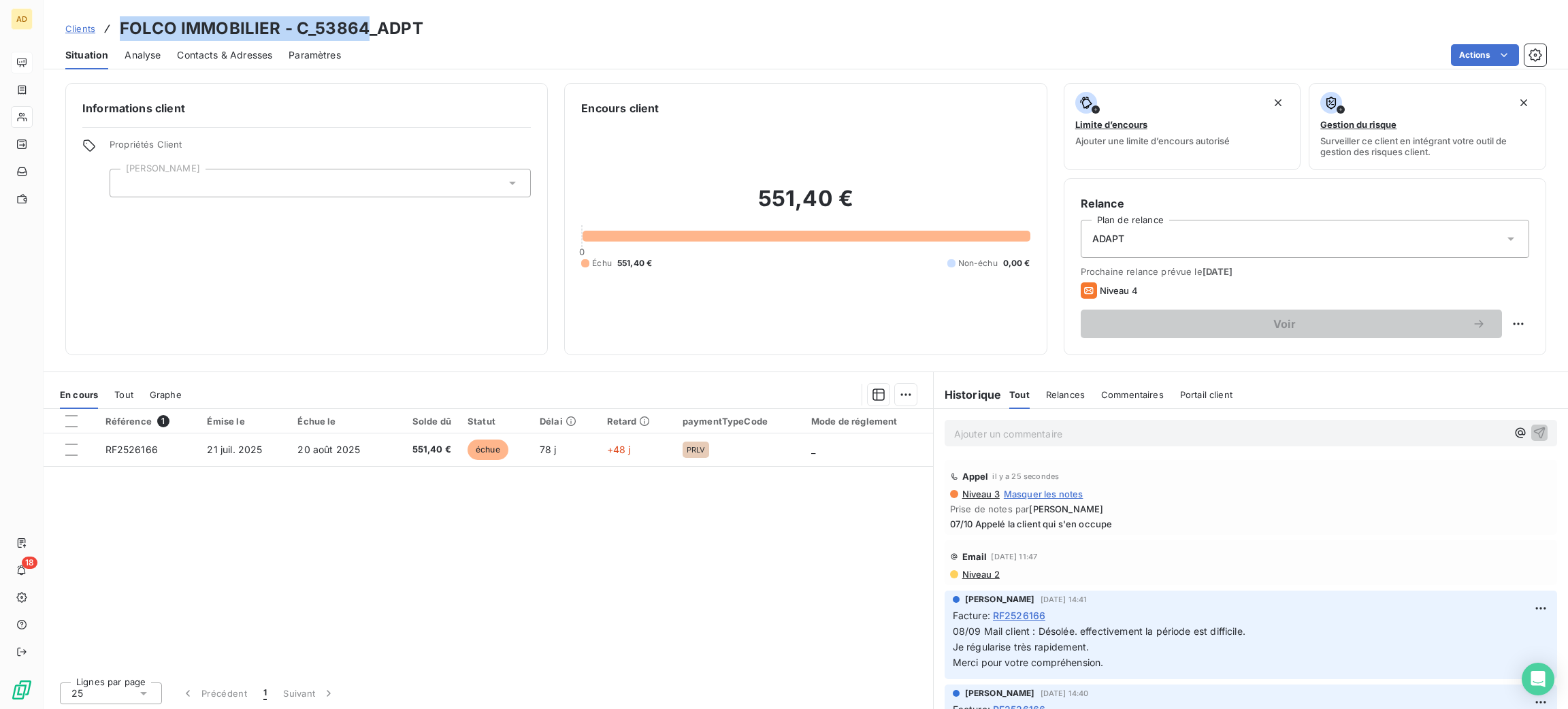
drag, startPoint x: 367, startPoint y: 20, endPoint x: 116, endPoint y: 13, distance: 251.1
click at [116, 13] on div "Clients FOLCO IMMOBILIER - C_53864_ADPT Situation Analyse Contacts & Adresses P…" at bounding box center [805, 35] width 1524 height 70
copy h3 "FOLCO IMMOBILIER - C_53864"
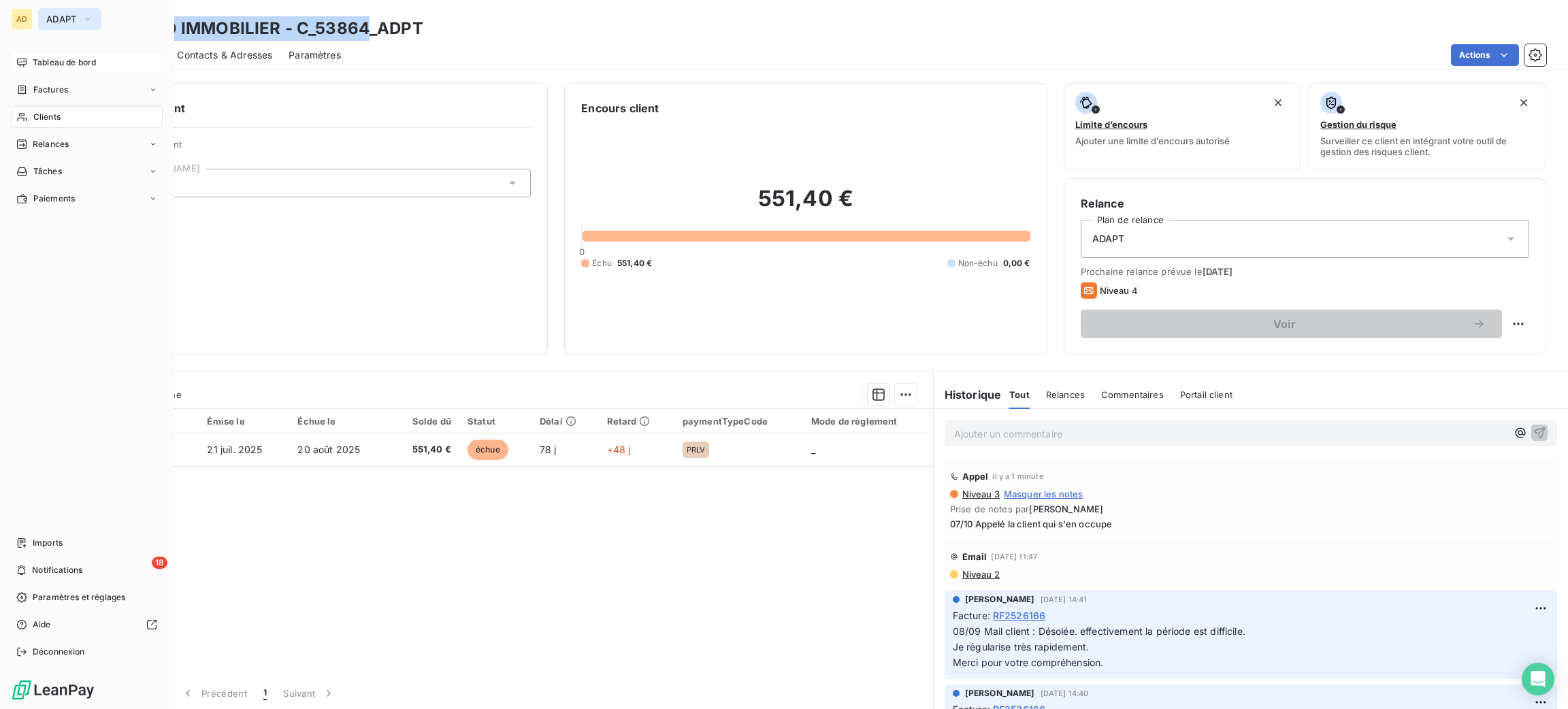
drag, startPoint x: 61, startPoint y: 5, endPoint x: 68, endPoint y: 10, distance: 8.6
click at [63, 5] on div "AD ADAPT Tableau de bord Factures Clients Relances Tâches Paiements Imports 18 …" at bounding box center [87, 354] width 174 height 709
click at [69, 10] on button "ADAPT" at bounding box center [70, 19] width 63 height 21
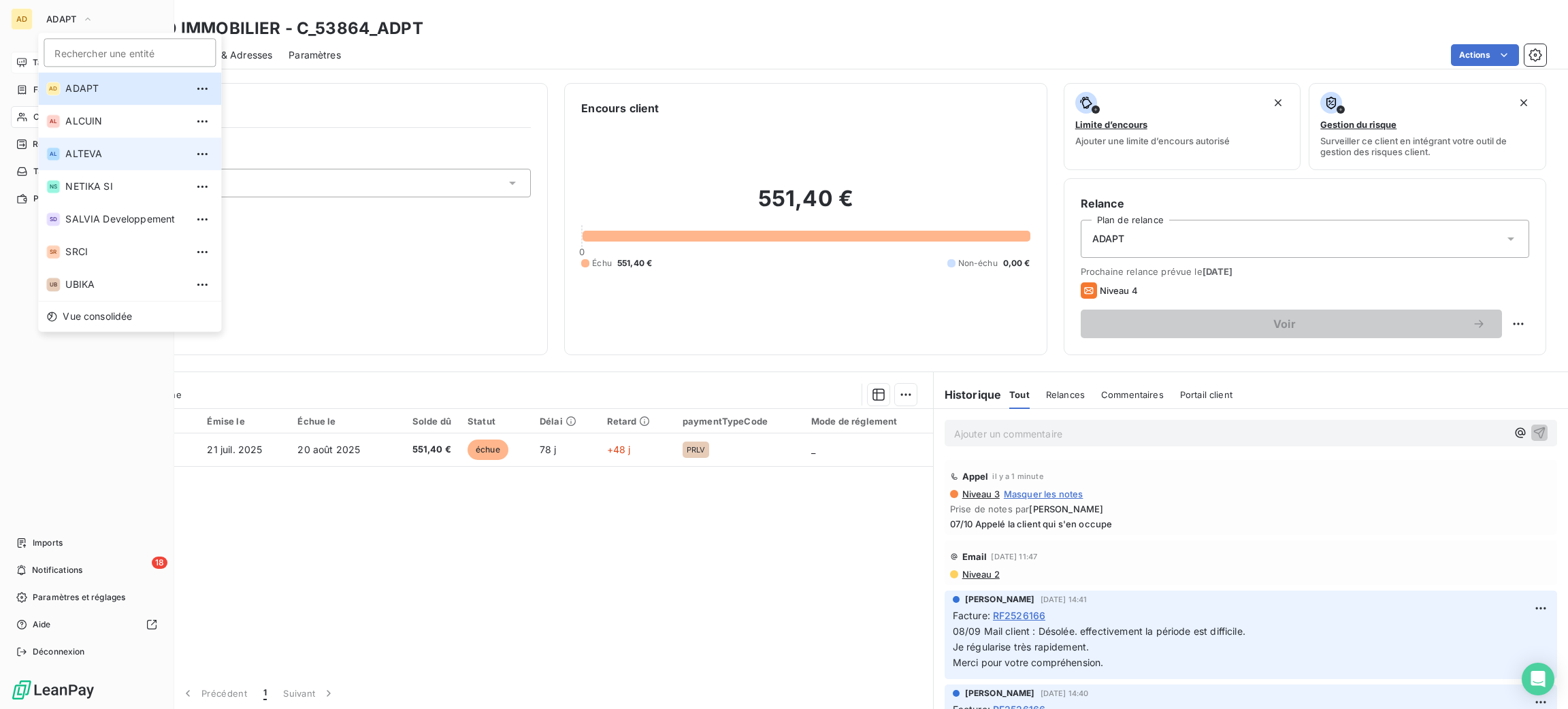
click at [113, 154] on span "ALTEVA" at bounding box center [125, 153] width 120 height 13
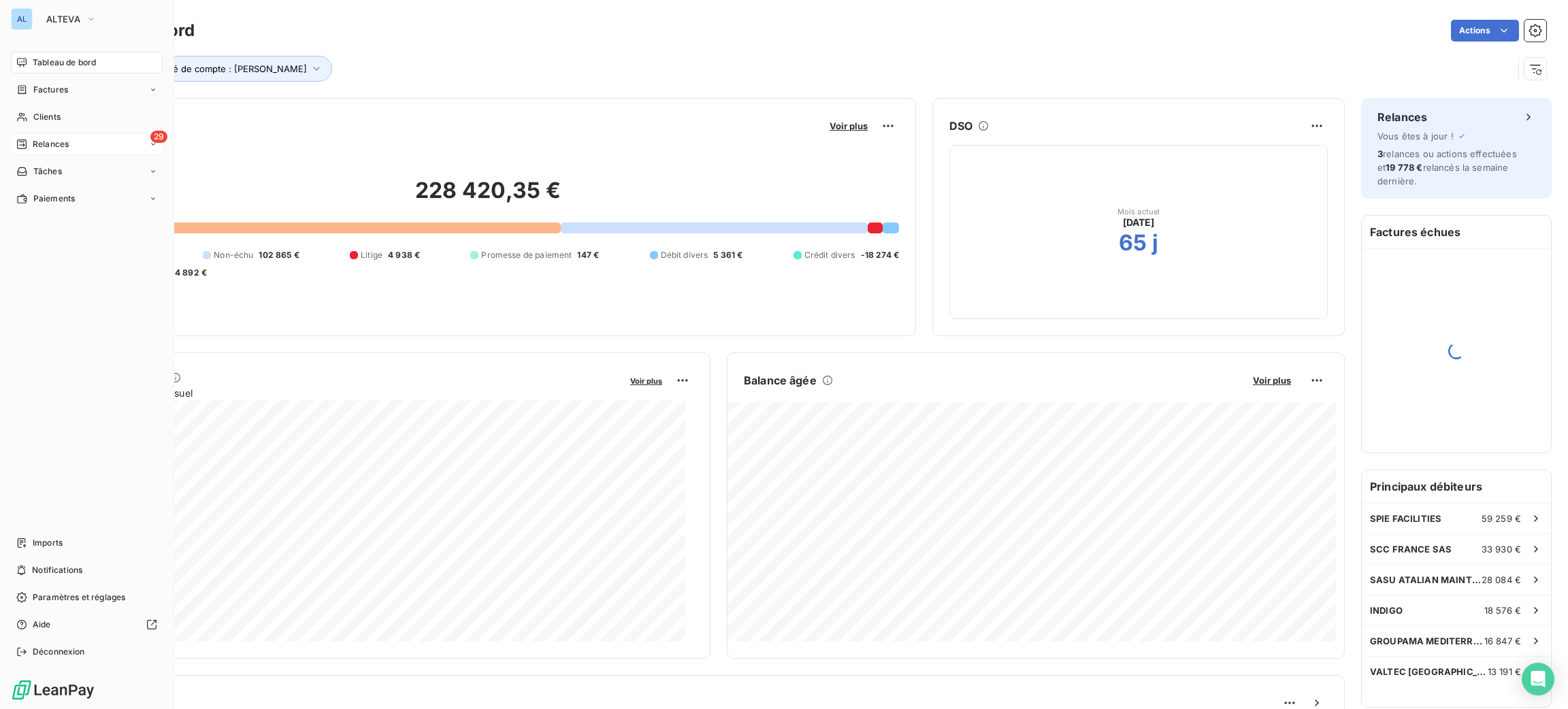
click at [74, 142] on div "29 Relances" at bounding box center [87, 144] width 152 height 21
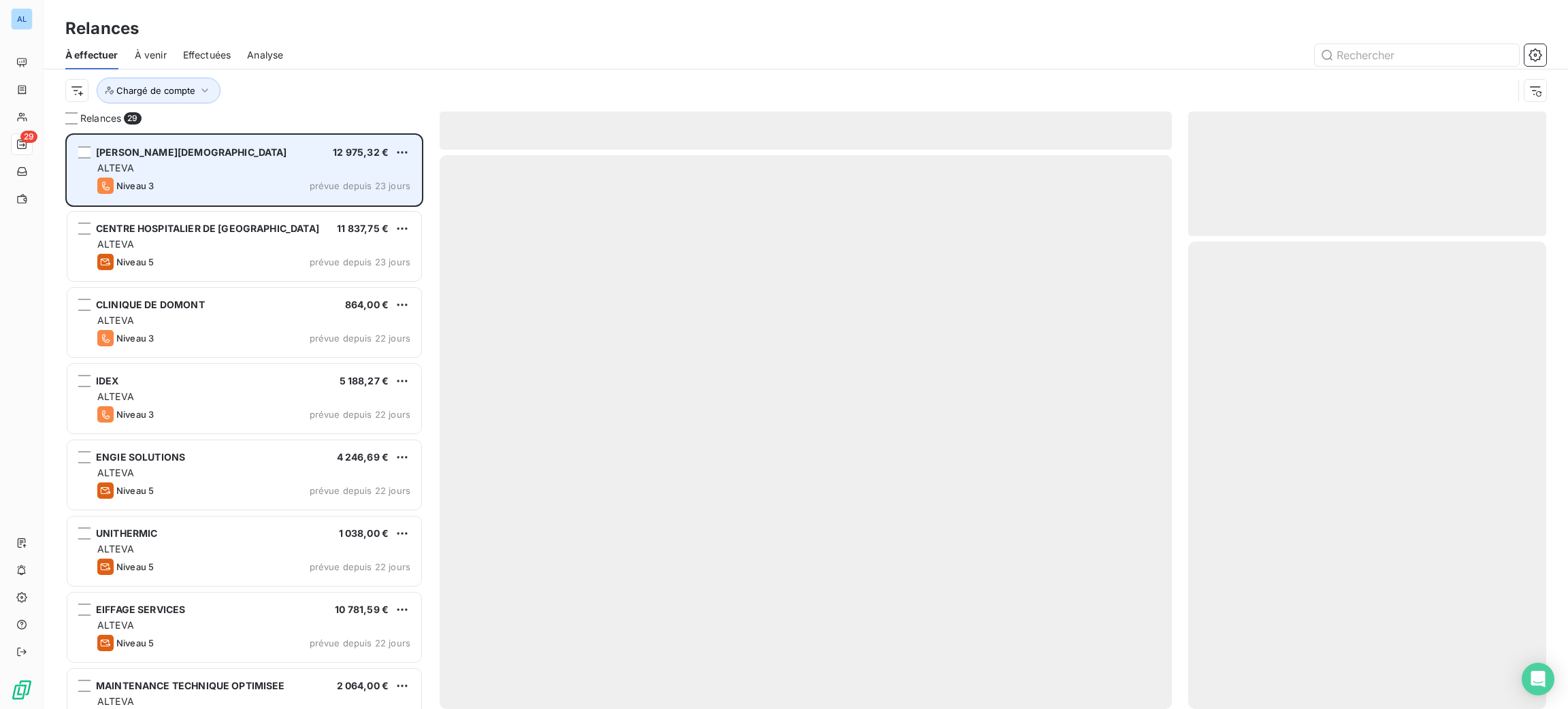
scroll to position [561, 342]
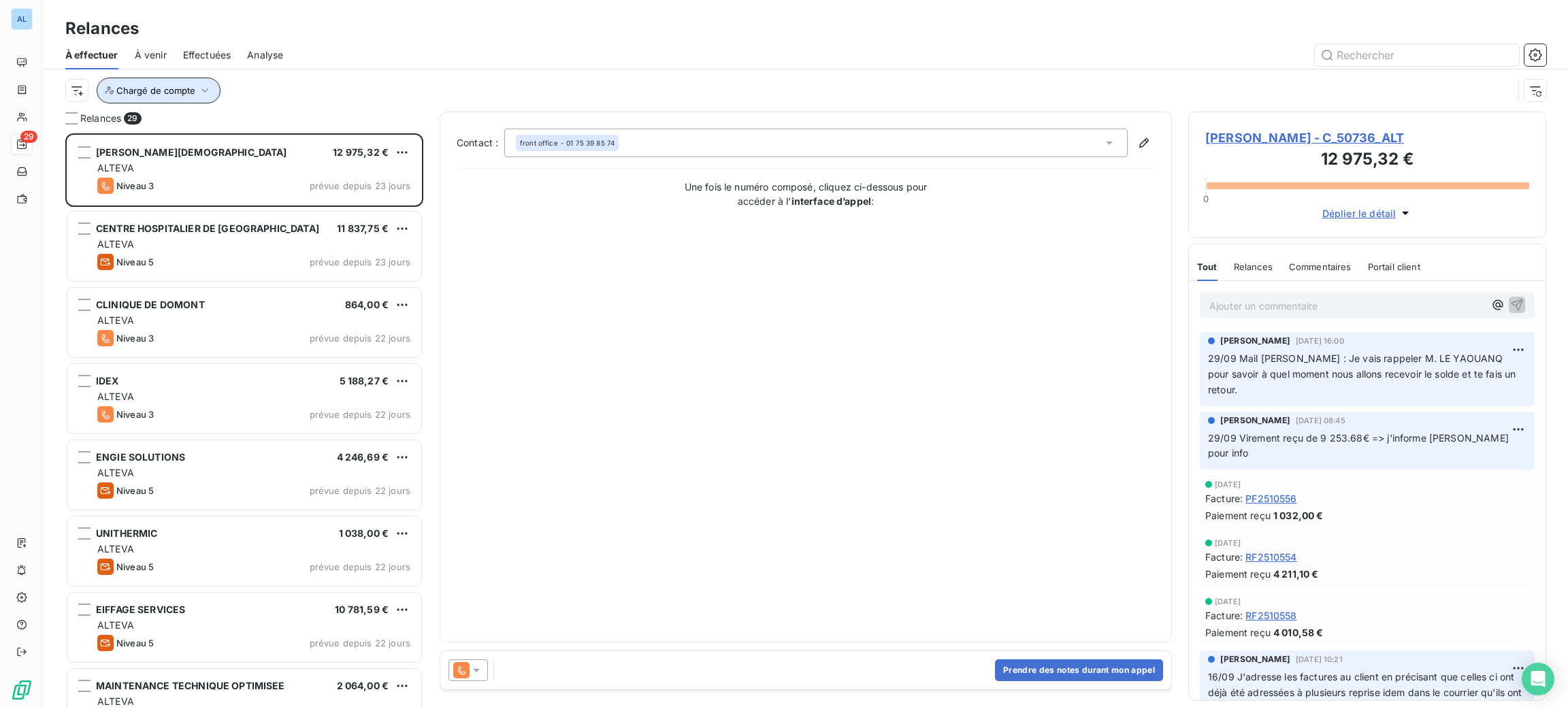
click at [179, 91] on span "Chargé de compte" at bounding box center [155, 90] width 79 height 11
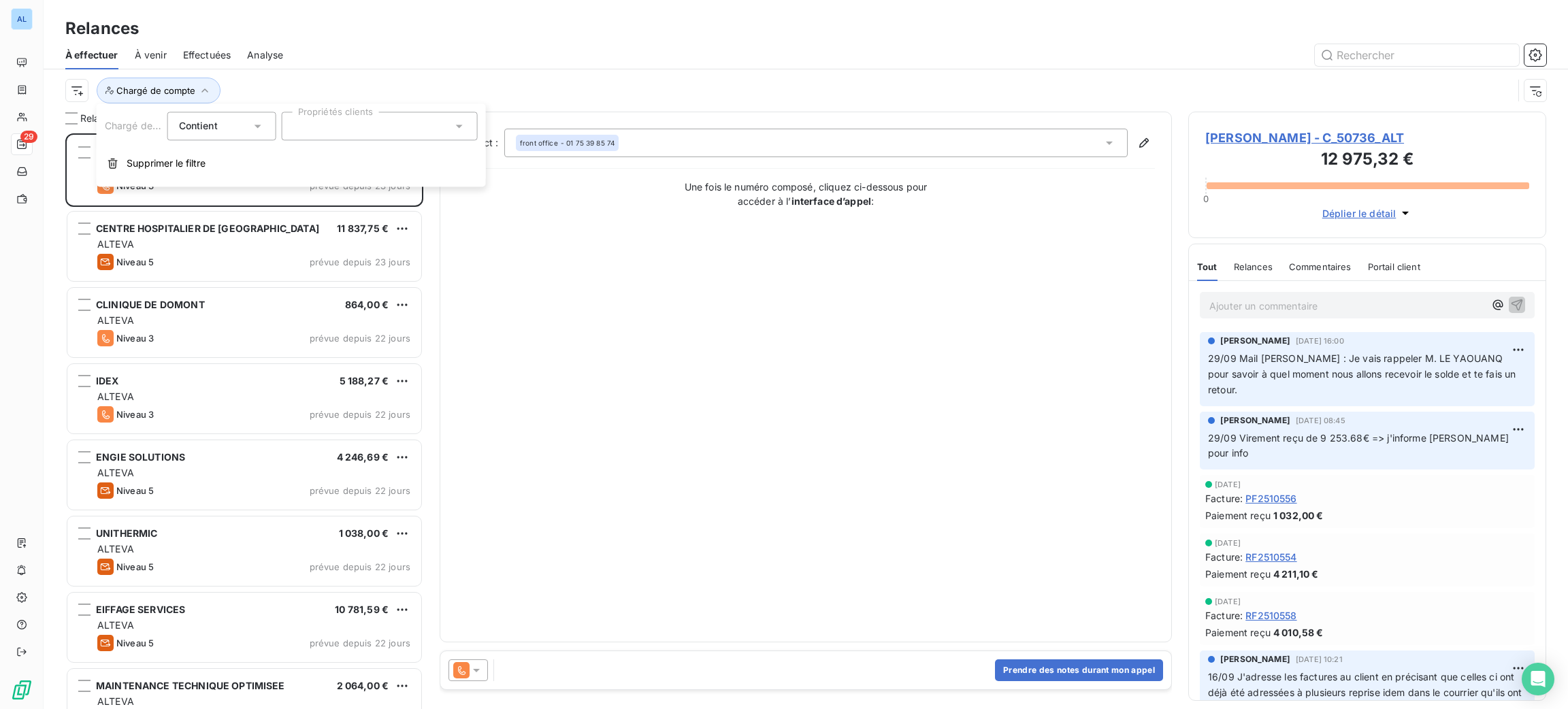
click at [323, 127] on div at bounding box center [380, 126] width 196 height 29
click at [352, 157] on li "[PERSON_NAME]" at bounding box center [380, 159] width 191 height 28
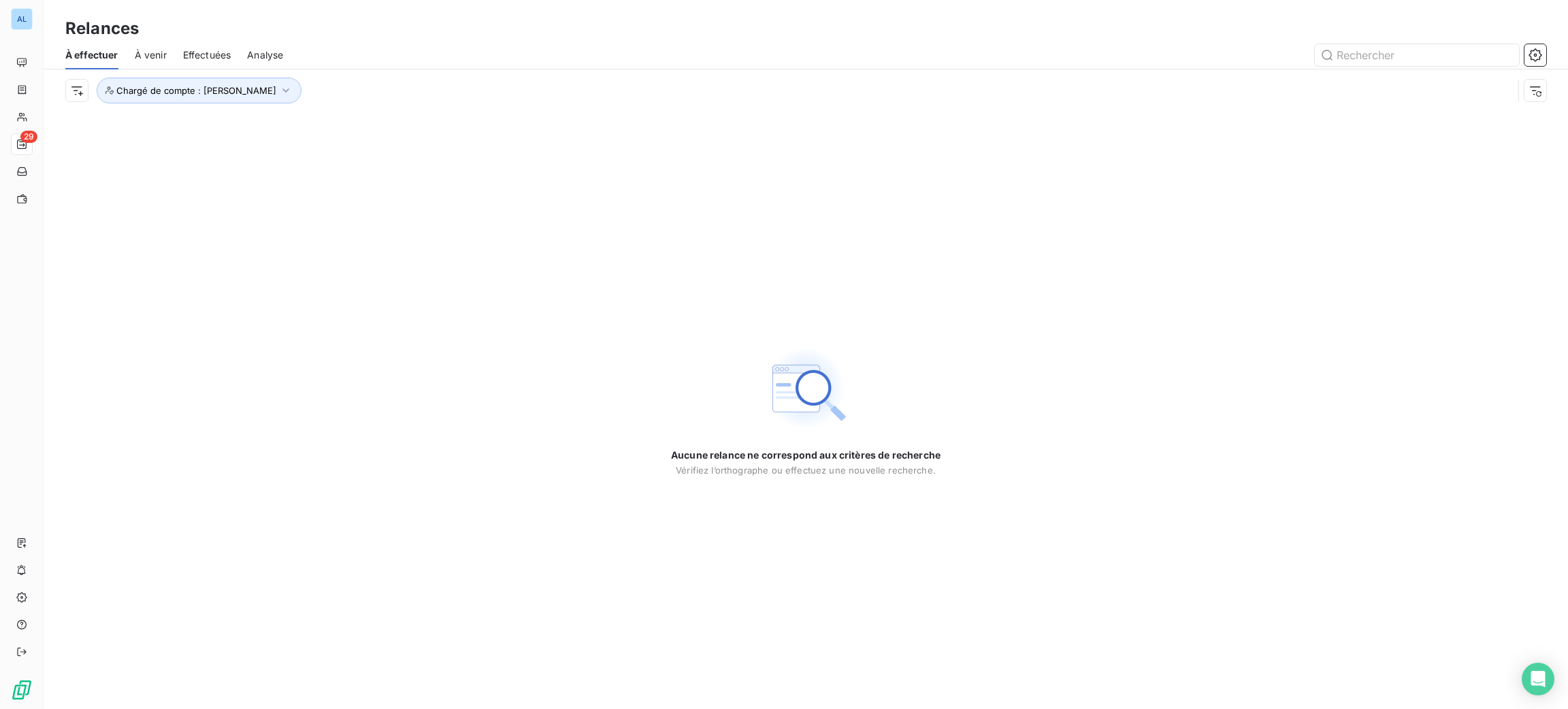
click at [401, 90] on div "Chargé de compte : [PERSON_NAME]" at bounding box center [788, 90] width 1448 height 26
click at [202, 94] on span "Chargé de compte : [PERSON_NAME]" at bounding box center [195, 90] width 160 height 11
drag, startPoint x: 335, startPoint y: 125, endPoint x: 326, endPoint y: 127, distance: 9.2
click at [326, 127] on div "[PERSON_NAME]" at bounding box center [380, 126] width 196 height 29
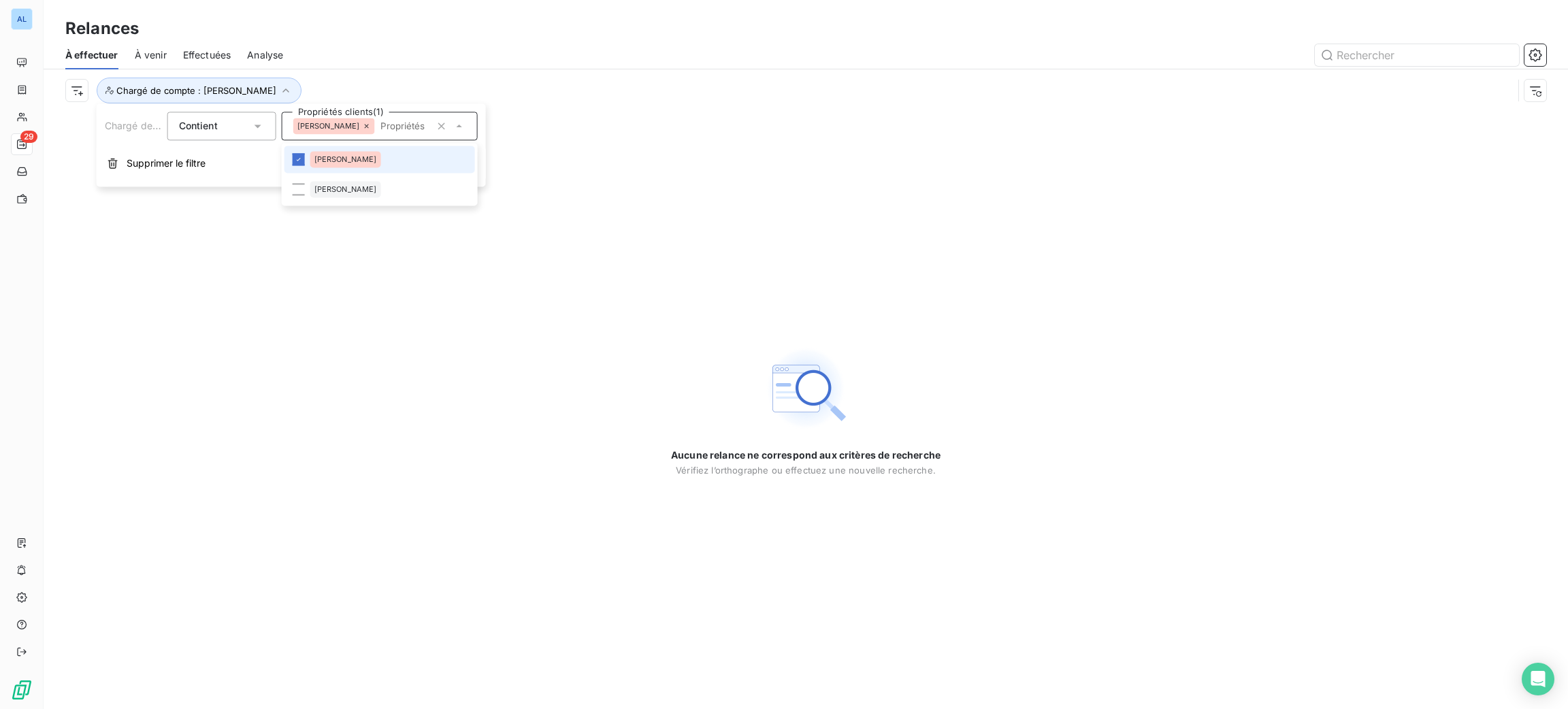
click at [363, 128] on icon at bounding box center [367, 126] width 8 height 8
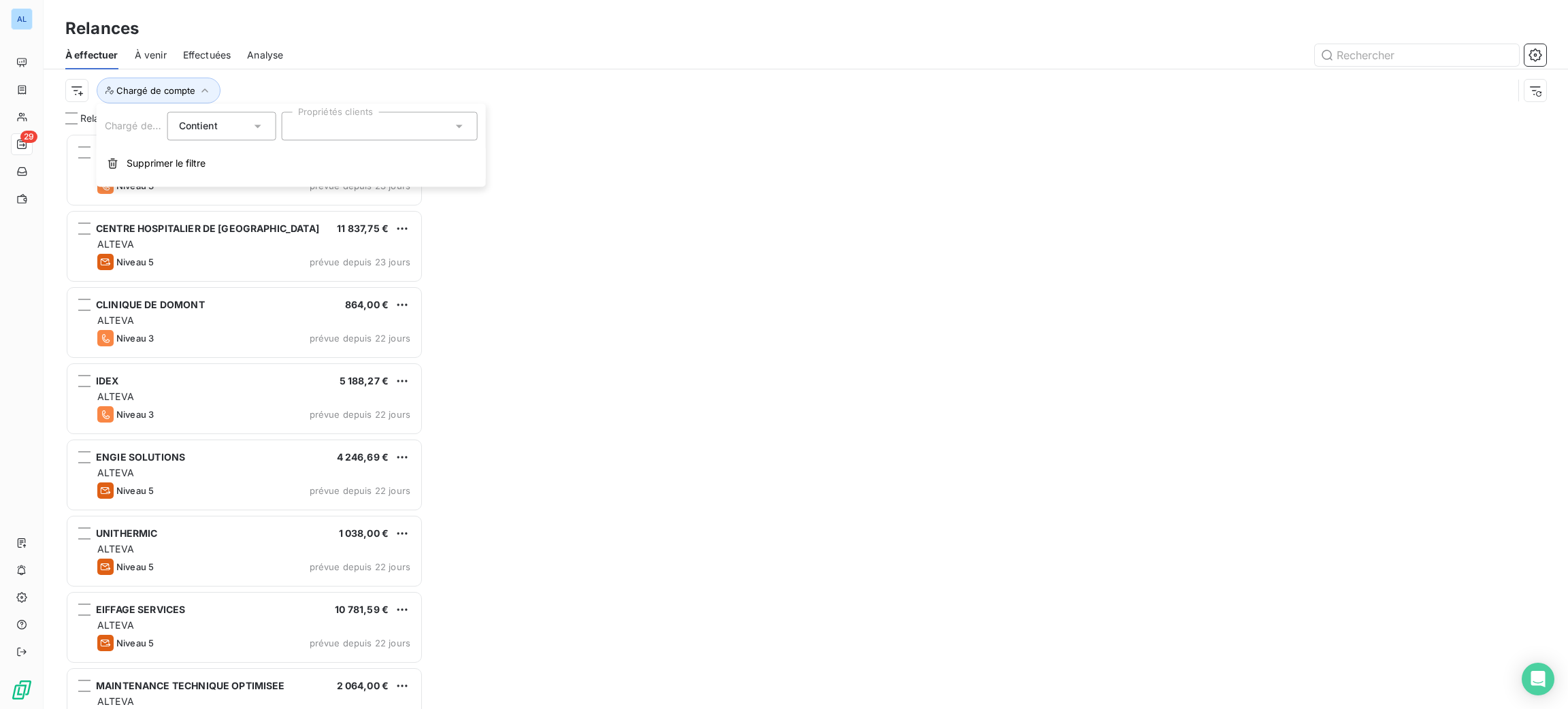
scroll to position [561, 342]
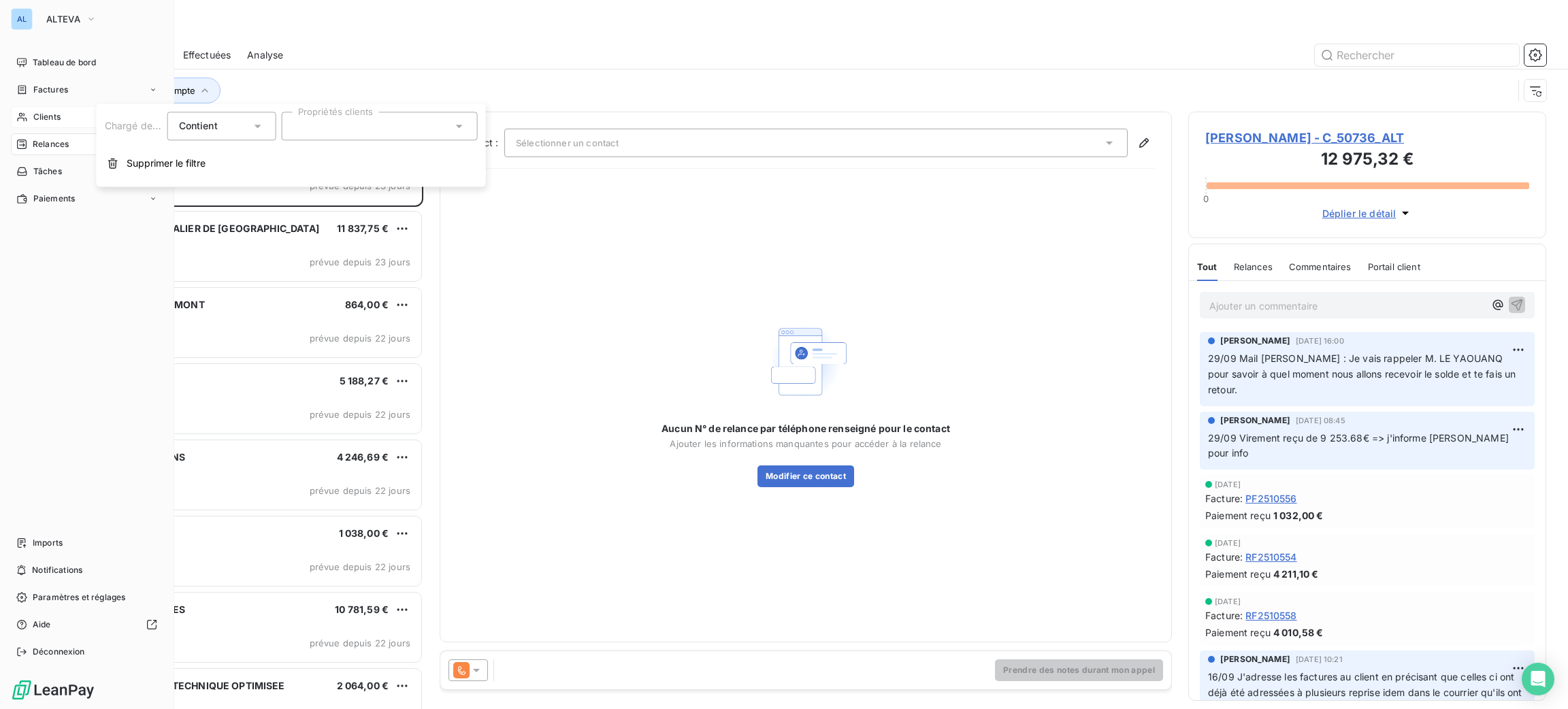
click at [54, 127] on div "Clients" at bounding box center [87, 117] width 152 height 21
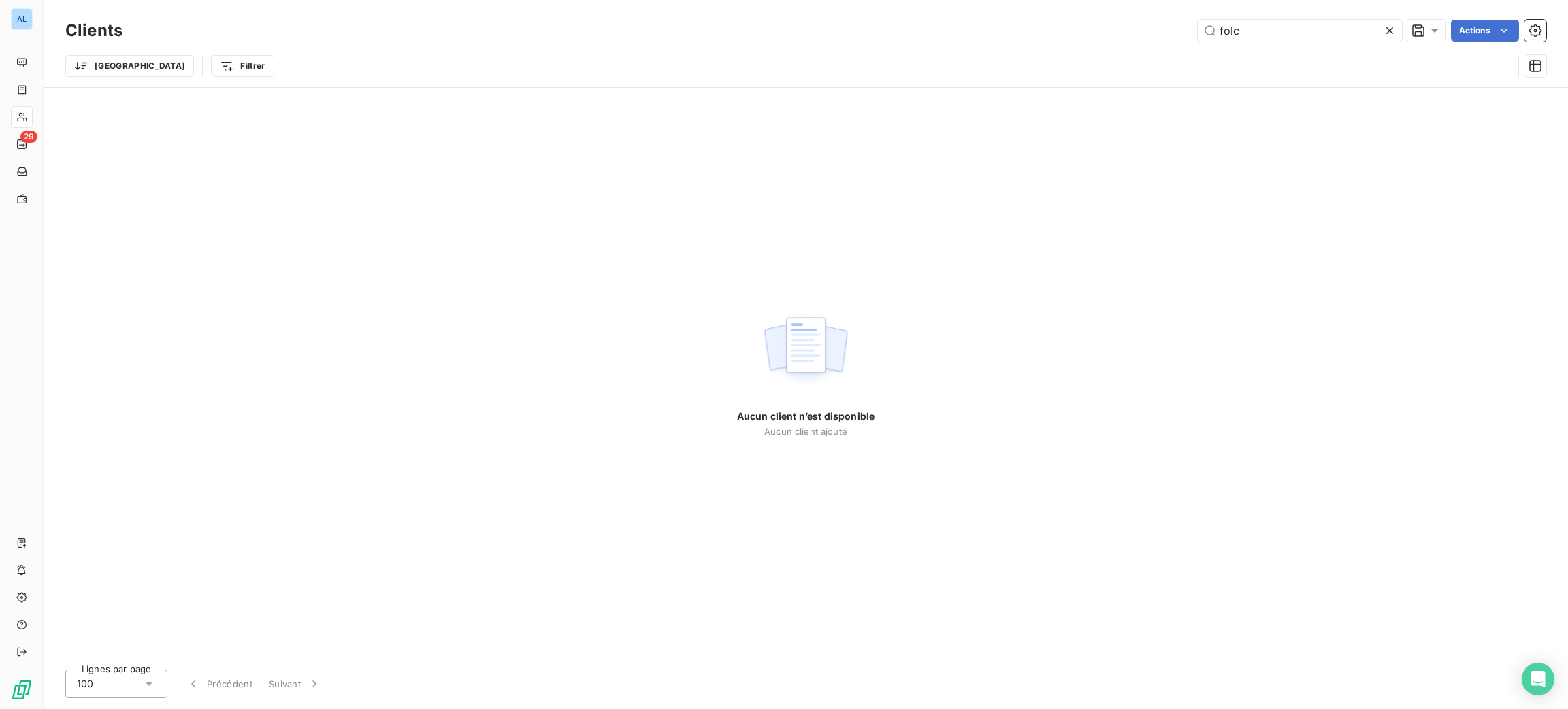
drag, startPoint x: 1265, startPoint y: 38, endPoint x: 1117, endPoint y: 21, distance: 149.0
click at [1117, 21] on div "folc Actions" at bounding box center [843, 30] width 1407 height 21
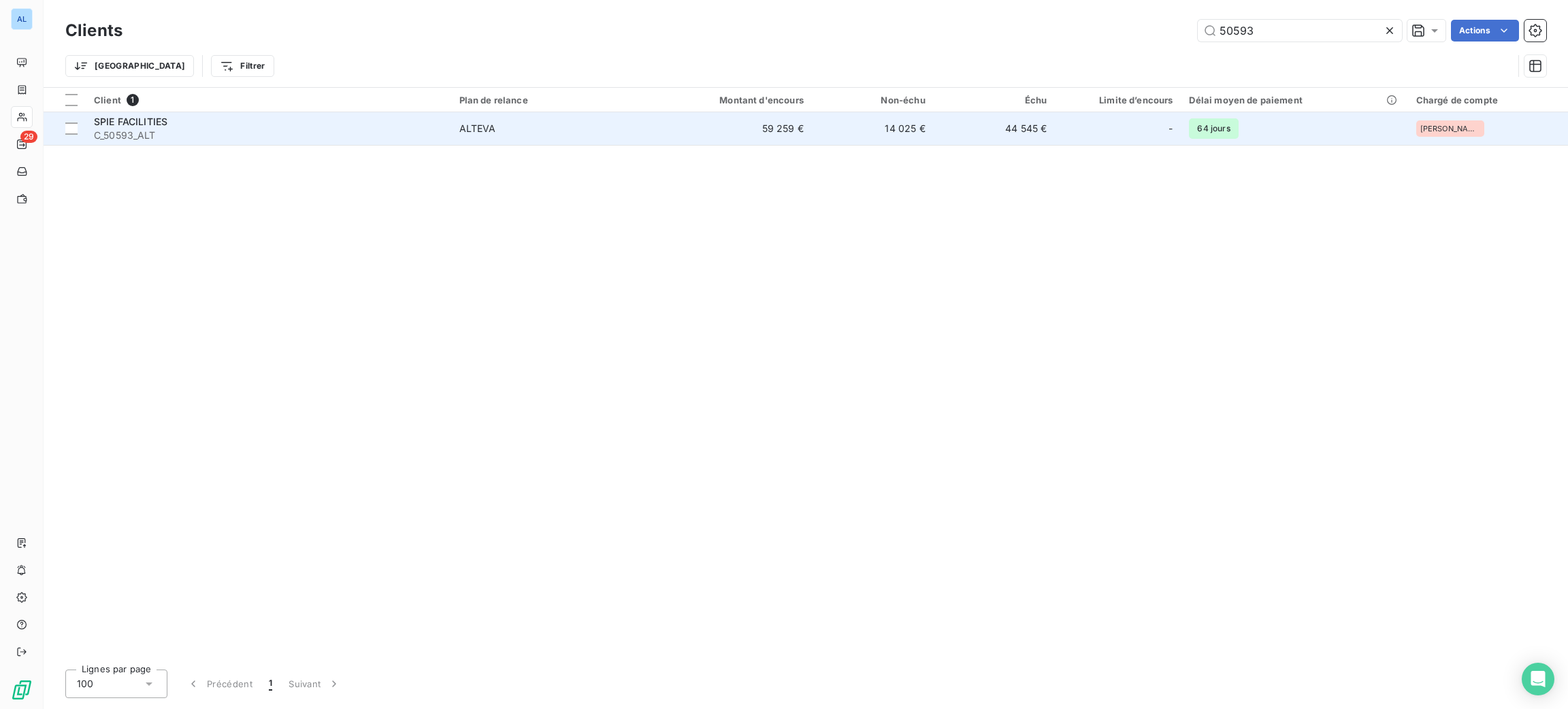
type input "50593"
click at [468, 125] on div "ALTEVA" at bounding box center [477, 128] width 37 height 13
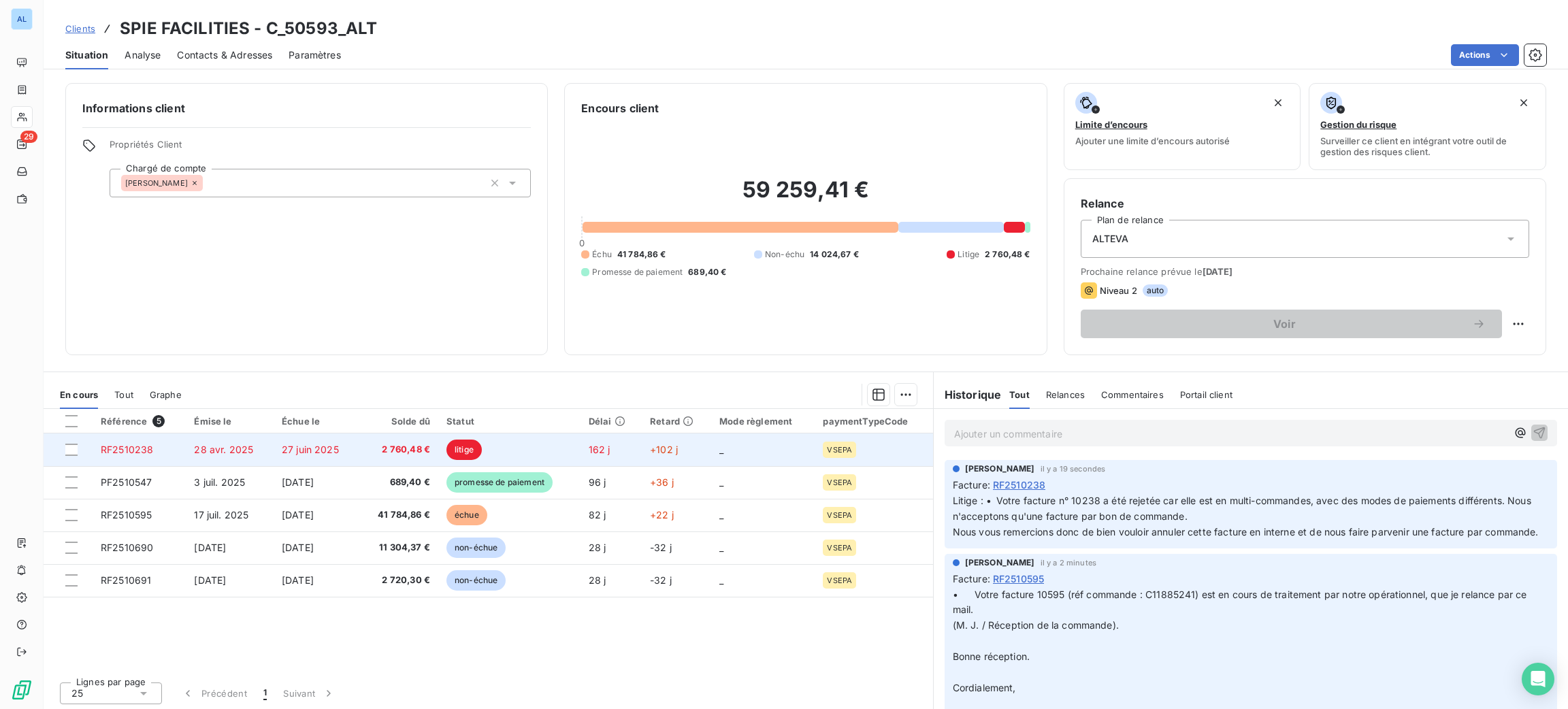
click at [641, 441] on td "+102 j" at bounding box center [676, 449] width 70 height 33
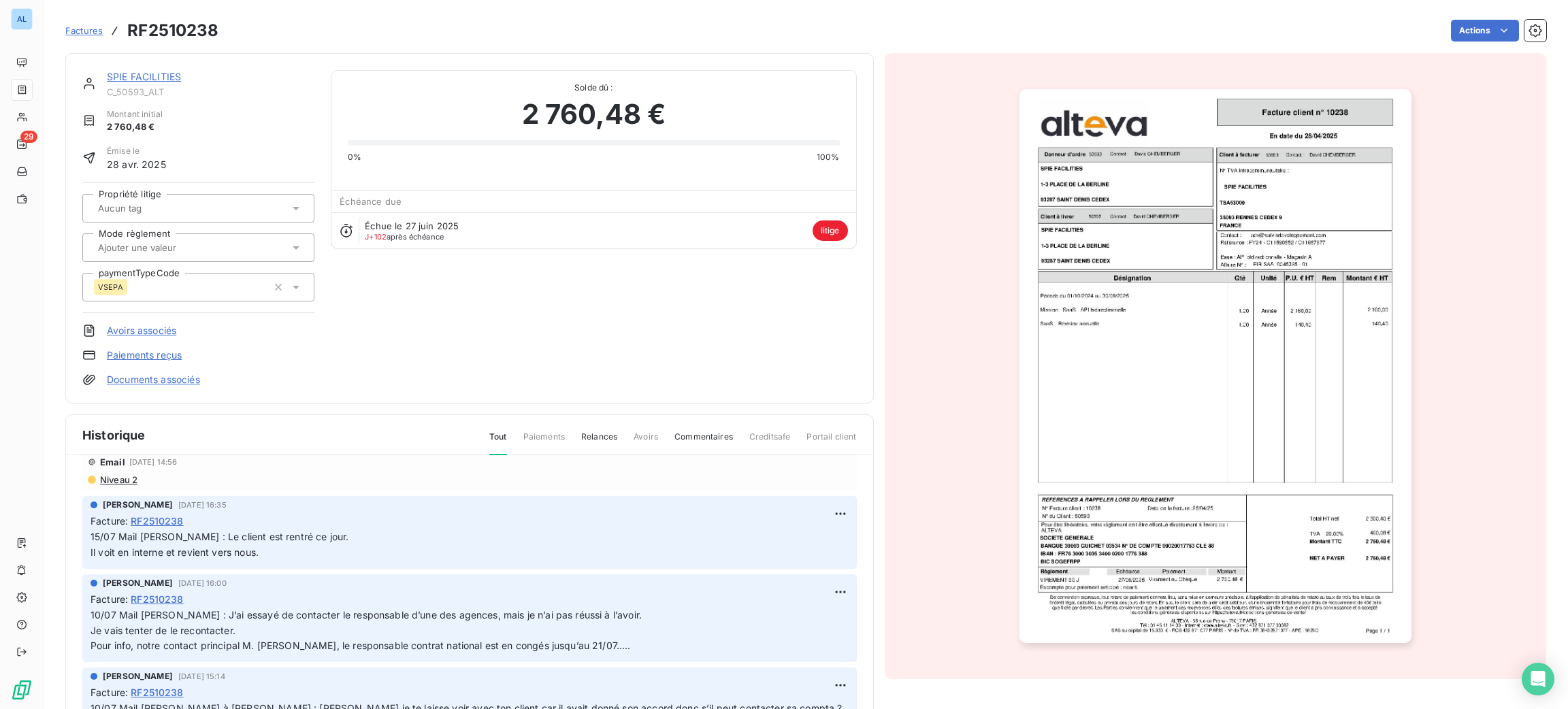
scroll to position [204, 0]
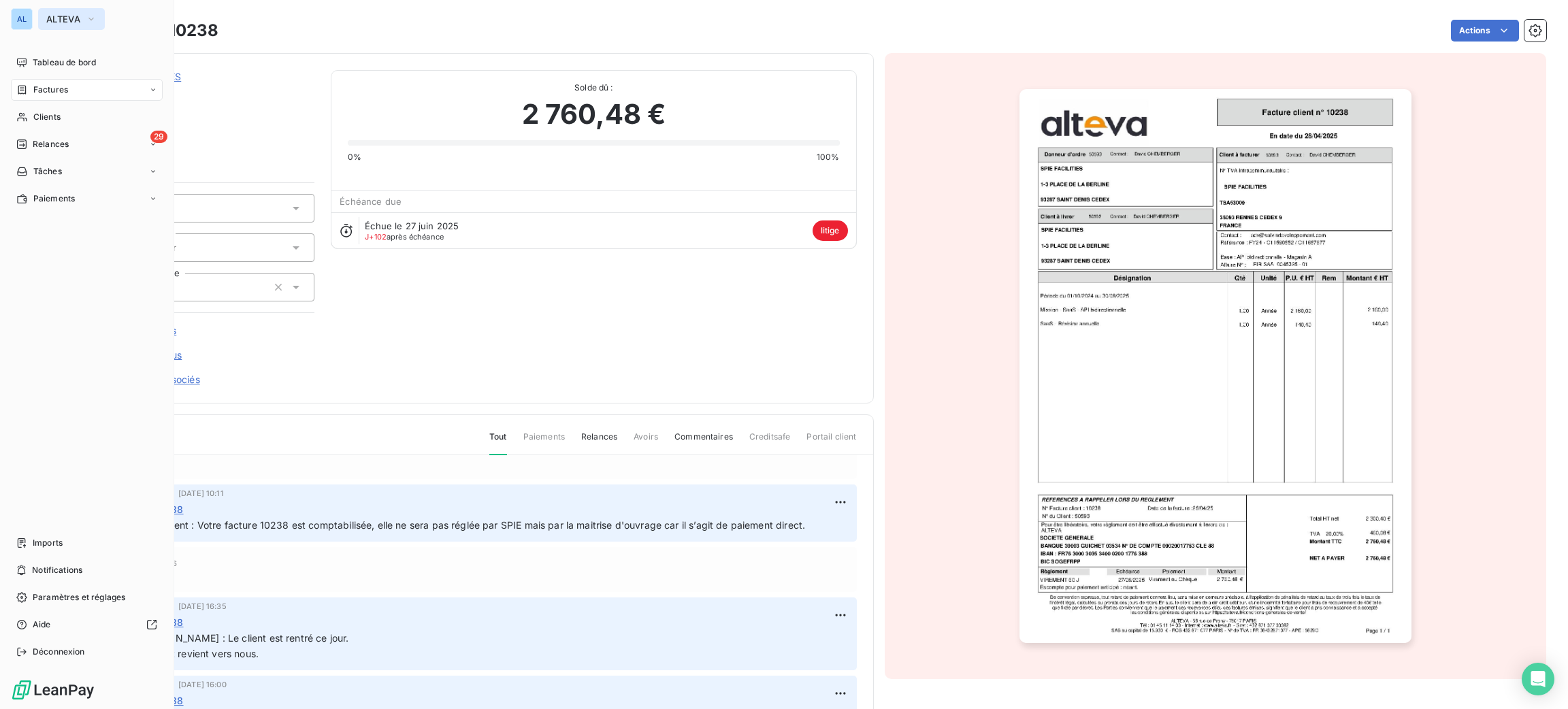
click at [69, 12] on button "ALTEVA" at bounding box center [71, 19] width 67 height 21
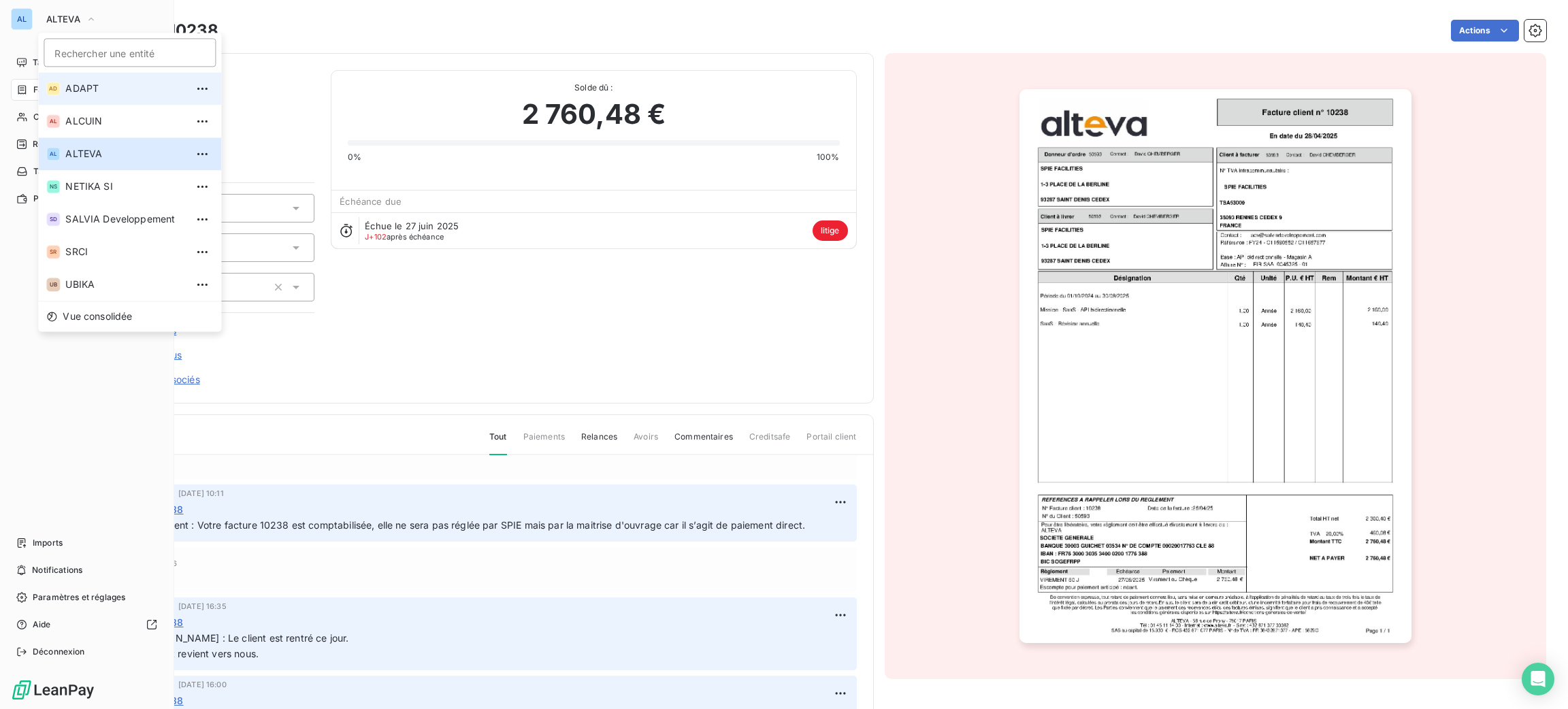
click at [105, 93] on span "ADAPT" at bounding box center [125, 88] width 120 height 13
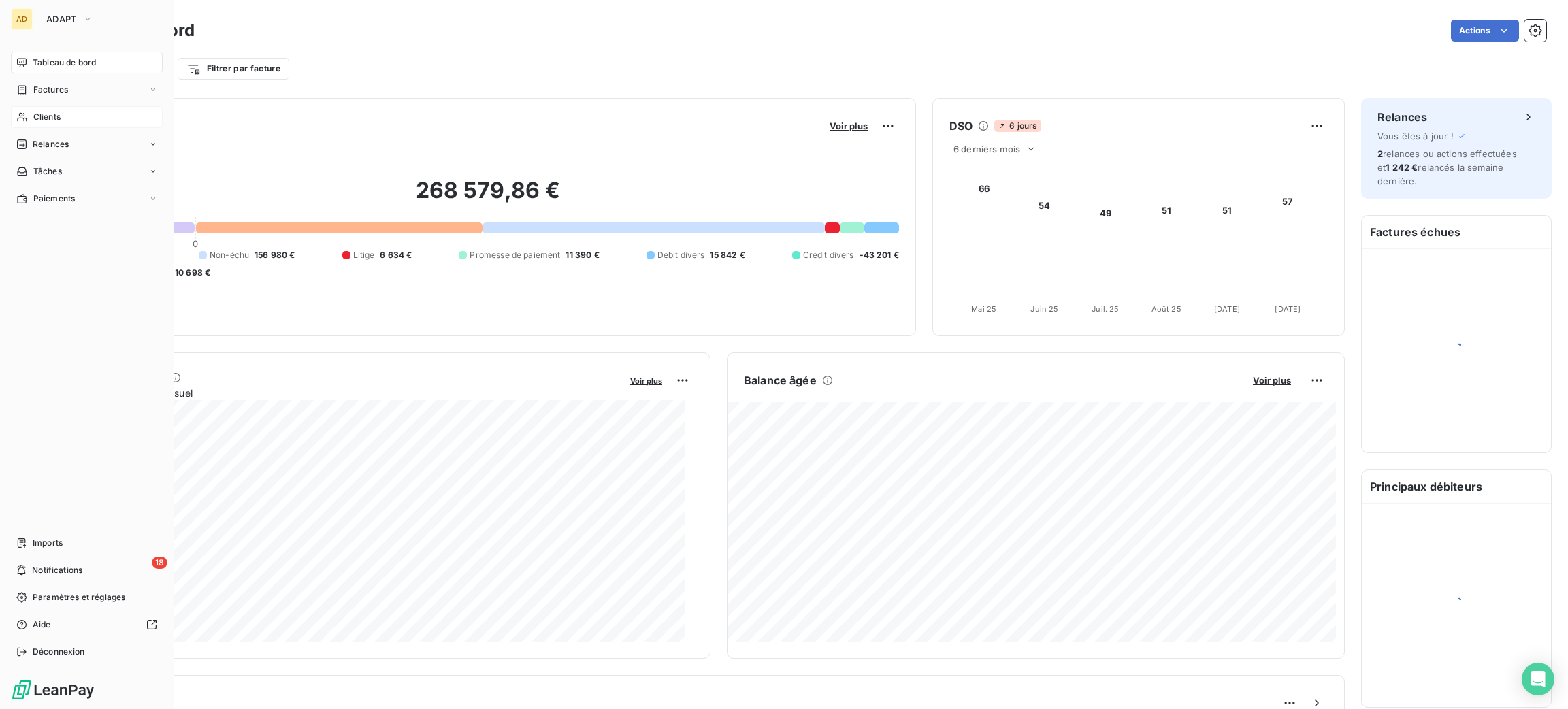
click at [60, 112] on span "Clients" at bounding box center [46, 117] width 28 height 12
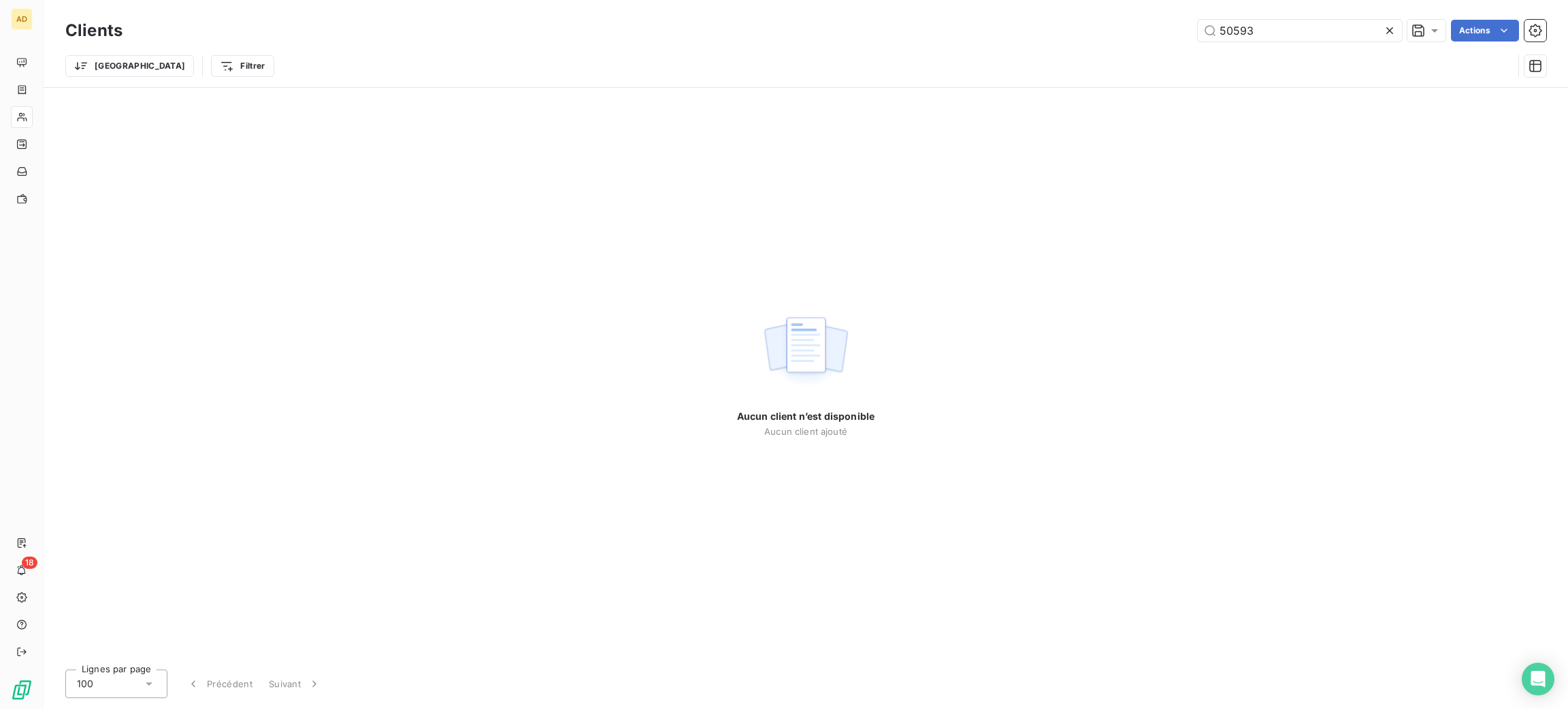
drag, startPoint x: 1283, startPoint y: 34, endPoint x: 978, endPoint y: -11, distance: 308.3
click at [978, 0] on html "AD 18 Clients 50593 Actions Trier Filtrer Aucun client n’est disponible Aucun c…" at bounding box center [784, 354] width 1568 height 709
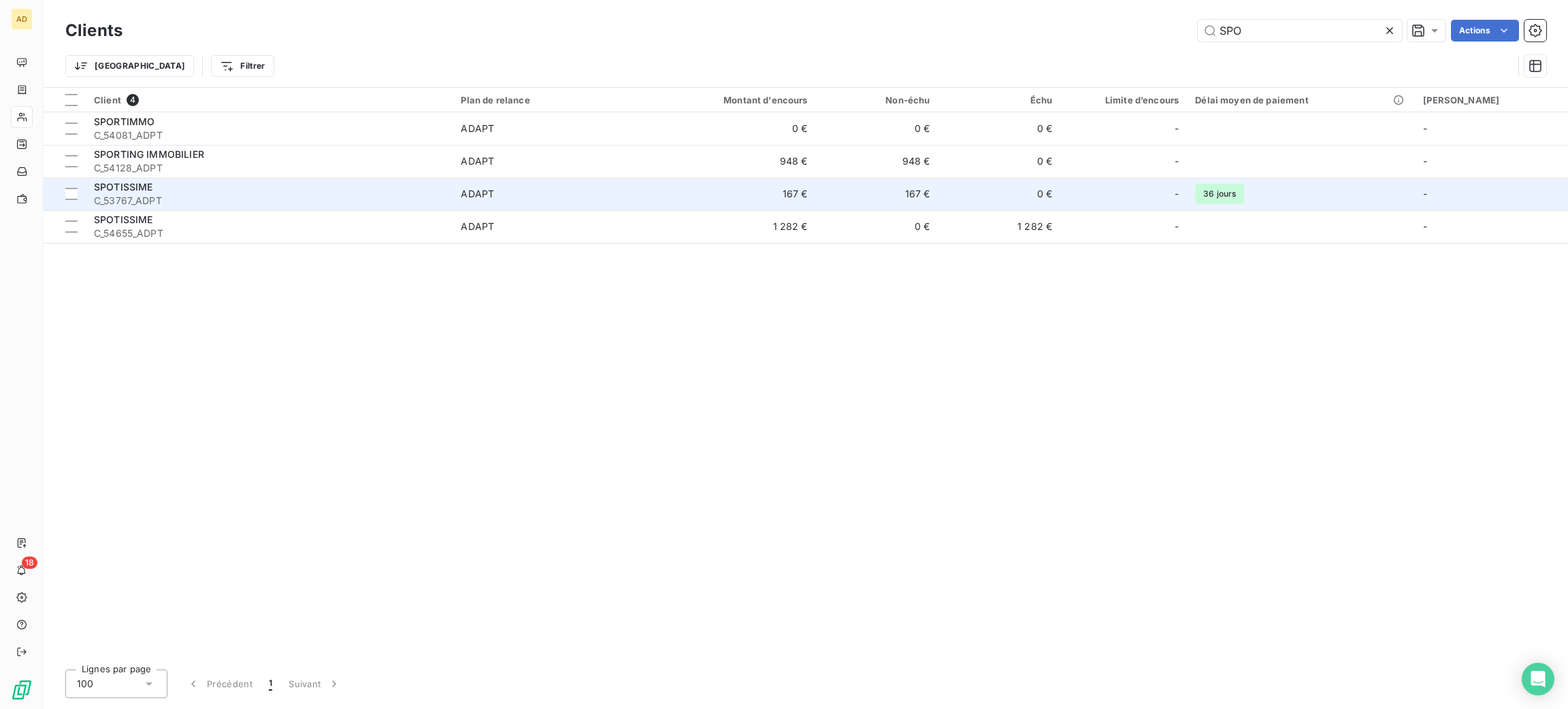
type input "SPO"
click at [381, 202] on span "C_53767_ADPT" at bounding box center [268, 200] width 351 height 13
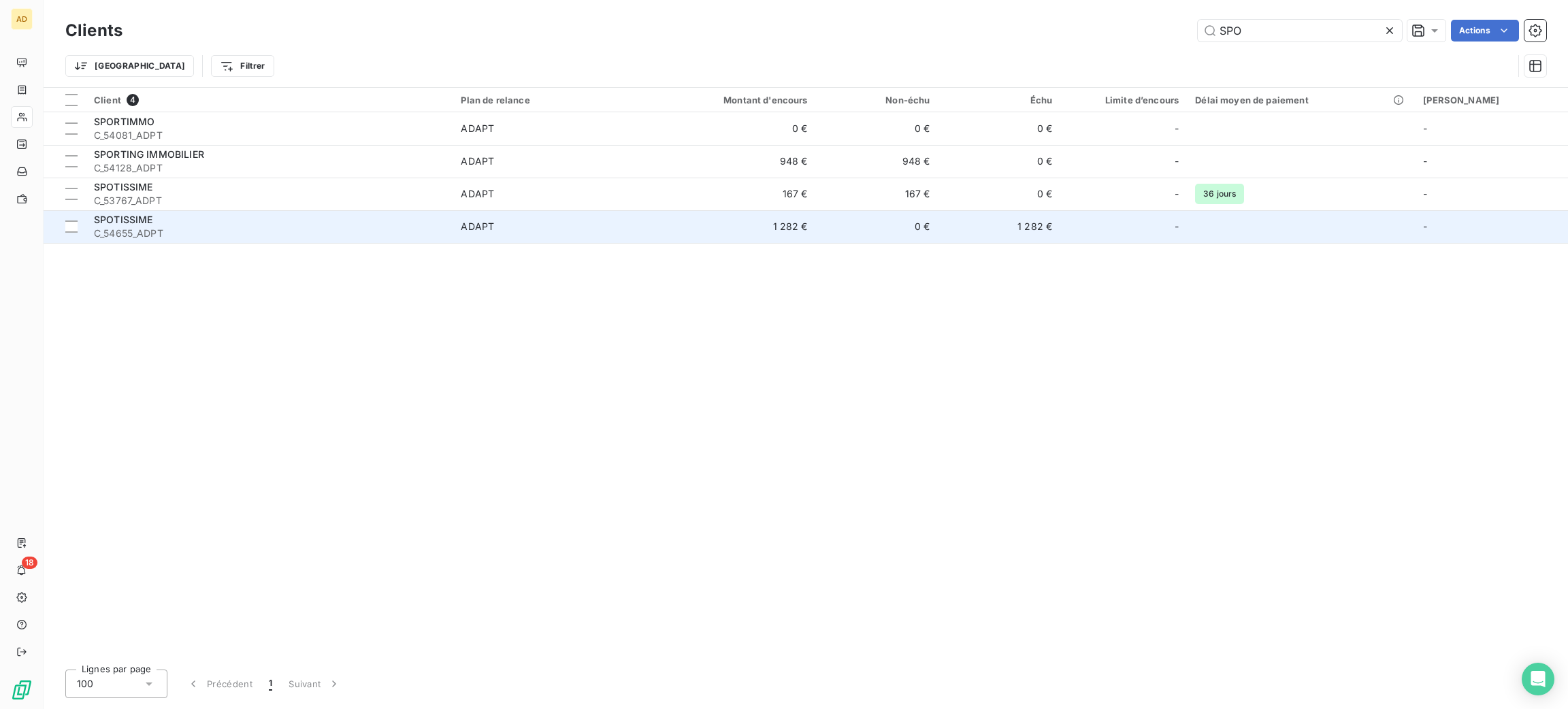
click at [235, 228] on span "C_54655_ADPT" at bounding box center [268, 233] width 351 height 13
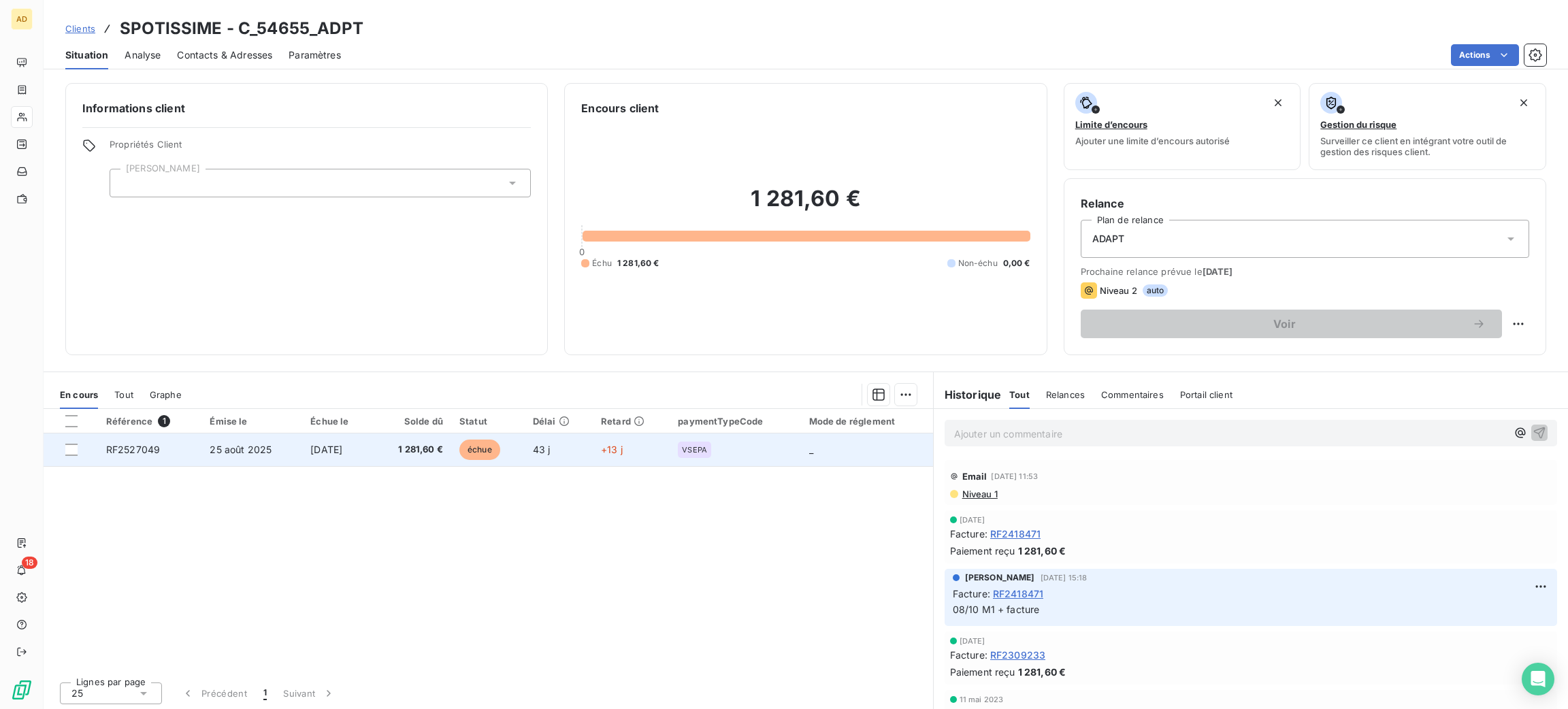
click at [309, 461] on td "[DATE]" at bounding box center [337, 449] width 70 height 33
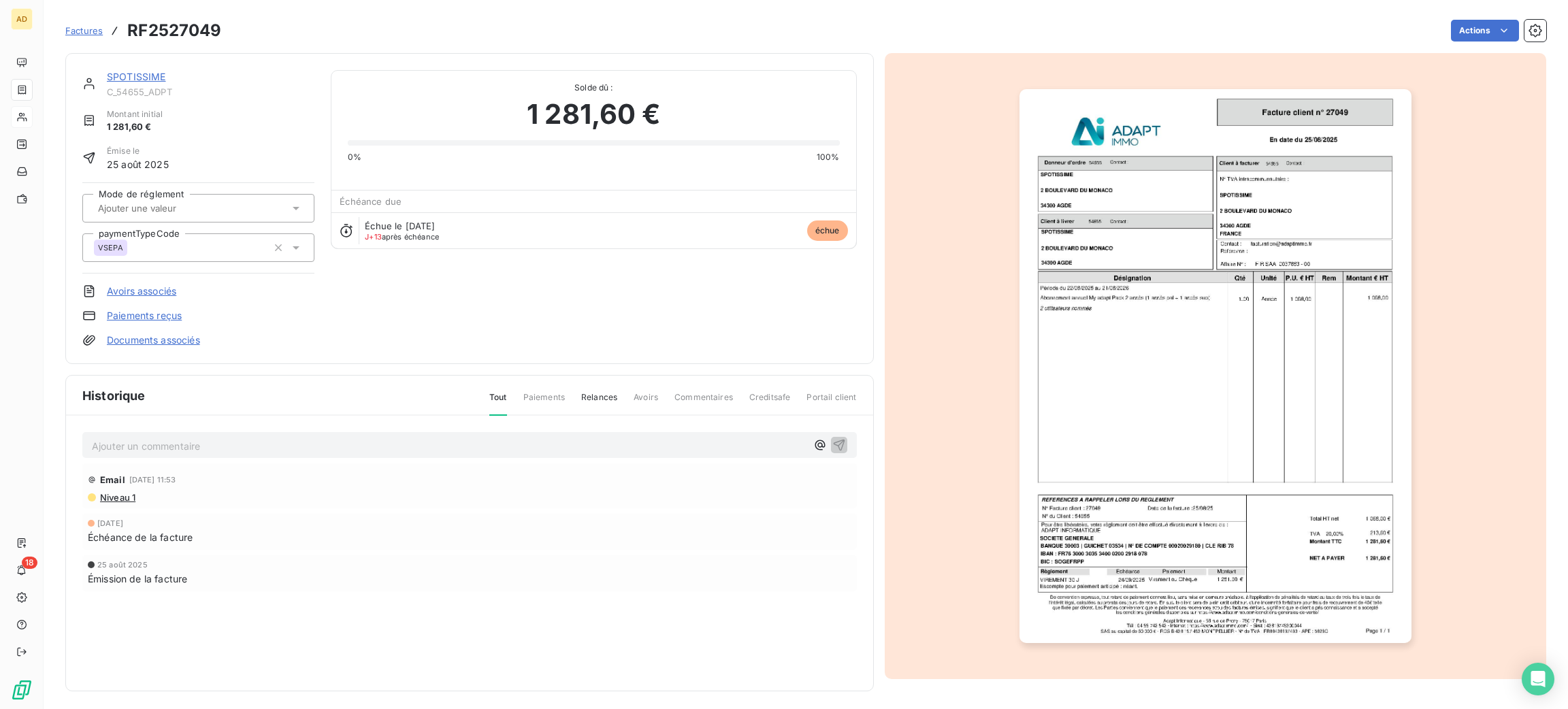
click at [616, 539] on div "Échéance de la facture" at bounding box center [469, 537] width 763 height 14
